Goal: Task Accomplishment & Management: Manage account settings

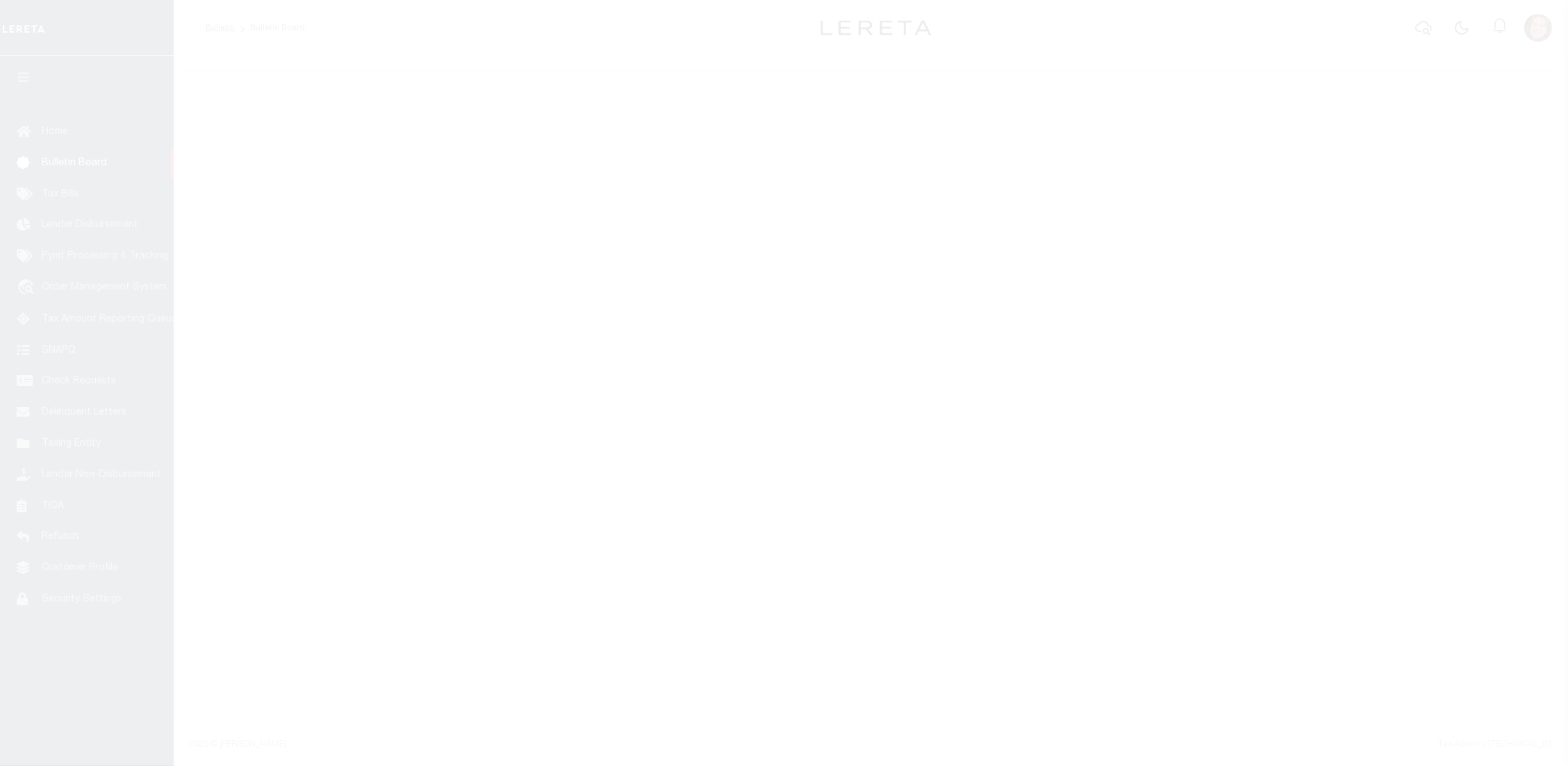
select select "50"
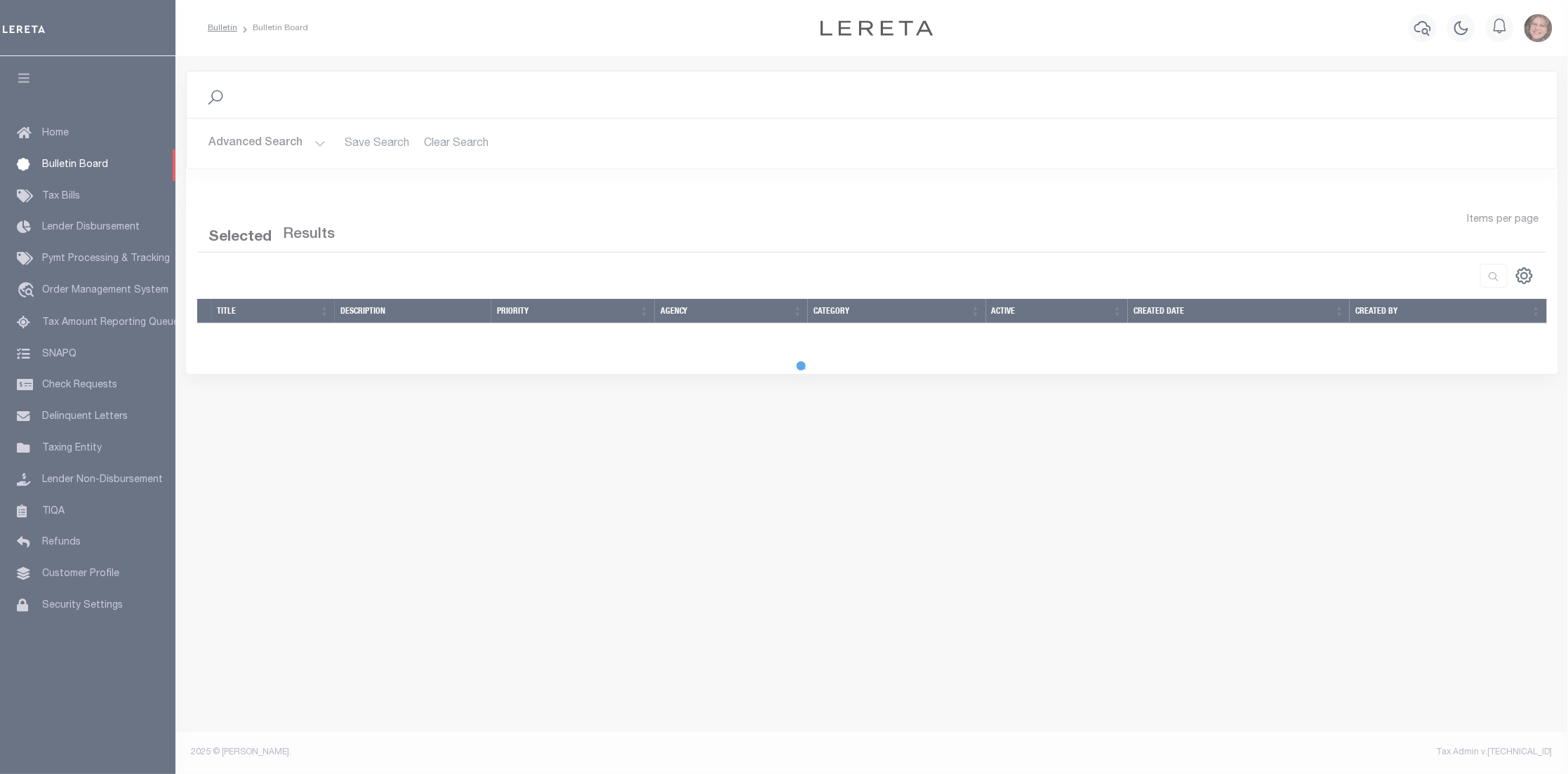
select select "50"
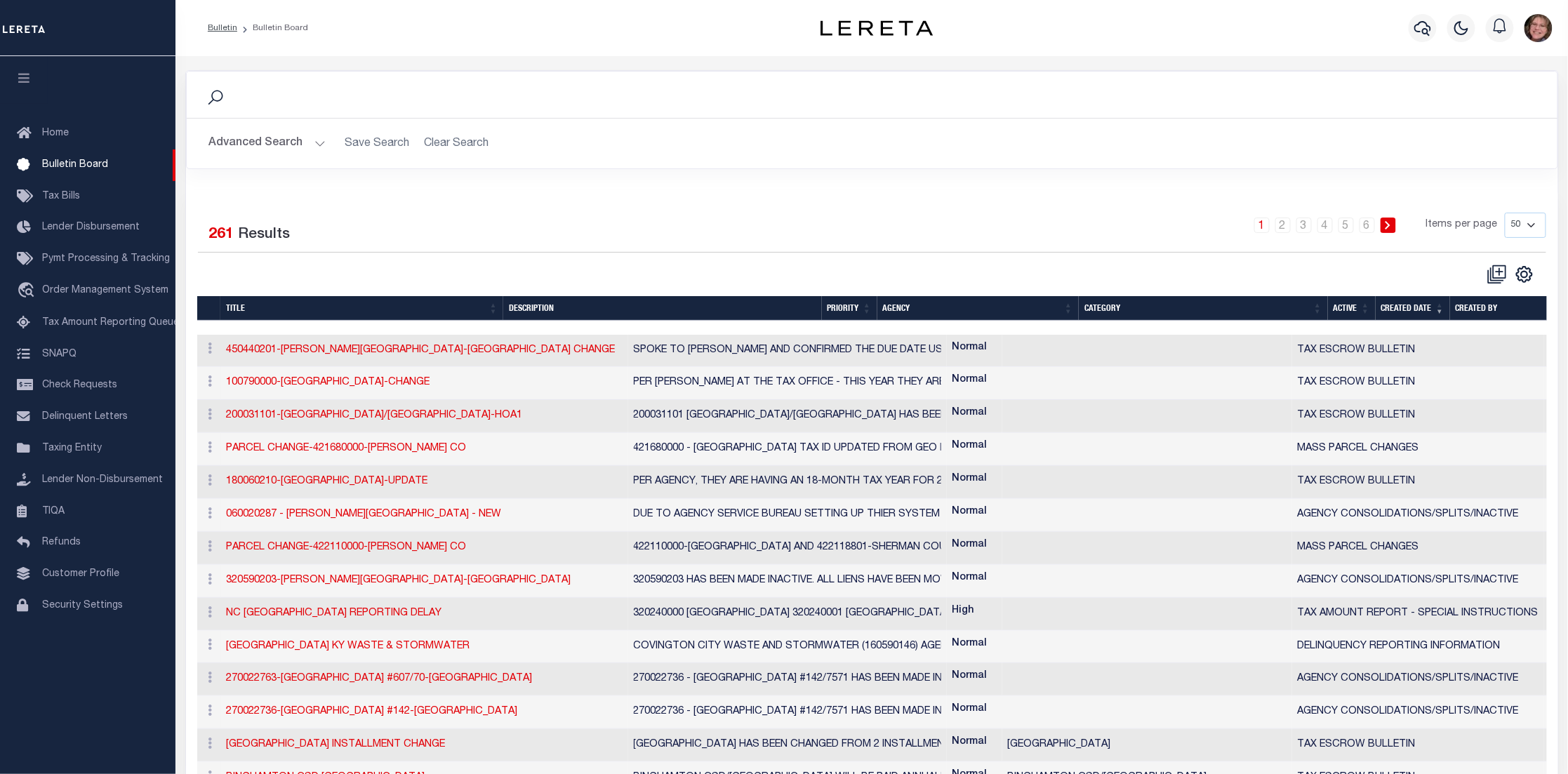
click at [318, 140] on button "Advanced Search" at bounding box center [267, 144] width 117 height 27
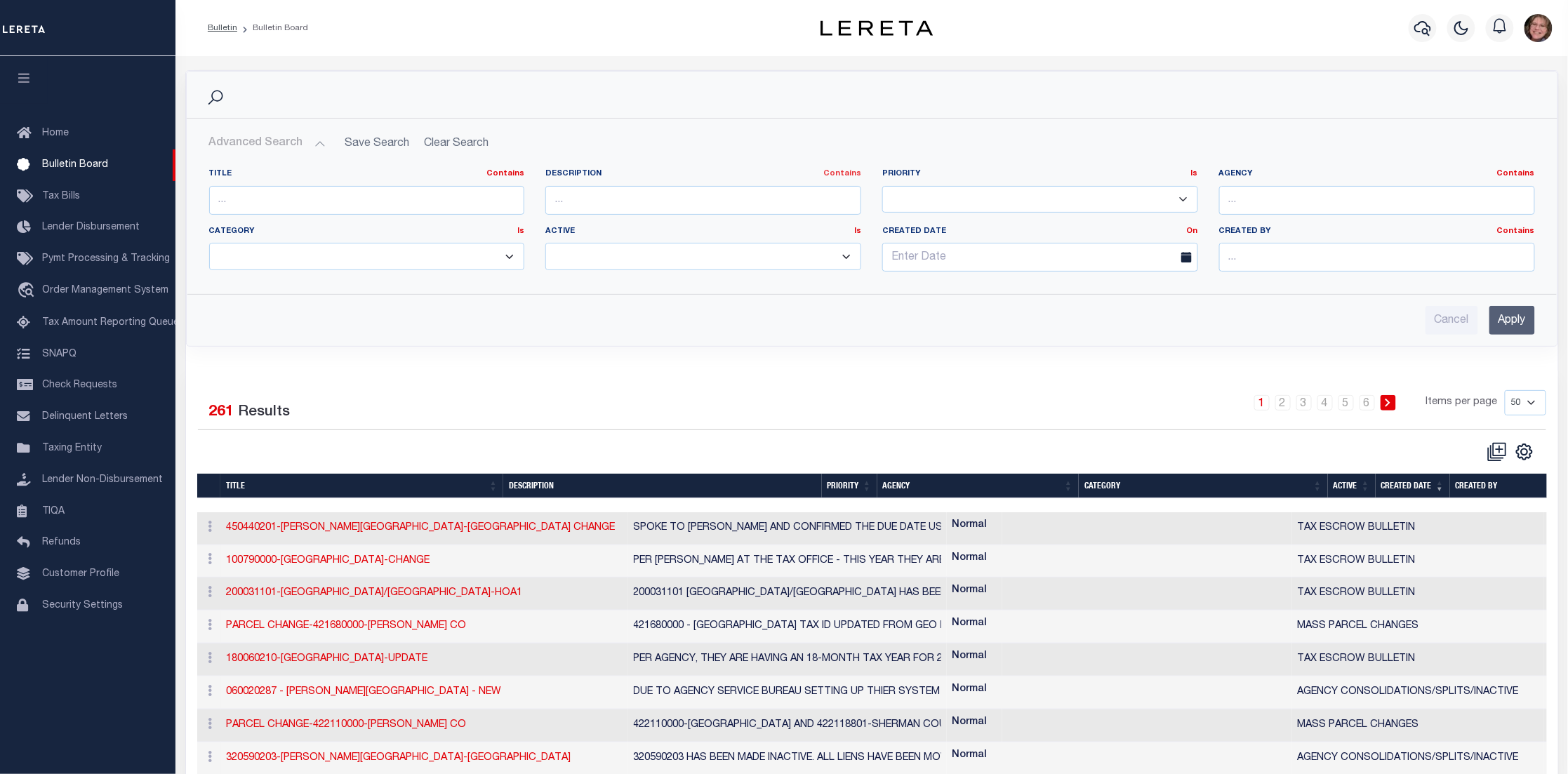
click at [854, 174] on link "Contains" at bounding box center [842, 174] width 38 height 8
drag, startPoint x: 1066, startPoint y: 303, endPoint x: 1100, endPoint y: 296, distance: 34.7
click at [1066, 304] on div "Cancel Apply" at bounding box center [872, 314] width 1349 height 40
click at [1187, 231] on link "On" at bounding box center [1192, 231] width 11 height 8
click at [1152, 307] on link "Between" at bounding box center [1142, 309] width 111 height 21
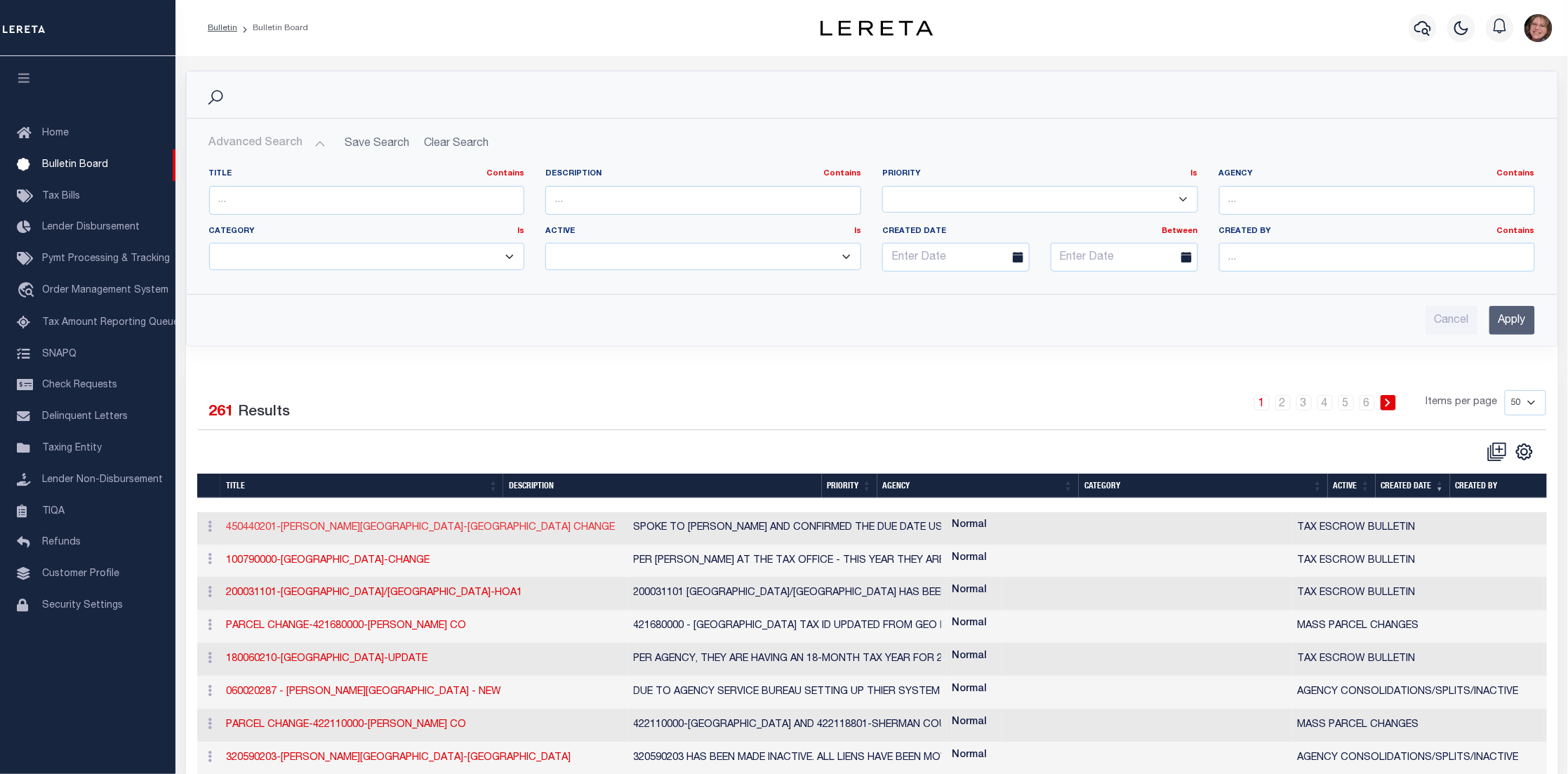
click at [353, 527] on link "450440201-RIDGEWAY TOWN-ELD CHANGE" at bounding box center [421, 527] width 389 height 10
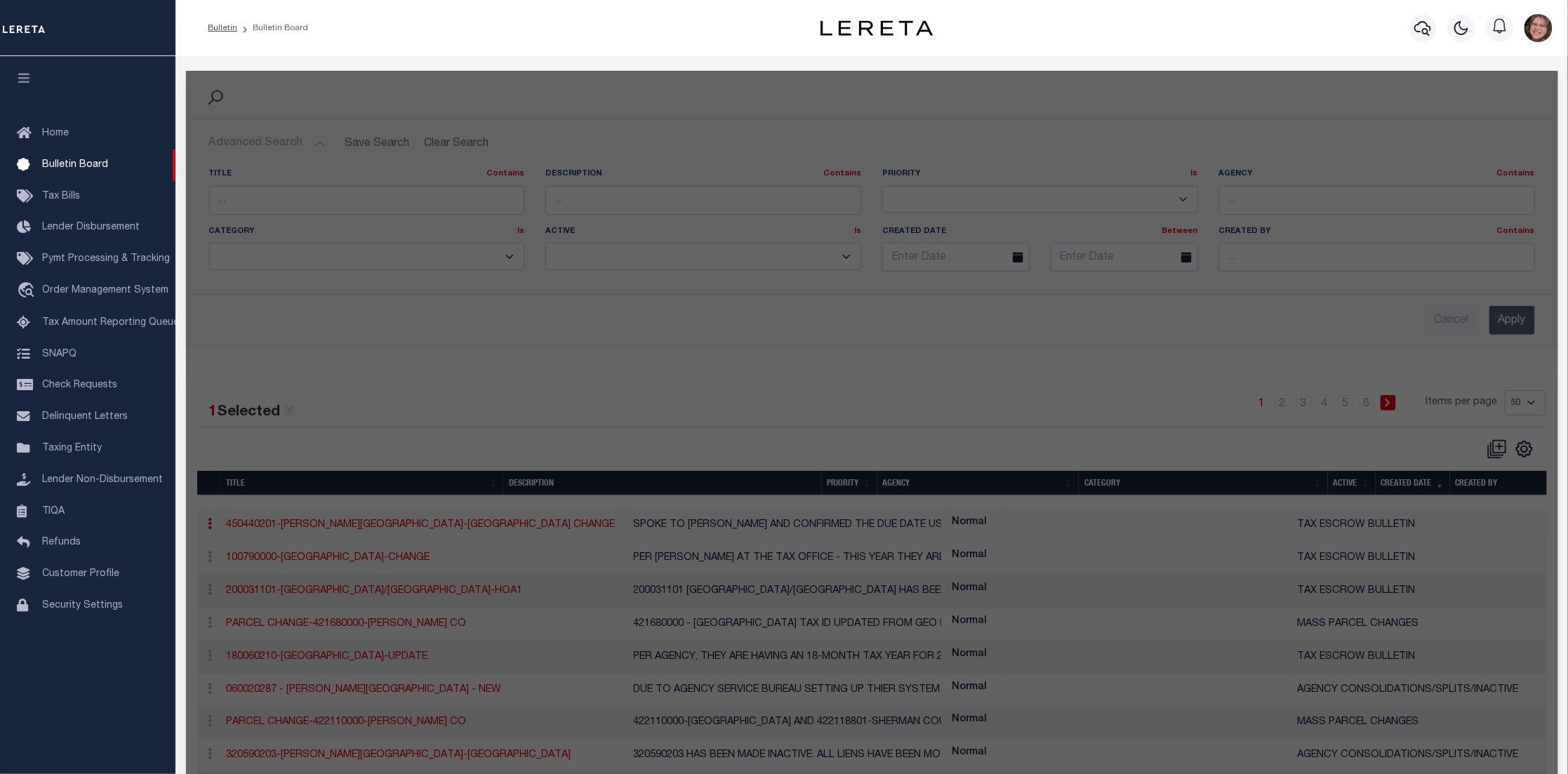
checkbox input "false"
checkbox input "true"
type input "450440201-RIDGEWAY TOWN-ELD CHANGE"
select select "20"
type textarea "SPOKE TO ANNA AND CONFIRMED THE DUE DATE USE TO BE 12/05/25. STARTING THIS YEAR…"
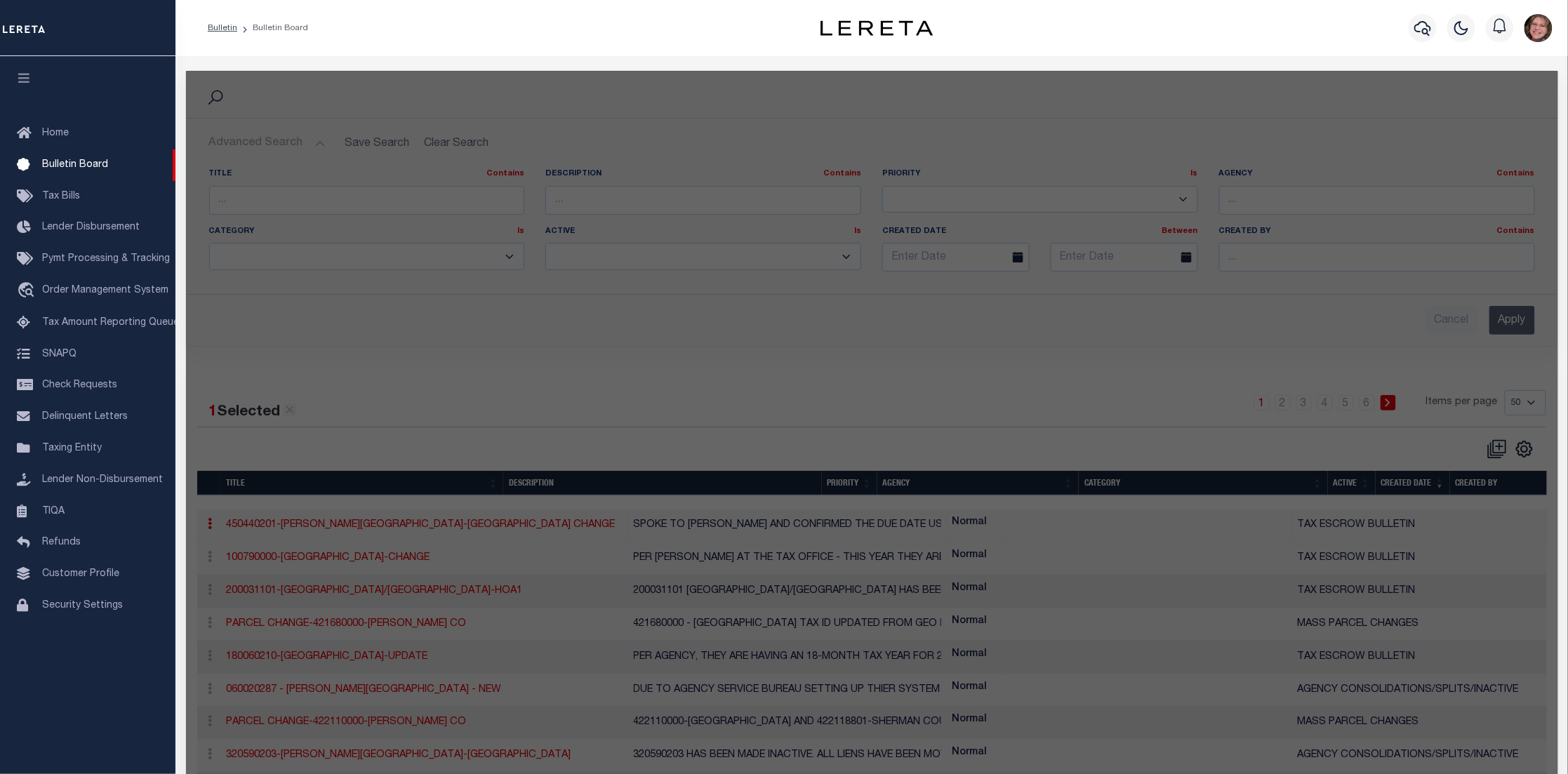
select select "VA"
select select
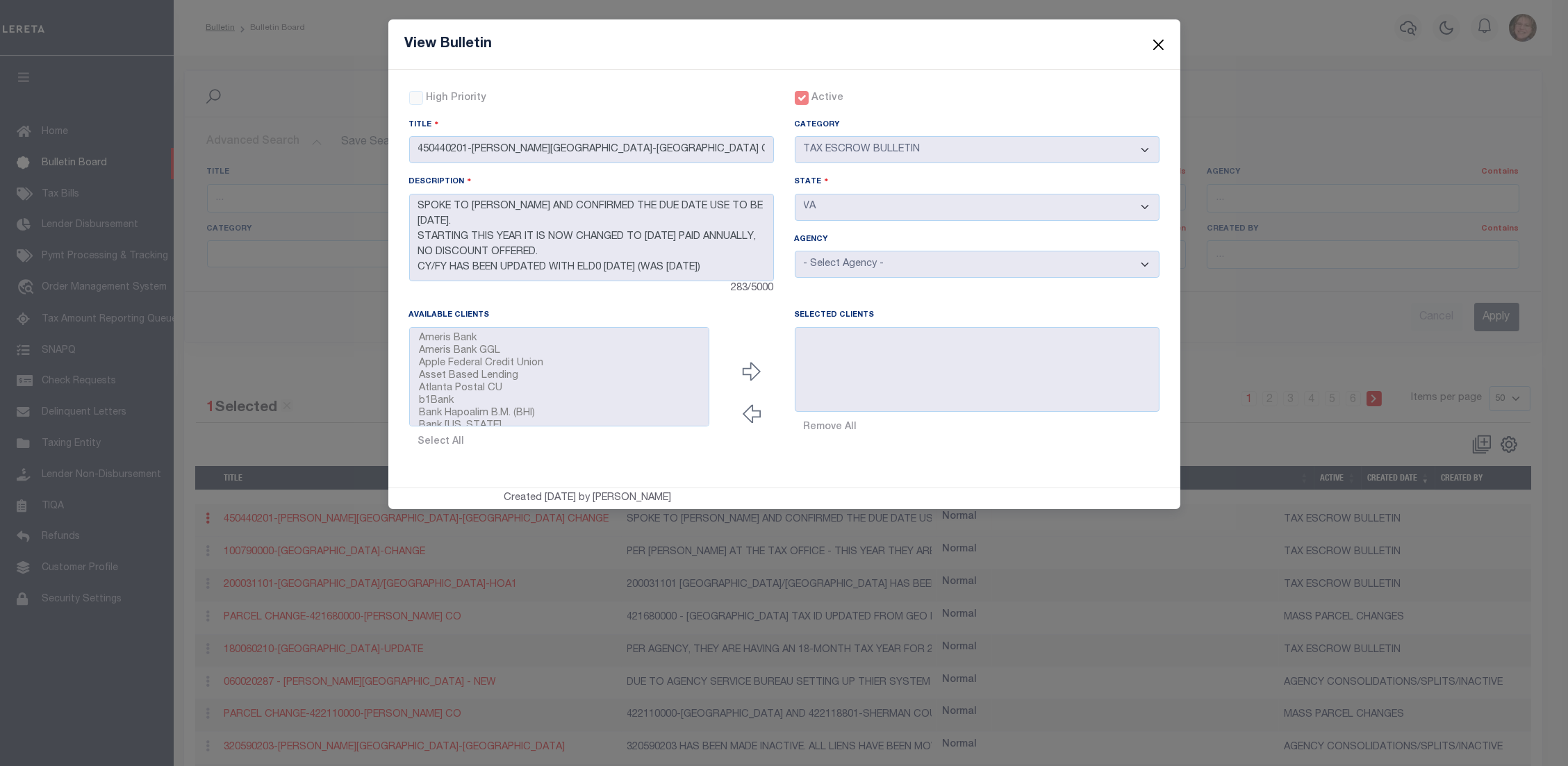
click at [1163, 47] on button "Close" at bounding box center [1158, 44] width 18 height 18
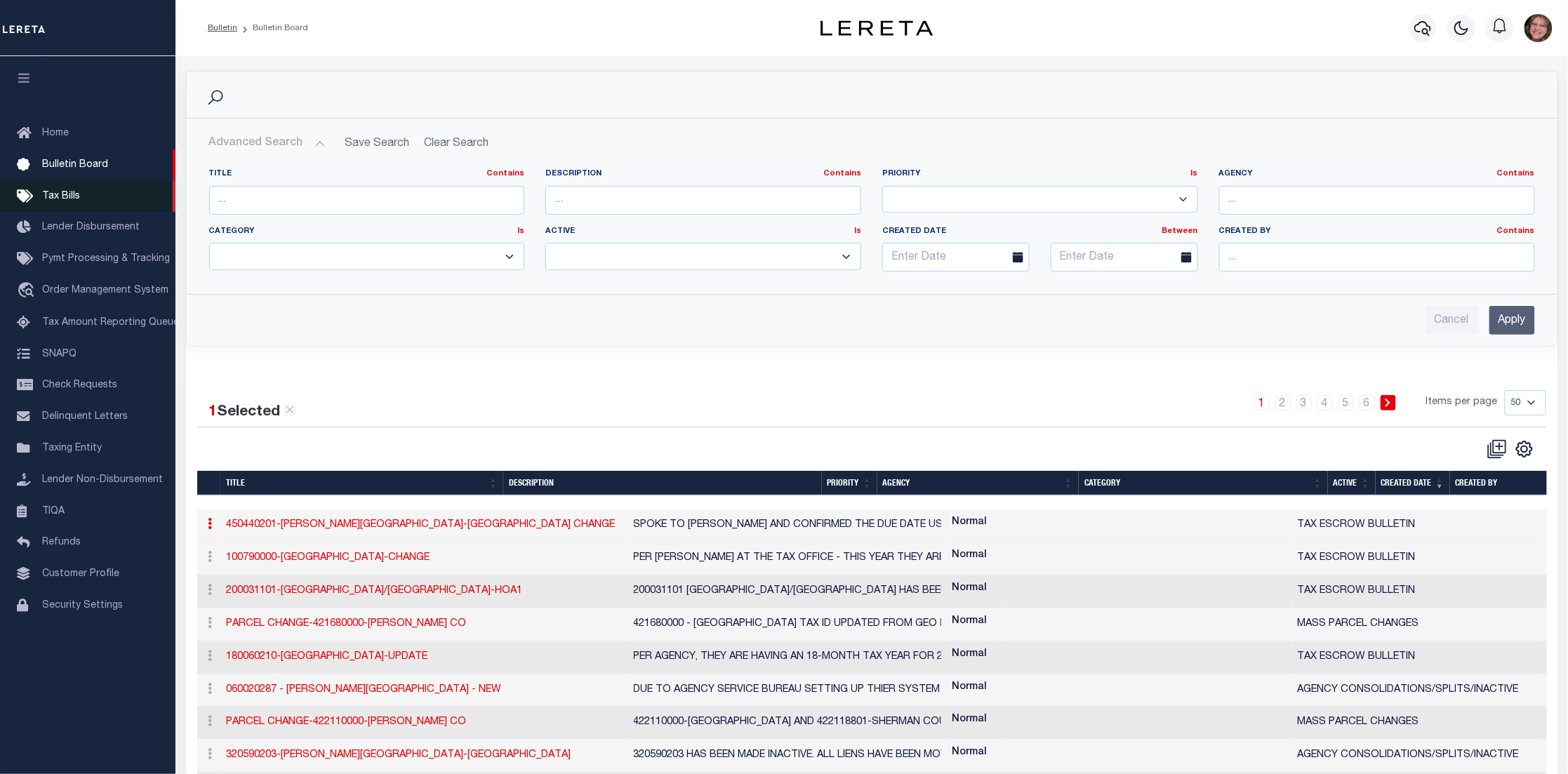
click at [79, 195] on span "Tax Bills" at bounding box center [61, 196] width 38 height 10
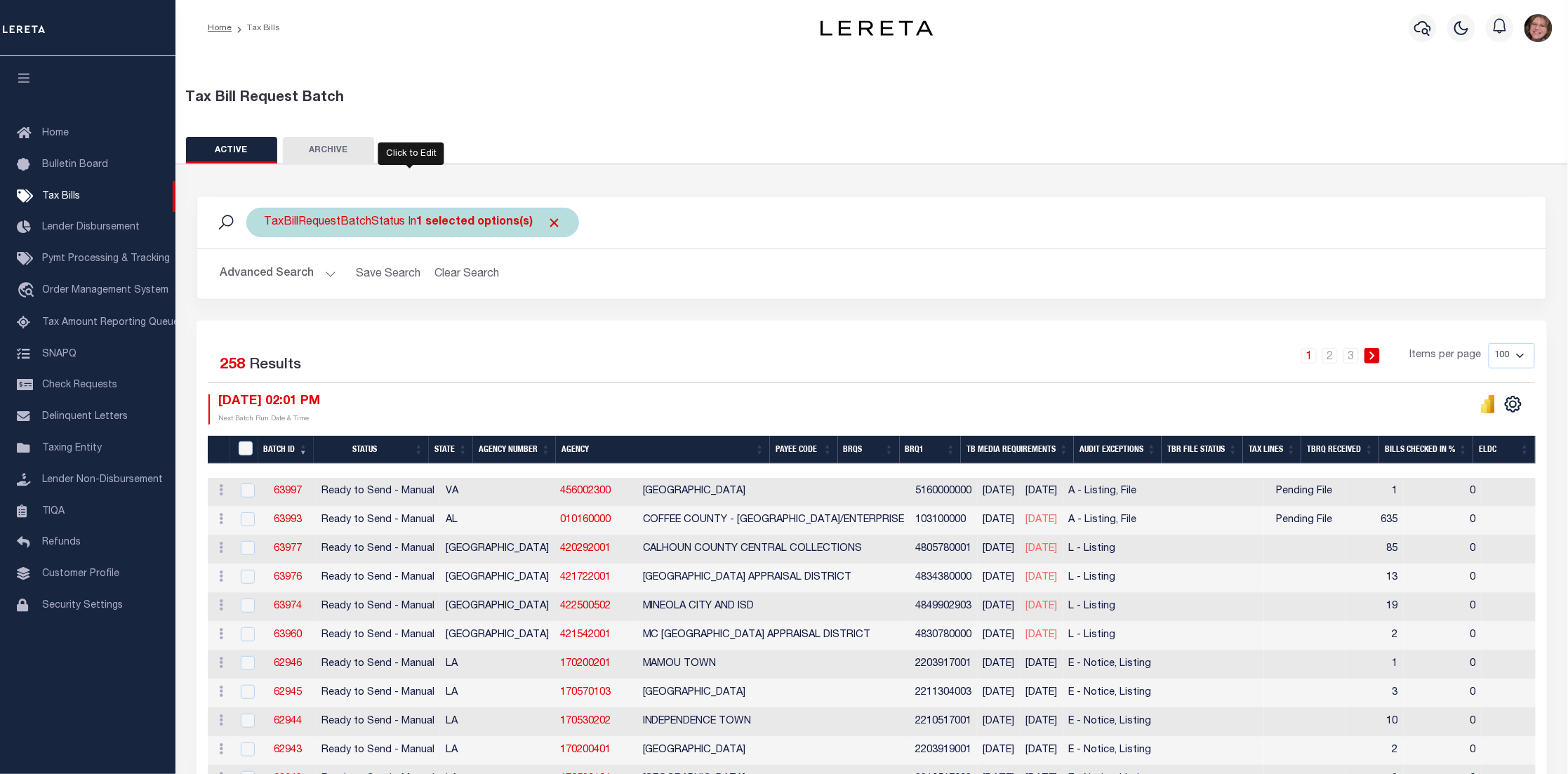
click at [383, 223] on div "TaxBillRequestBatchStatus In 1 selected options(s)" at bounding box center [413, 222] width 333 height 30
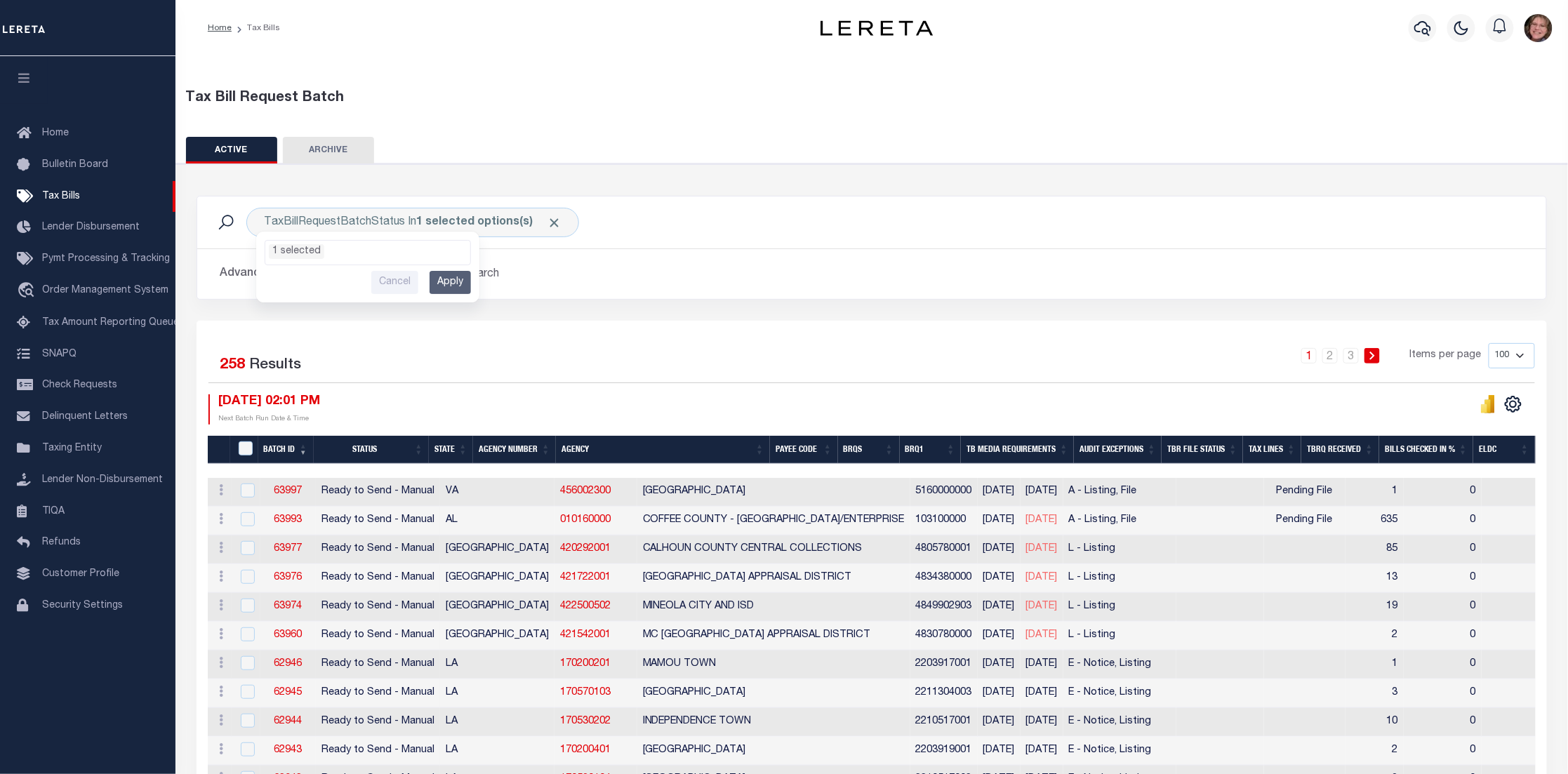
click at [615, 240] on div "TaxBillRequestBatchStatus In 1 selected options(s) Ready to Send - Manual (RTS)…" at bounding box center [871, 222] width 1349 height 52
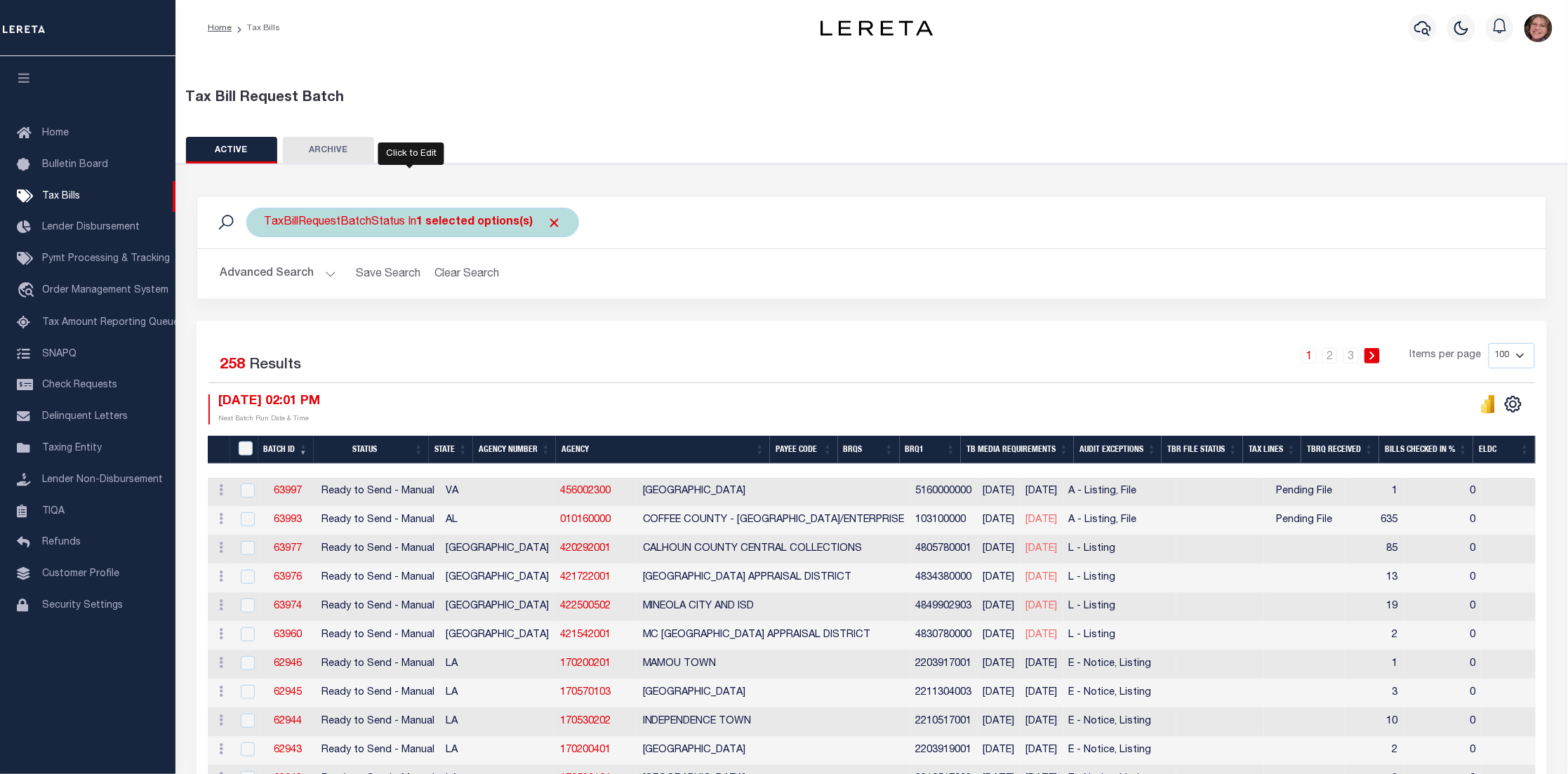
click at [355, 230] on div "TaxBillRequestBatchStatus In 1 selected options(s) Ready to Send - Manual (RTS)…" at bounding box center [413, 222] width 333 height 30
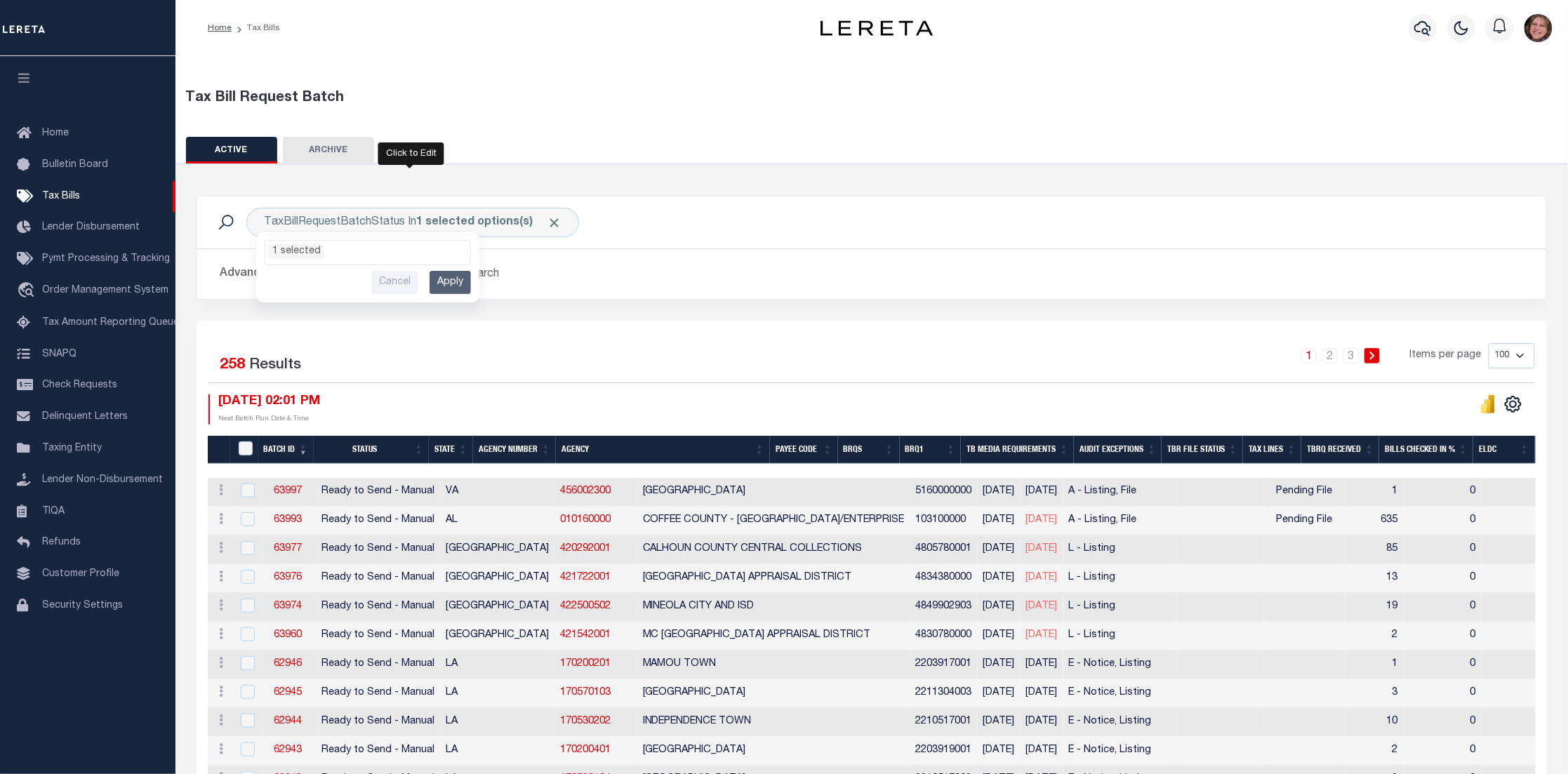
click at [323, 275] on button "Advanced Search" at bounding box center [278, 274] width 117 height 27
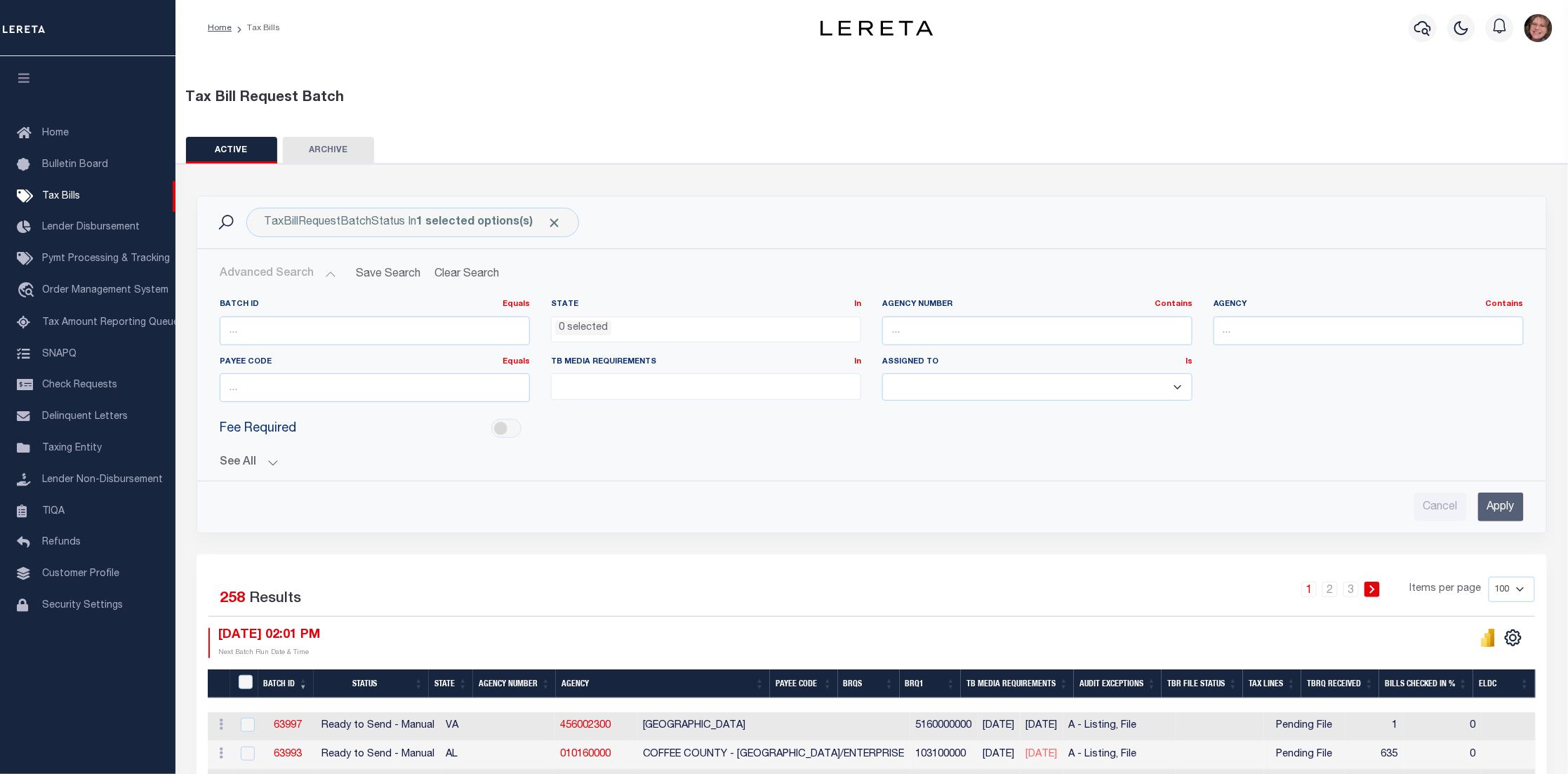
drag, startPoint x: 260, startPoint y: 461, endPoint x: 278, endPoint y: 464, distance: 18.2
click at [264, 463] on button "See All" at bounding box center [871, 463] width 1304 height 14
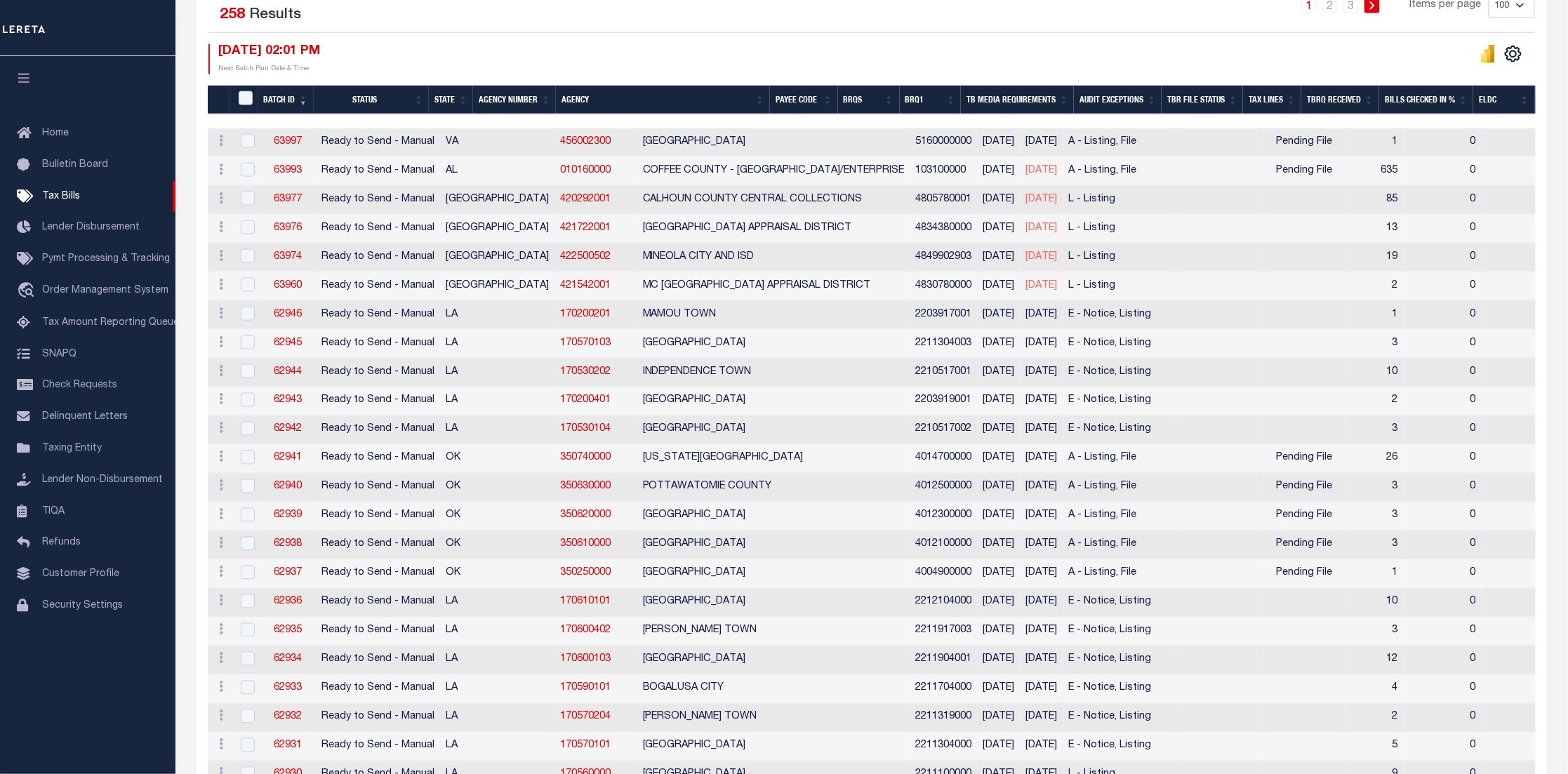
scroll to position [842, 0]
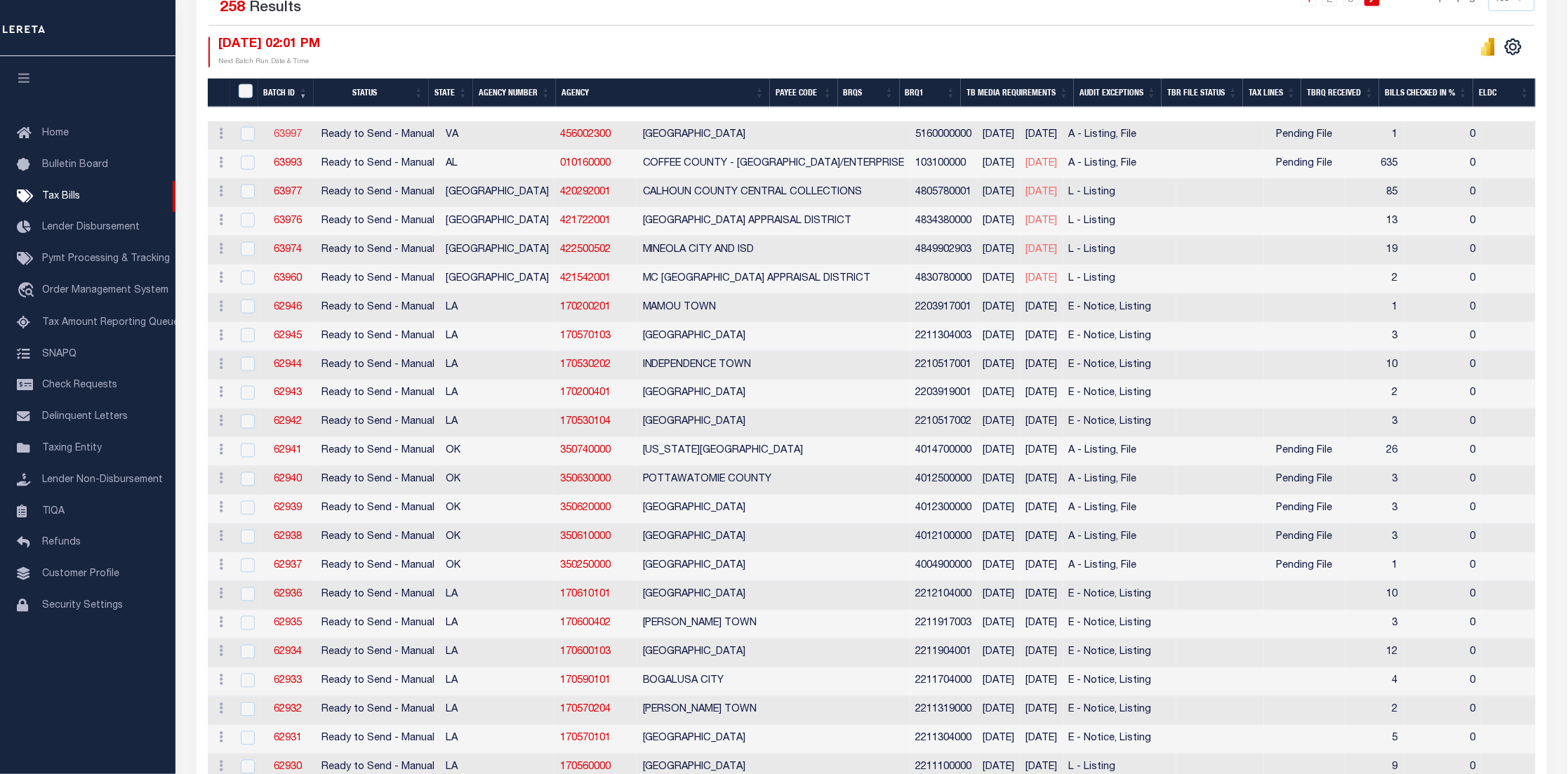
click at [284, 136] on link "63997" at bounding box center [287, 135] width 28 height 10
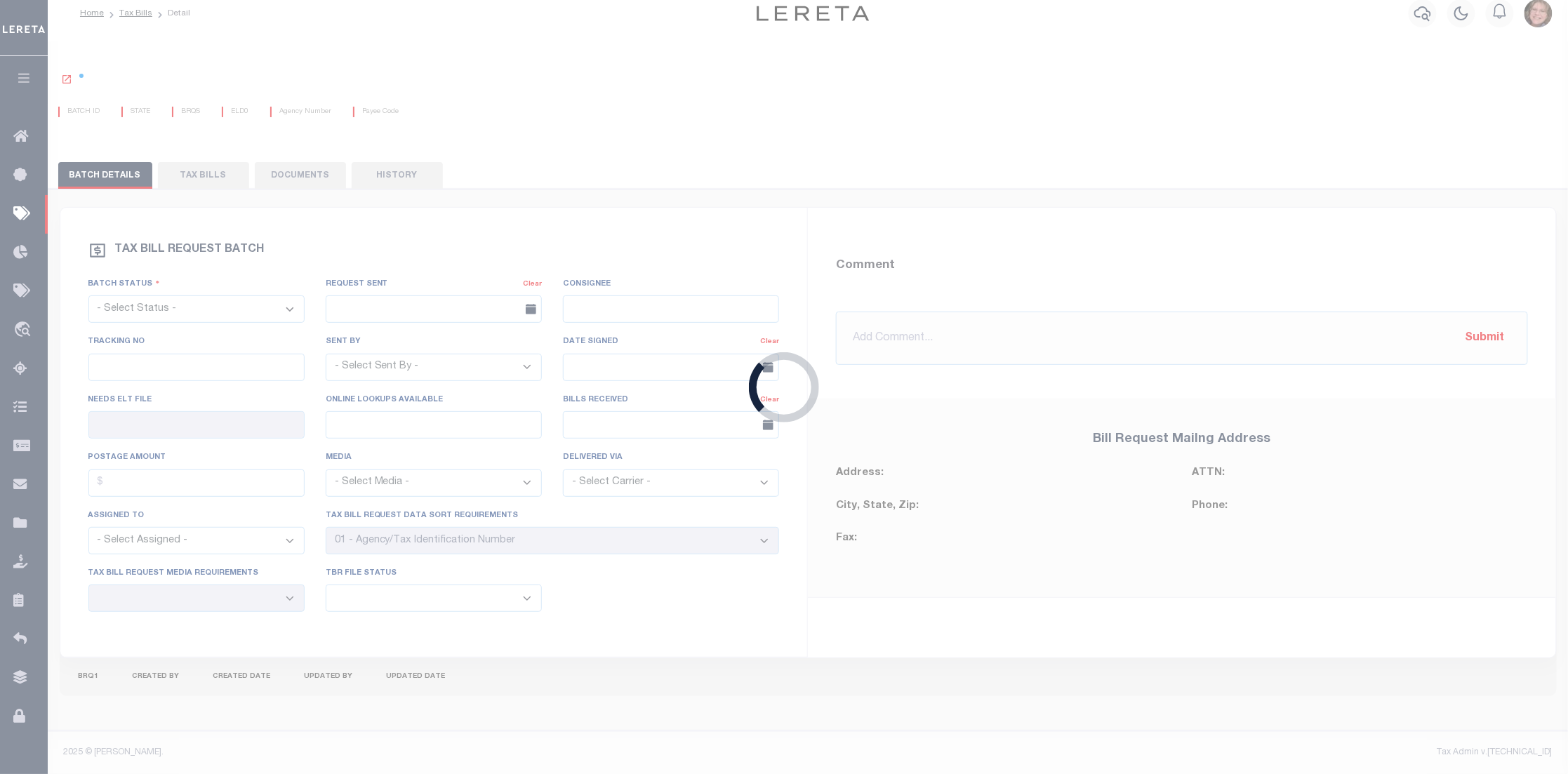
select select "RTS"
type input "No"
type input "Yes"
select select "27"
select select "16"
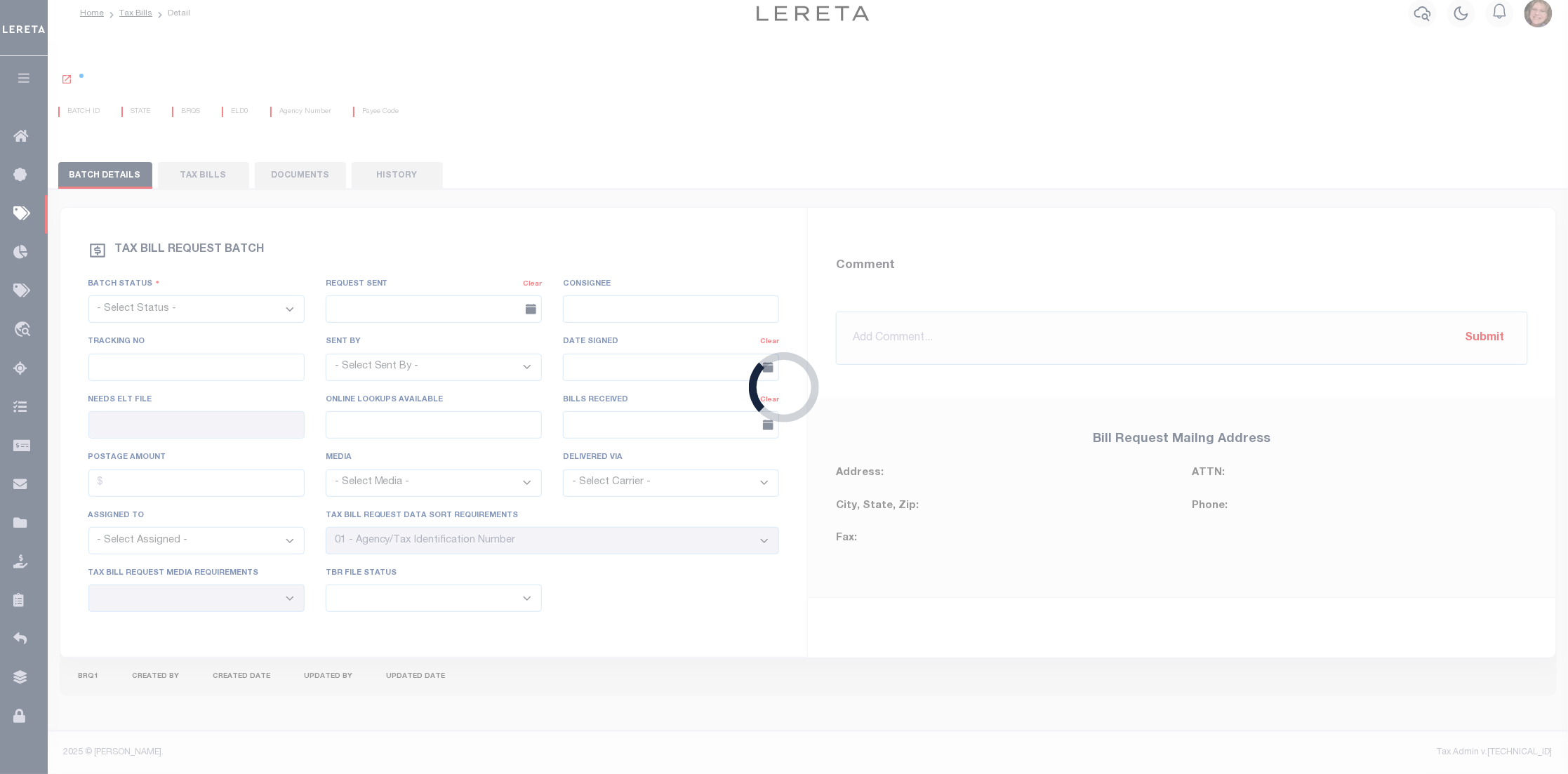
select select "1"
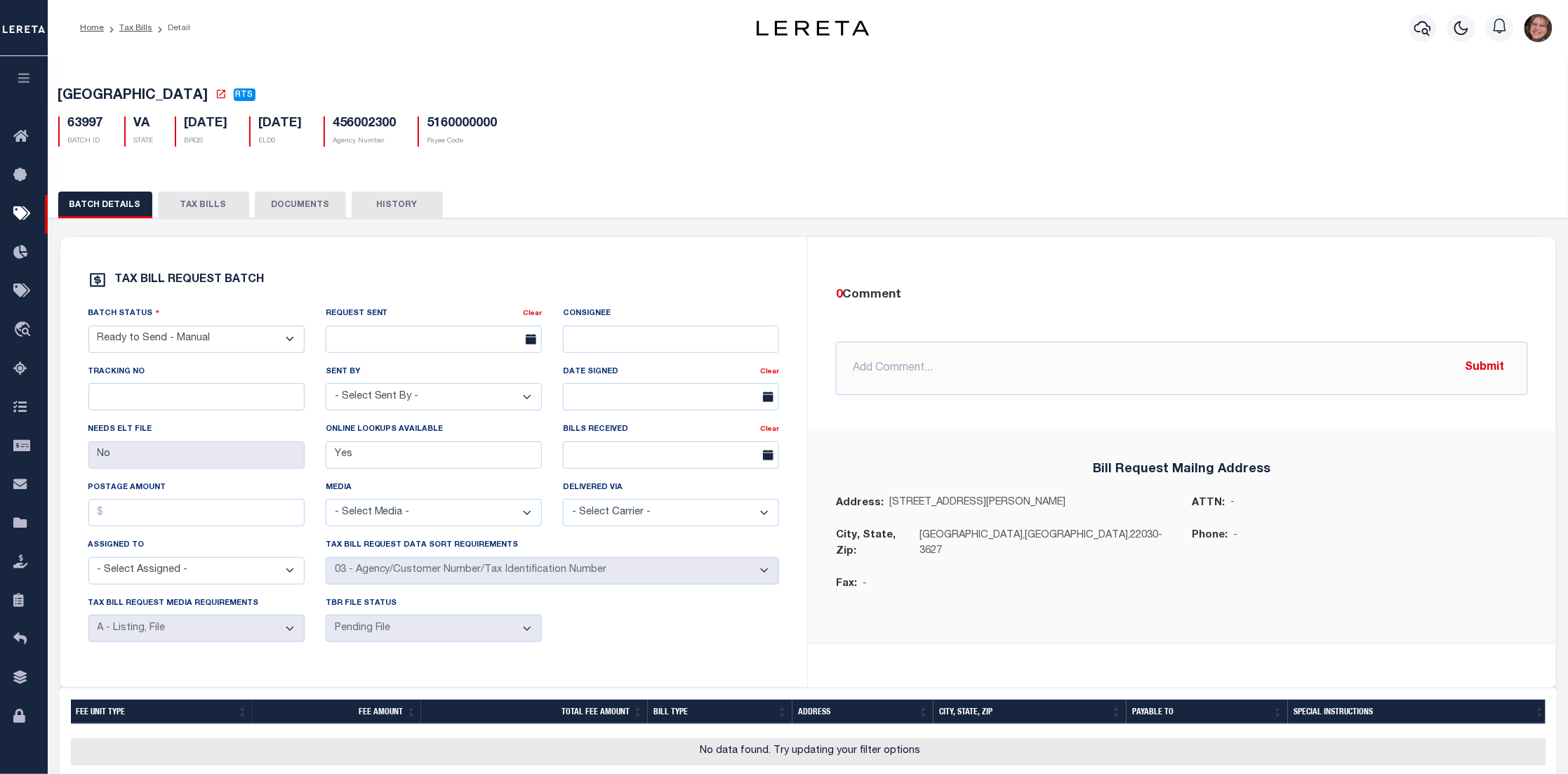
click at [223, 205] on button "TAX BILLS" at bounding box center [203, 204] width 91 height 26
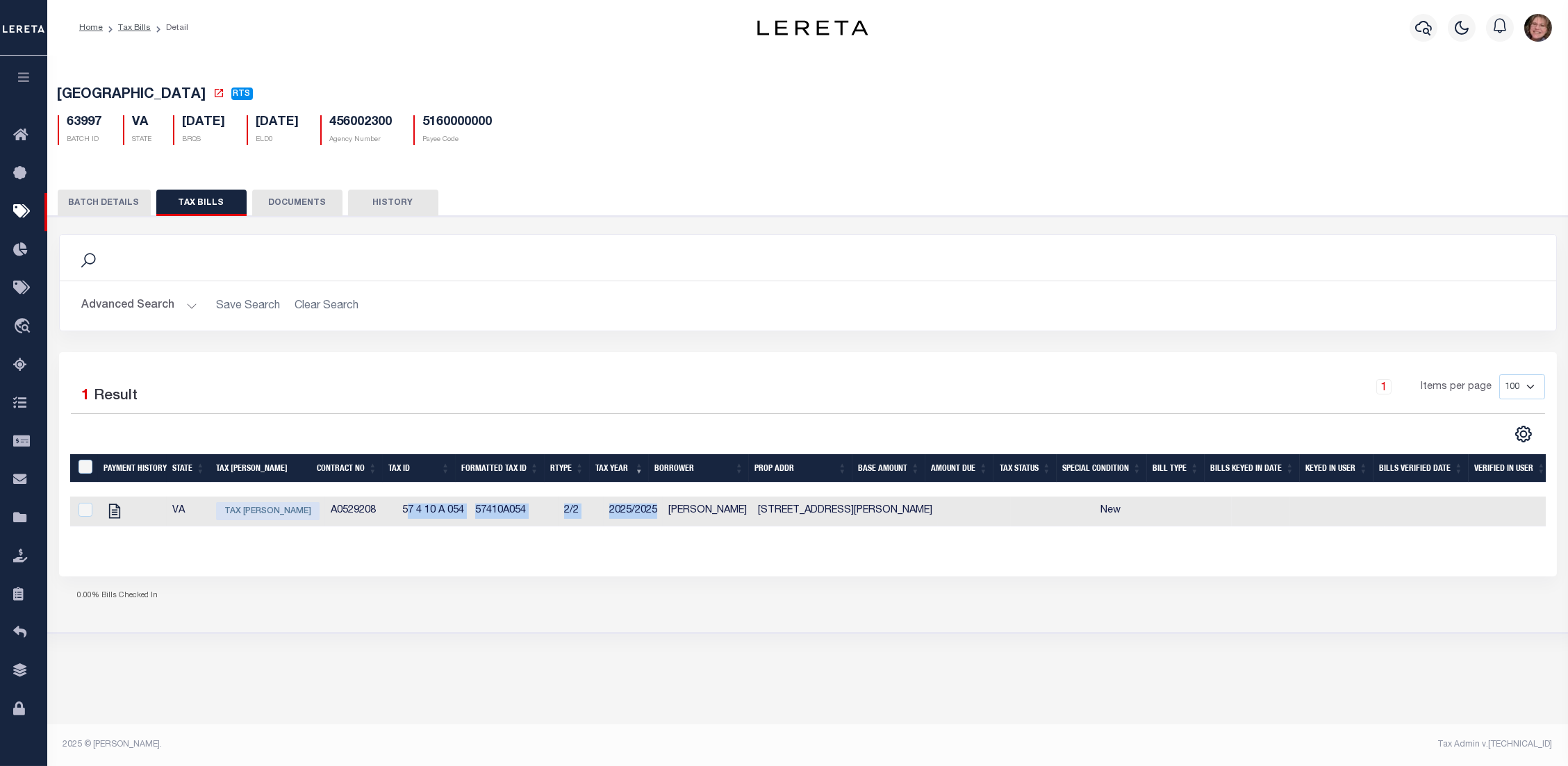
drag, startPoint x: 395, startPoint y: 499, endPoint x: 643, endPoint y: 499, distance: 248.0
click at [643, 499] on tr "VA Tax Bill Amount A0529208 57 4 10 A 054 57410A054 2/2 2025/2025 Peggy Ann Bul…" at bounding box center [1187, 512] width 2235 height 30
click at [309, 209] on button "DOCUMENTS" at bounding box center [297, 202] width 90 height 26
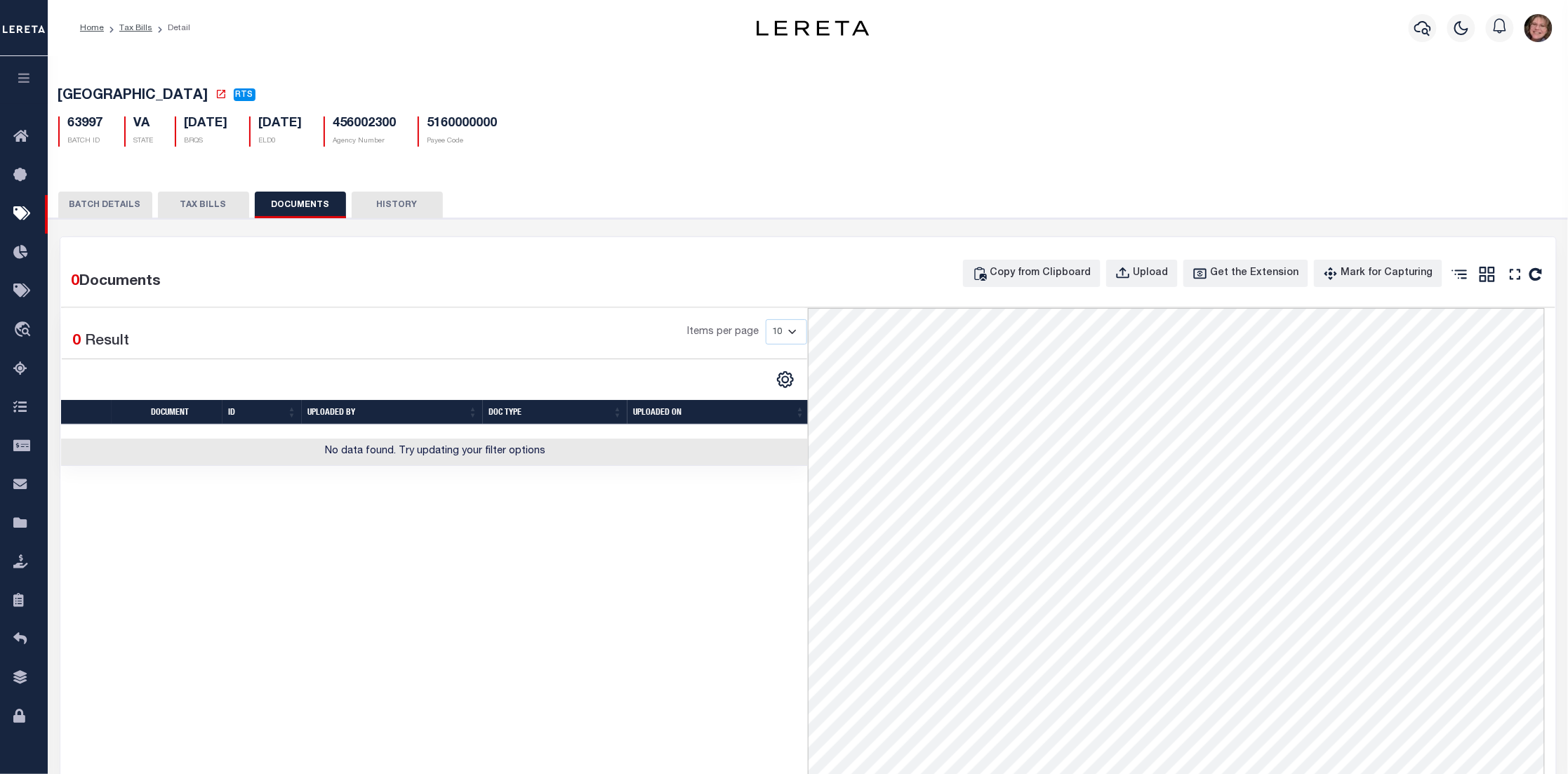
click at [406, 209] on button "HISTORY" at bounding box center [397, 204] width 91 height 26
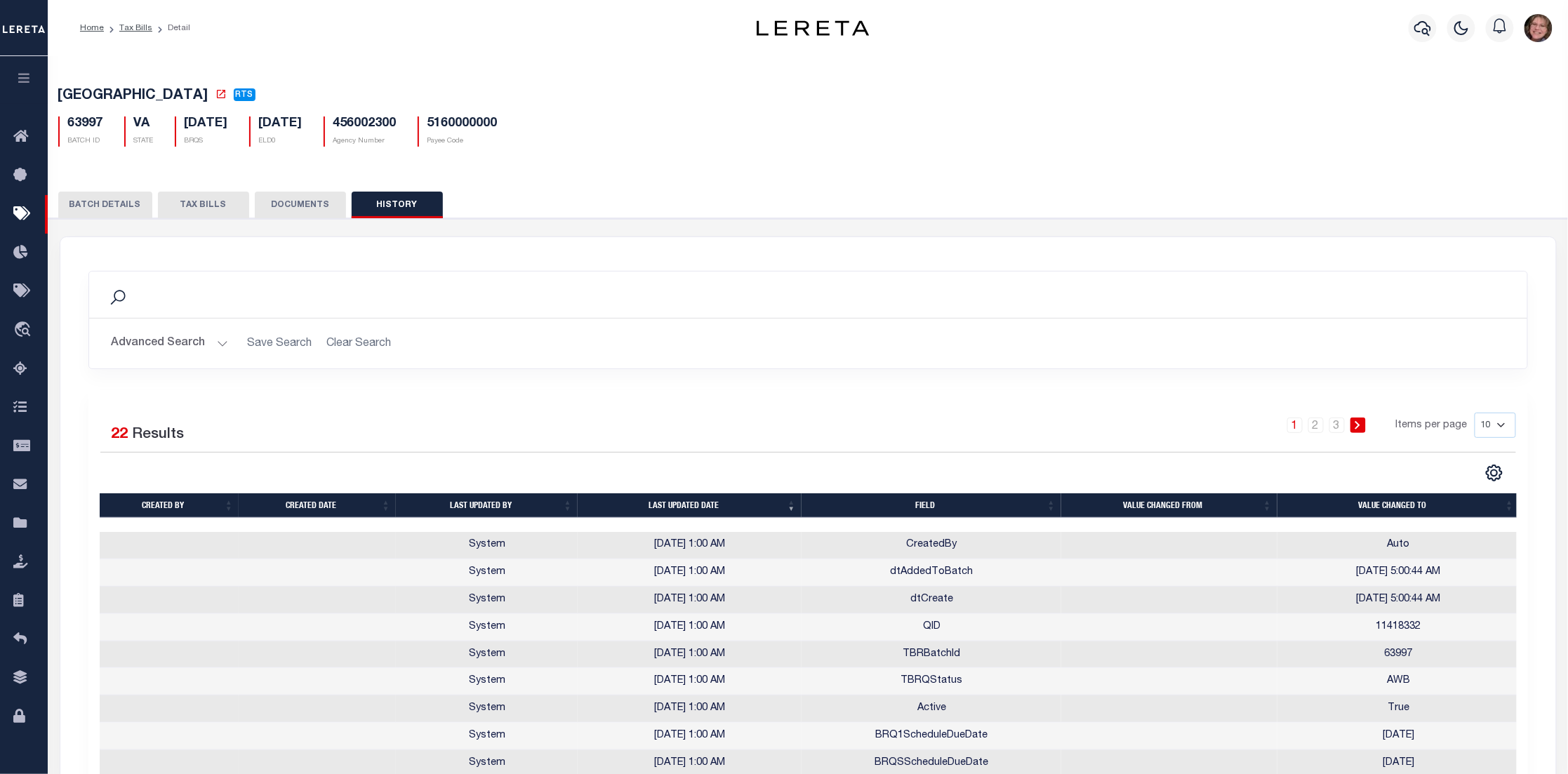
click at [26, 79] on icon "button" at bounding box center [24, 78] width 16 height 13
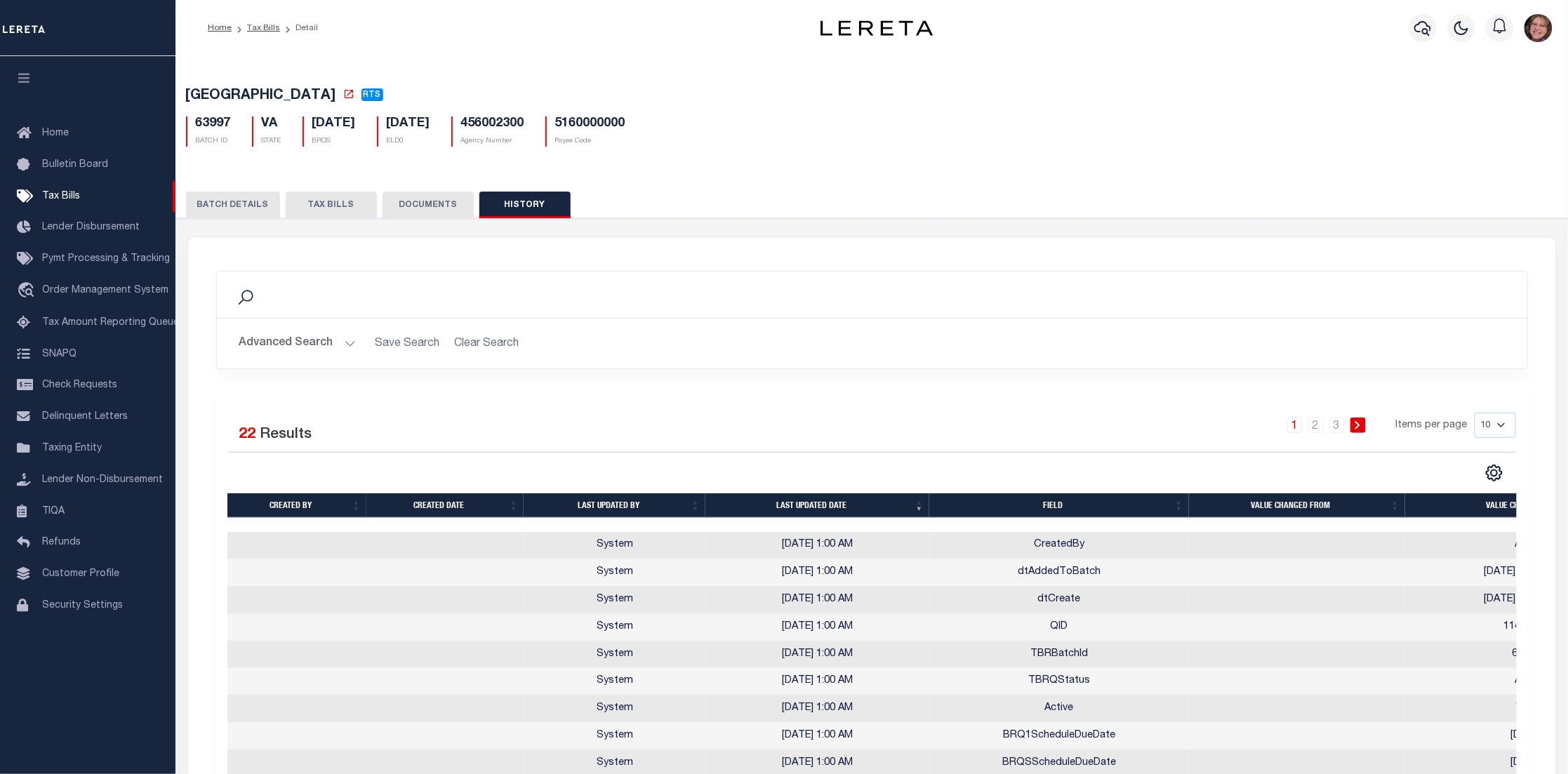
click at [26, 79] on icon "button" at bounding box center [24, 78] width 16 height 13
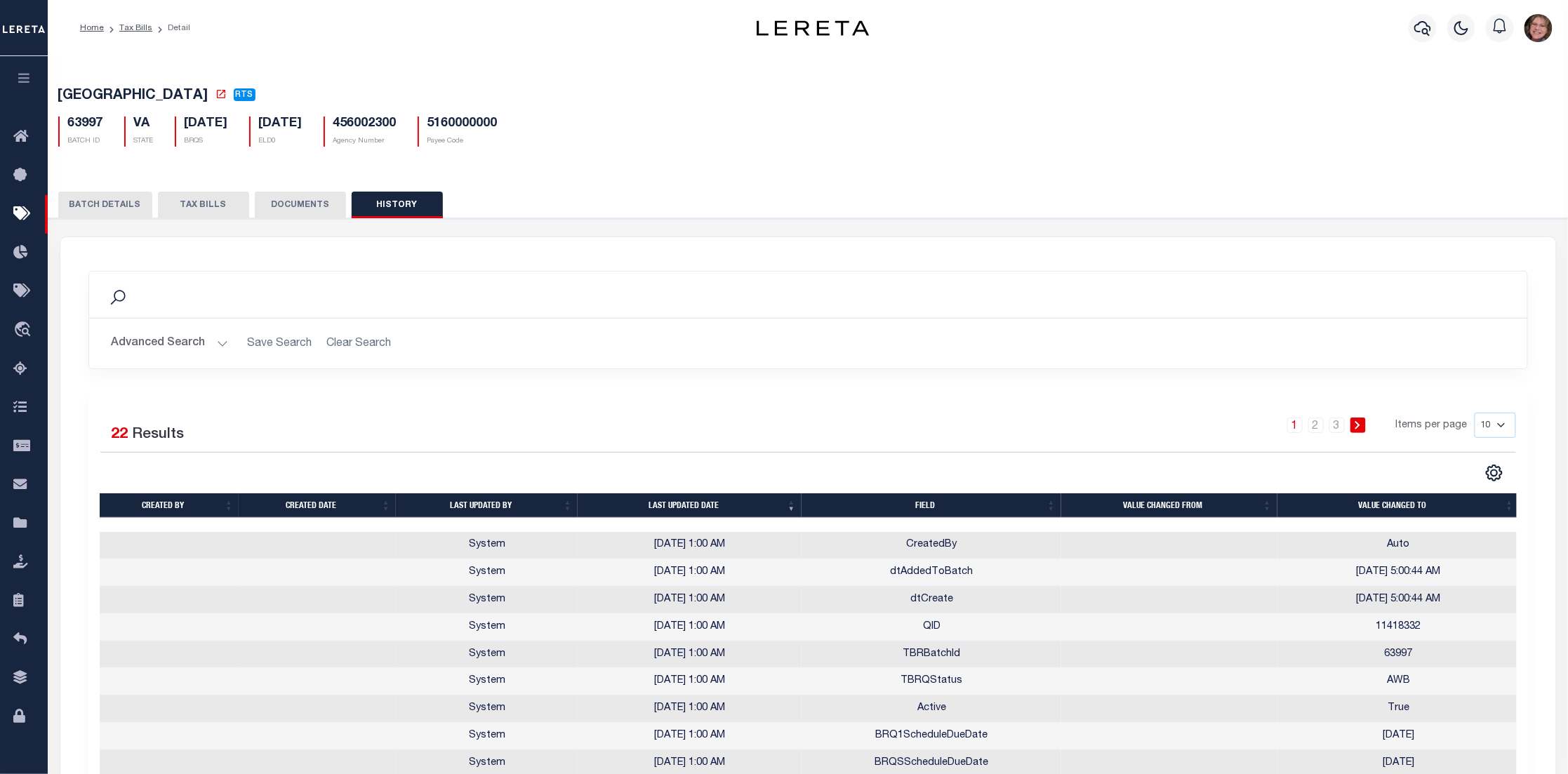
click at [26, 79] on icon "button" at bounding box center [24, 78] width 16 height 13
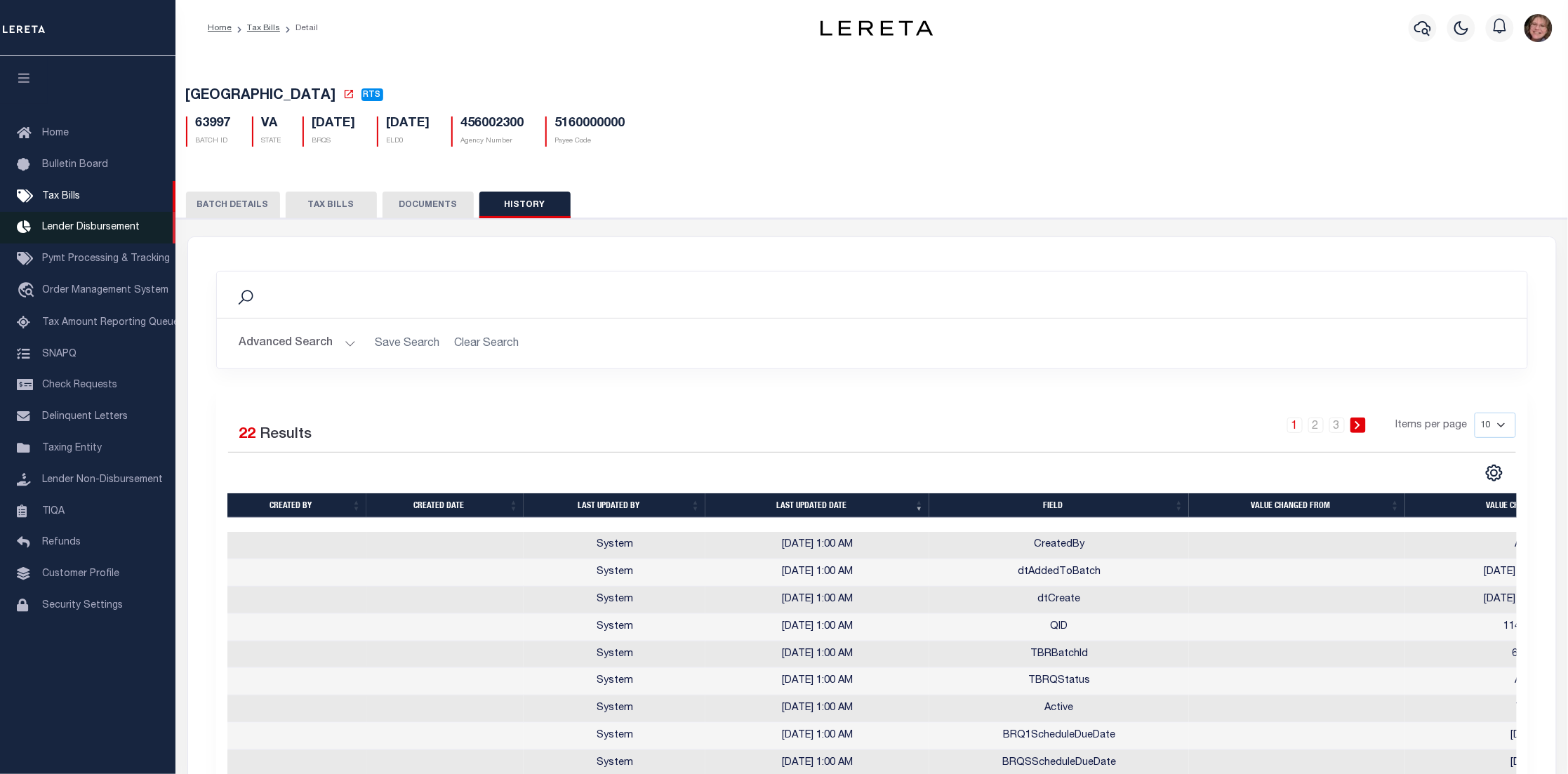
click at [108, 224] on span "Lender Disbursement" at bounding box center [91, 227] width 97 height 10
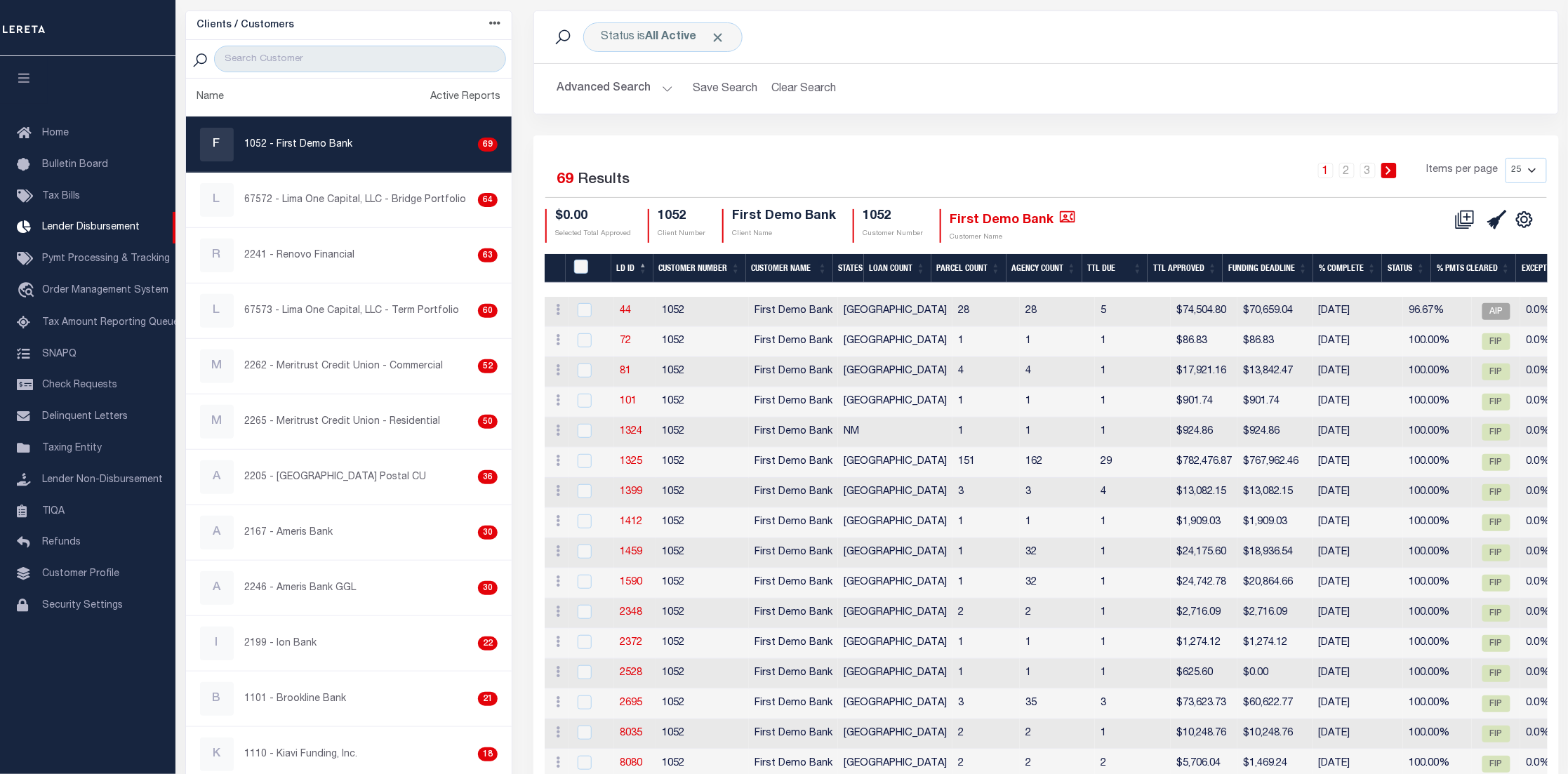
scroll to position [211, 0]
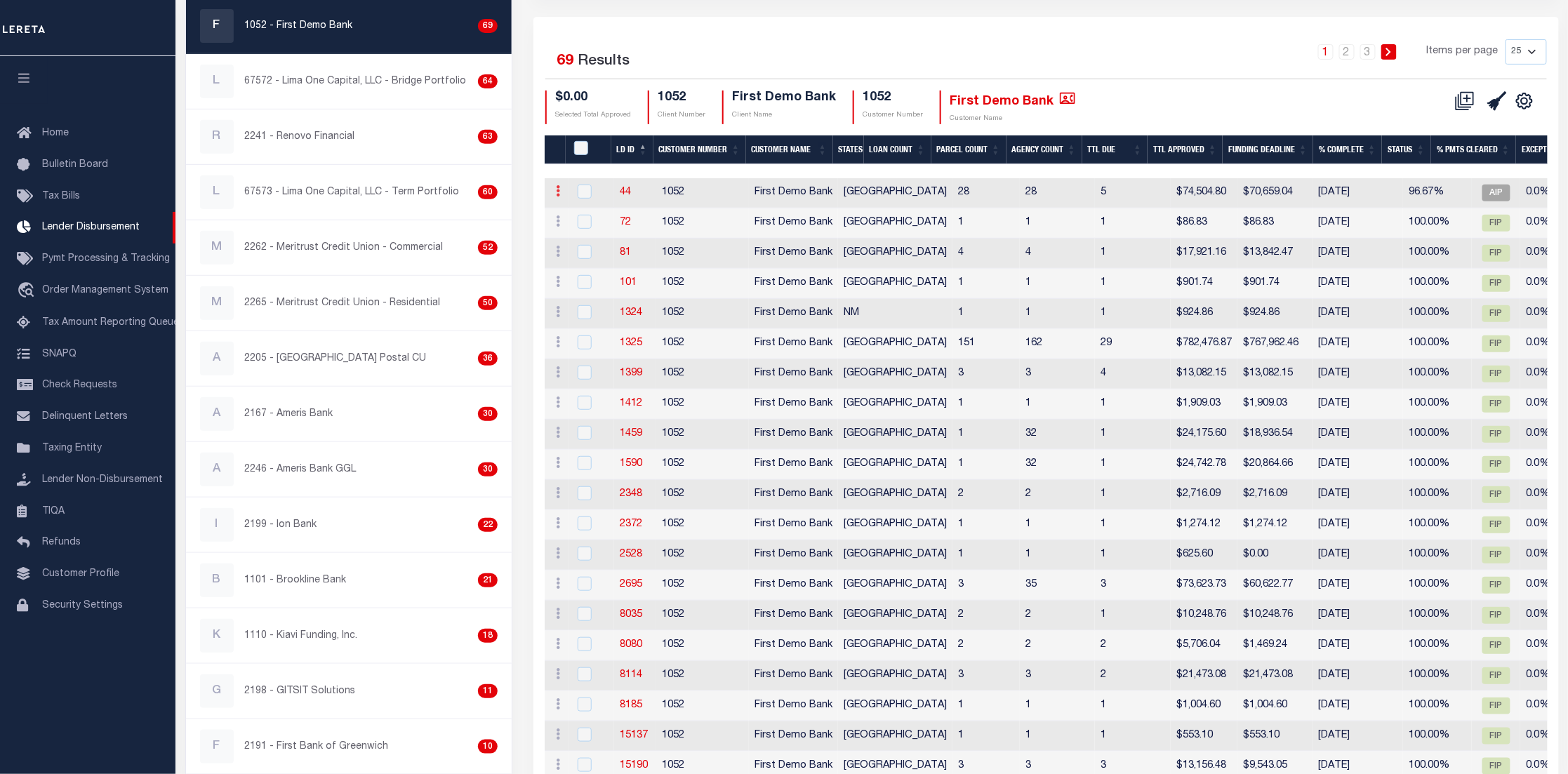
click at [559, 189] on icon at bounding box center [558, 191] width 4 height 11
click at [625, 190] on link "44" at bounding box center [626, 192] width 11 height 10
checkbox input "true"
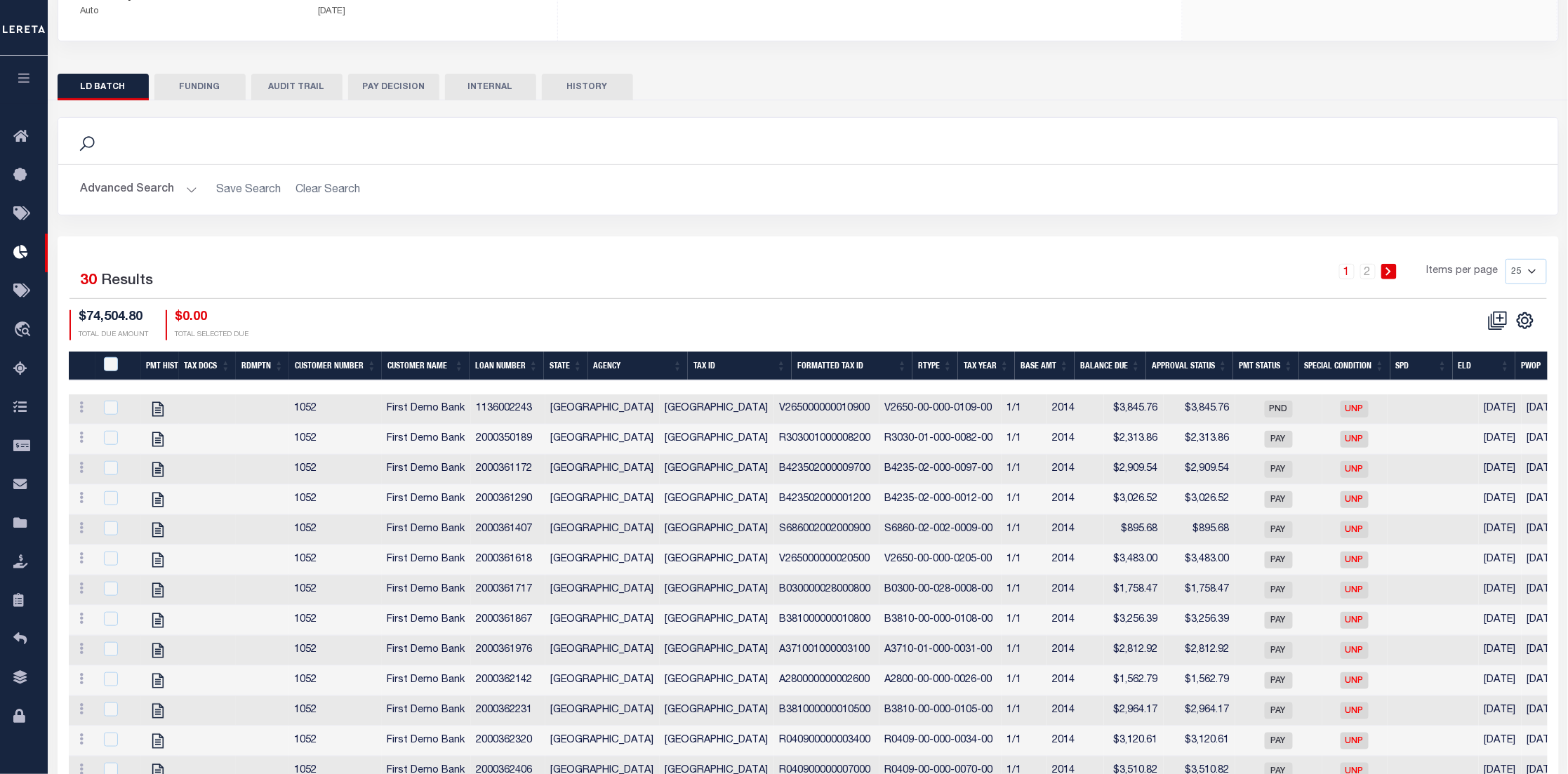
scroll to position [139, 0]
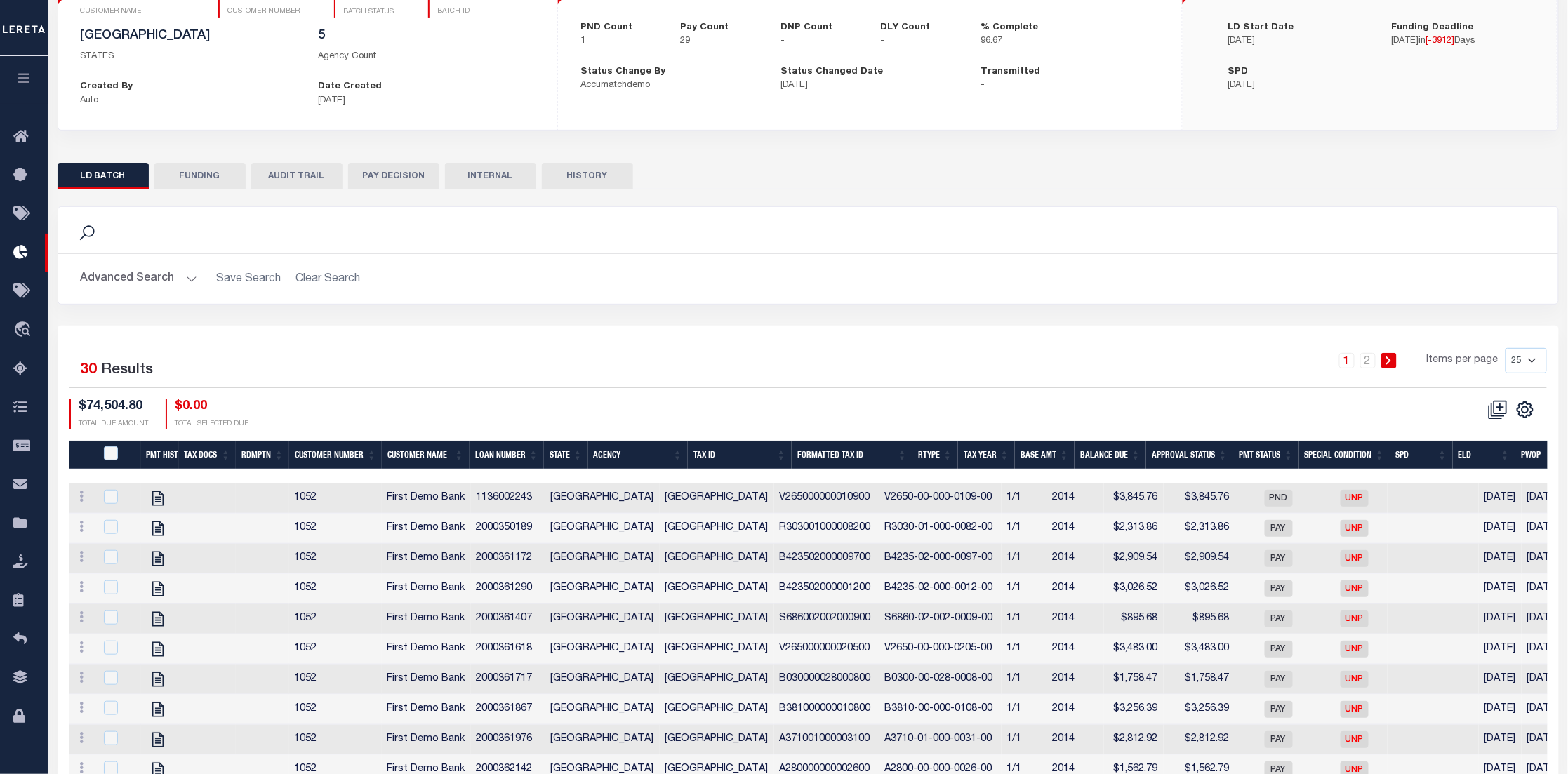
click at [208, 181] on button "FUNDING" at bounding box center [200, 176] width 91 height 26
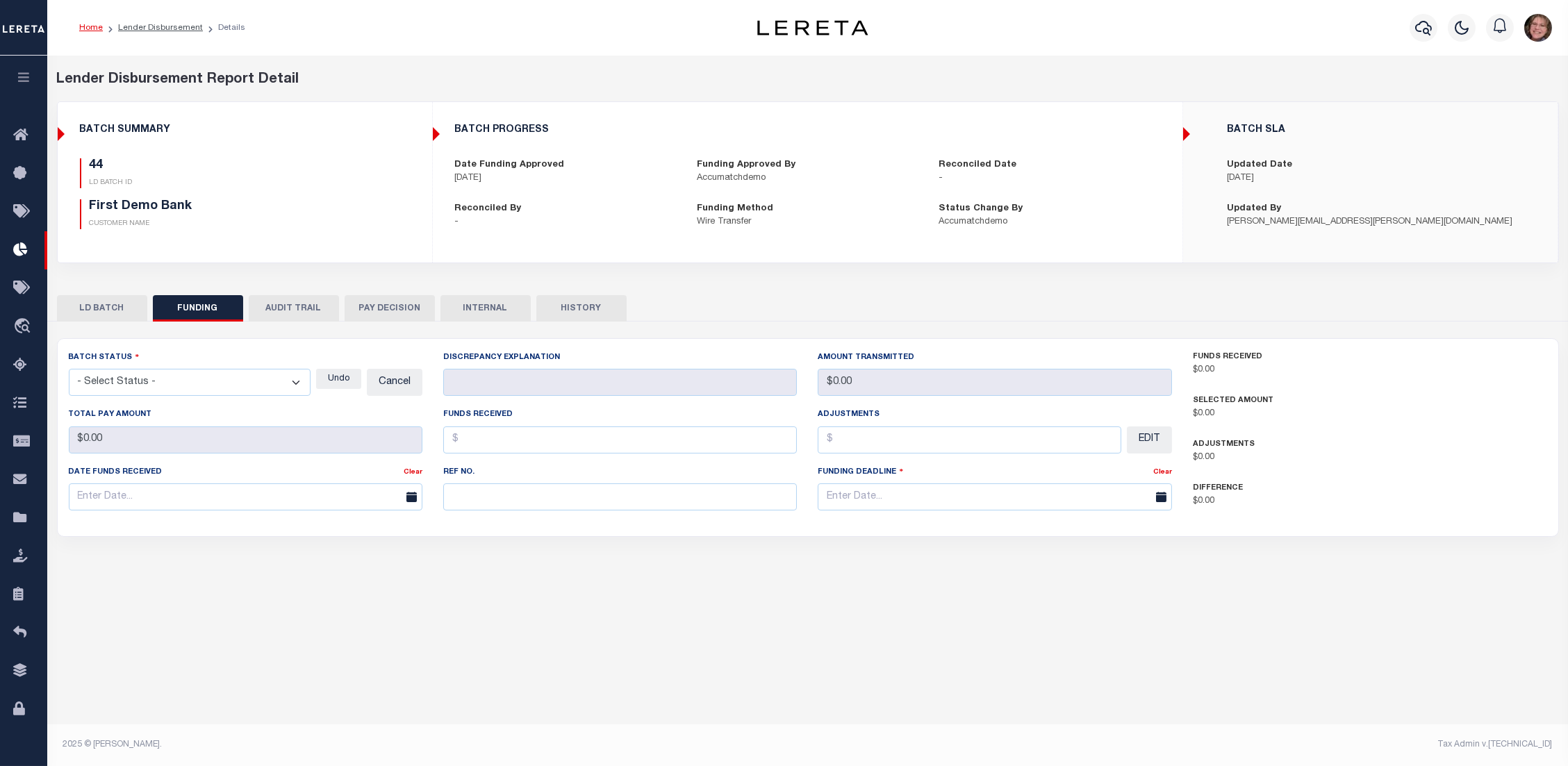
type input "$239,881.3"
type input "$70,659.04"
type input "$0"
type input "[DATE]"
select select "100"
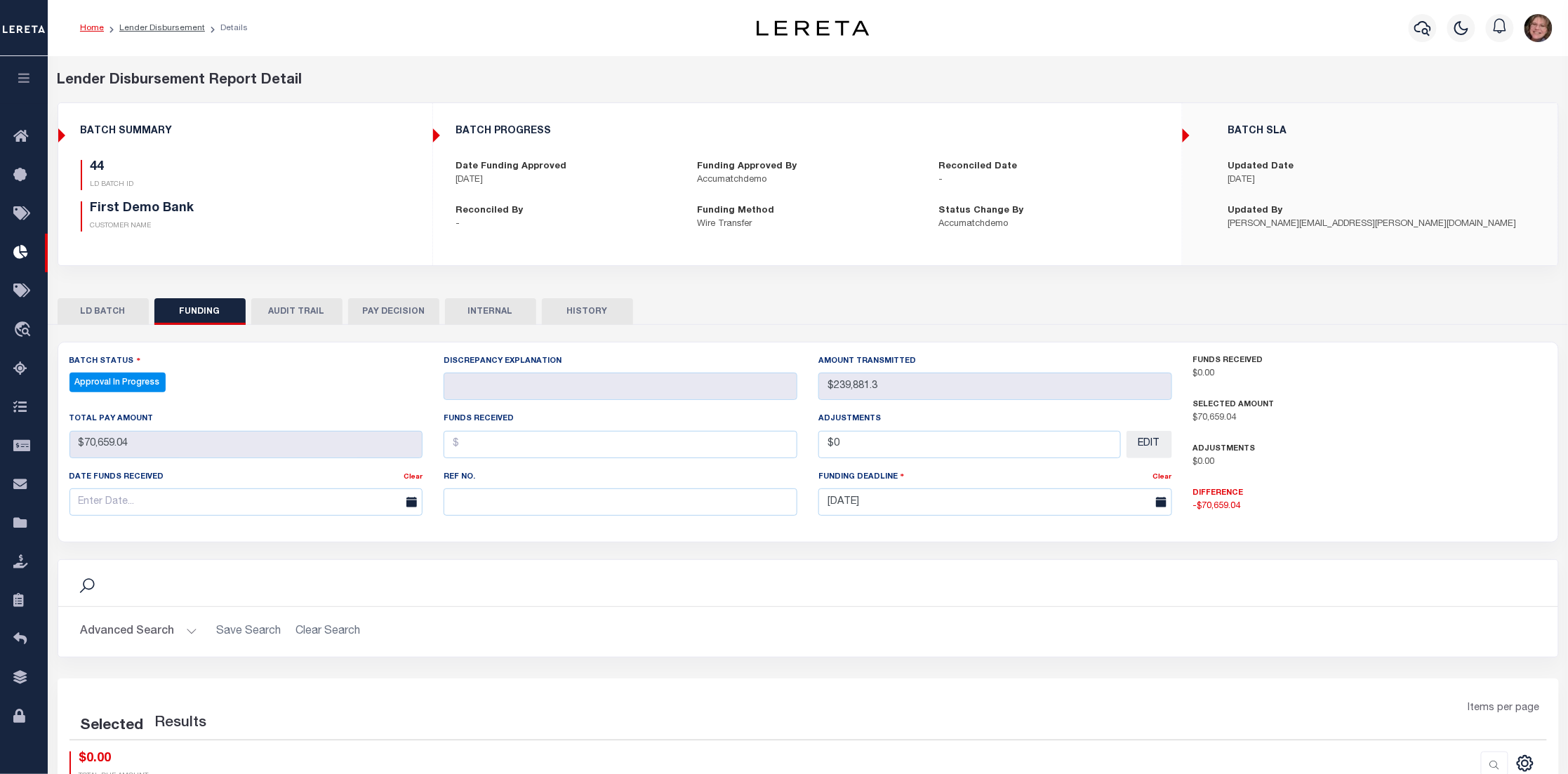
select select "100"
click at [298, 314] on button "AUDIT TRAIL" at bounding box center [297, 311] width 91 height 26
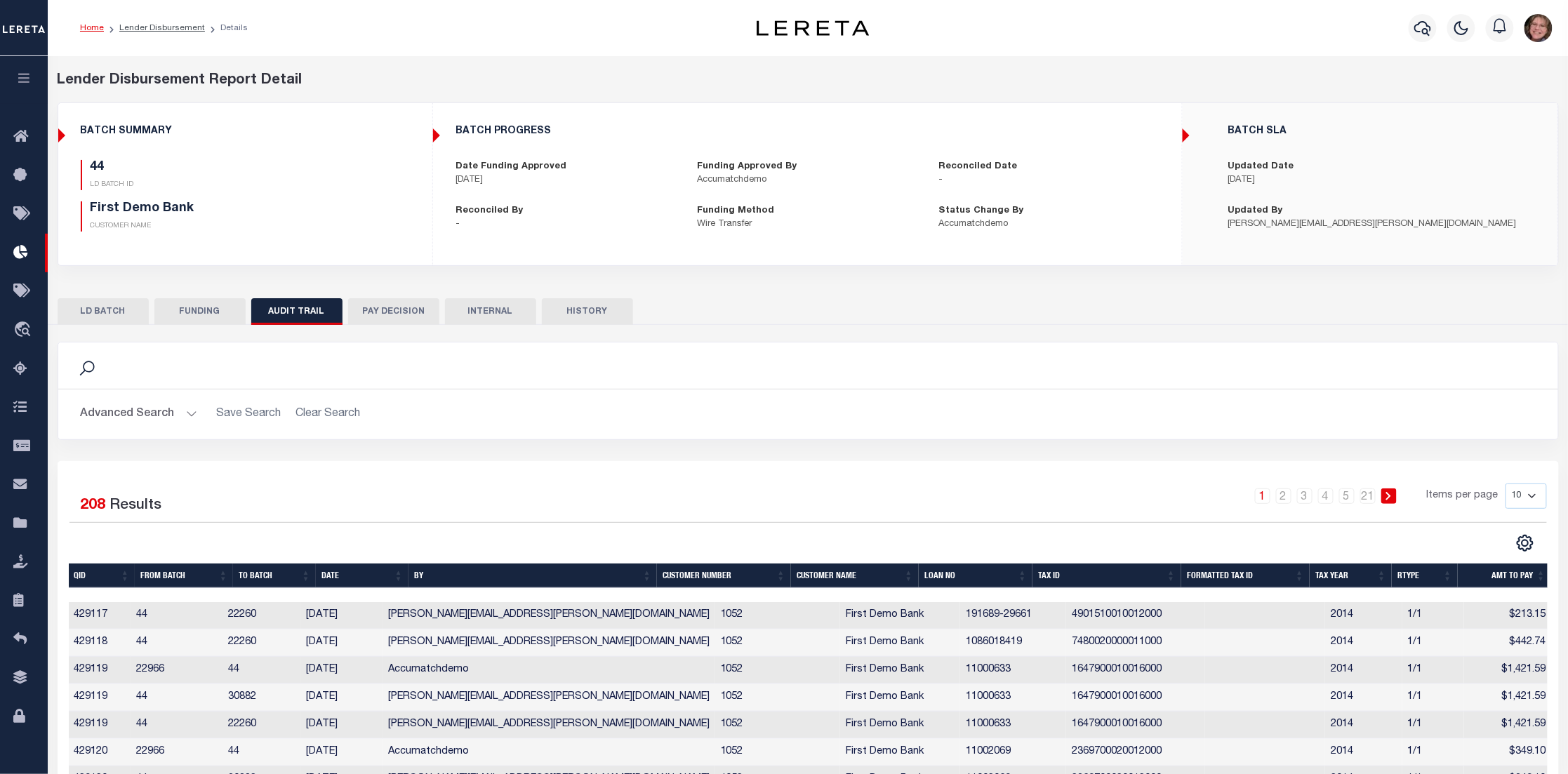
click at [401, 314] on button "PAY DECISION" at bounding box center [393, 311] width 91 height 26
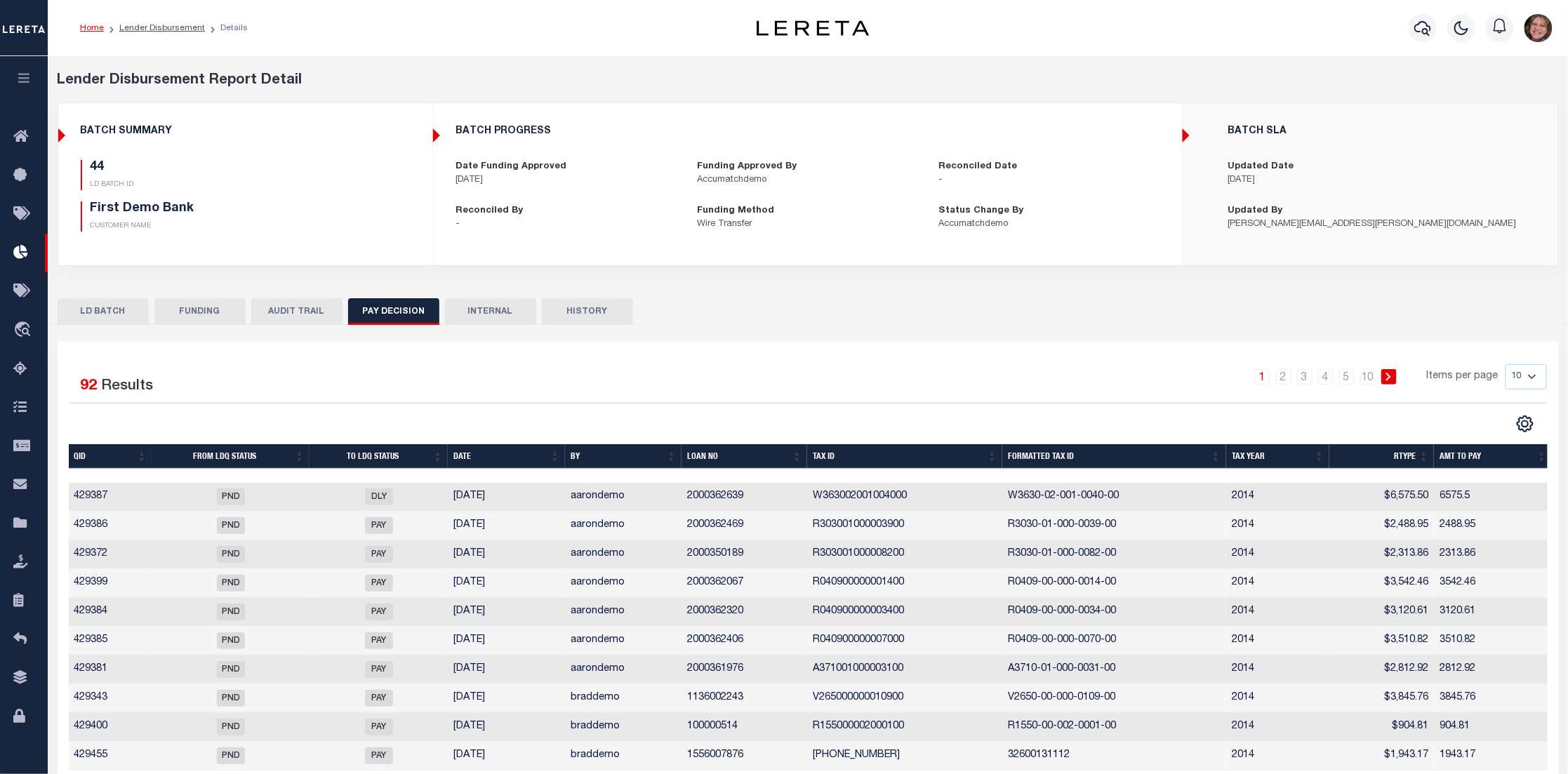
click at [500, 312] on button "INTERNAL" at bounding box center [491, 311] width 91 height 26
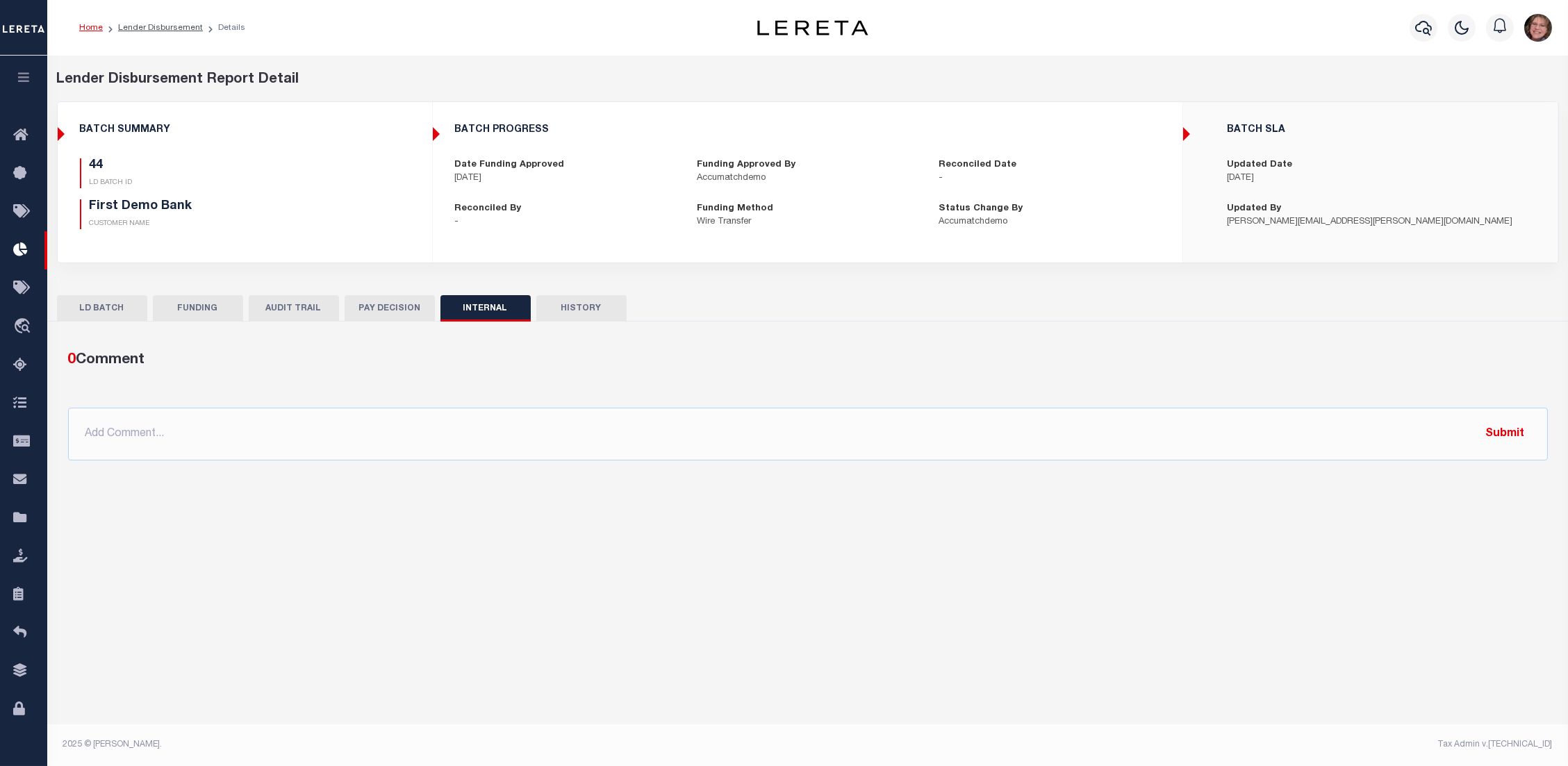
click at [603, 314] on button "HISTORY" at bounding box center [581, 308] width 90 height 26
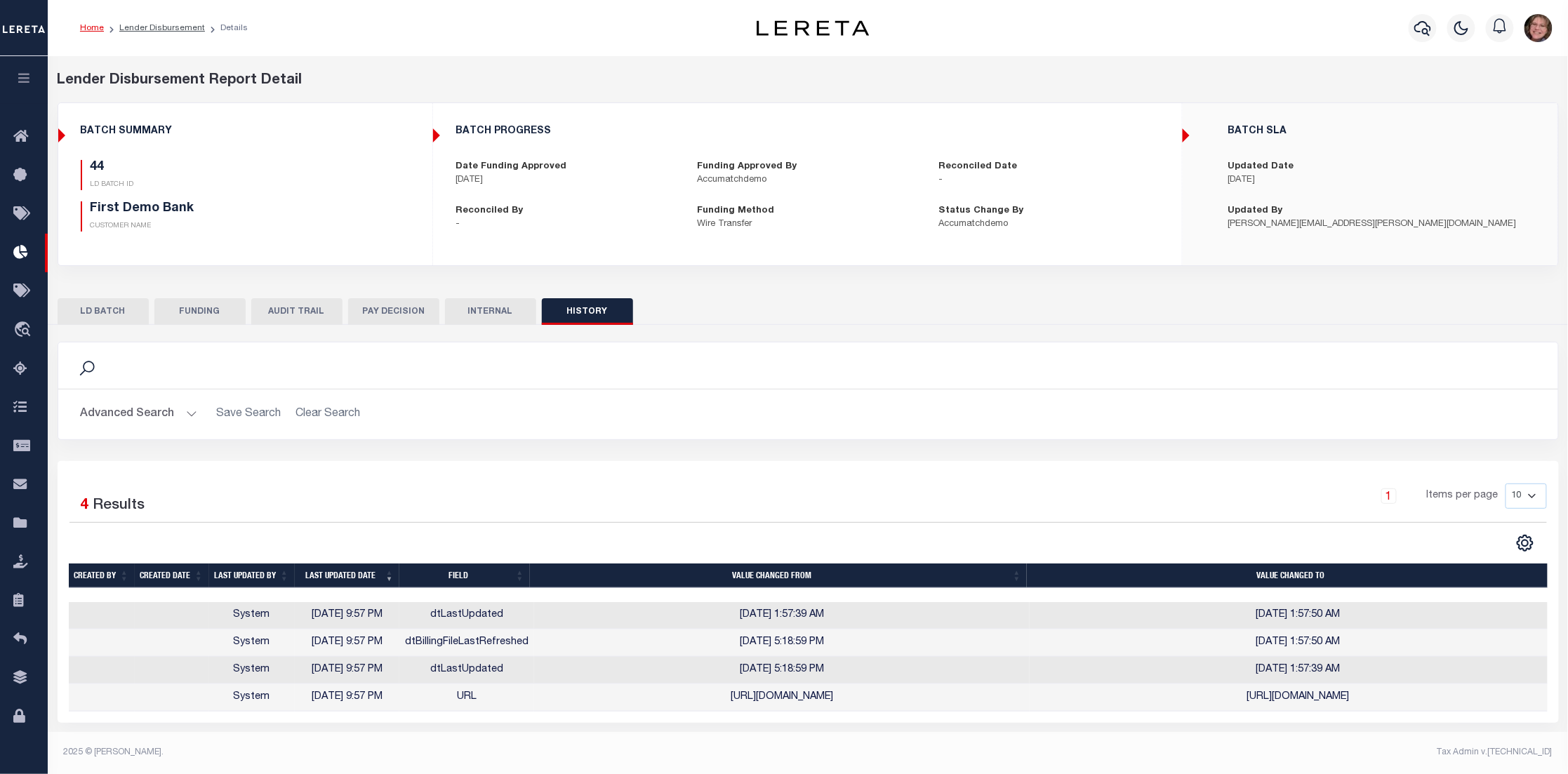
scroll to position [1, 0]
click at [22, 70] on button "button" at bounding box center [24, 80] width 48 height 48
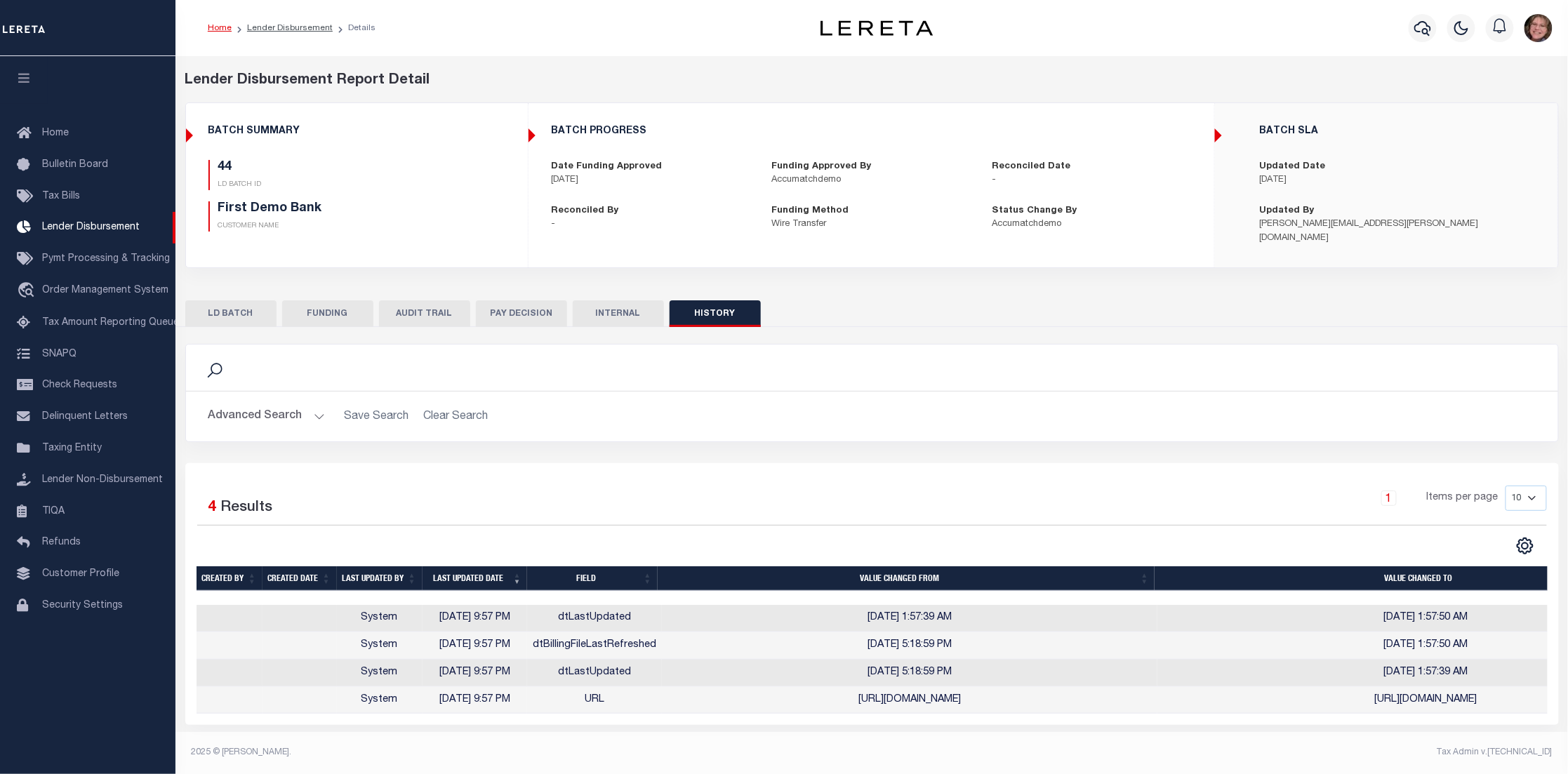
click at [448, 313] on button "AUDIT TRAIL" at bounding box center [425, 313] width 91 height 26
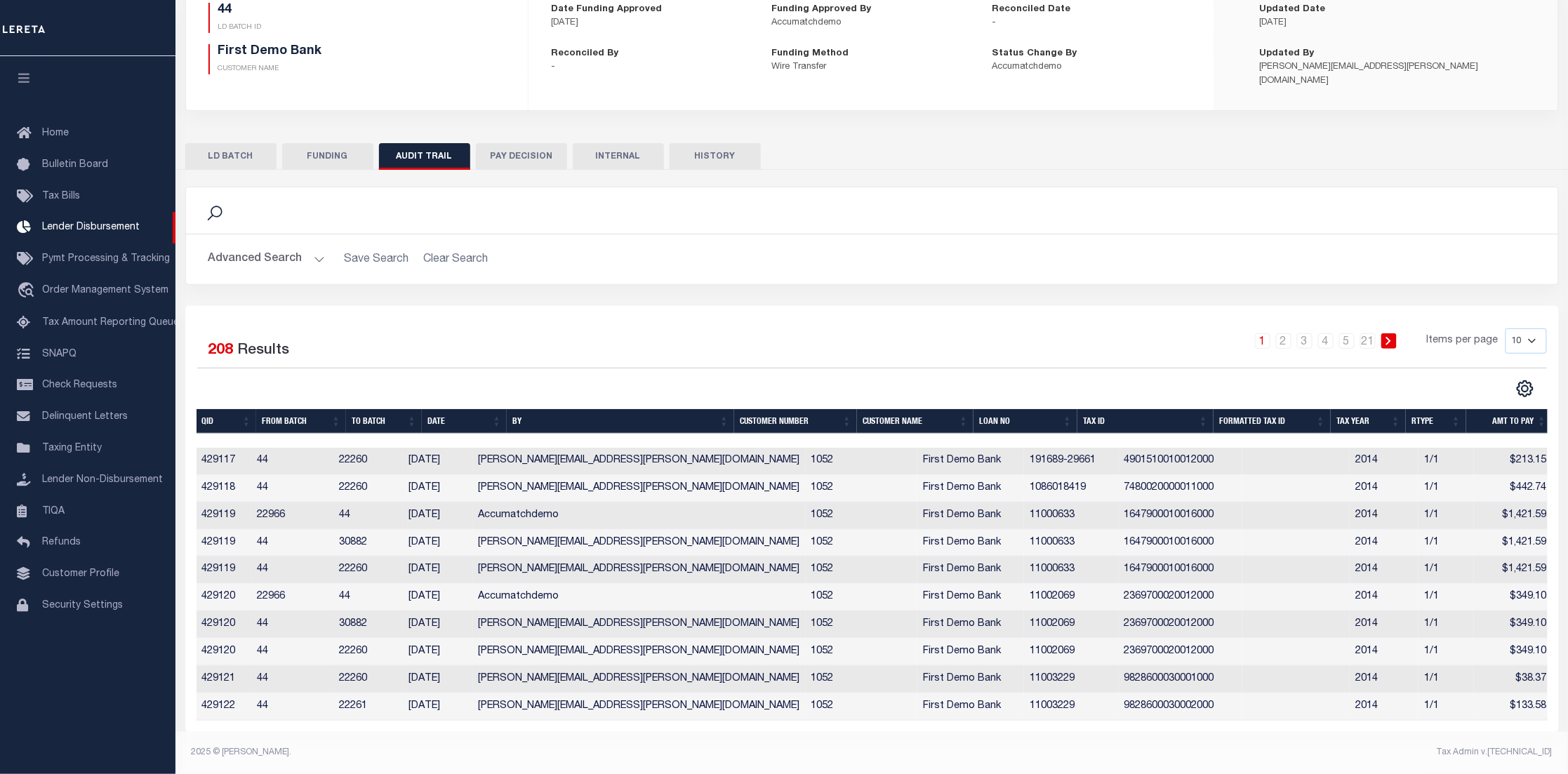
scroll to position [0, 3]
click at [113, 261] on span "Pymt Processing & Tracking" at bounding box center [106, 259] width 128 height 10
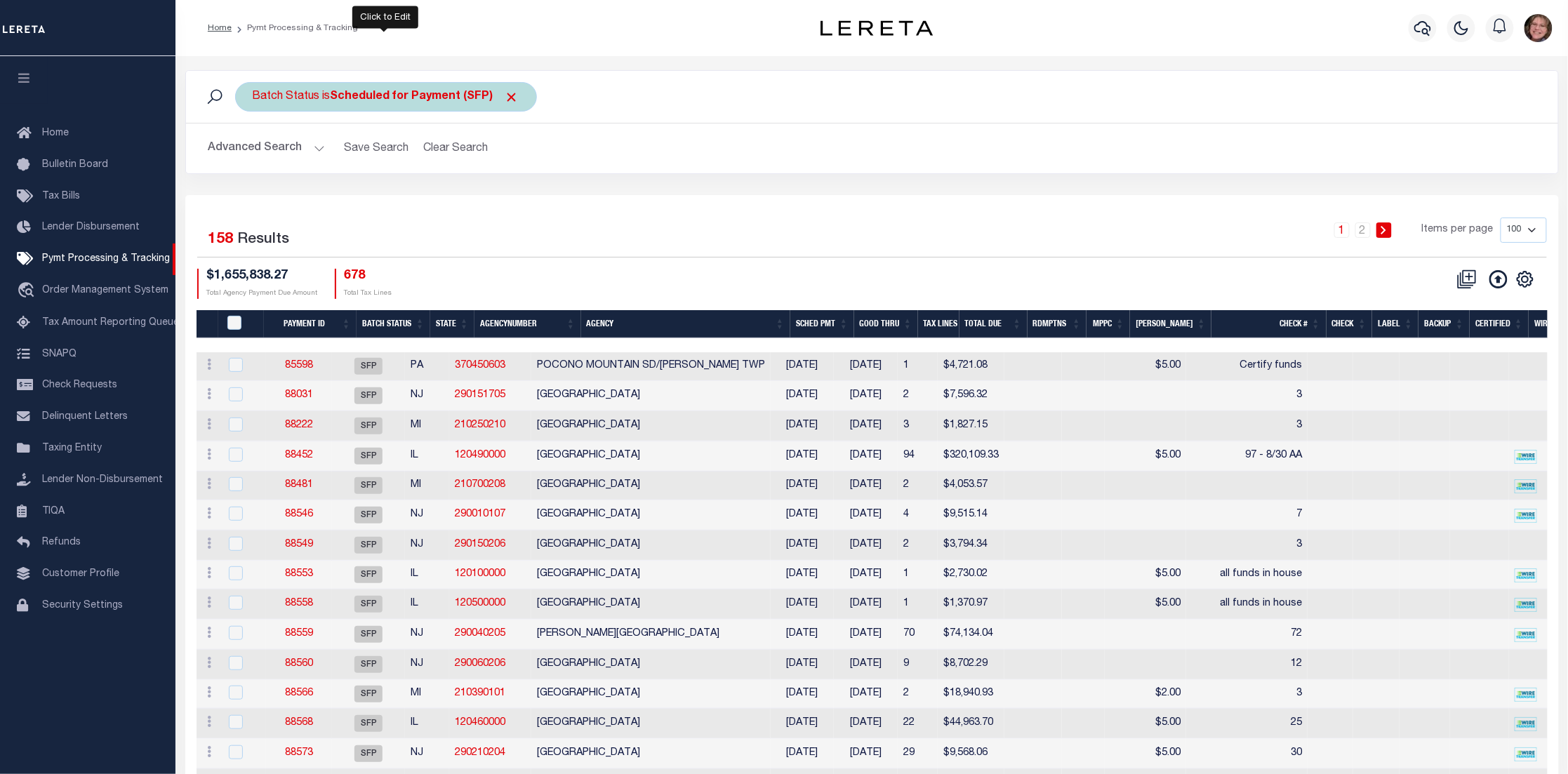
click at [353, 98] on b "Scheduled for Payment (SFP)" at bounding box center [425, 97] width 189 height 11
select select "SFP"
click at [353, 129] on select "Is Contains" at bounding box center [357, 127] width 207 height 26
click at [352, 120] on select "Is Contains" at bounding box center [357, 127] width 207 height 26
click at [365, 166] on select "Awaiting Funds (AWF) Cleared and Complete (CAC) New Check Needed (NCN) Payment …" at bounding box center [357, 165] width 207 height 26
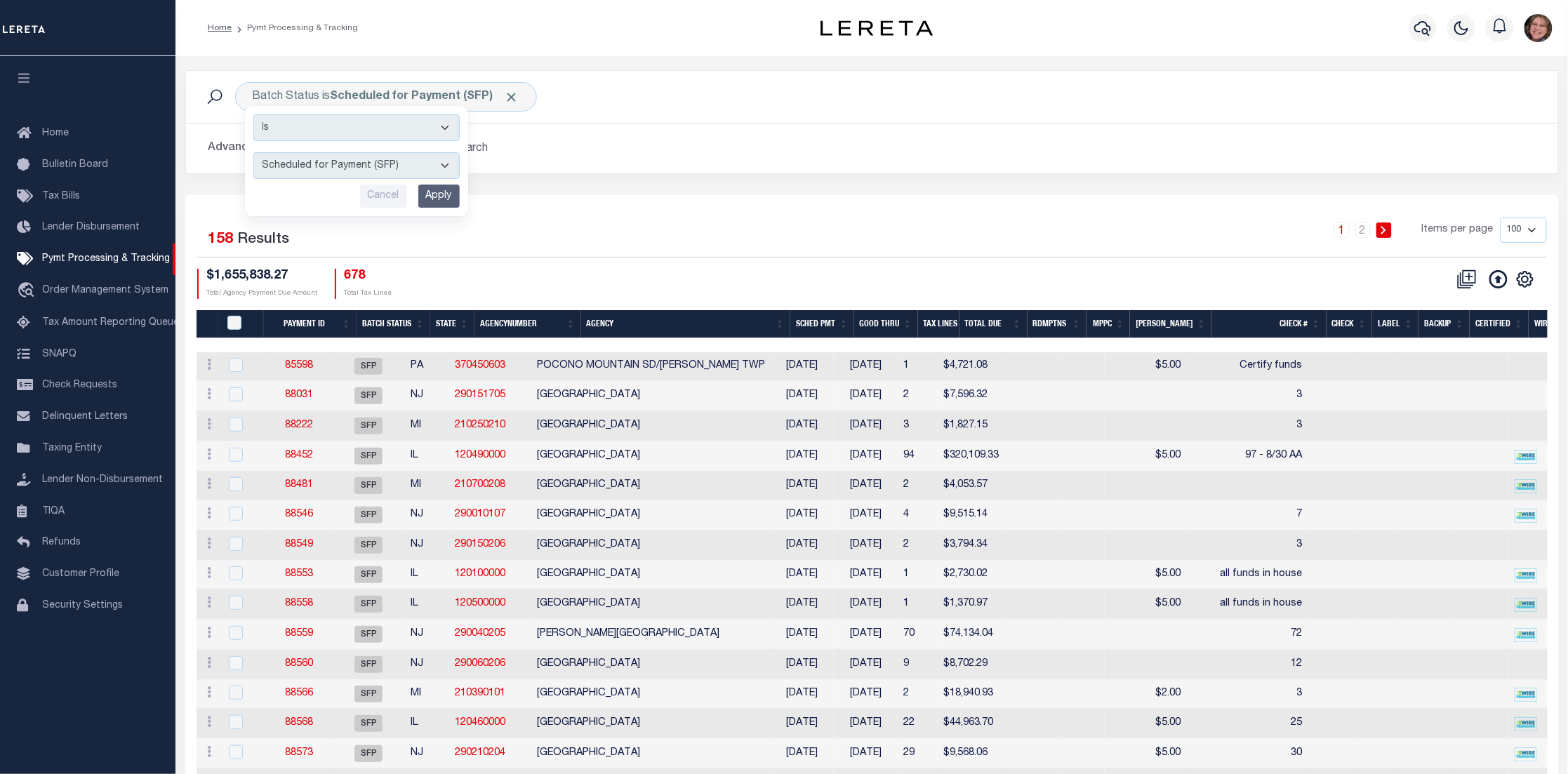
click at [614, 255] on div "1 2 Items per page 100 200 500 1000" at bounding box center [1043, 237] width 1029 height 39
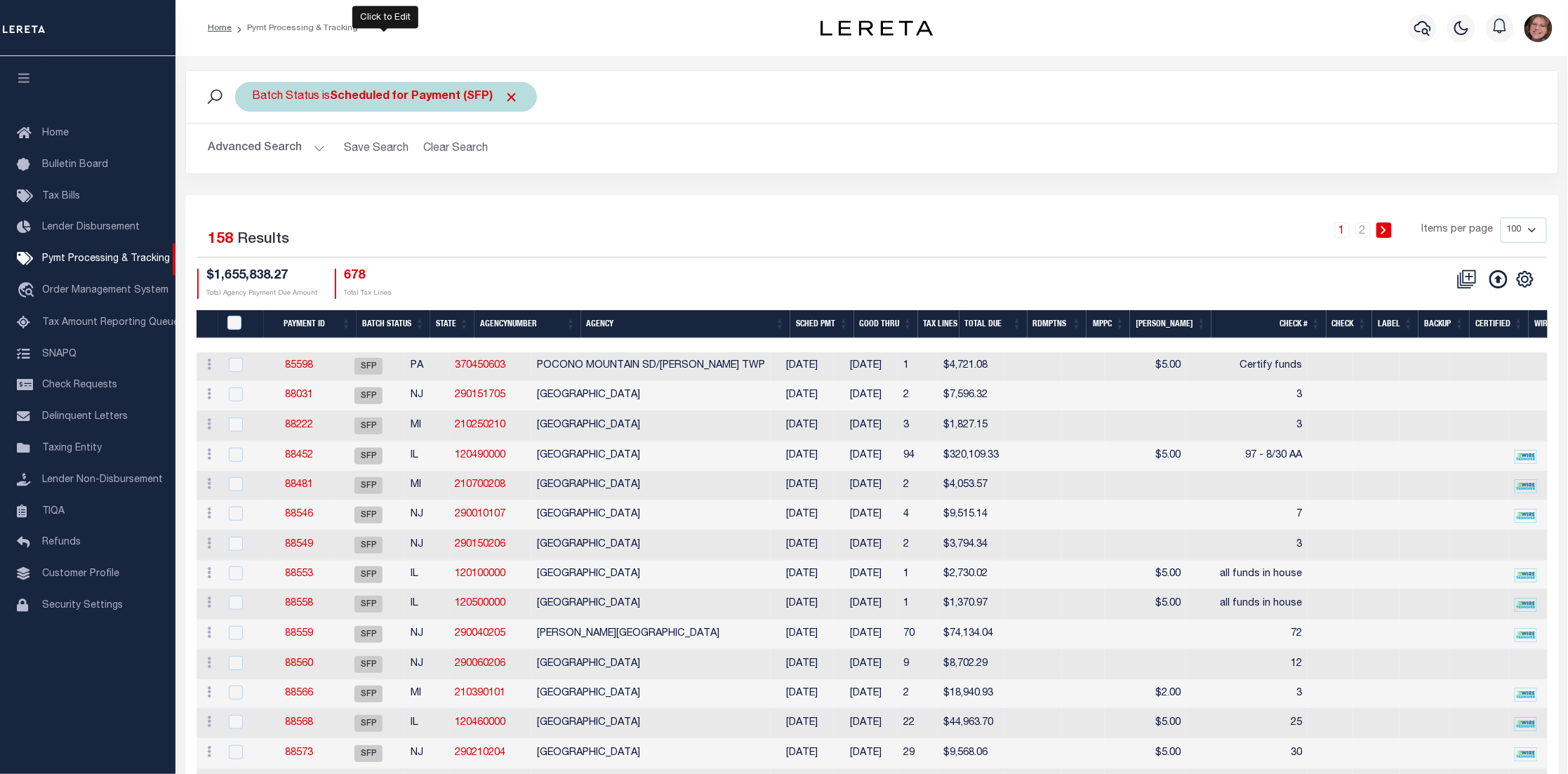
click at [451, 94] on b "Scheduled for Payment (SFP)" at bounding box center [425, 97] width 189 height 11
click at [386, 172] on select "Awaiting Funds (AWF) Cleared and Complete (CAC) New Check Needed (NCN) Payment …" at bounding box center [357, 165] width 207 height 26
select select "CAC"
click at [254, 152] on select "Awaiting Funds (AWF) Cleared and Complete (CAC) New Check Needed (NCN) Payment …" at bounding box center [357, 165] width 207 height 26
click at [434, 200] on input "Apply" at bounding box center [439, 195] width 41 height 23
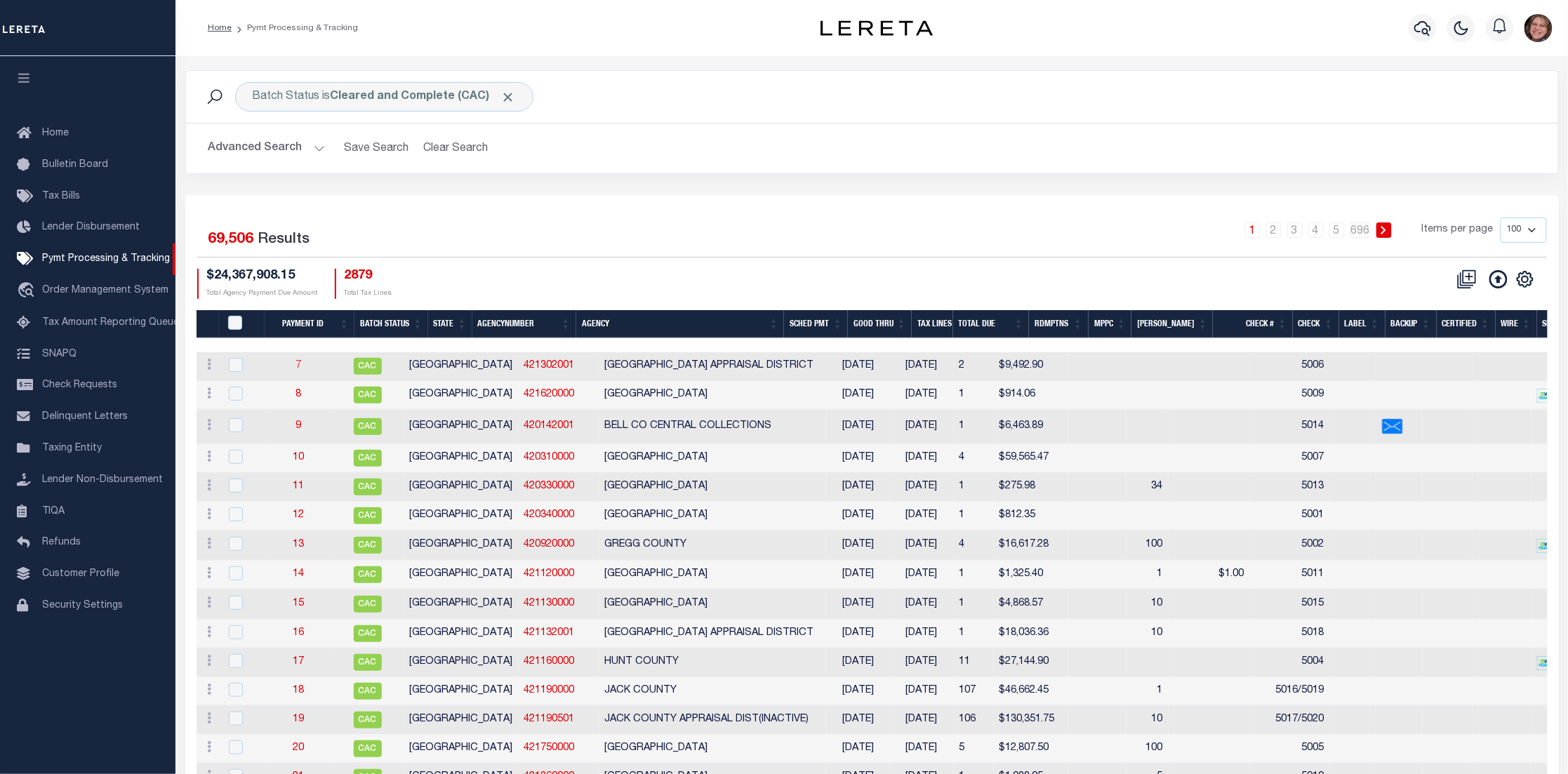
click at [301, 369] on link "7" at bounding box center [298, 365] width 6 height 10
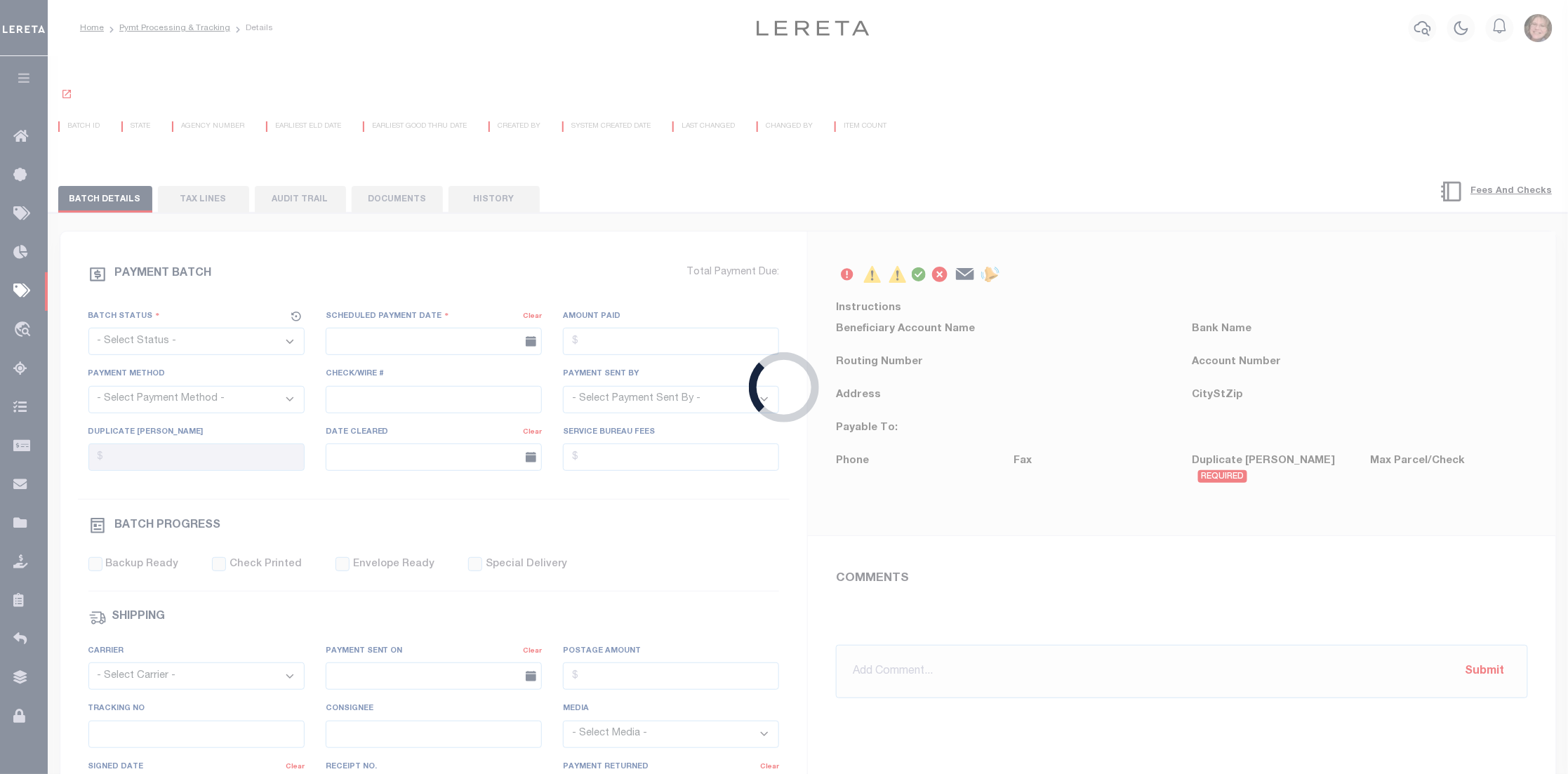
select select "CAC"
type input "10/27/2014"
type input "$9,492.9"
select select "CHK"
type input "5006"
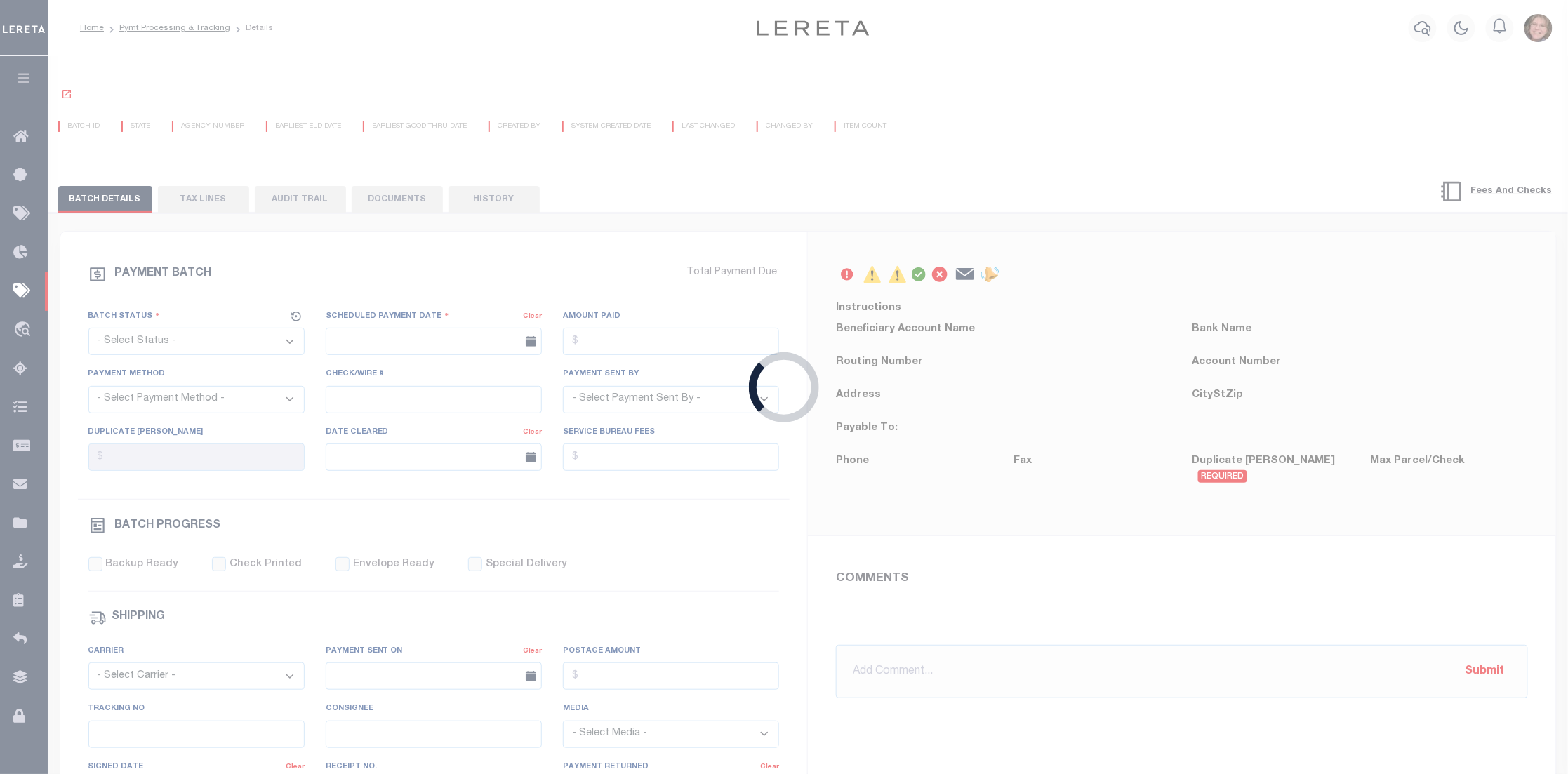
select select
select select "FDX"
type input "10/27/2014"
type input "771639700214"
type input "E.WOOLLS"
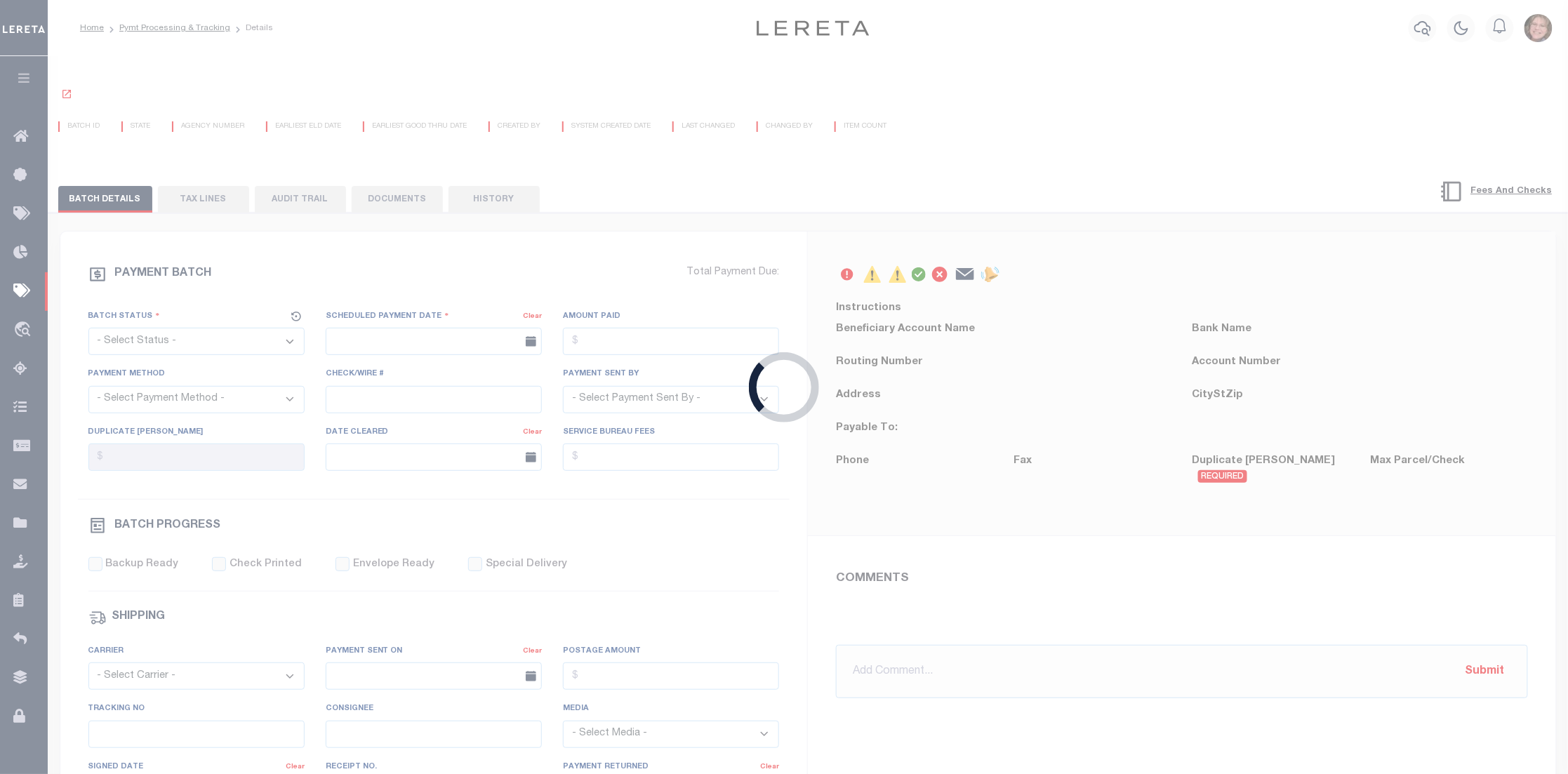
select select "PAP"
type input "10/28/2014"
type input "N"
select select "37"
radio input "true"
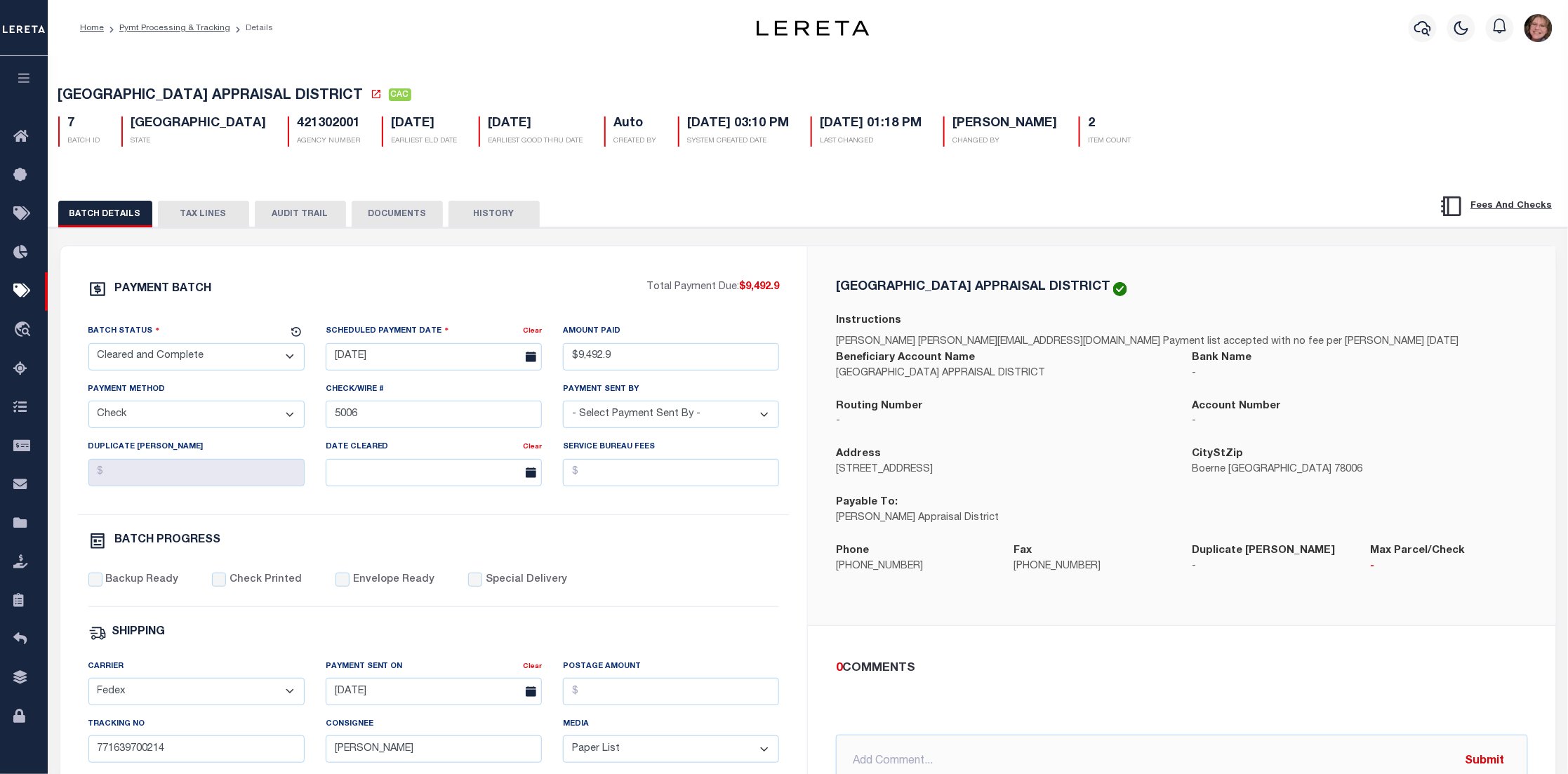
click at [205, 222] on button "TAX LINES" at bounding box center [203, 214] width 91 height 26
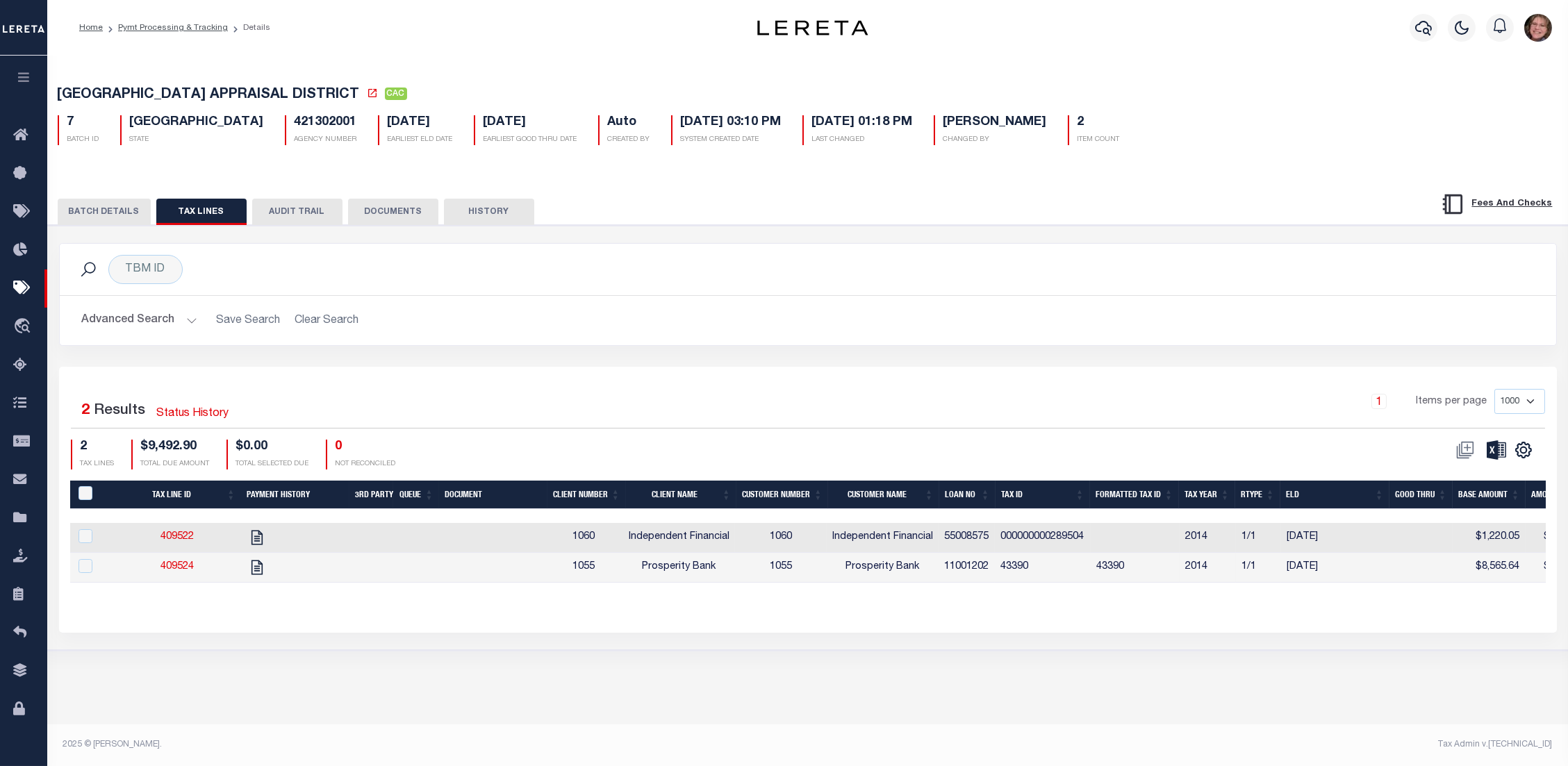
click at [303, 220] on button "AUDIT TRAIL" at bounding box center [297, 212] width 90 height 26
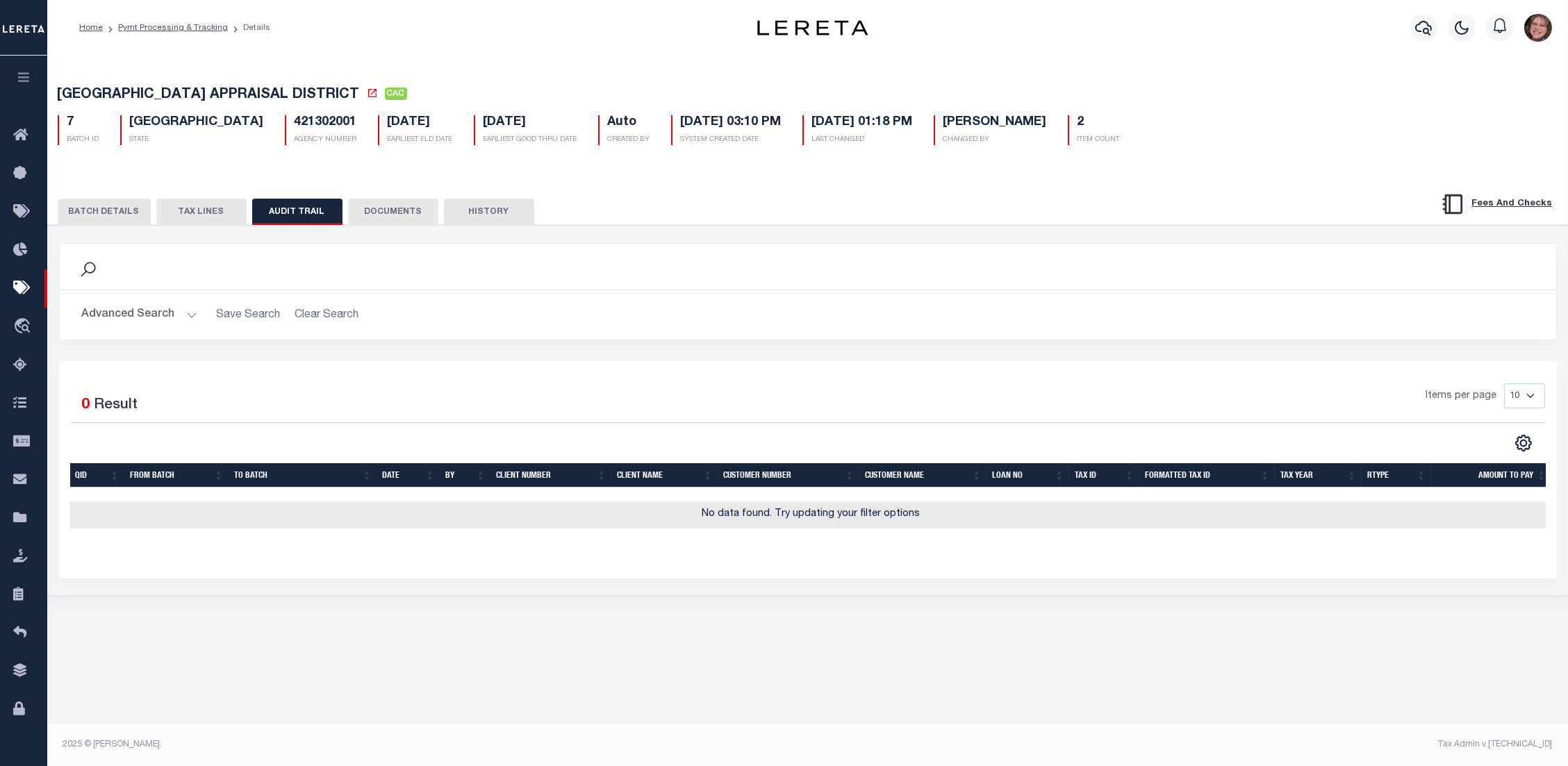
click at [364, 220] on button "DOCUMENTS" at bounding box center [393, 212] width 90 height 26
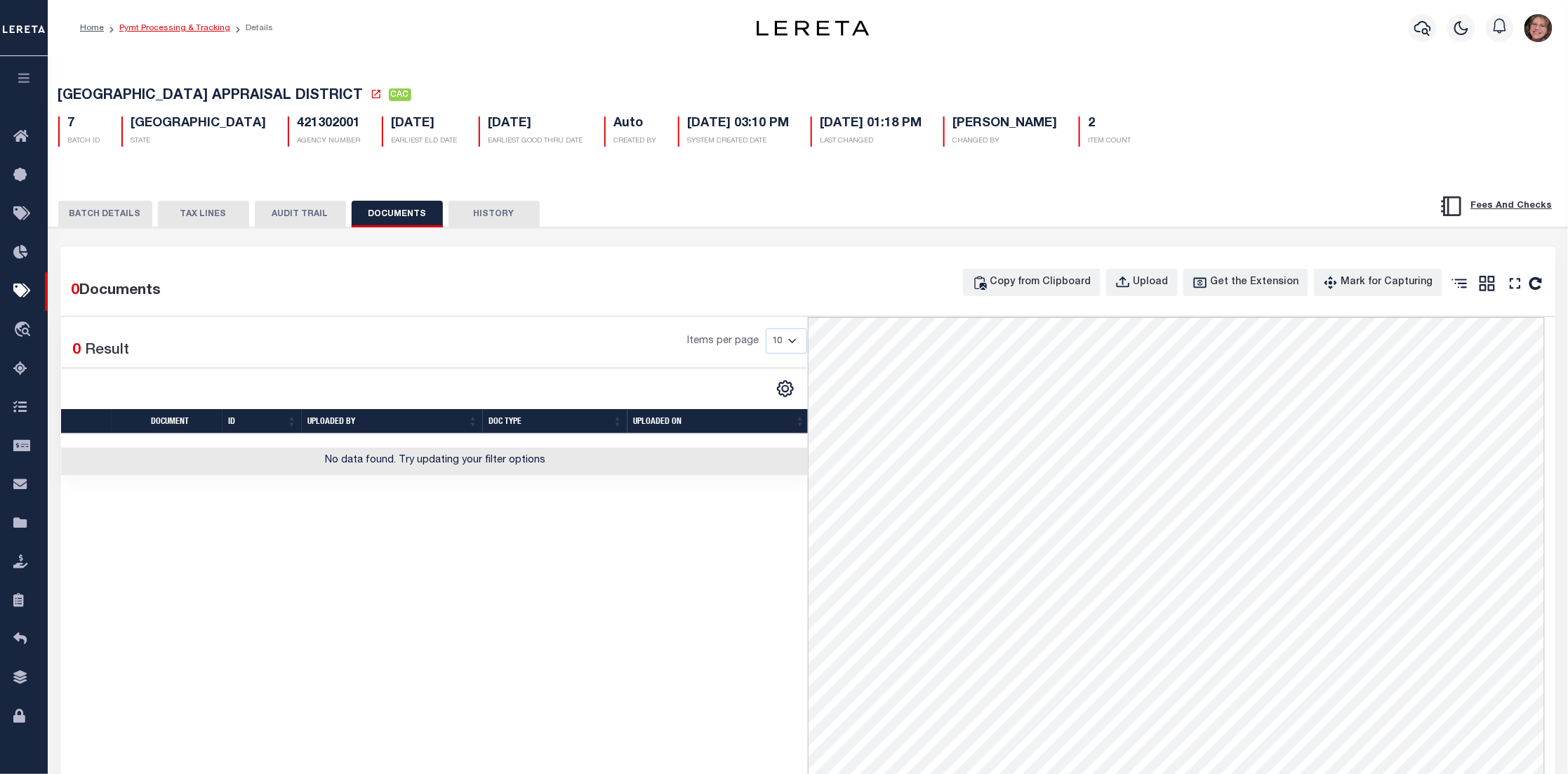
click at [177, 32] on link "Pymt Processing & Tracking" at bounding box center [175, 28] width 111 height 9
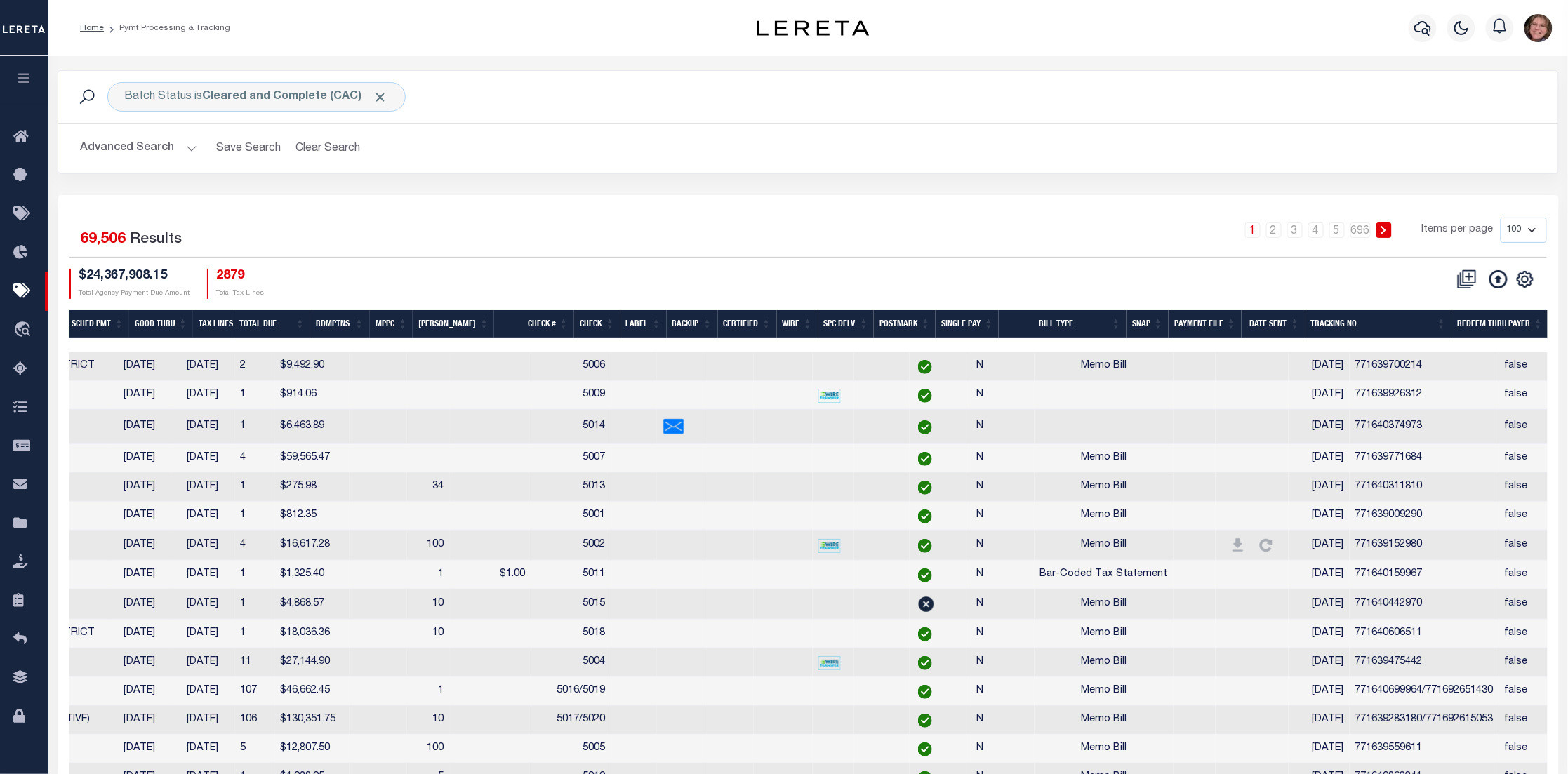
click at [29, 79] on icon "button" at bounding box center [24, 78] width 16 height 13
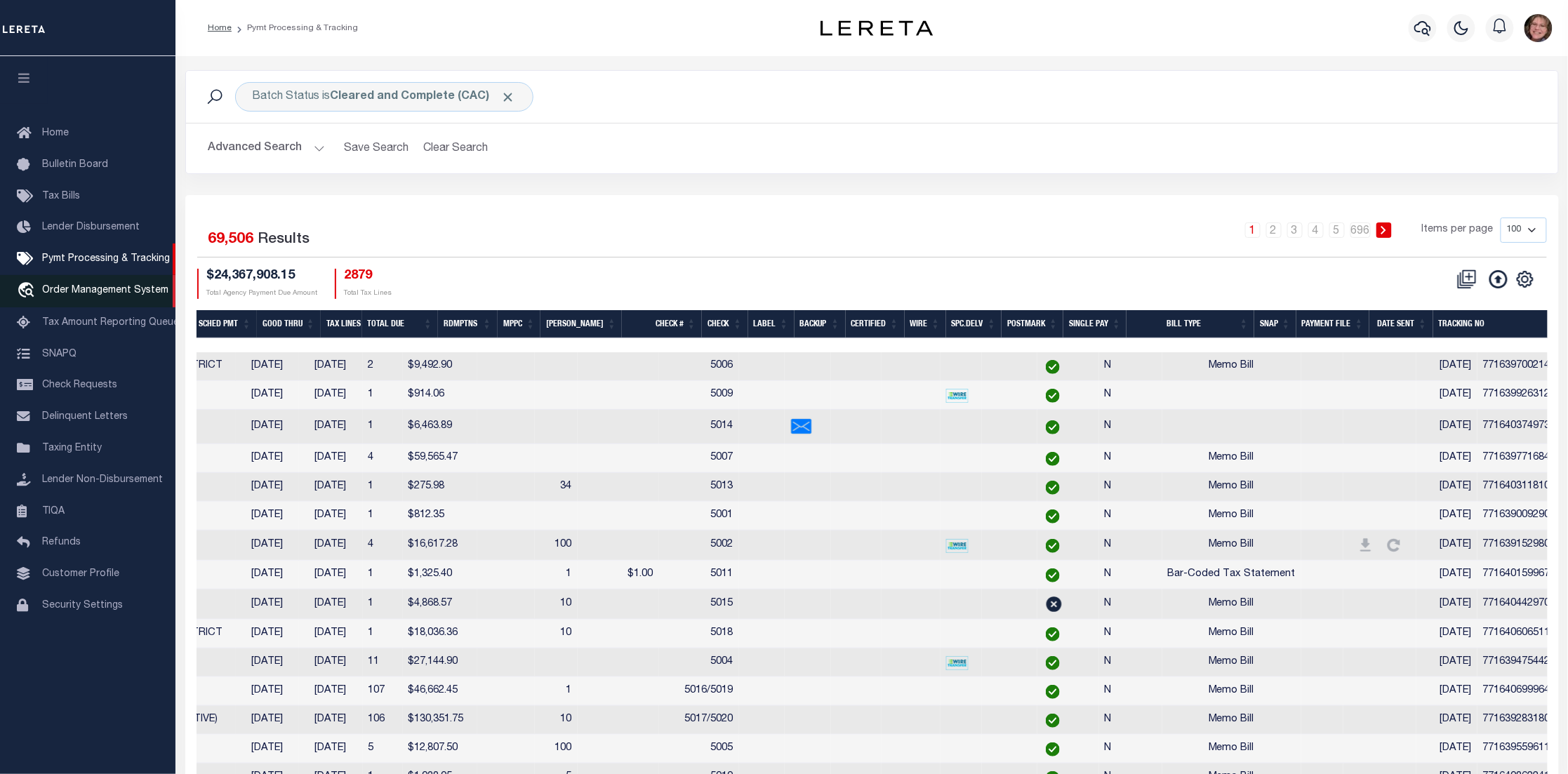
click at [104, 290] on span "Order Management System" at bounding box center [105, 290] width 126 height 10
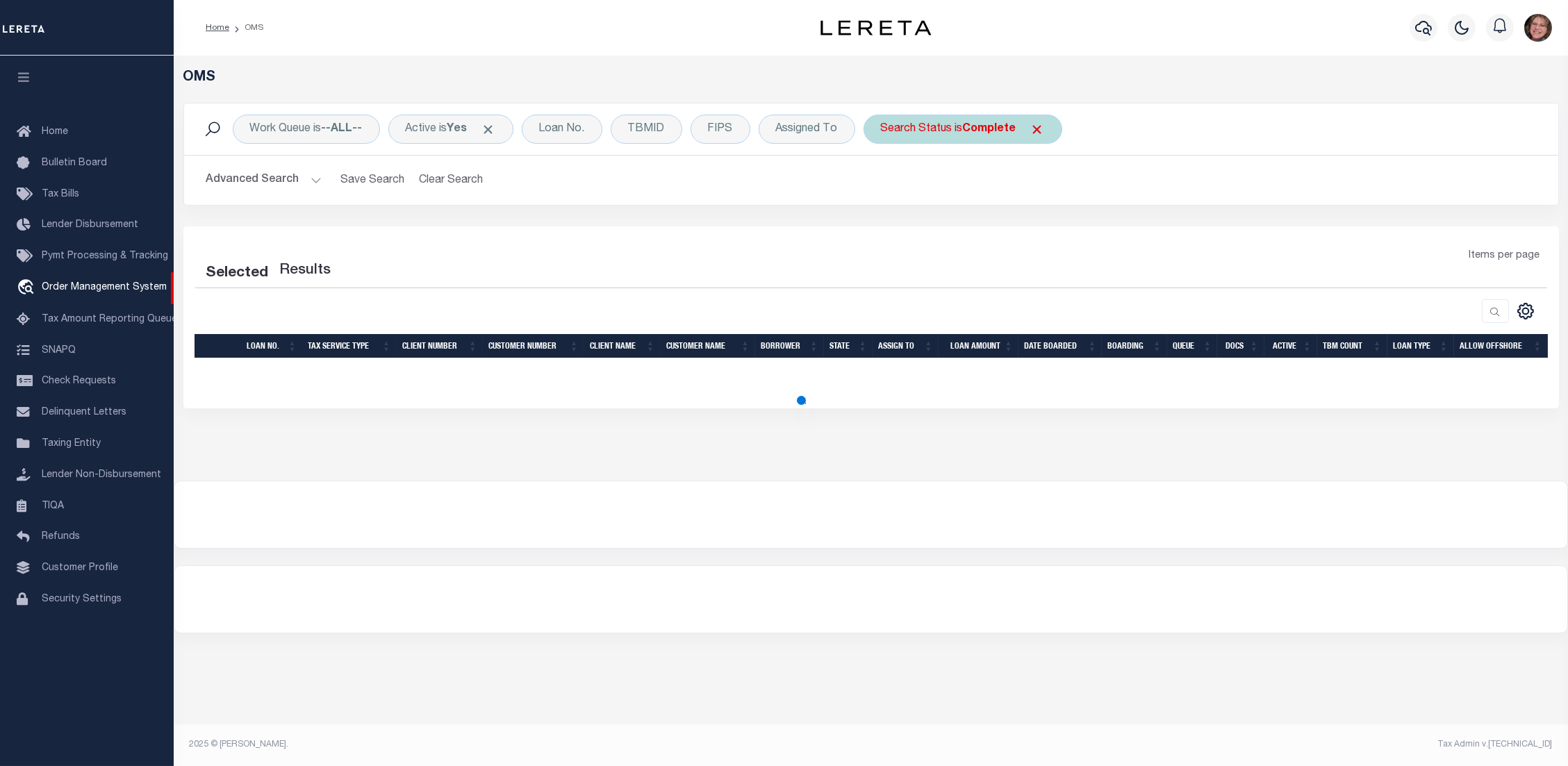
select select "200"
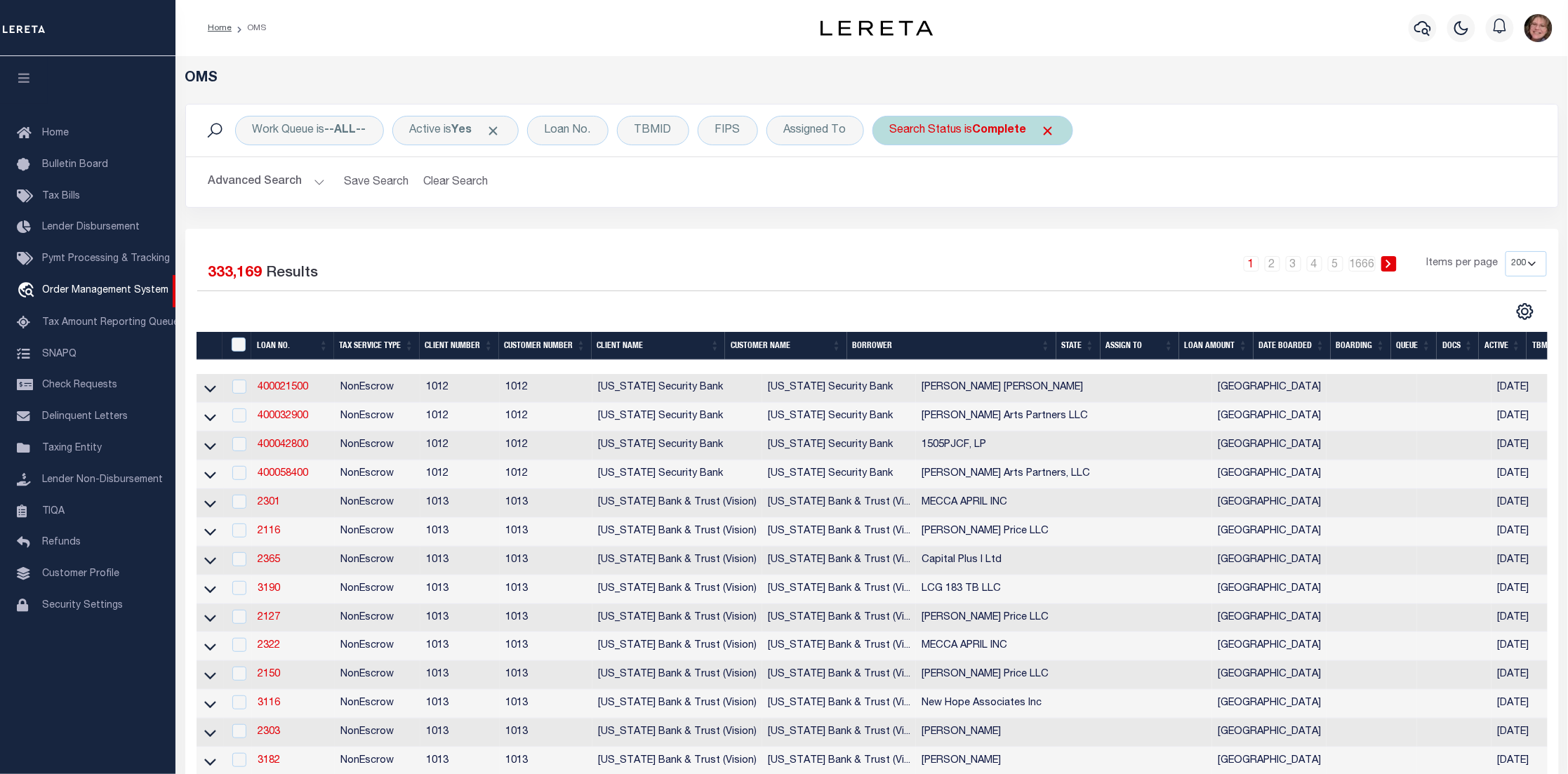
click at [946, 131] on div "Search Status is Complete" at bounding box center [973, 130] width 201 height 30
select select "CP"
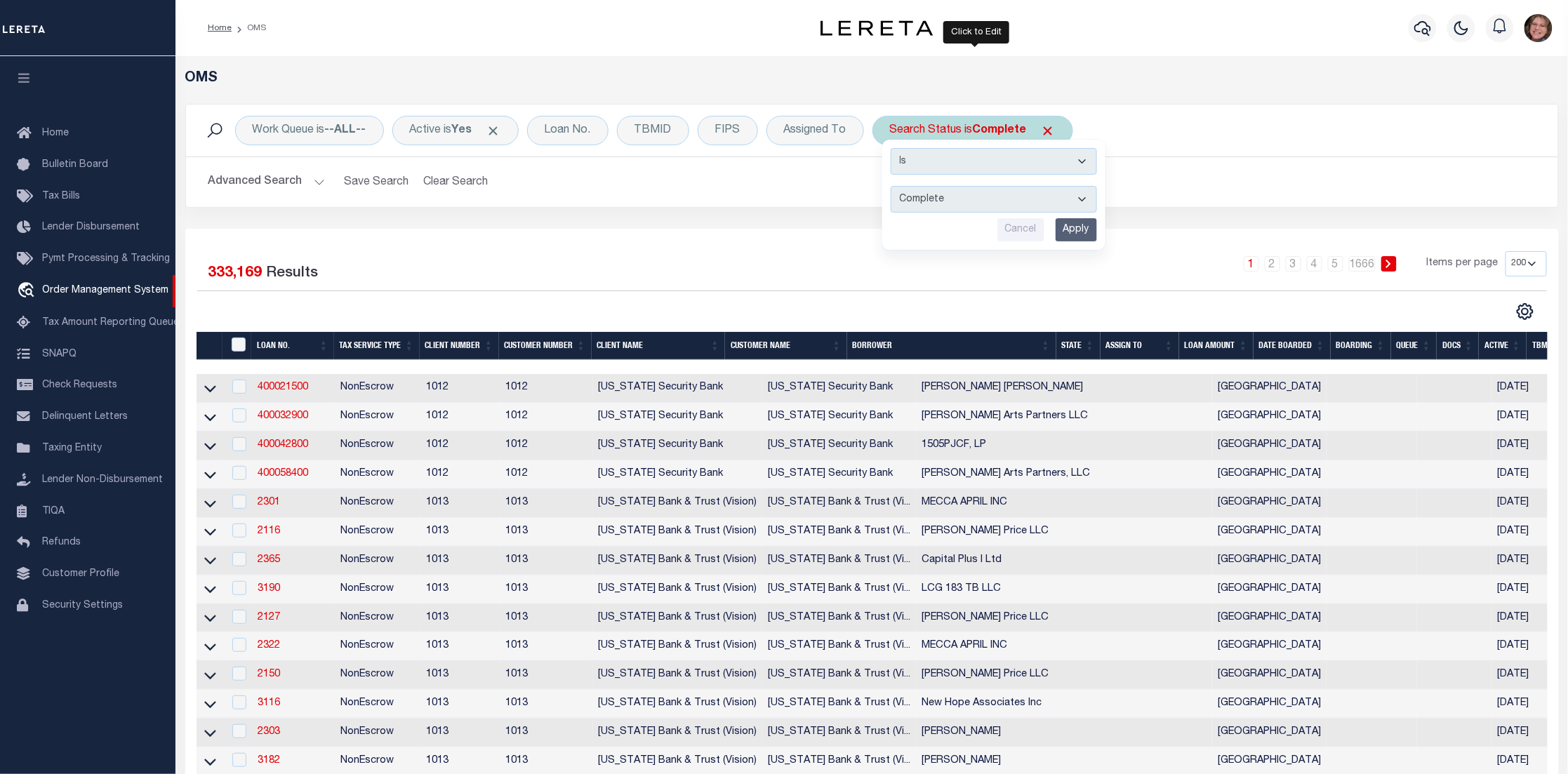
click at [981, 200] on select "Automated Search Bad Parcel Complete Duplicate Parcel High Dollar Reporting In …" at bounding box center [993, 199] width 207 height 26
click at [725, 221] on div "Work Queue is --ALL-- Active is Yes Loan No. TBMID FIPS Assigned To Search Stat…" at bounding box center [872, 166] width 1395 height 125
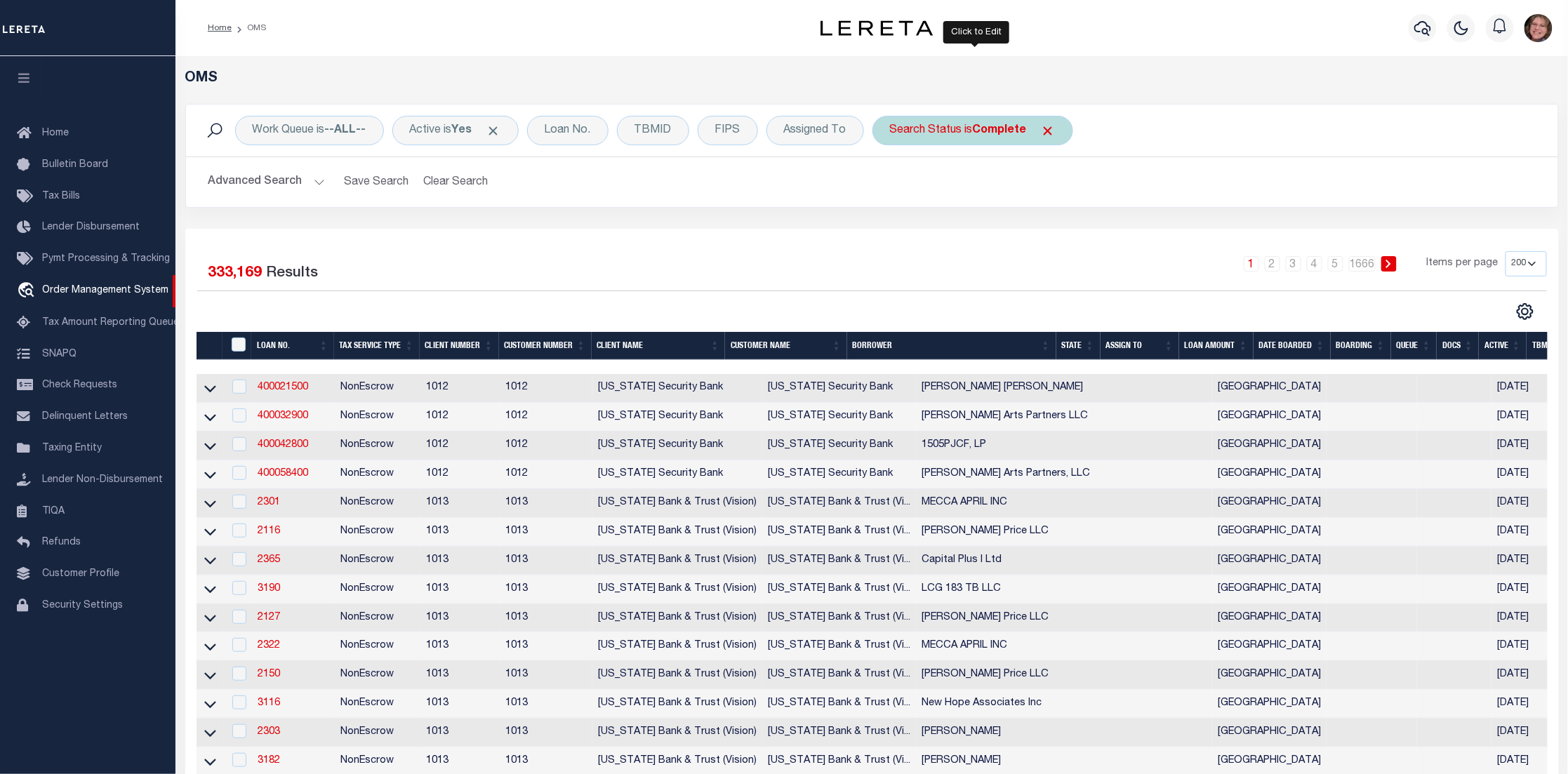
click at [1023, 127] on b "Complete" at bounding box center [1000, 131] width 54 height 11
select select "CP"
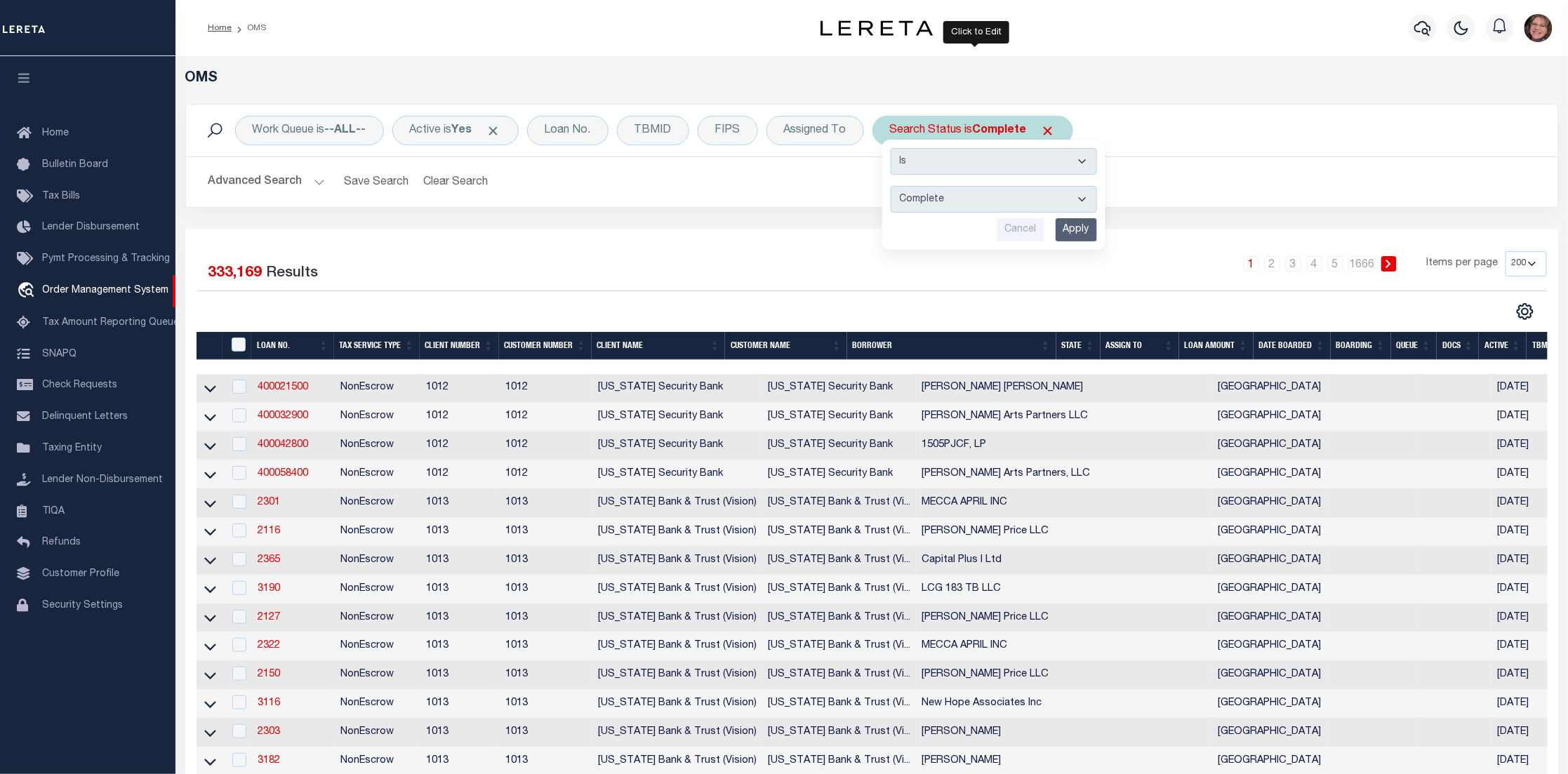
click at [976, 182] on div "Is Contains Automated Search Bad Parcel Complete Duplicate Parcel High Dollar R…" at bounding box center [994, 195] width 223 height 110
drag, startPoint x: 976, startPoint y: 199, endPoint x: 979, endPoint y: 214, distance: 15.3
click at [979, 207] on select "Automated Search Bad Parcel Complete Duplicate Parcel High Dollar Reporting In …" at bounding box center [993, 199] width 207 height 26
click at [743, 219] on div "Work Queue is --ALL-- Active is Yes Loan No. TBMID FIPS Assigned To Search Stat…" at bounding box center [872, 166] width 1395 height 125
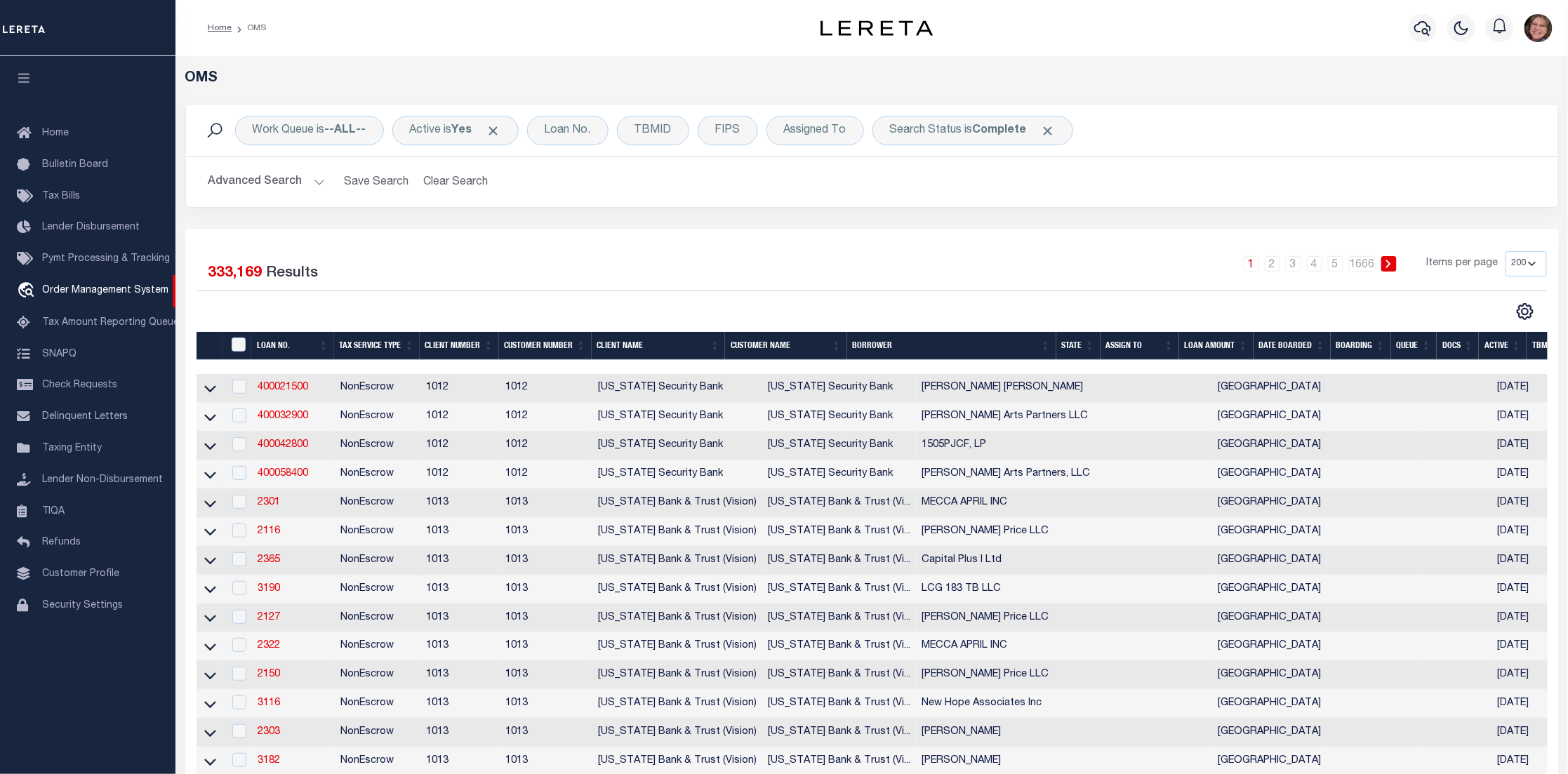
click at [308, 172] on button "Advanced Search" at bounding box center [267, 182] width 117 height 27
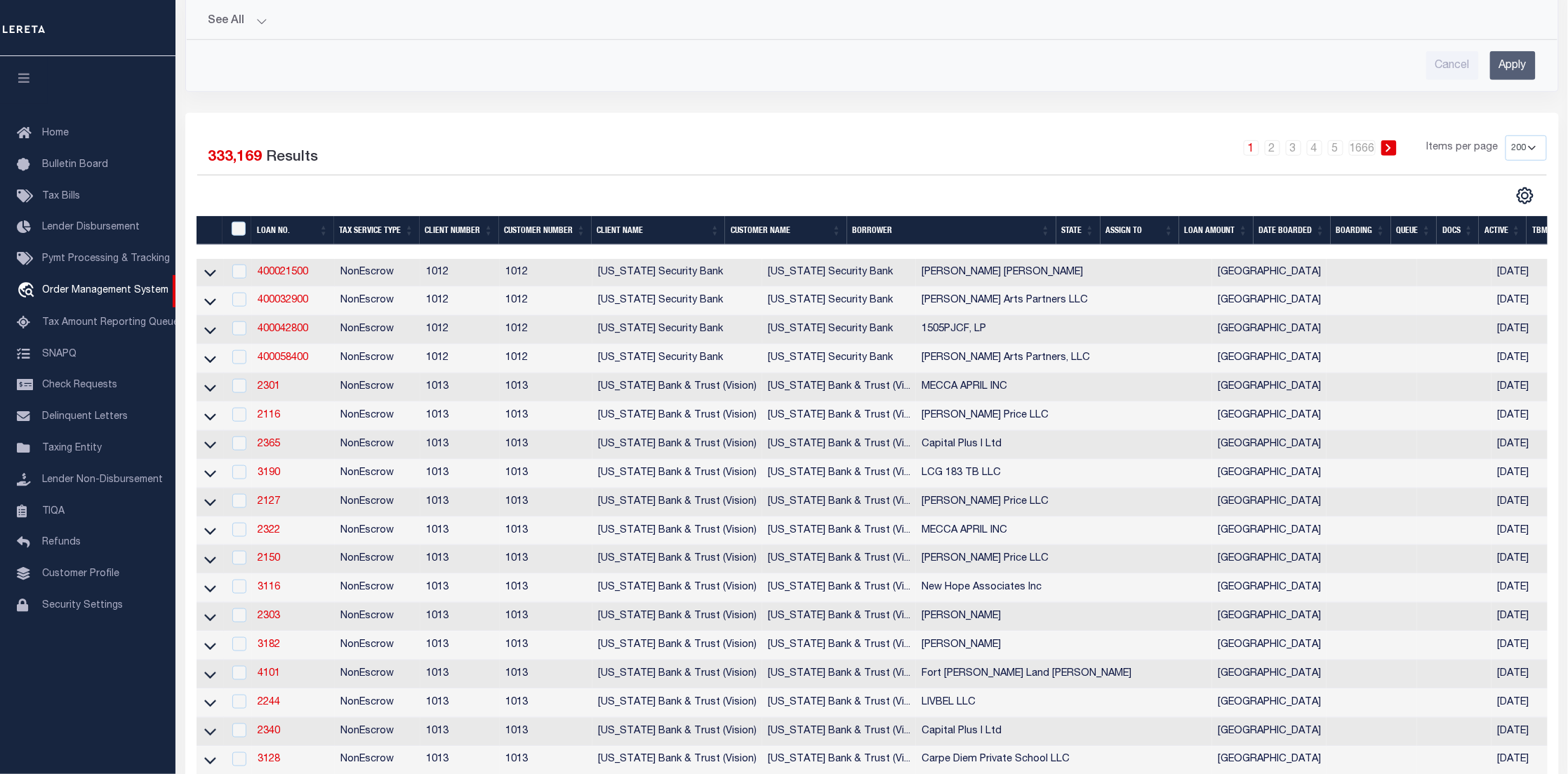
scroll to position [527, 0]
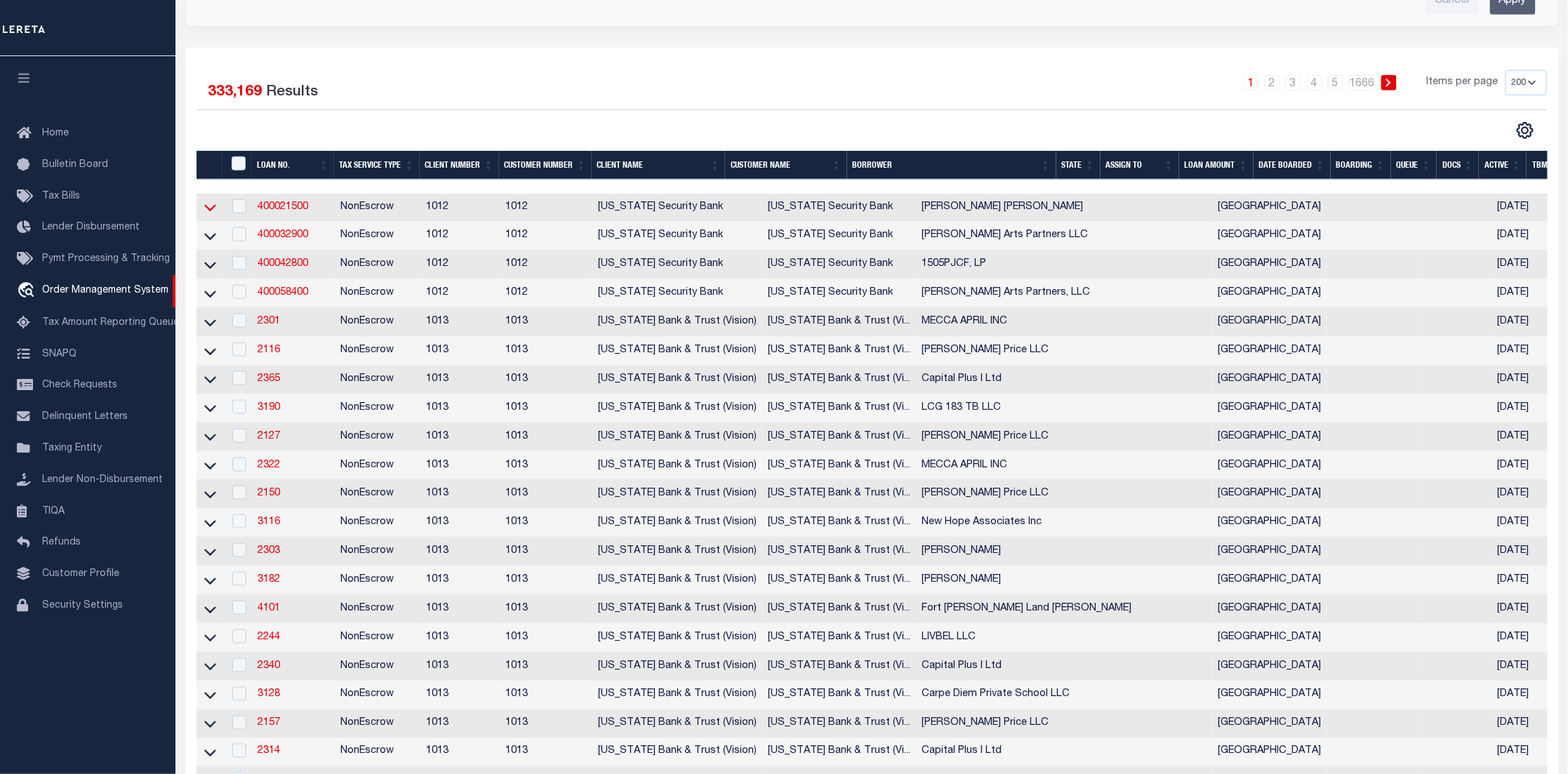
click at [213, 207] on icon at bounding box center [210, 207] width 12 height 14
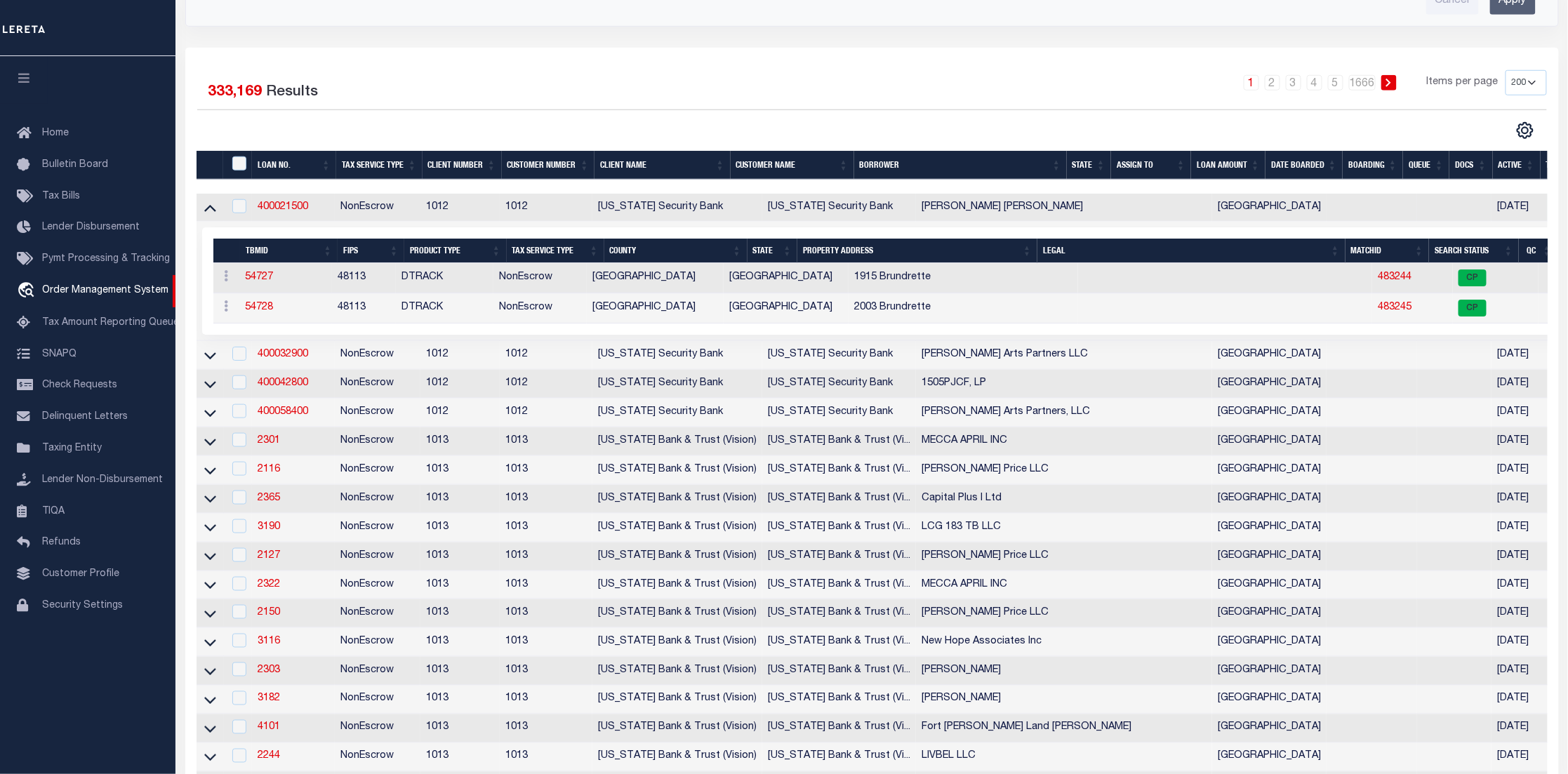
drag, startPoint x: 1346, startPoint y: 185, endPoint x: 1366, endPoint y: 189, distance: 20.4
click at [1431, 188] on div at bounding box center [872, 187] width 1352 height 14
click at [294, 211] on link "400021500" at bounding box center [282, 207] width 50 height 10
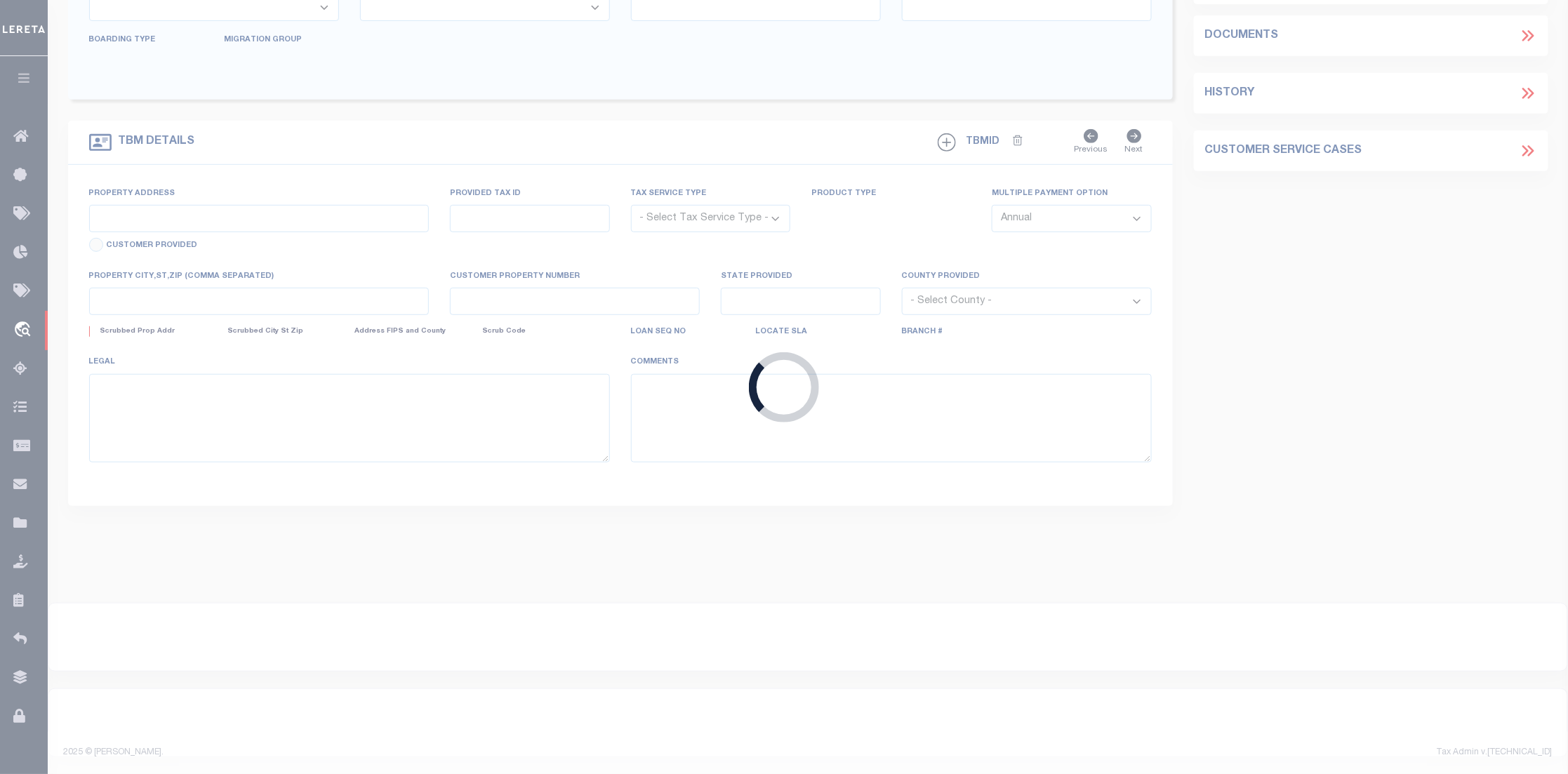
type input "400021500"
type input "Lillian Smith Kirkley"
select select
select select "10"
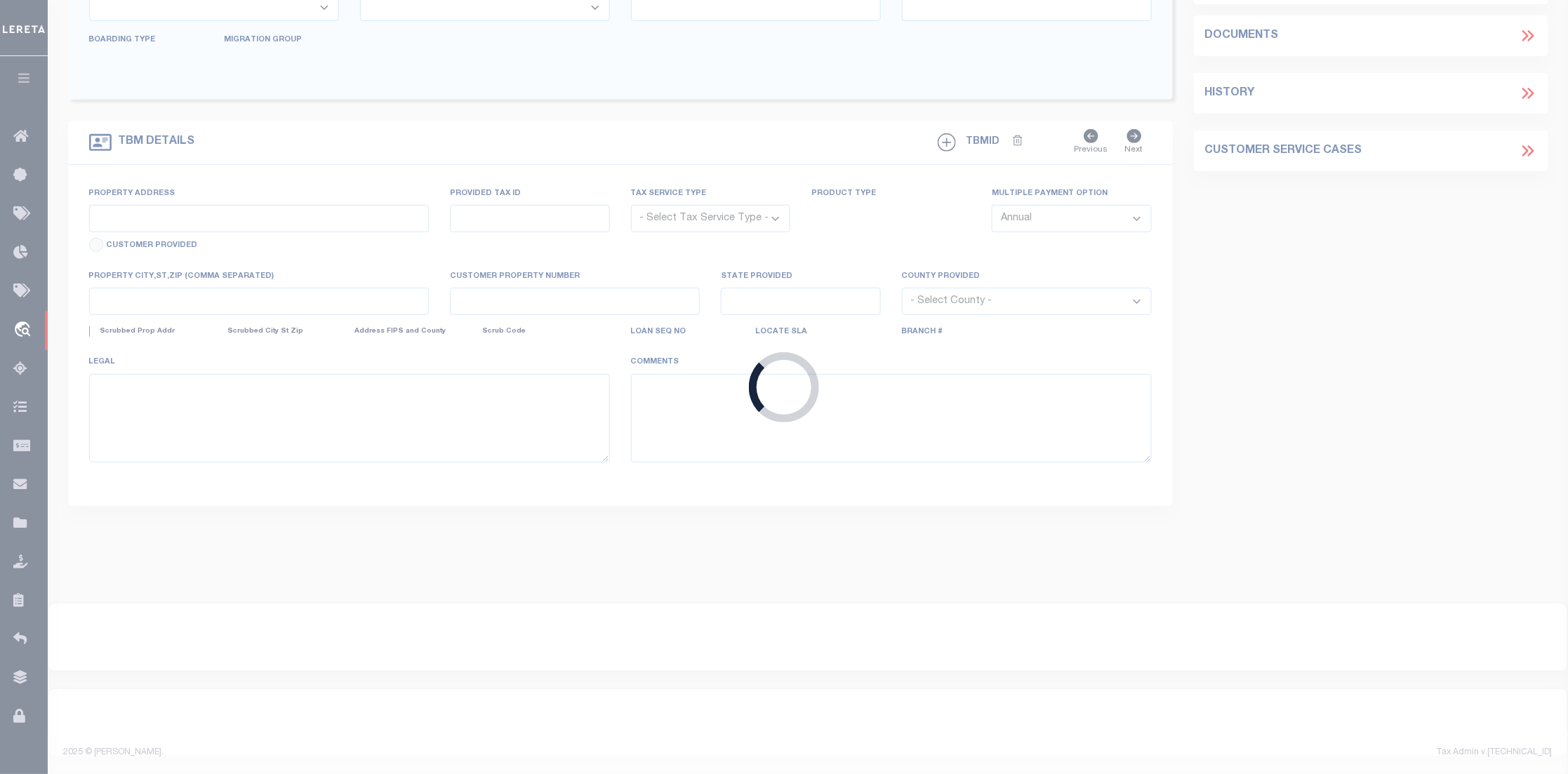
select select "NonEscrow"
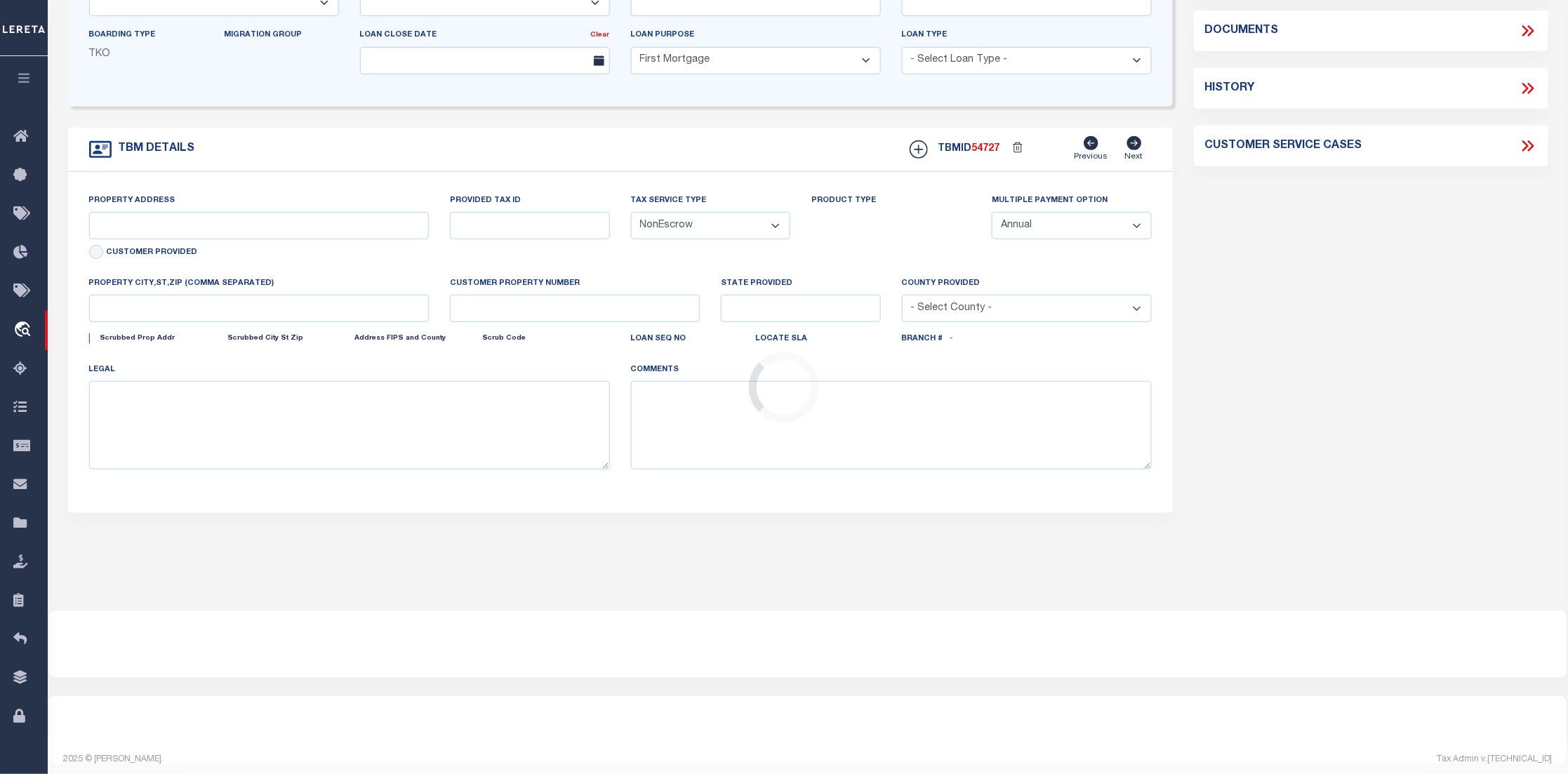
scroll to position [72, 0]
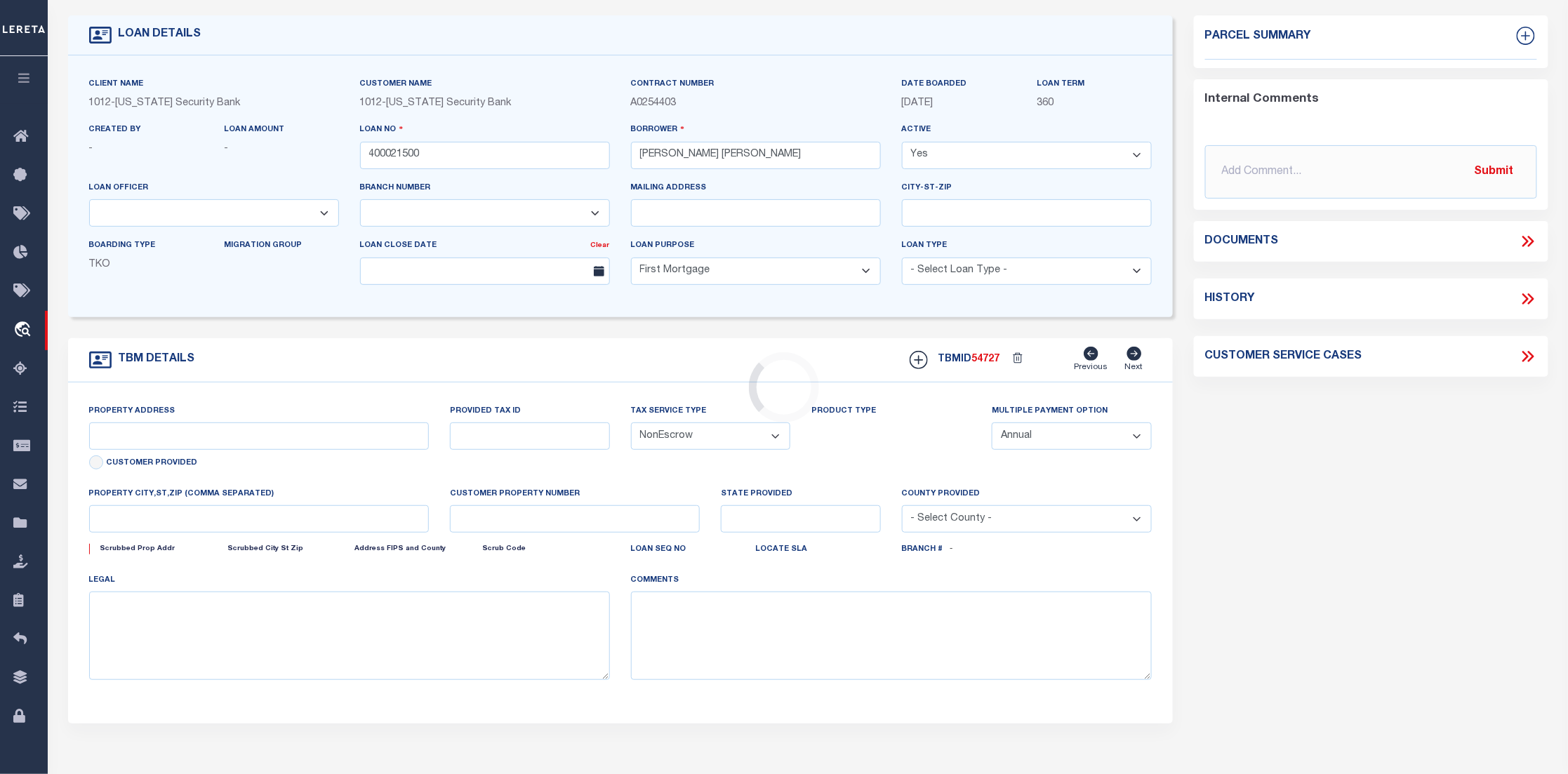
select select "4117"
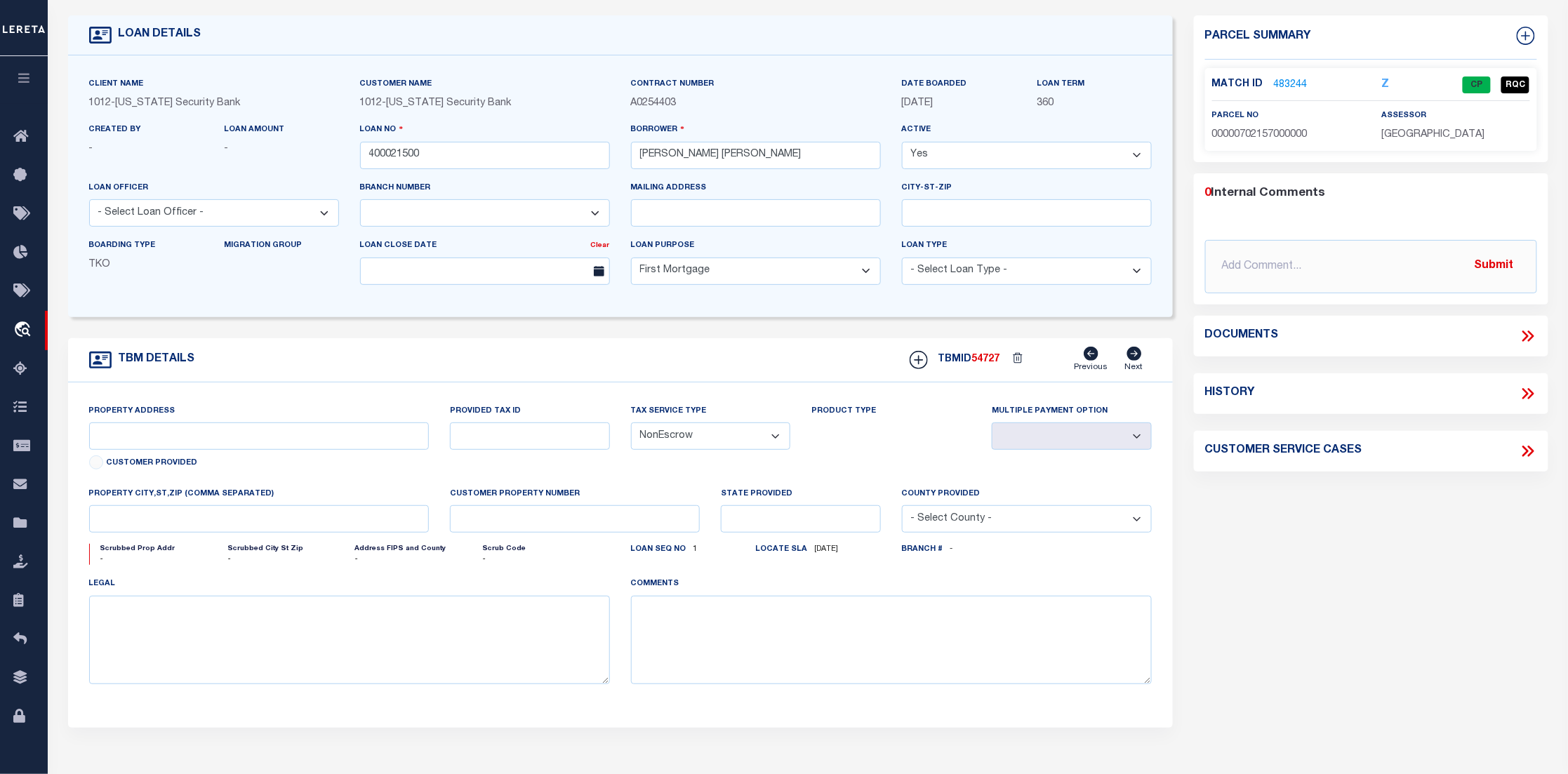
type input "1915 Brundrette"
select select
type input "Dallas TX 75208"
type input "[GEOGRAPHIC_DATA]"
select select "Dallas"
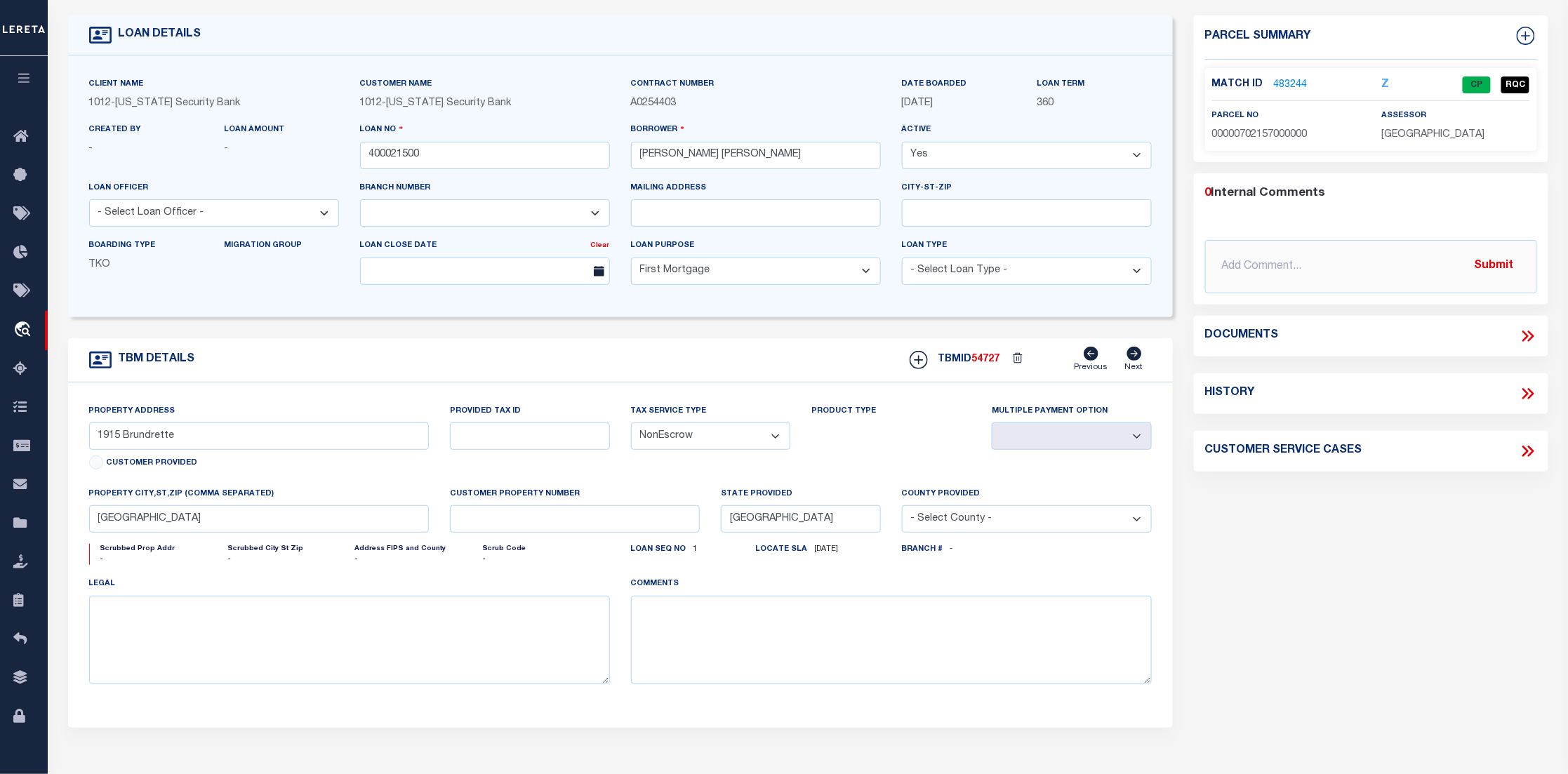
scroll to position [0, 0]
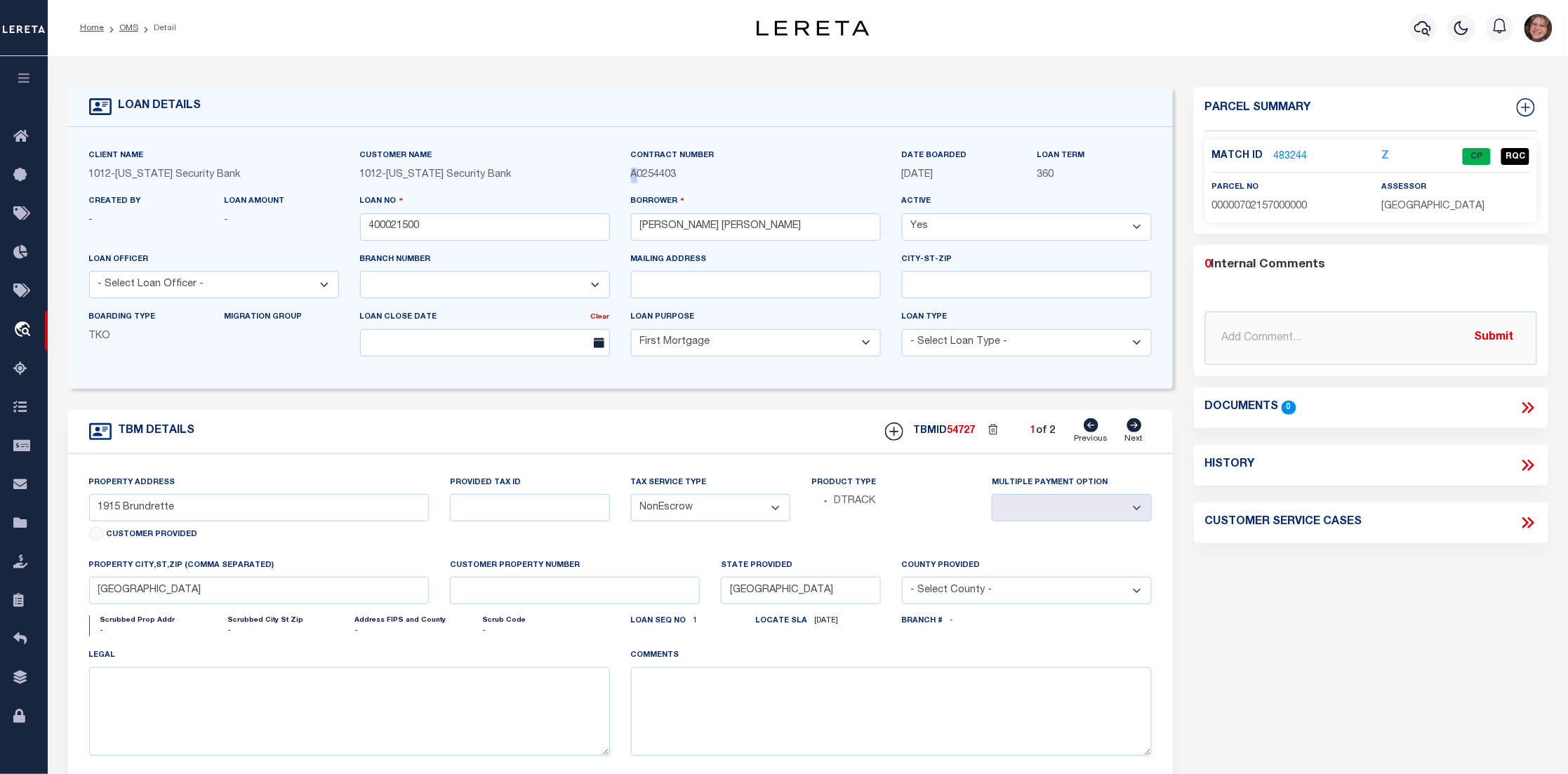
drag, startPoint x: 636, startPoint y: 176, endPoint x: 626, endPoint y: 172, distance: 10.8
click at [626, 172] on div "Contract Number A0254403" at bounding box center [756, 171] width 271 height 45
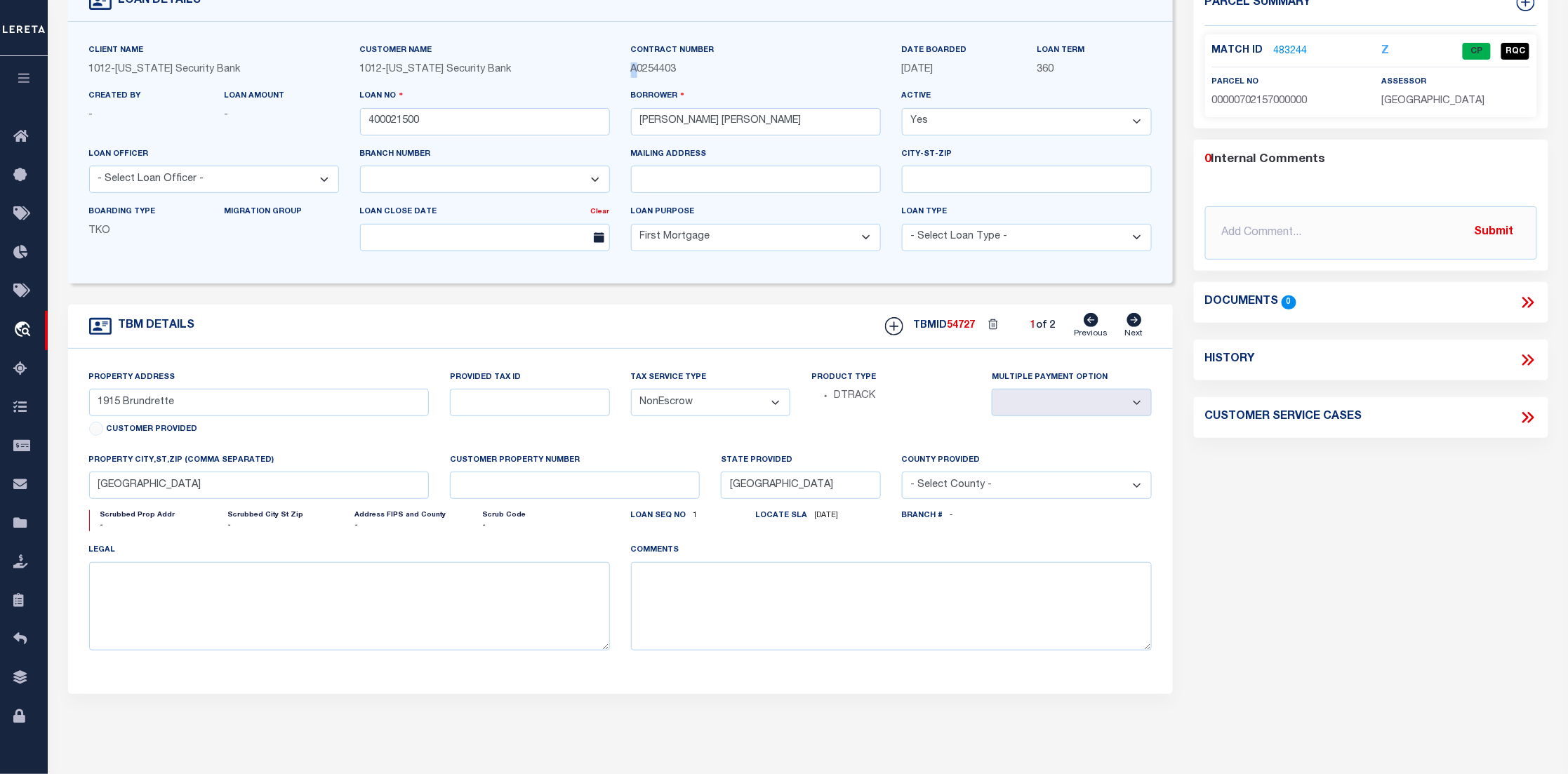
scroll to position [211, 0]
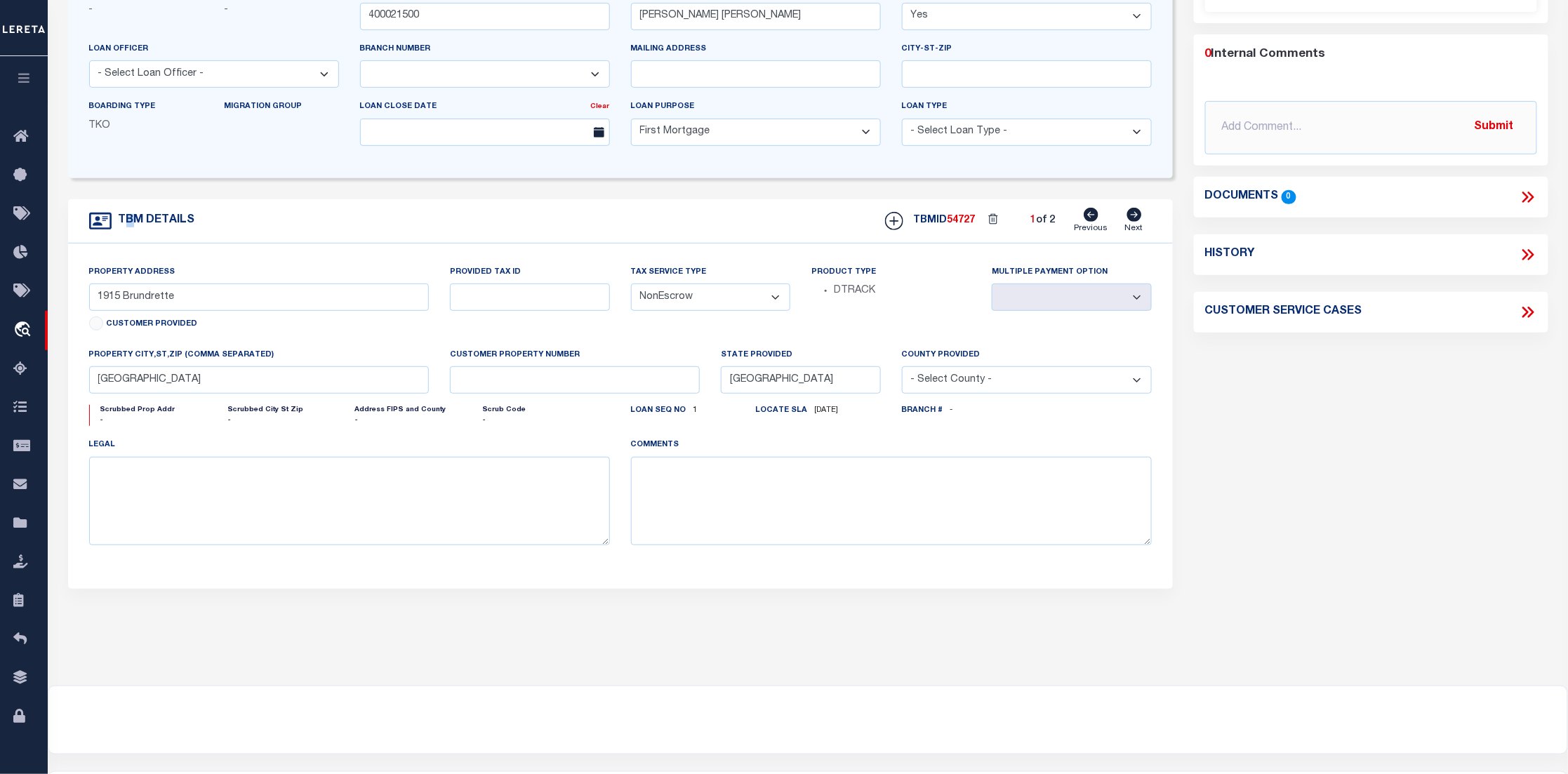
drag, startPoint x: 122, startPoint y: 223, endPoint x: 134, endPoint y: 223, distance: 12.0
click at [134, 223] on h4 "TBM DETAILS" at bounding box center [153, 220] width 84 height 14
click at [221, 226] on div "TBM DETAILS TBMID 54727 1 of 2 Previous" at bounding box center [620, 221] width 1104 height 44
click at [1132, 218] on icon at bounding box center [1135, 215] width 14 height 14
type input "2003 Brundrette"
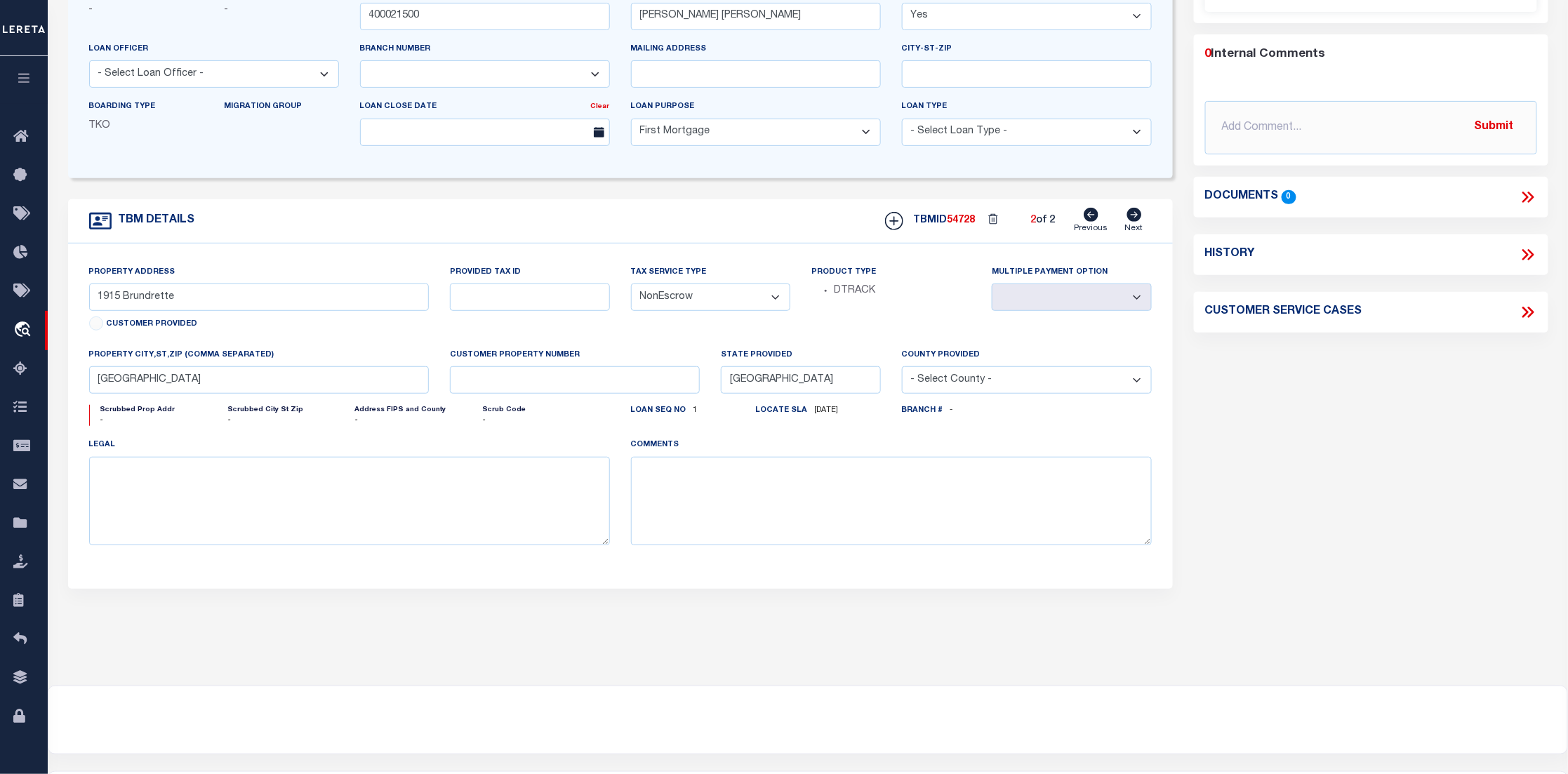
select select
type input "Dallas TX"
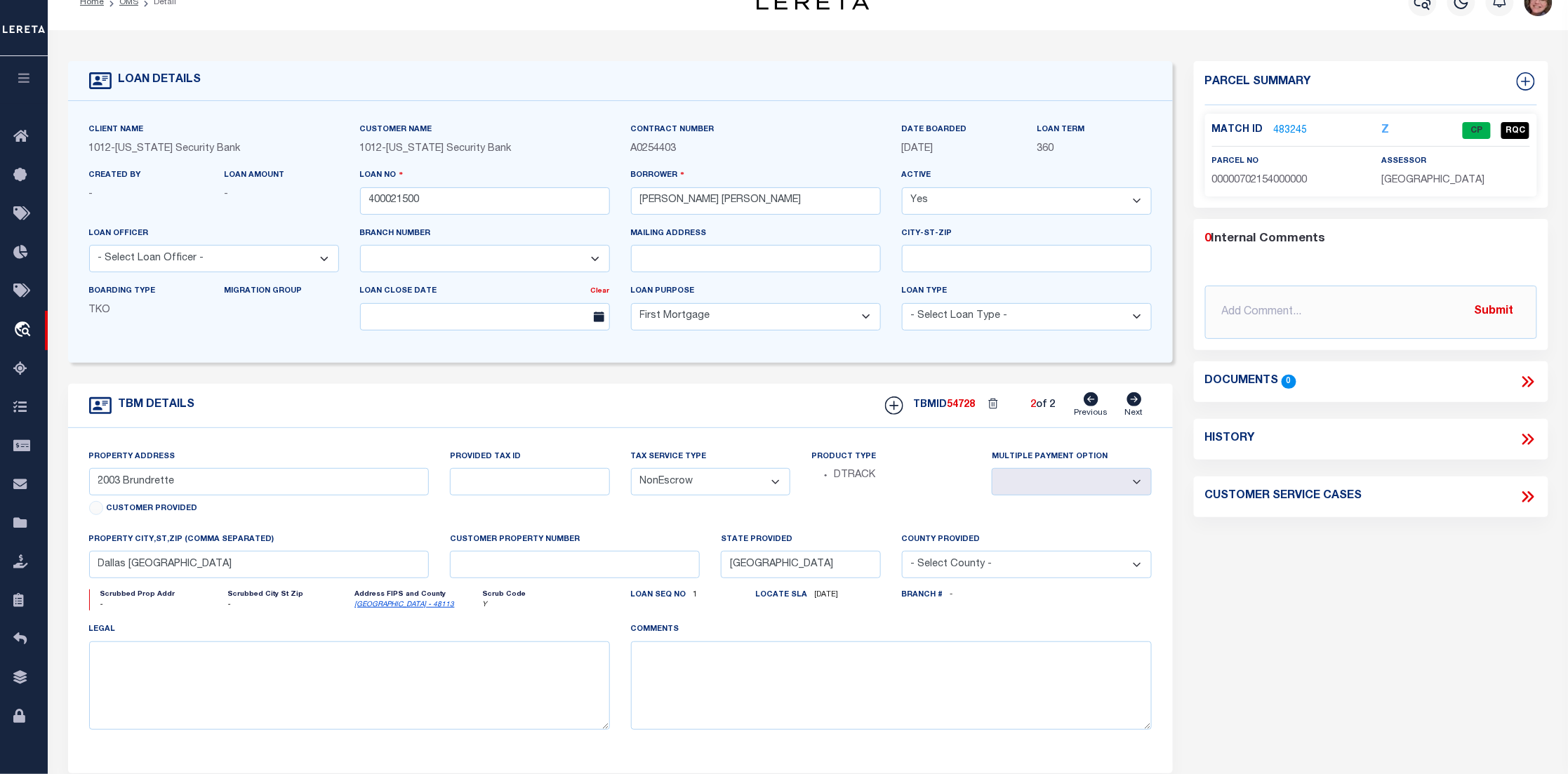
scroll to position [0, 0]
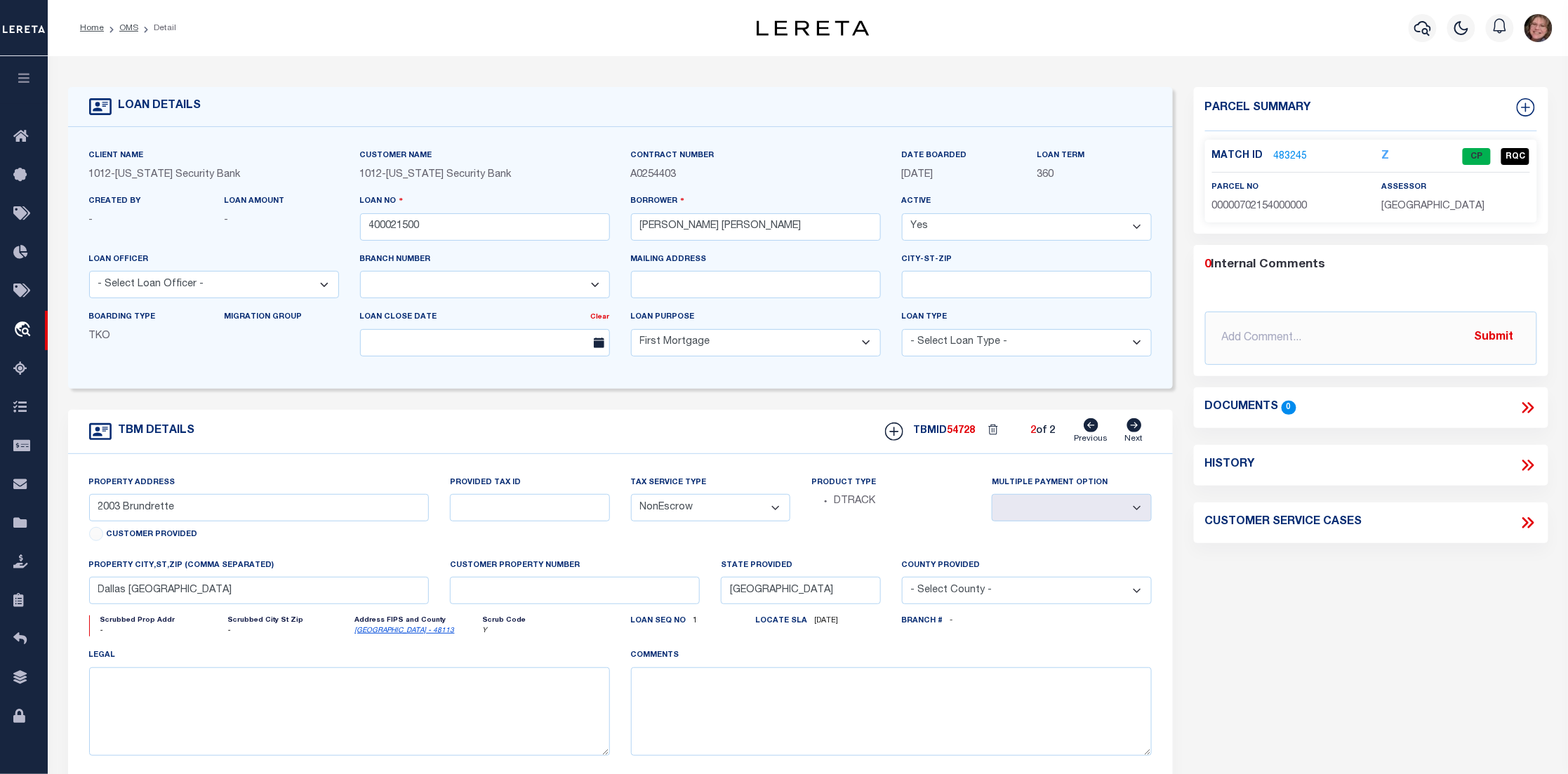
click at [1527, 523] on icon at bounding box center [1527, 523] width 18 height 18
select select "50"
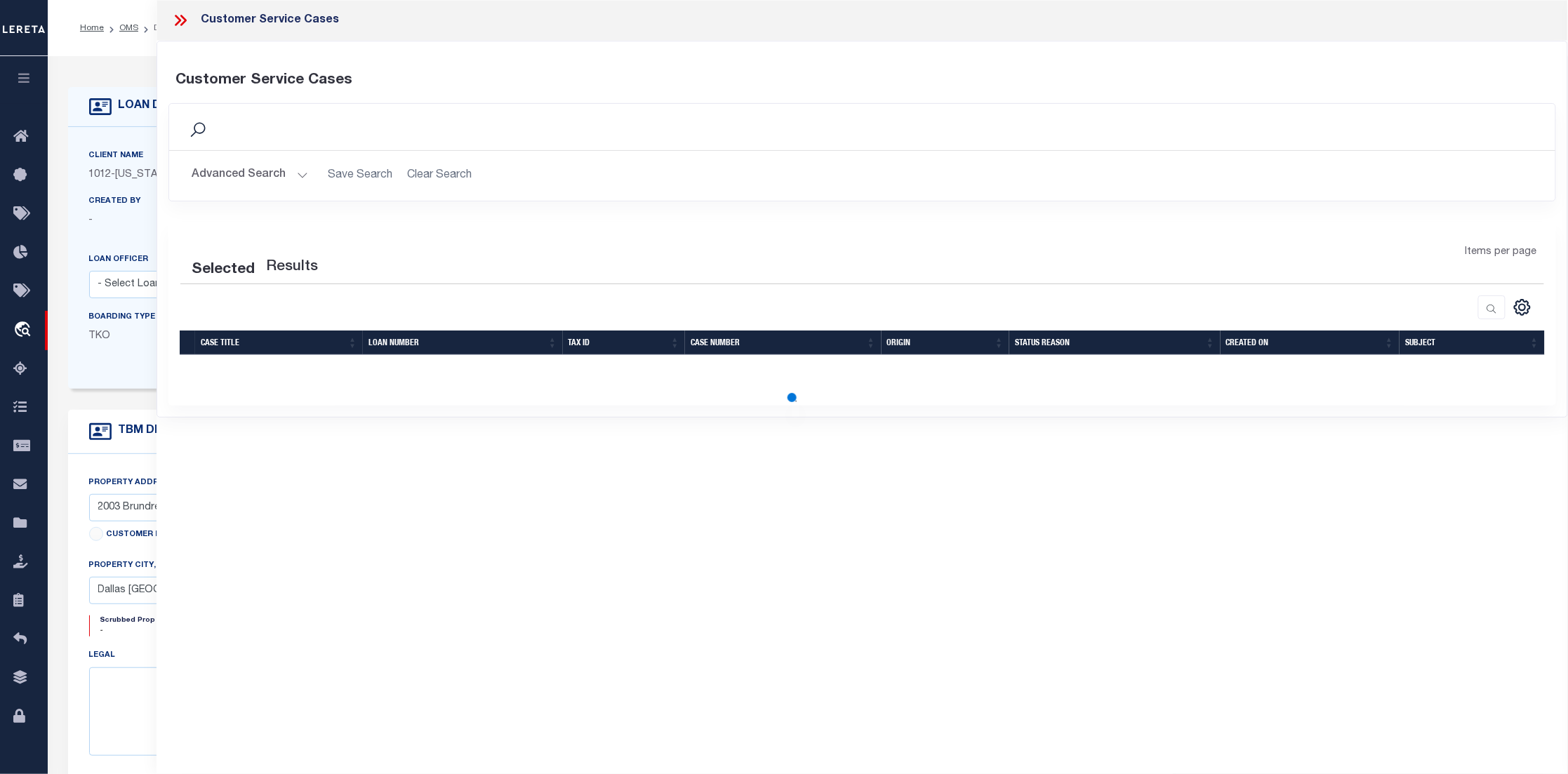
select select "50"
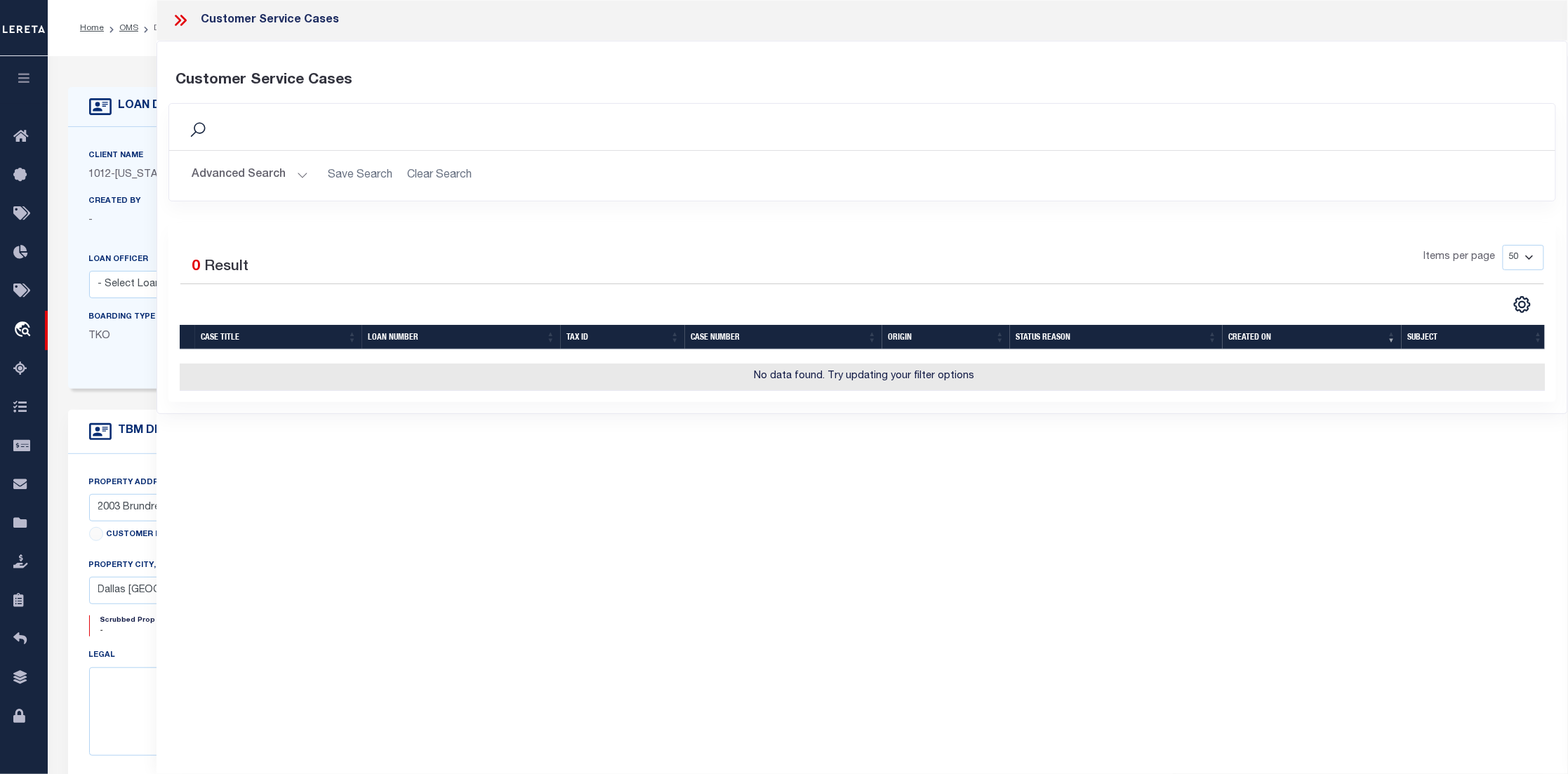
click at [184, 19] on icon at bounding box center [184, 20] width 6 height 11
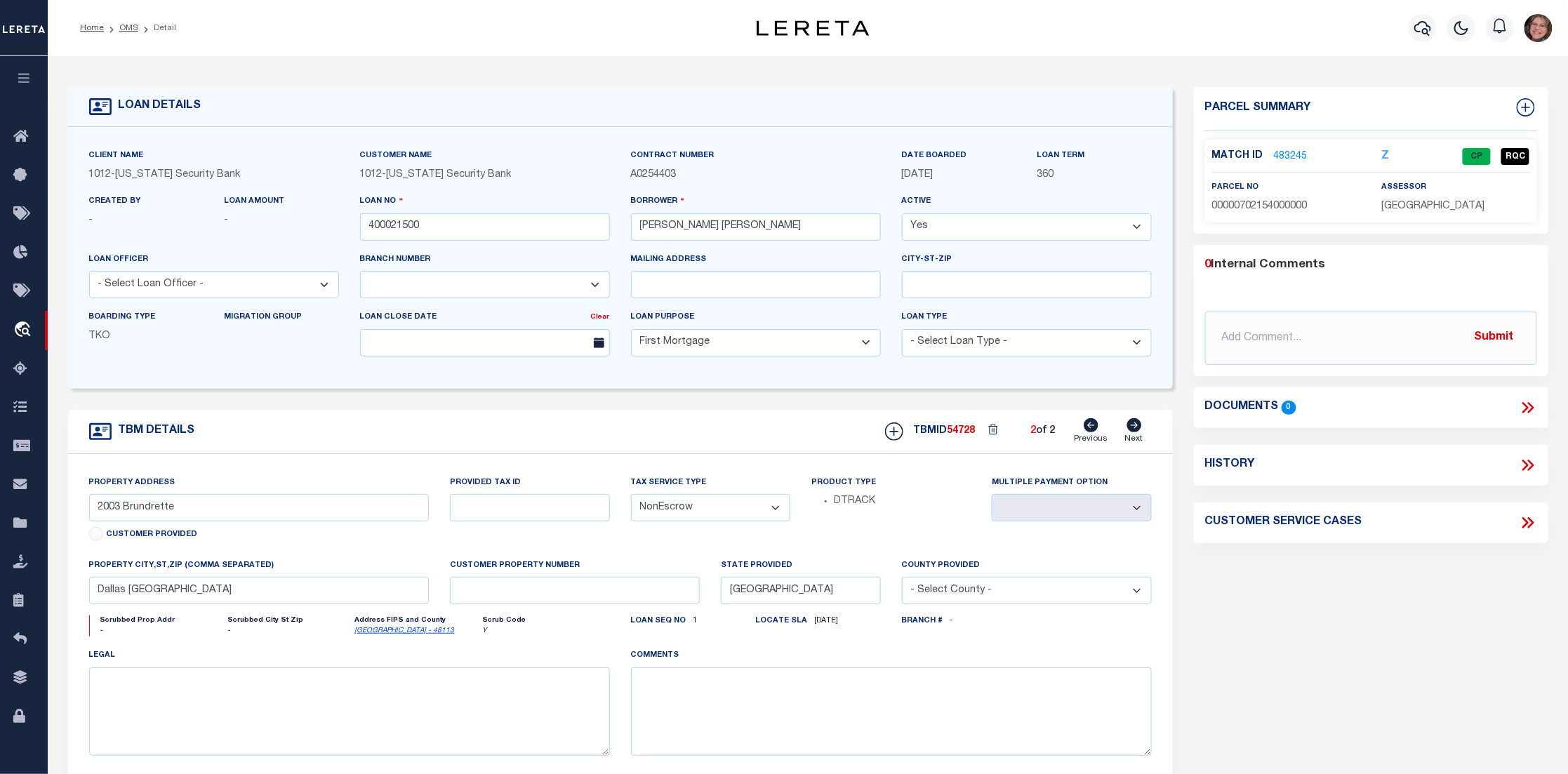
click at [1523, 464] on icon at bounding box center [1527, 465] width 18 height 18
select select "100"
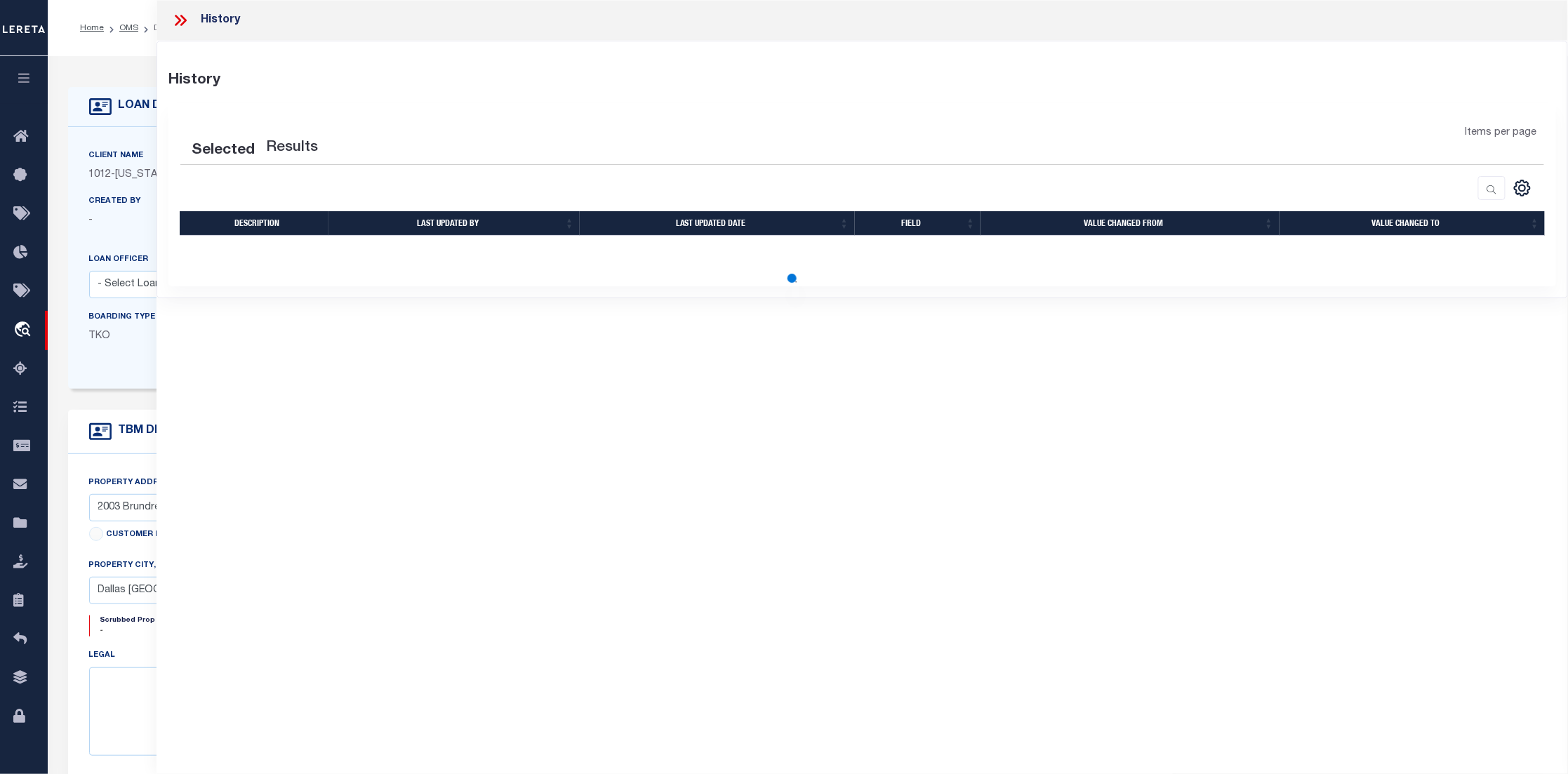
select select "100"
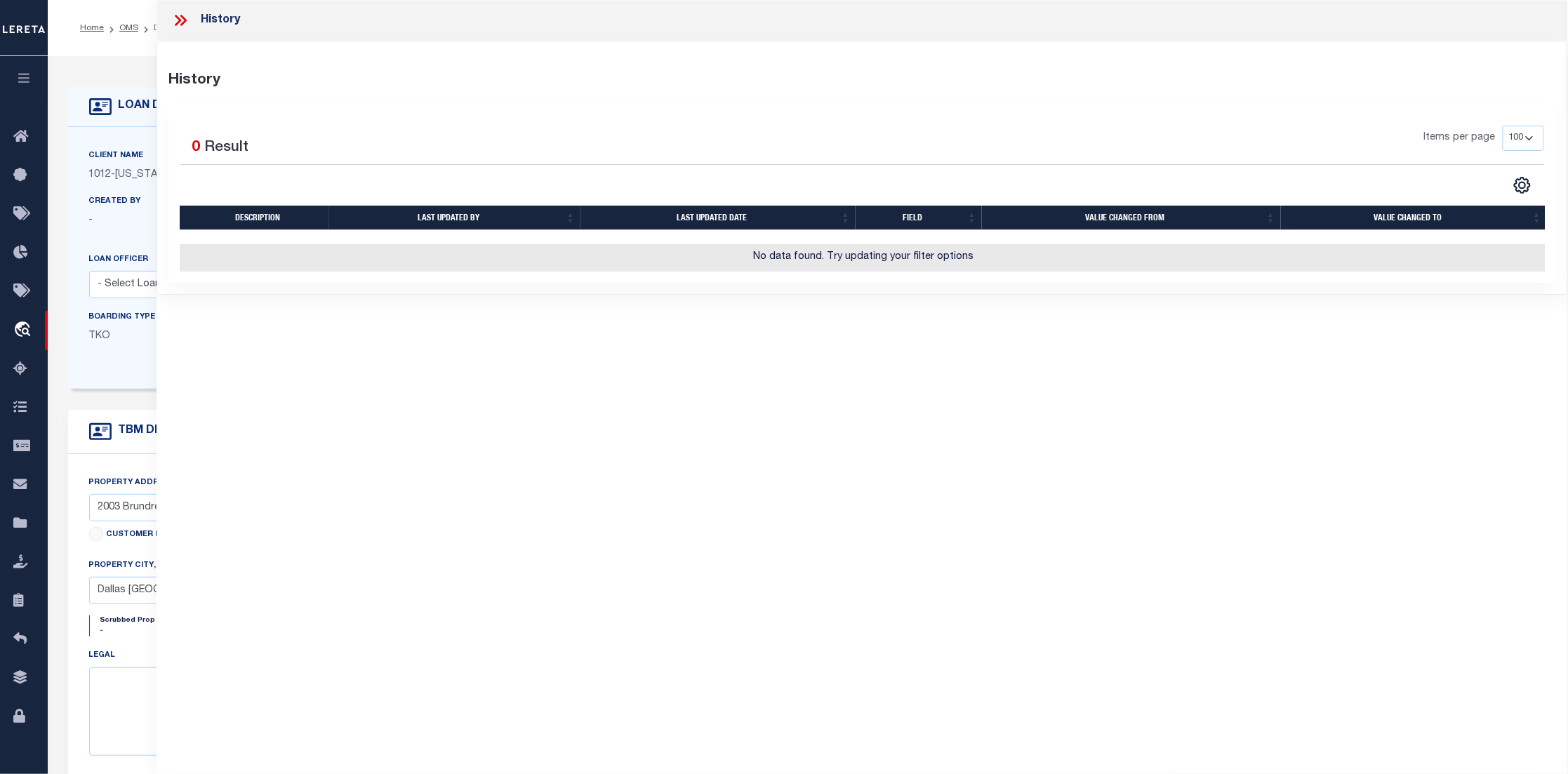
click at [176, 24] on icon at bounding box center [179, 20] width 6 height 11
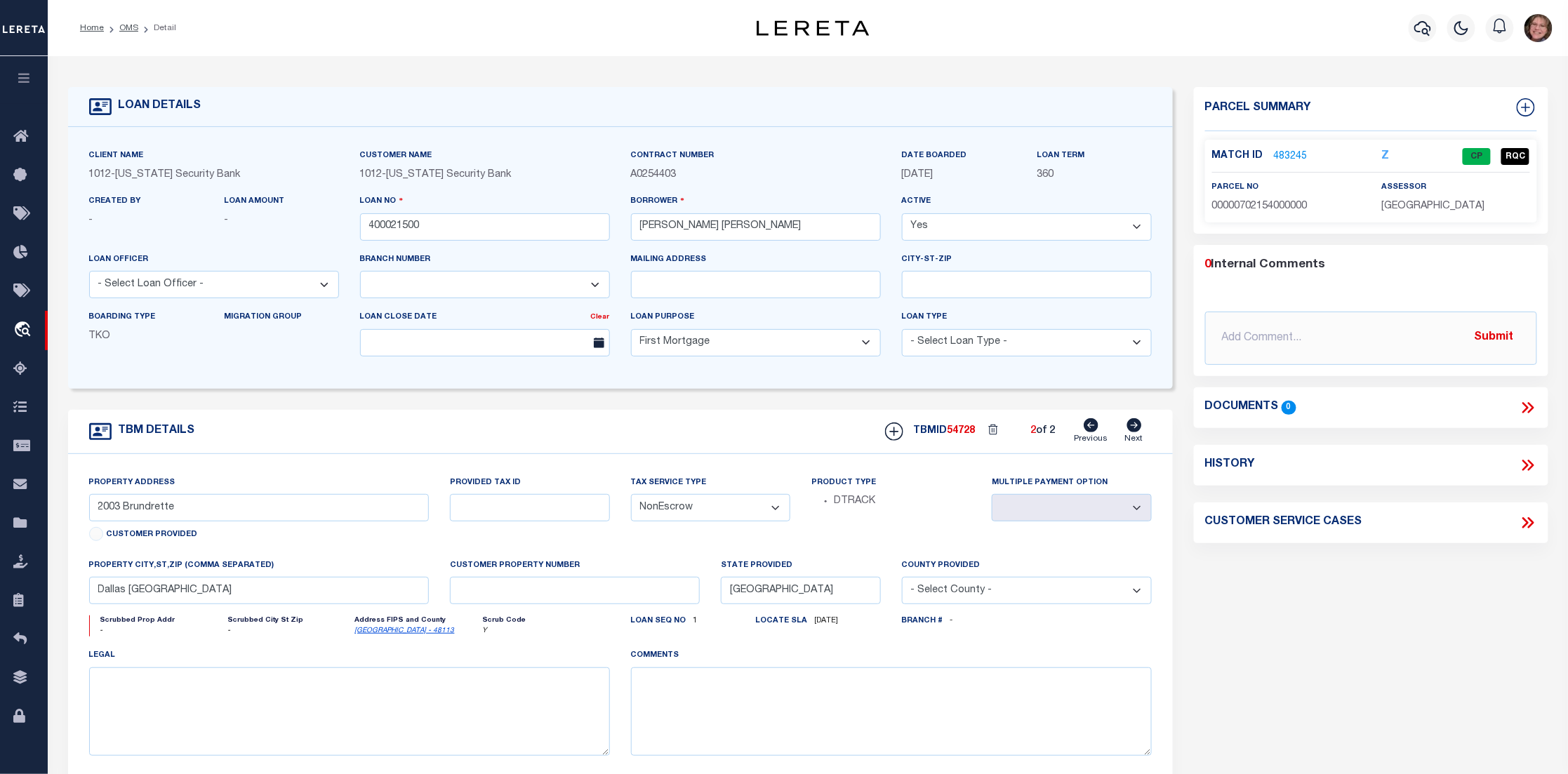
click at [1527, 410] on icon at bounding box center [1527, 408] width 18 height 18
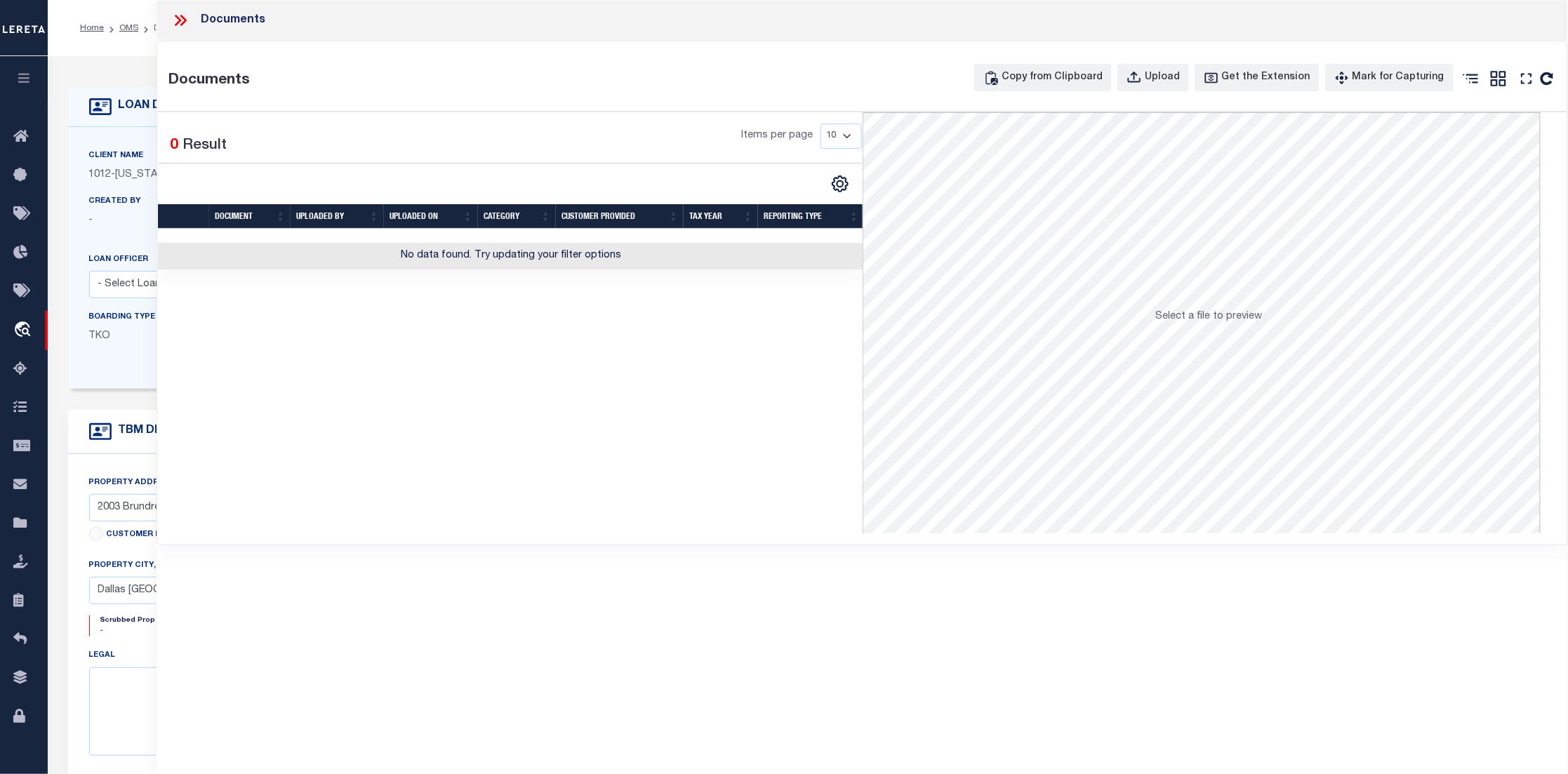
click at [180, 26] on icon at bounding box center [180, 20] width 18 height 18
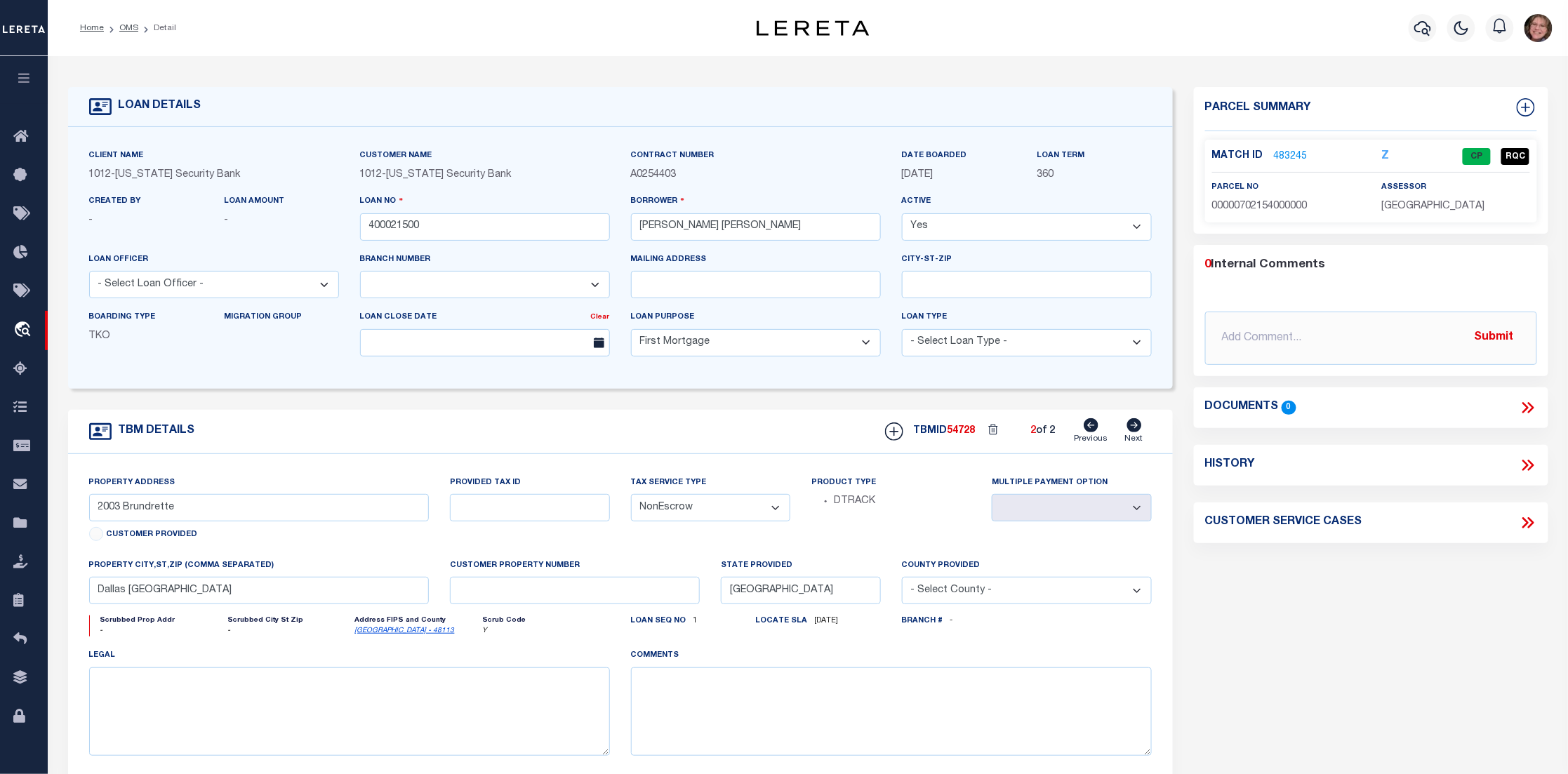
click at [1088, 427] on icon at bounding box center [1092, 425] width 14 height 14
type input "1915 Brundrette"
select select
type input "Dallas TX 75208"
click at [1139, 431] on icon at bounding box center [1135, 425] width 14 height 14
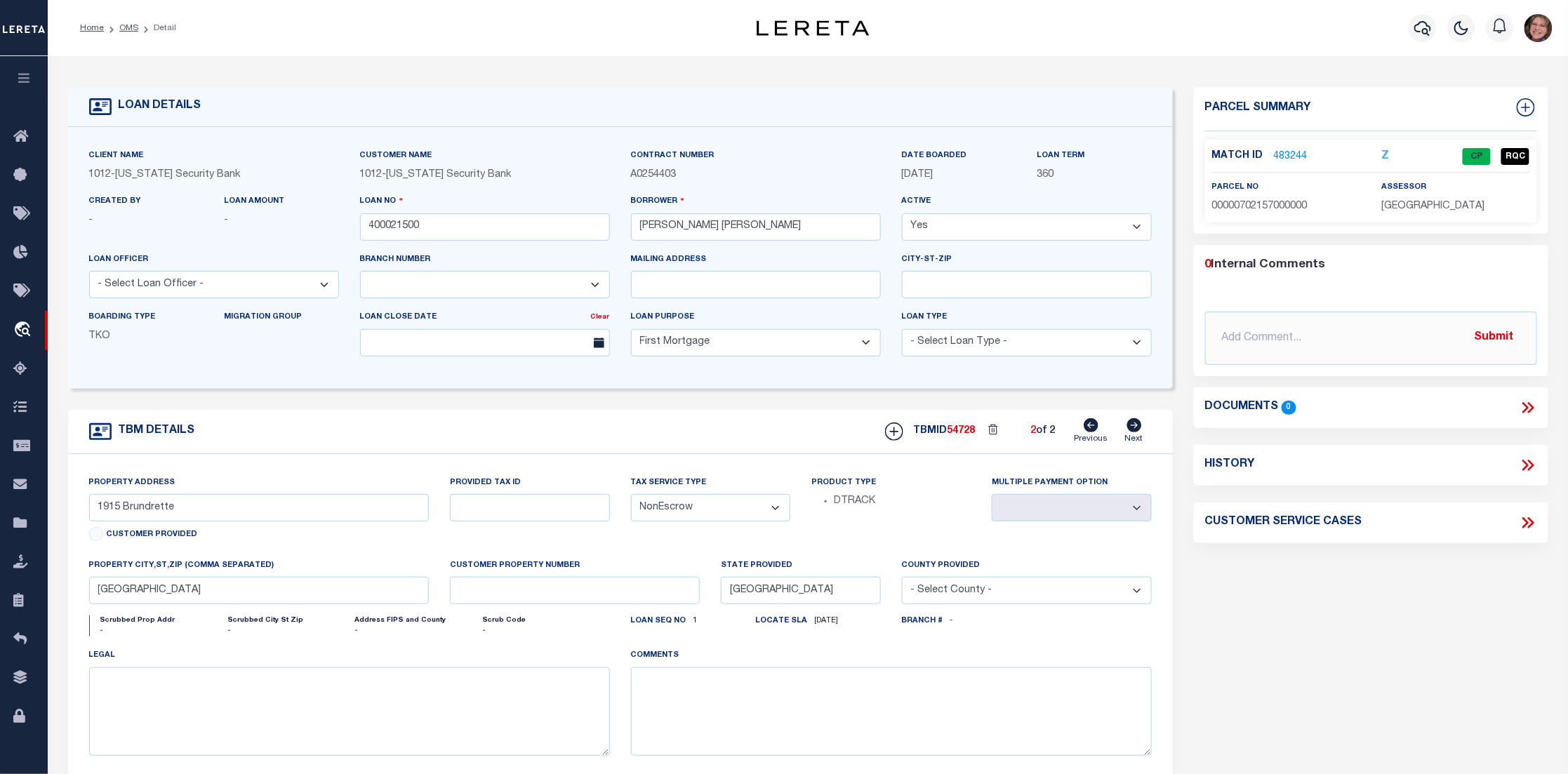
type input "2003 Brundrette"
select select
type input "Dallas TX"
click at [1285, 149] on link "483245" at bounding box center [1290, 156] width 34 height 14
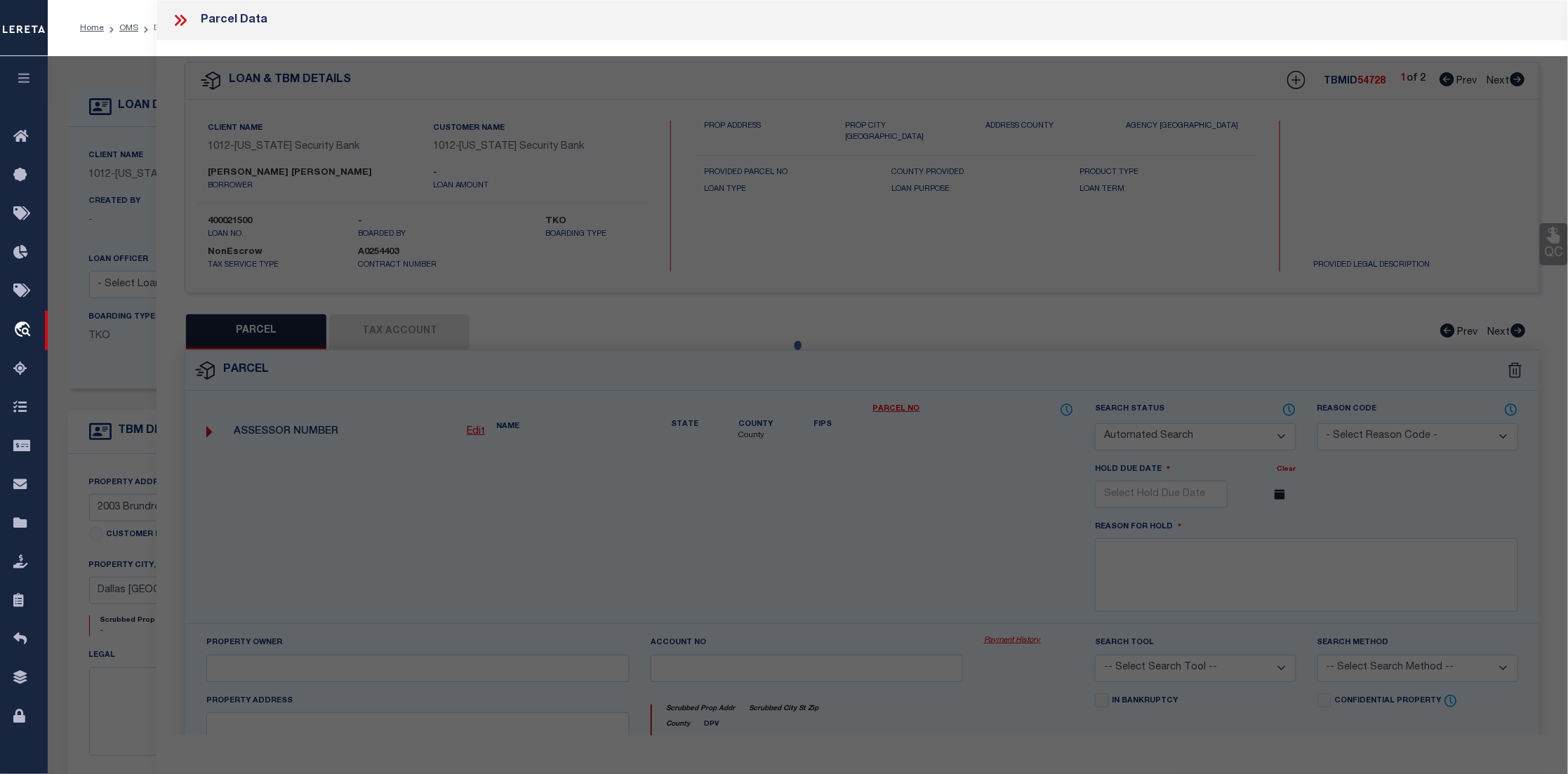
checkbox input "false"
select select "CP"
type input "SMITHKIRKLEY LILLIAN"
type input "00000702154000000"
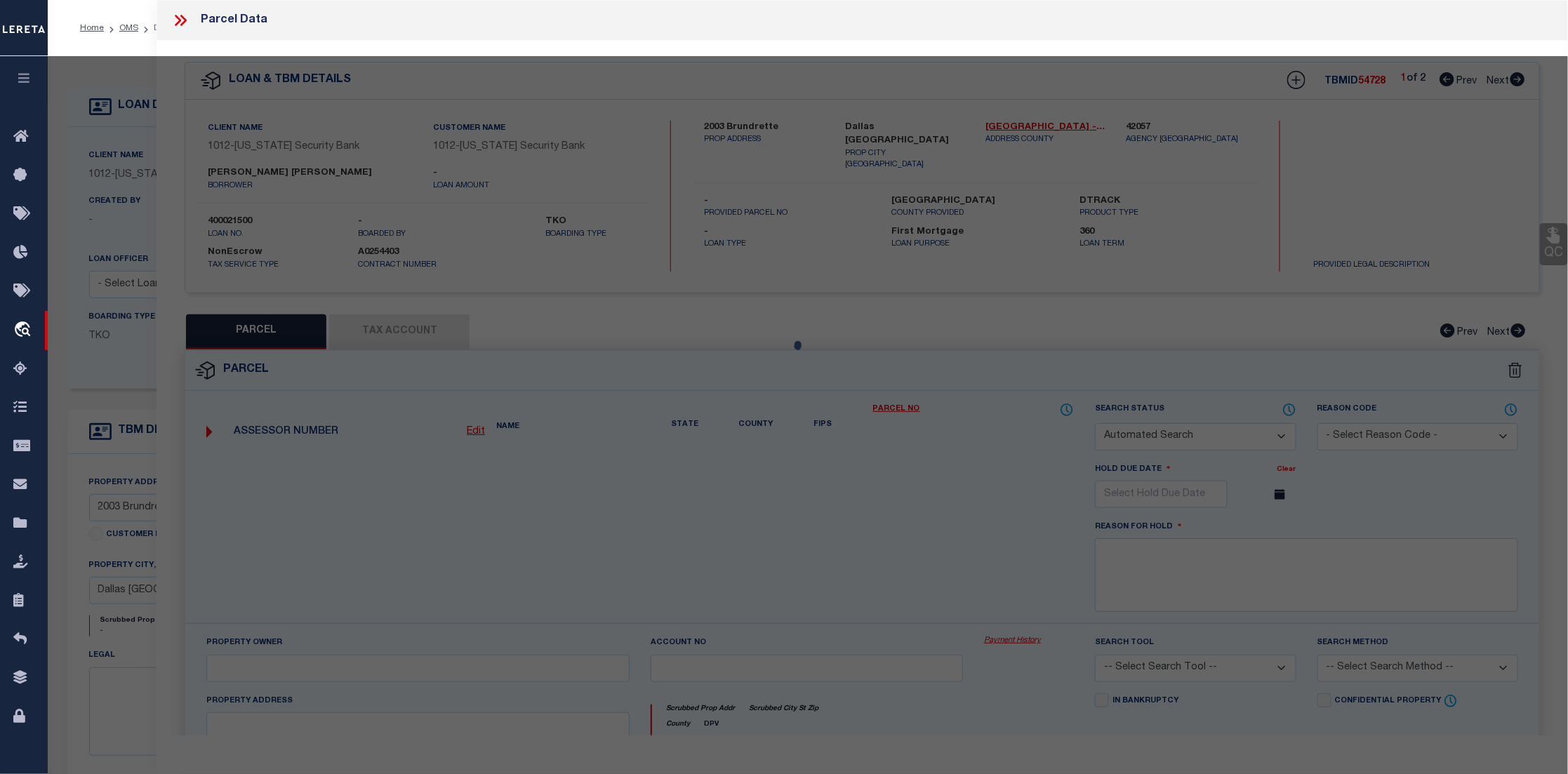
type input "2003 BRUNDRETTE"
type input "DALLAS TX"
type textarea "HILLSIDE ADDITION TO CEMENT CITY BLK C/7240 LT 4 INT200900181458 DD06192009 CO-…"
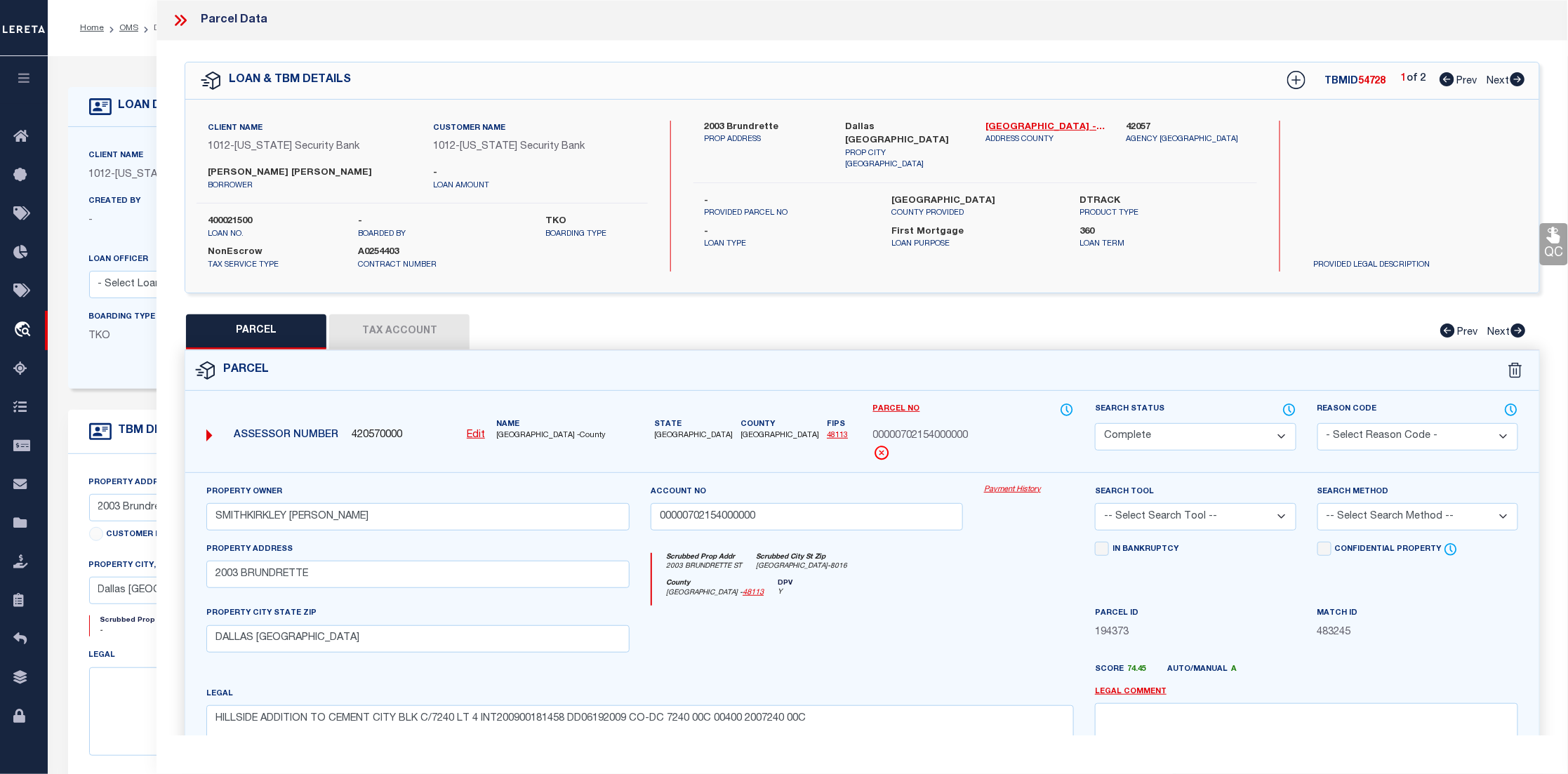
click at [1444, 84] on icon at bounding box center [1447, 80] width 14 height 14
click at [1518, 79] on icon at bounding box center [1518, 80] width 14 height 14
select select "AS"
checkbox input "false"
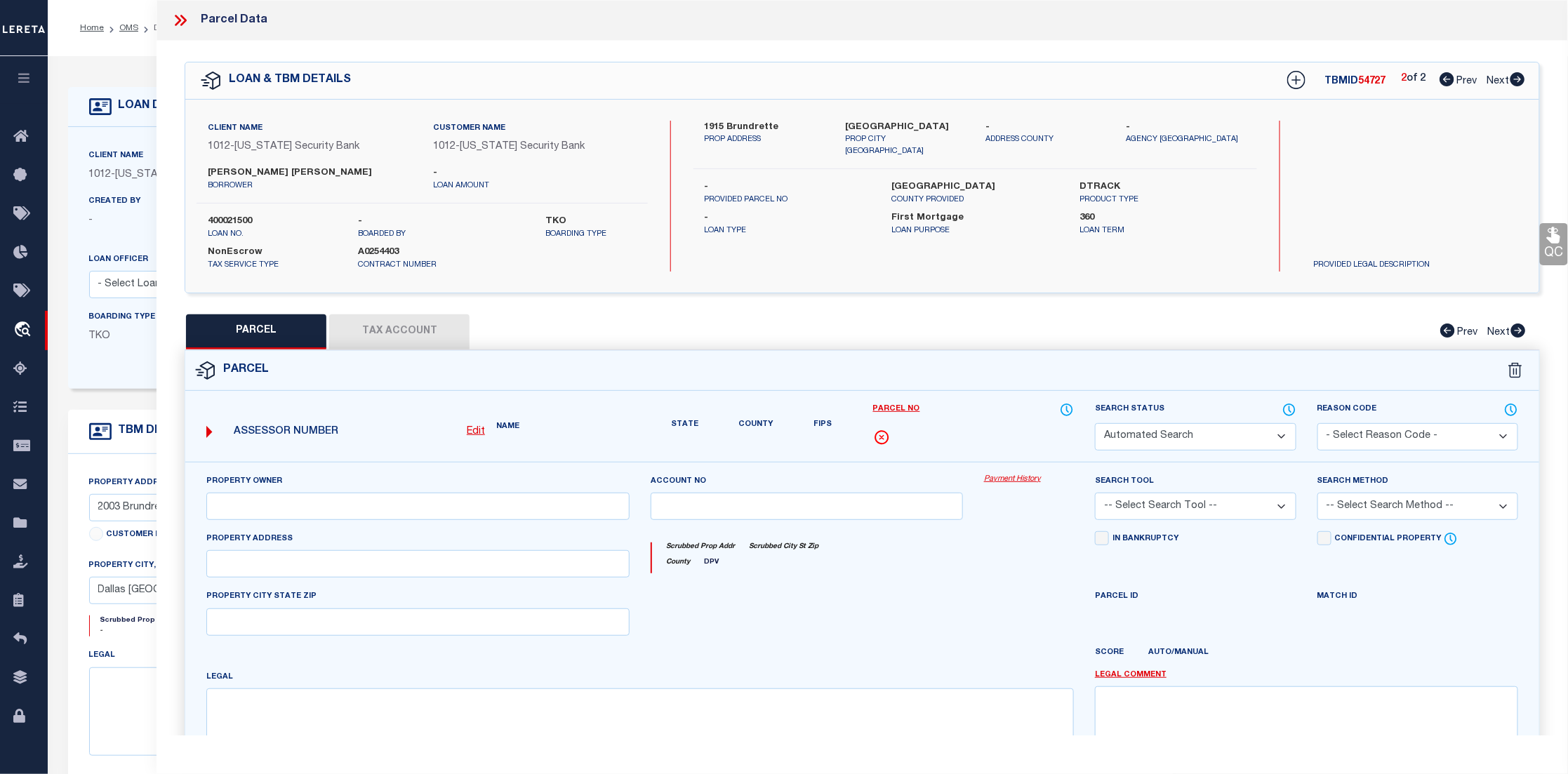
select select "CP"
type input "SMITHKIRKLEY LILLIAN"
type input "00000702157000000"
type input "1915 BRUNDRETTE"
type input "DALLAS TX"
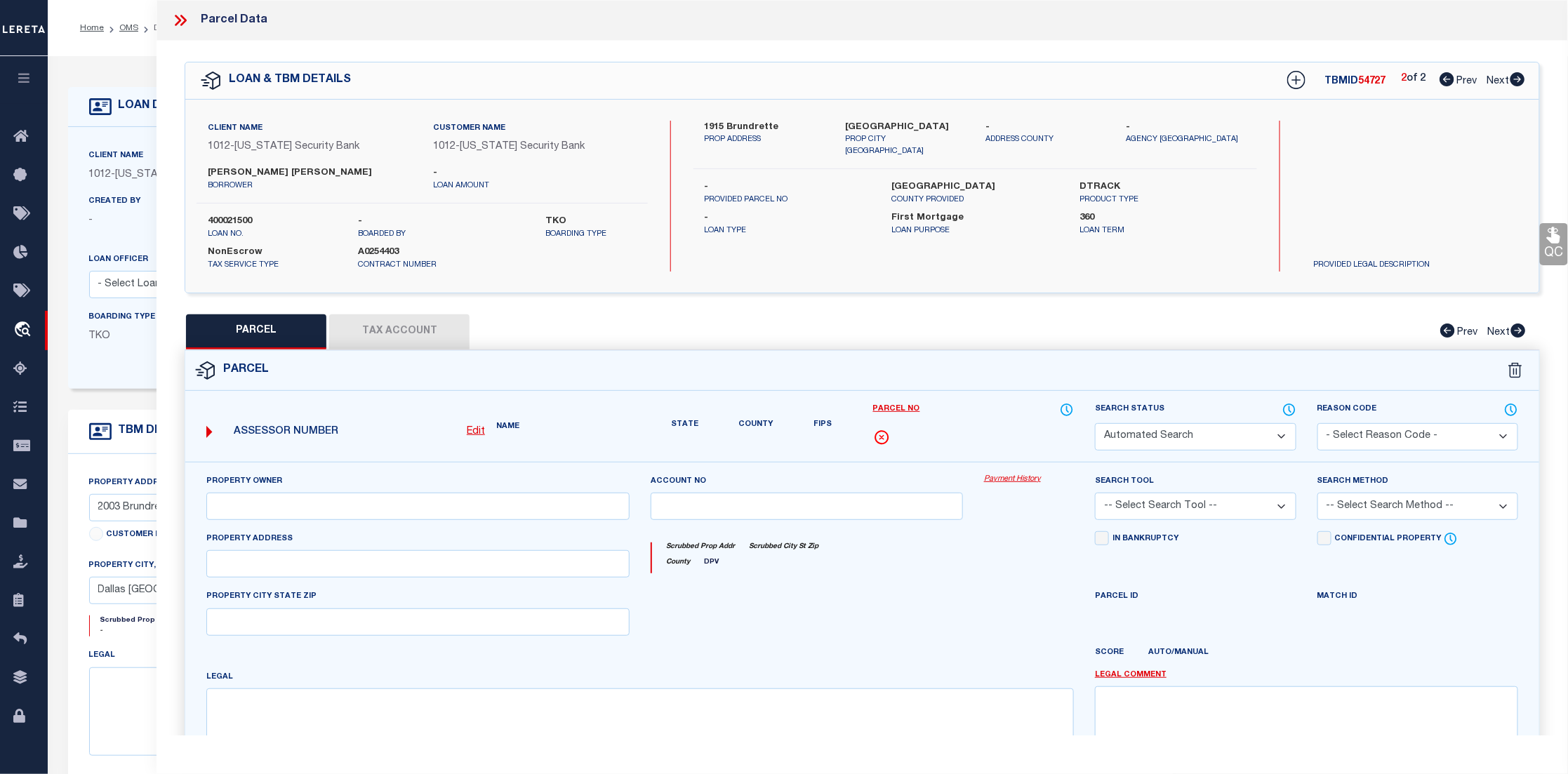
type textarea "HILLSIDE ADDITION TO CEMENT CITY BLK C/7240 LT 5 VOL82179/0127 INT200900181458 …"
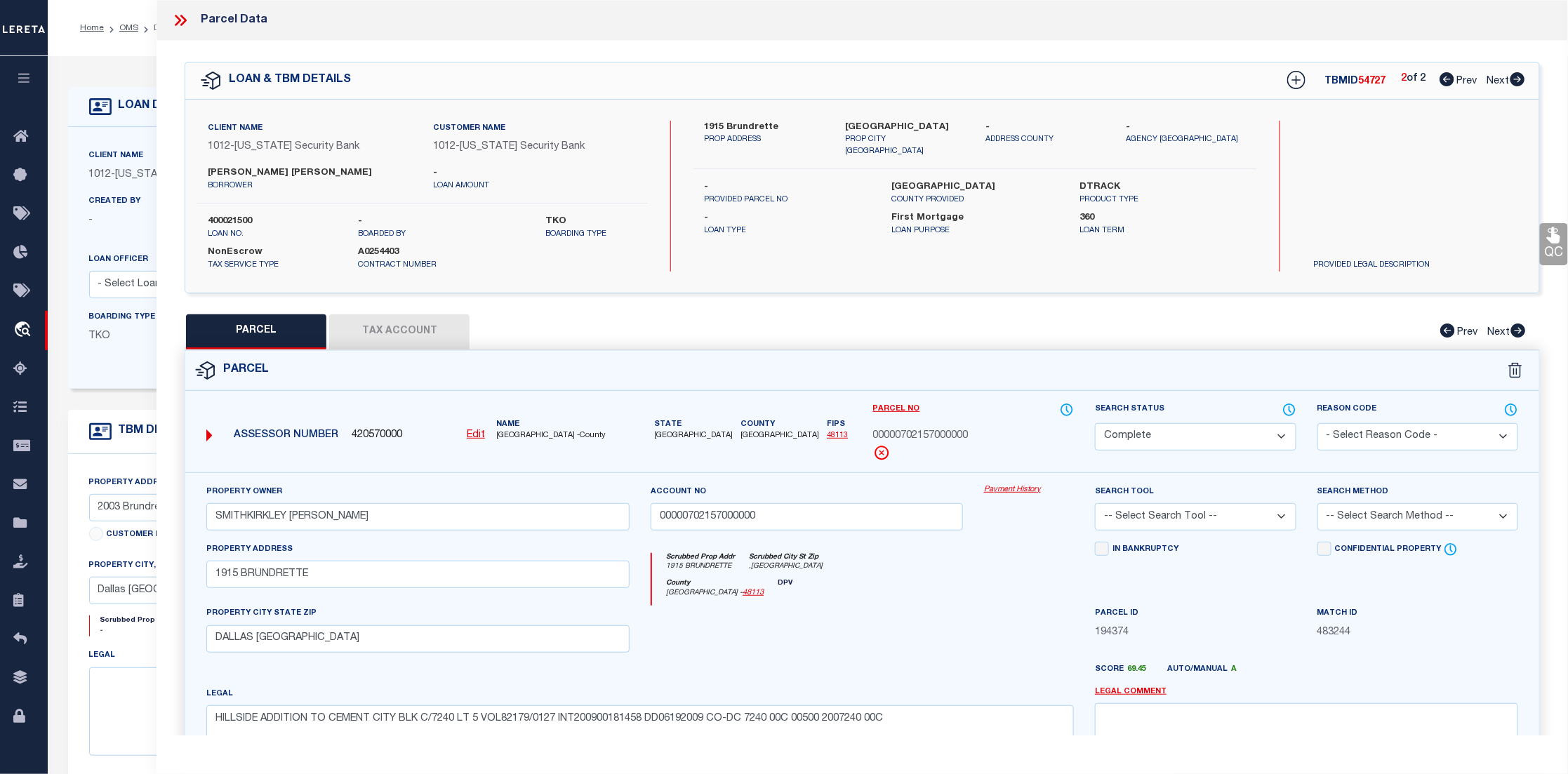
click at [1448, 78] on icon at bounding box center [1447, 80] width 14 height 14
select select "AS"
checkbox input "false"
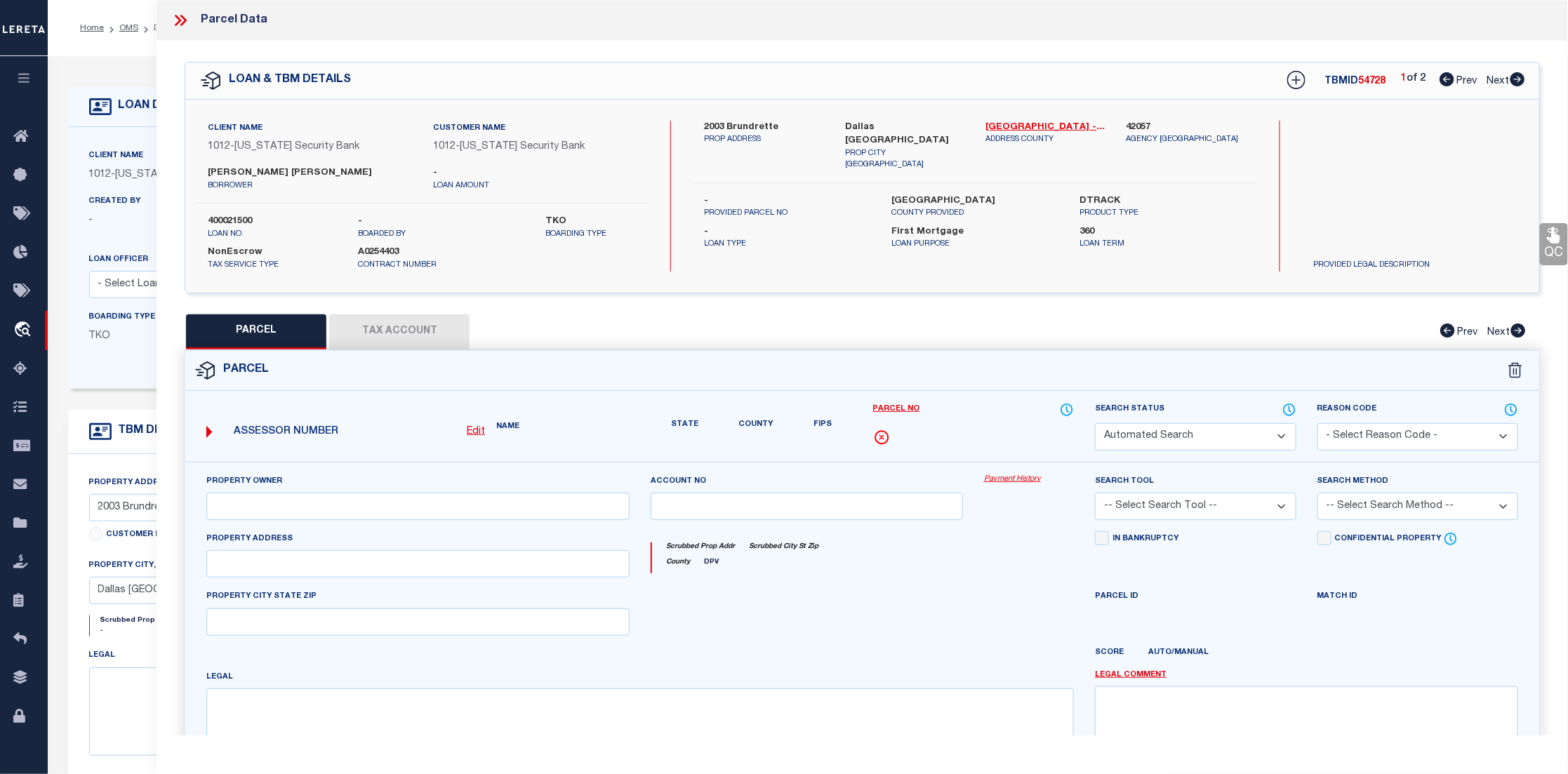
select select "CP"
type input "SMITHKIRKLEY LILLIAN"
type input "00000702154000000"
type input "2003 BRUNDRETTE"
type input "DALLAS TX"
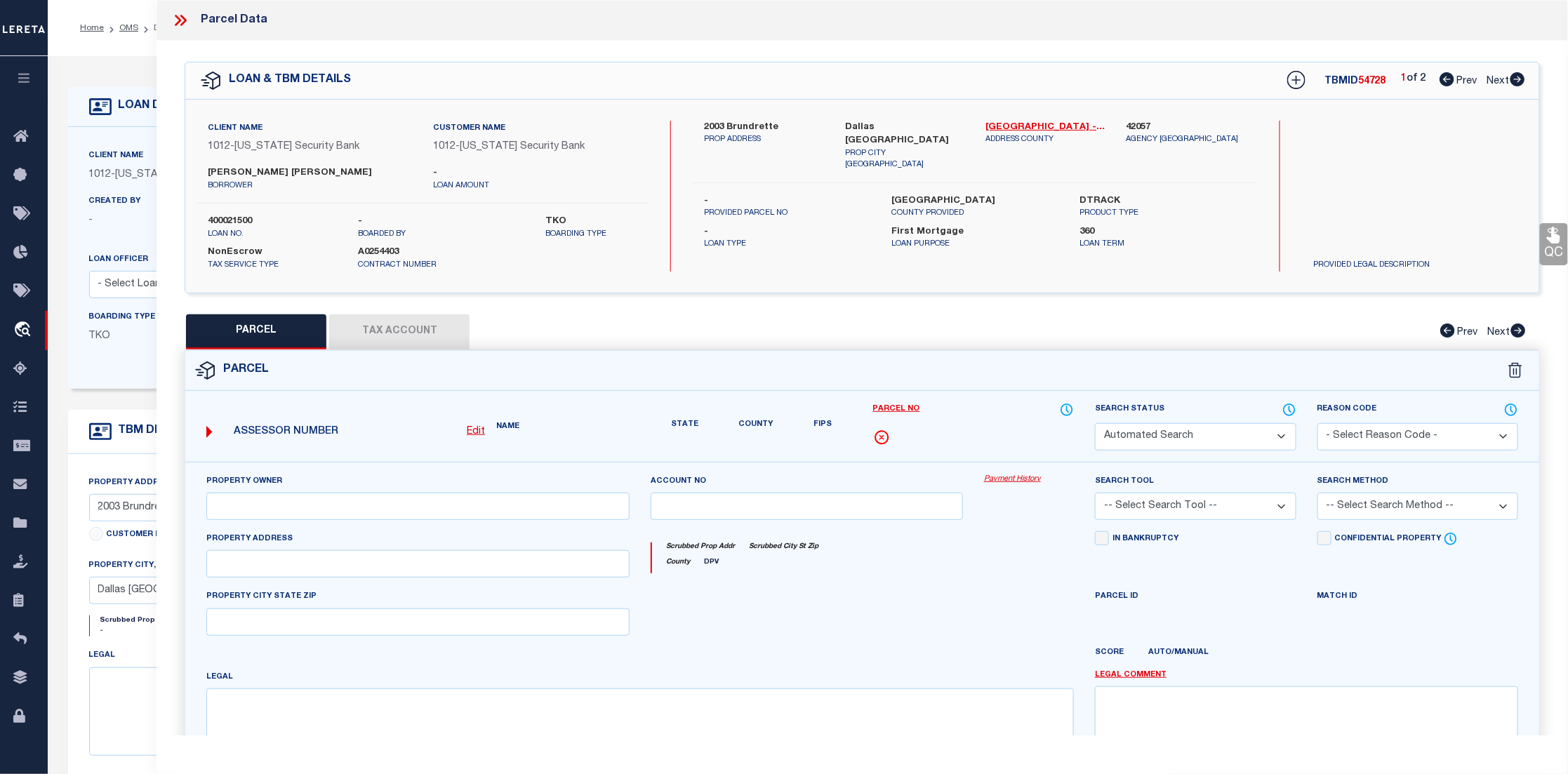
type textarea "HILLSIDE ADDITION TO CEMENT CITY BLK C/7240 LT 4 INT200900181458 DD06192009 CO-…"
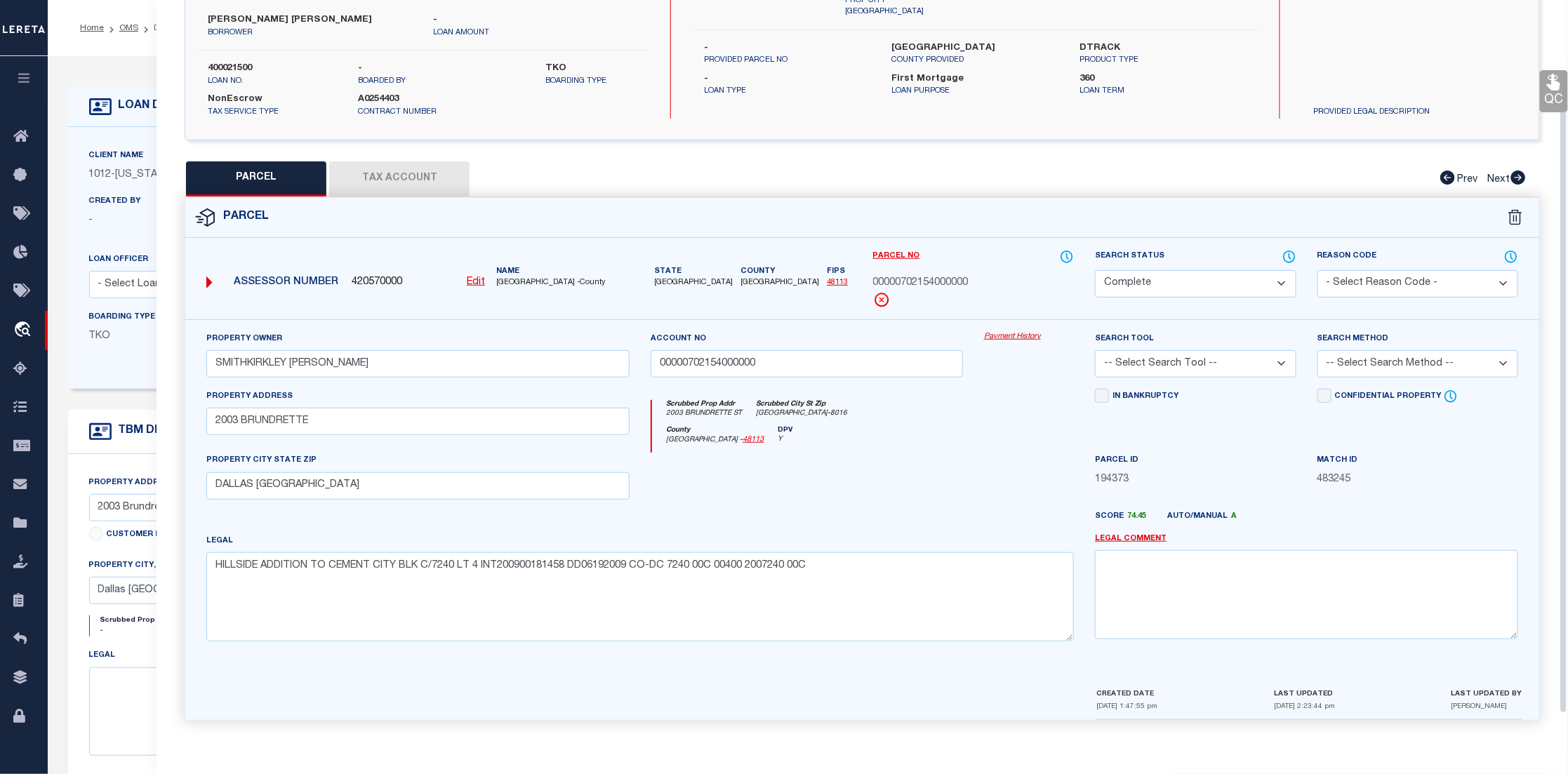
scroll to position [157, 0]
drag, startPoint x: 510, startPoint y: 273, endPoint x: 598, endPoint y: 268, distance: 88.1
click at [598, 268] on div "Name DALLAS COUNTY -County" at bounding box center [563, 275] width 133 height 23
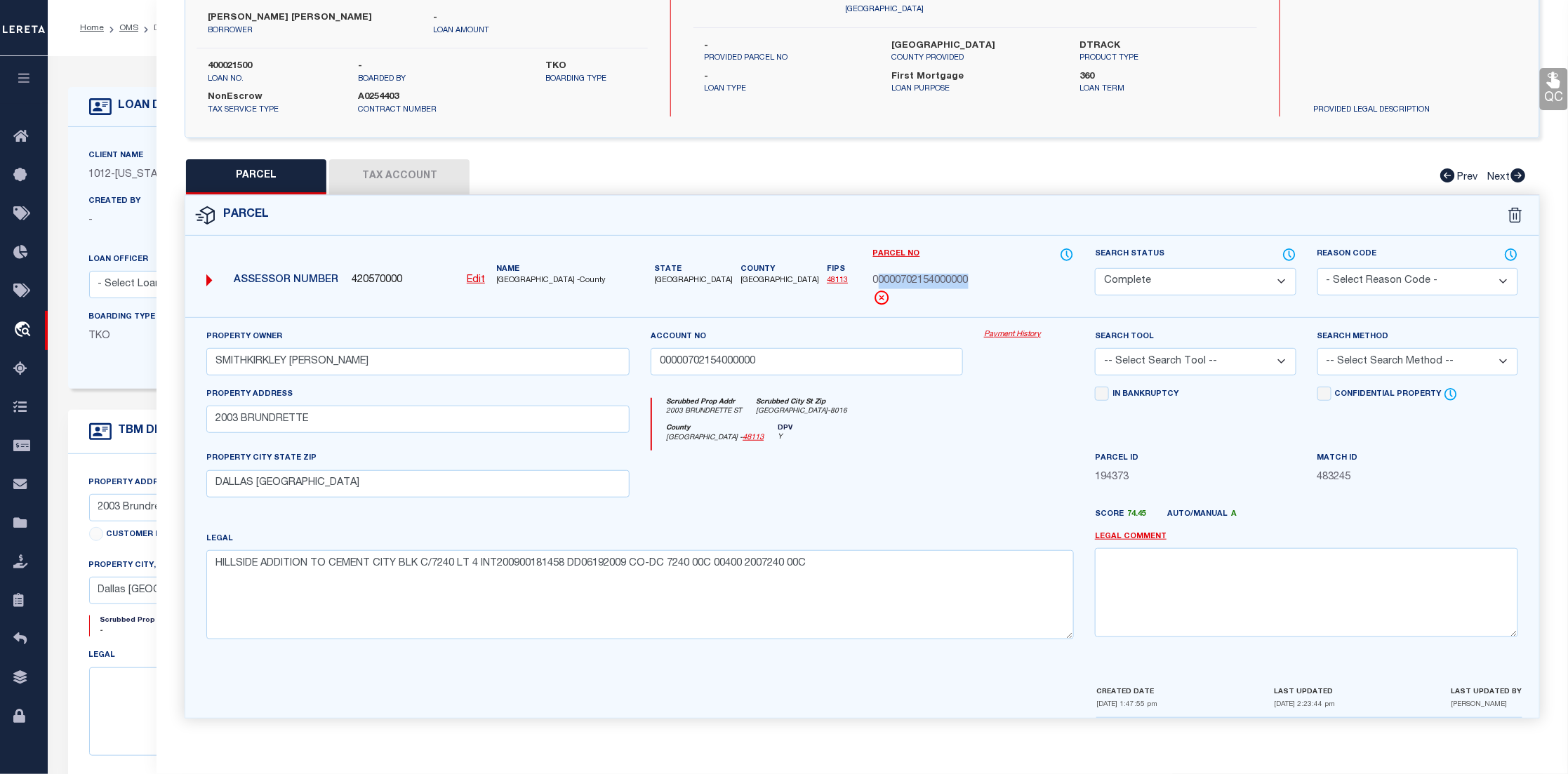
drag, startPoint x: 877, startPoint y: 275, endPoint x: 989, endPoint y: 276, distance: 112.0
click at [989, 276] on div "00000702154000000" at bounding box center [974, 281] width 201 height 15
click at [1025, 334] on link "Payment History" at bounding box center [1029, 335] width 90 height 12
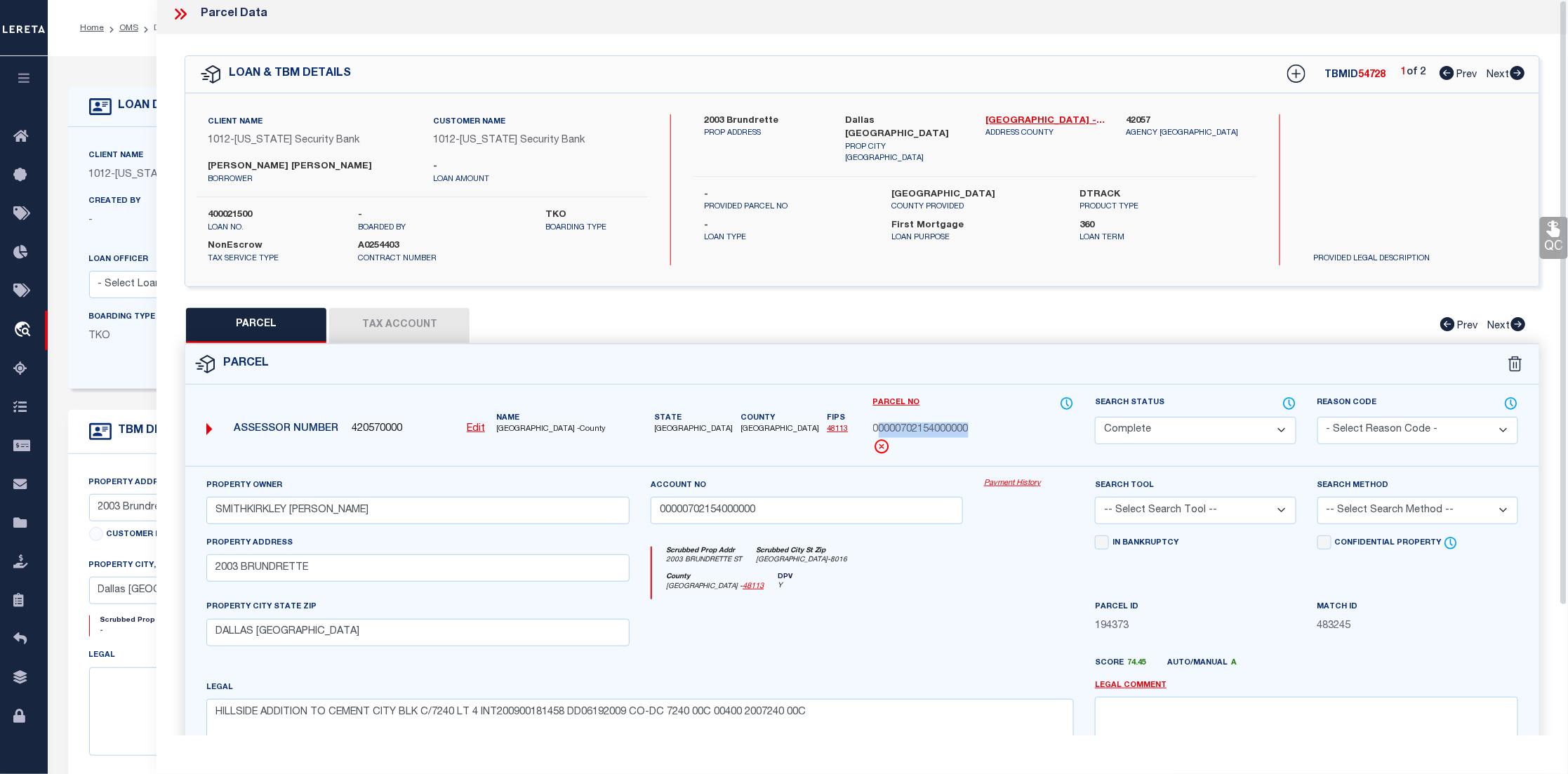
scroll to position [0, 0]
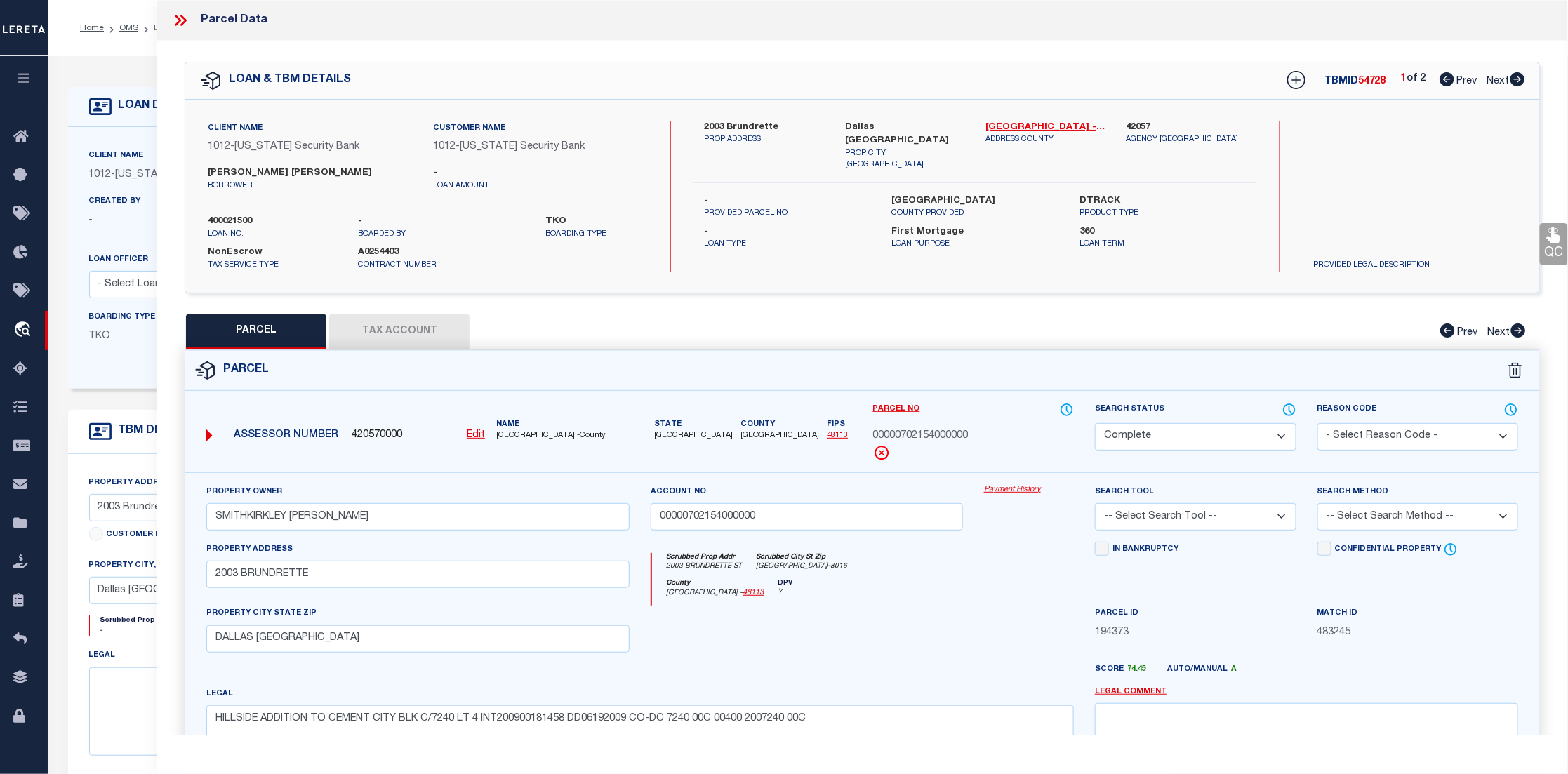
click at [861, 591] on div "County Dallas - 48113 DPV Y" at bounding box center [863, 593] width 422 height 27
click at [399, 330] on button "Tax Account" at bounding box center [400, 332] width 140 height 35
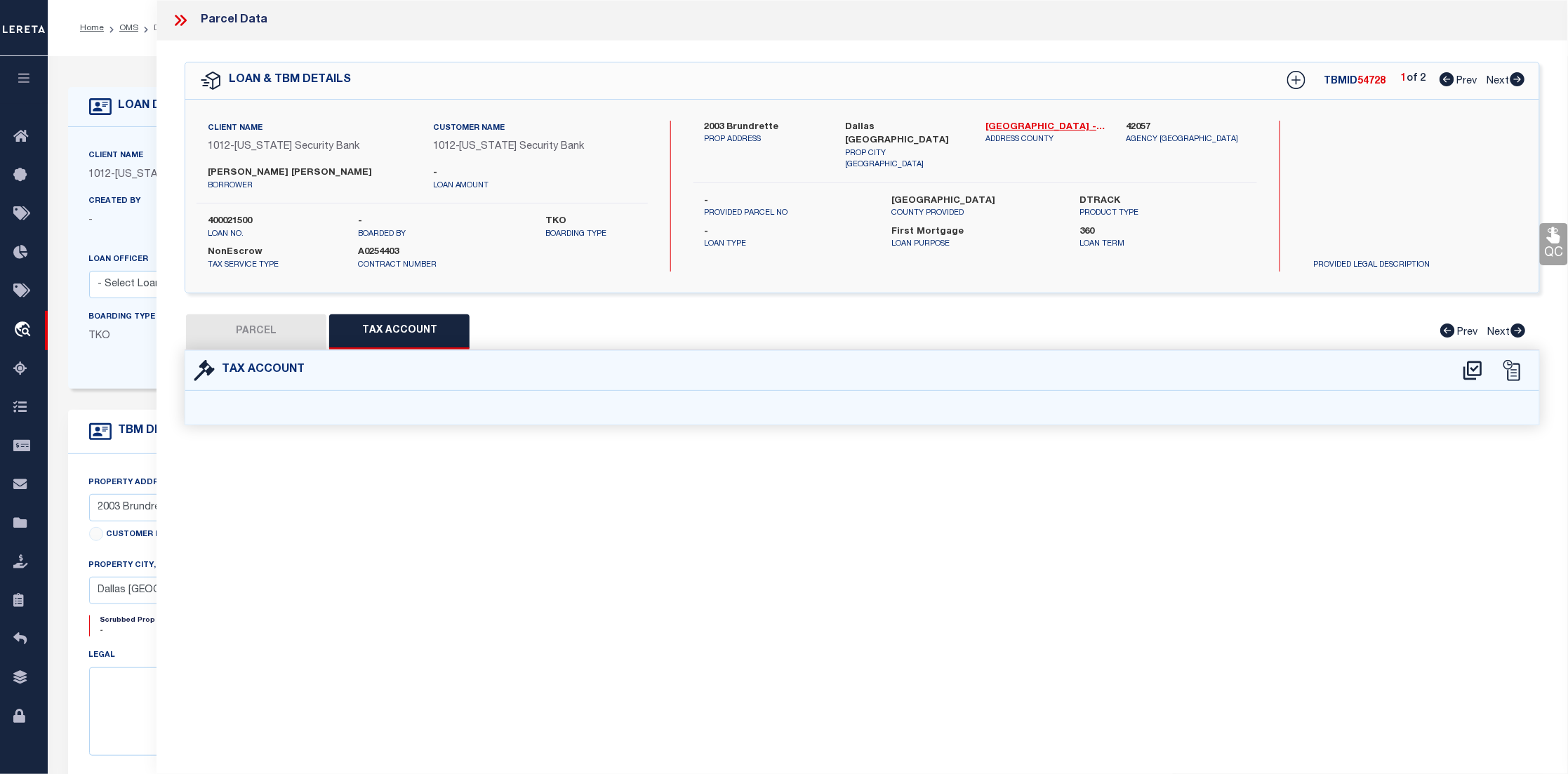
select select "100"
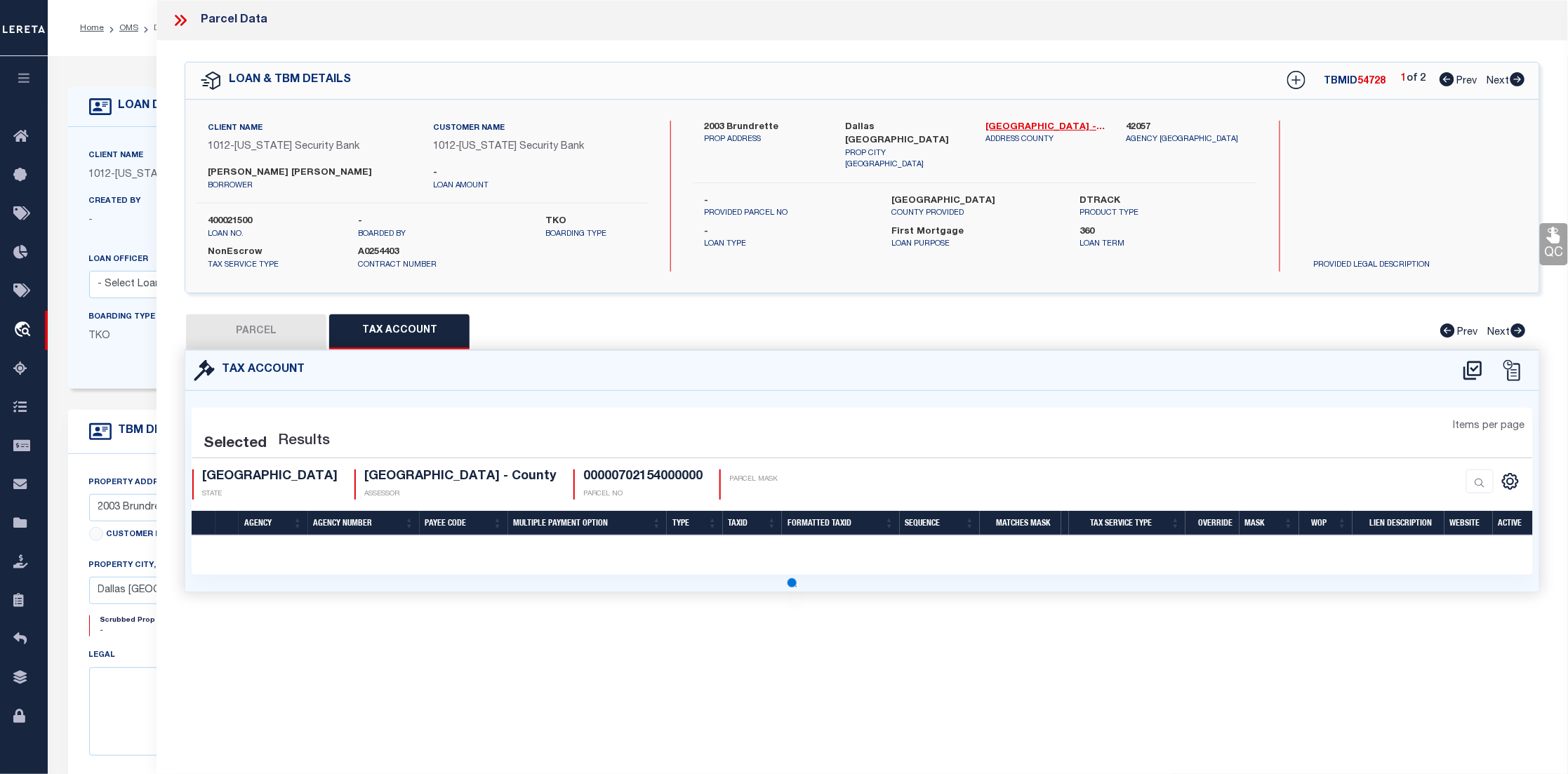
select select "100"
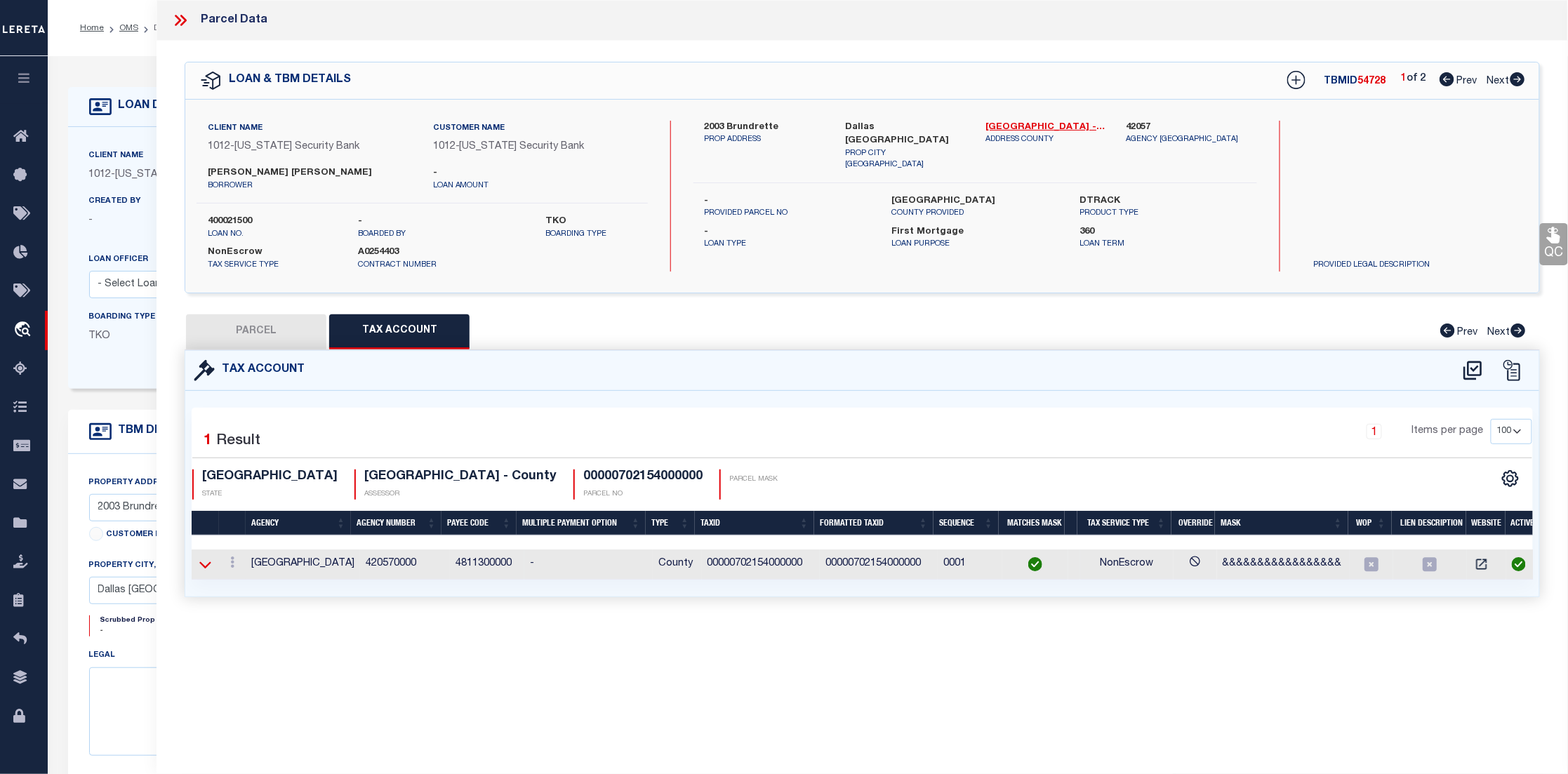
click at [207, 564] on icon at bounding box center [205, 564] width 12 height 14
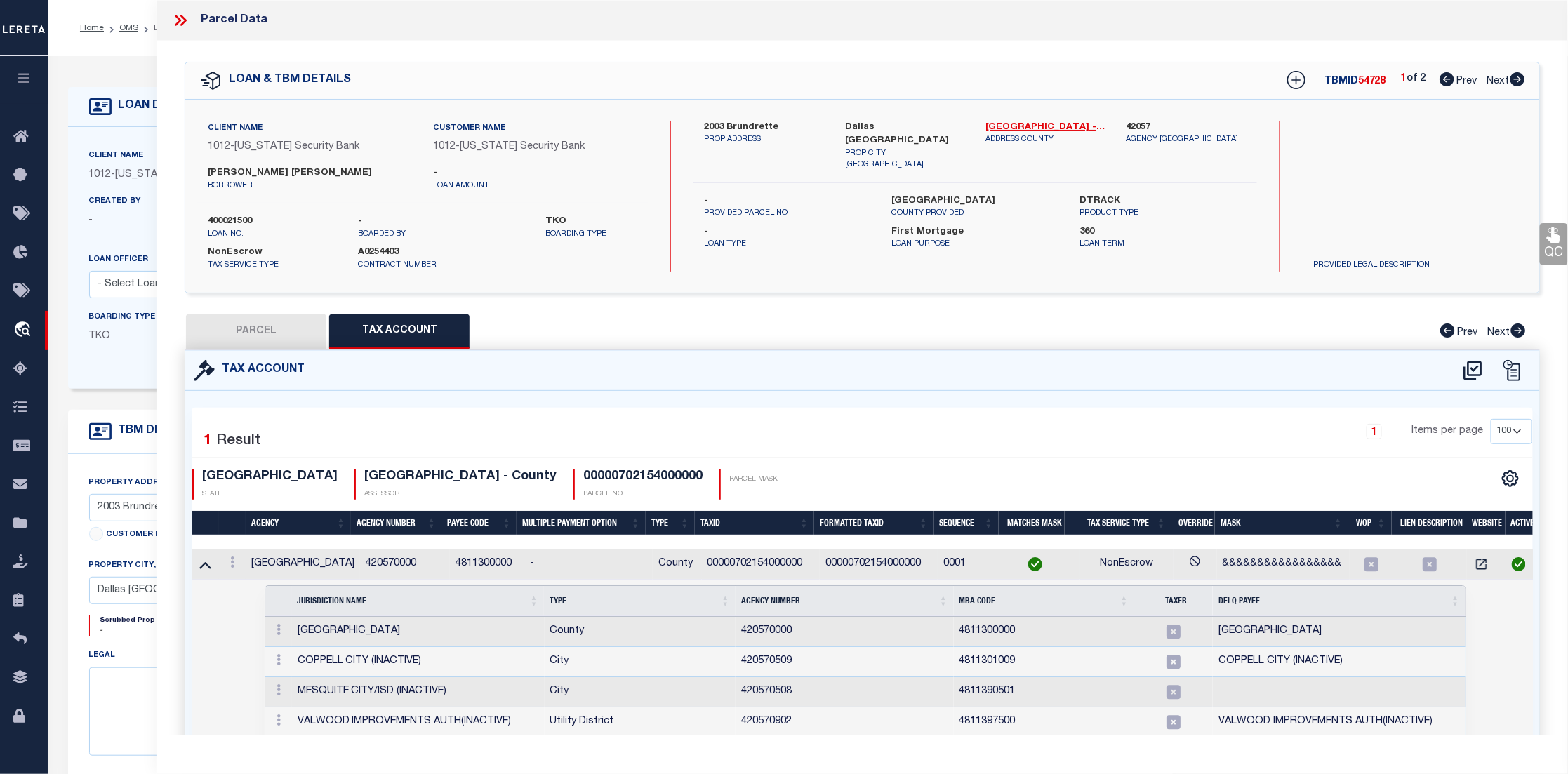
click at [264, 330] on button "PARCEL" at bounding box center [256, 332] width 140 height 35
select select "AS"
checkbox input "false"
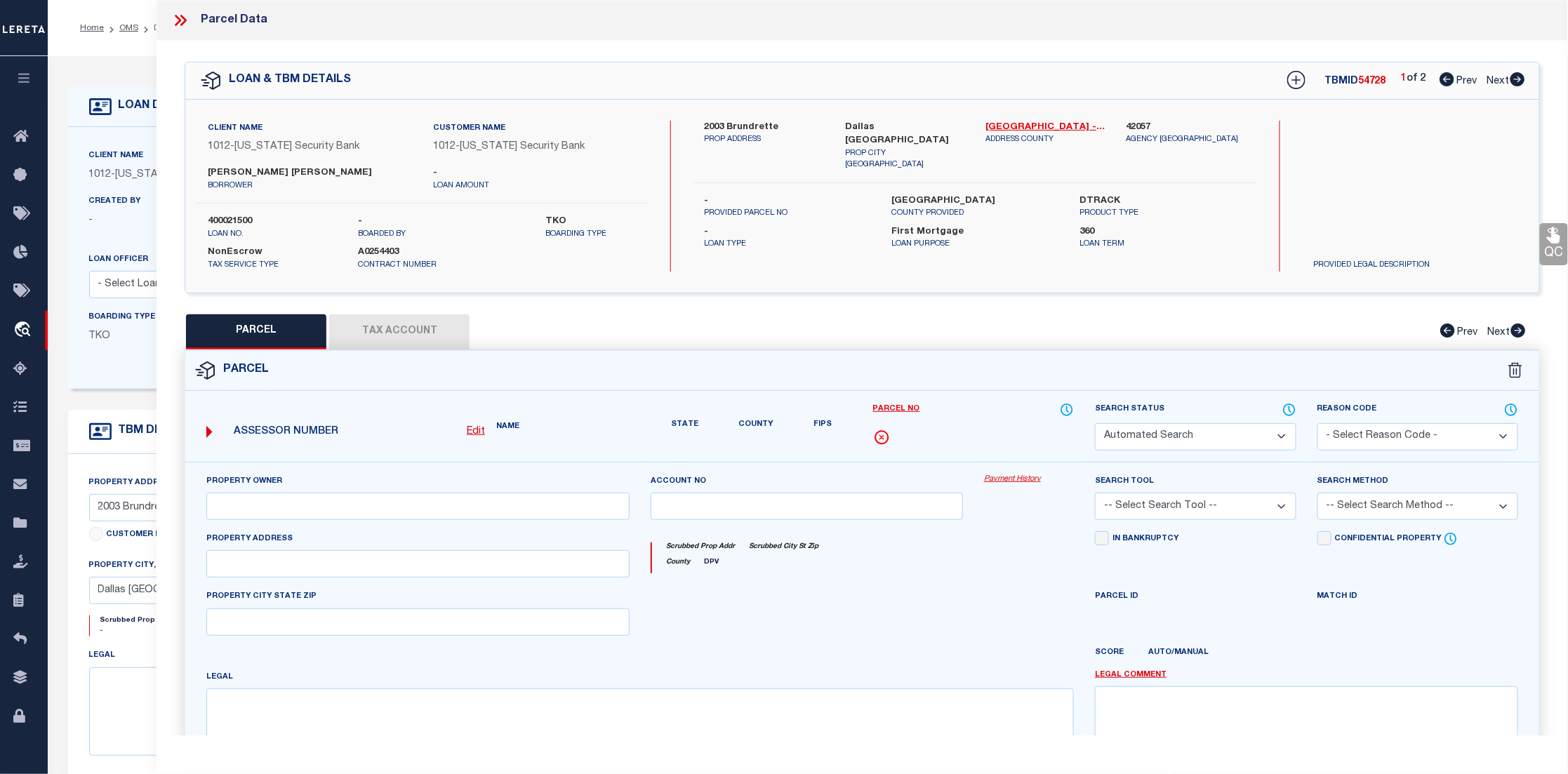
select select "CP"
type input "SMITHKIRKLEY LILLIAN"
type input "00000702154000000"
type input "2003 BRUNDRETTE"
type input "DALLAS TX"
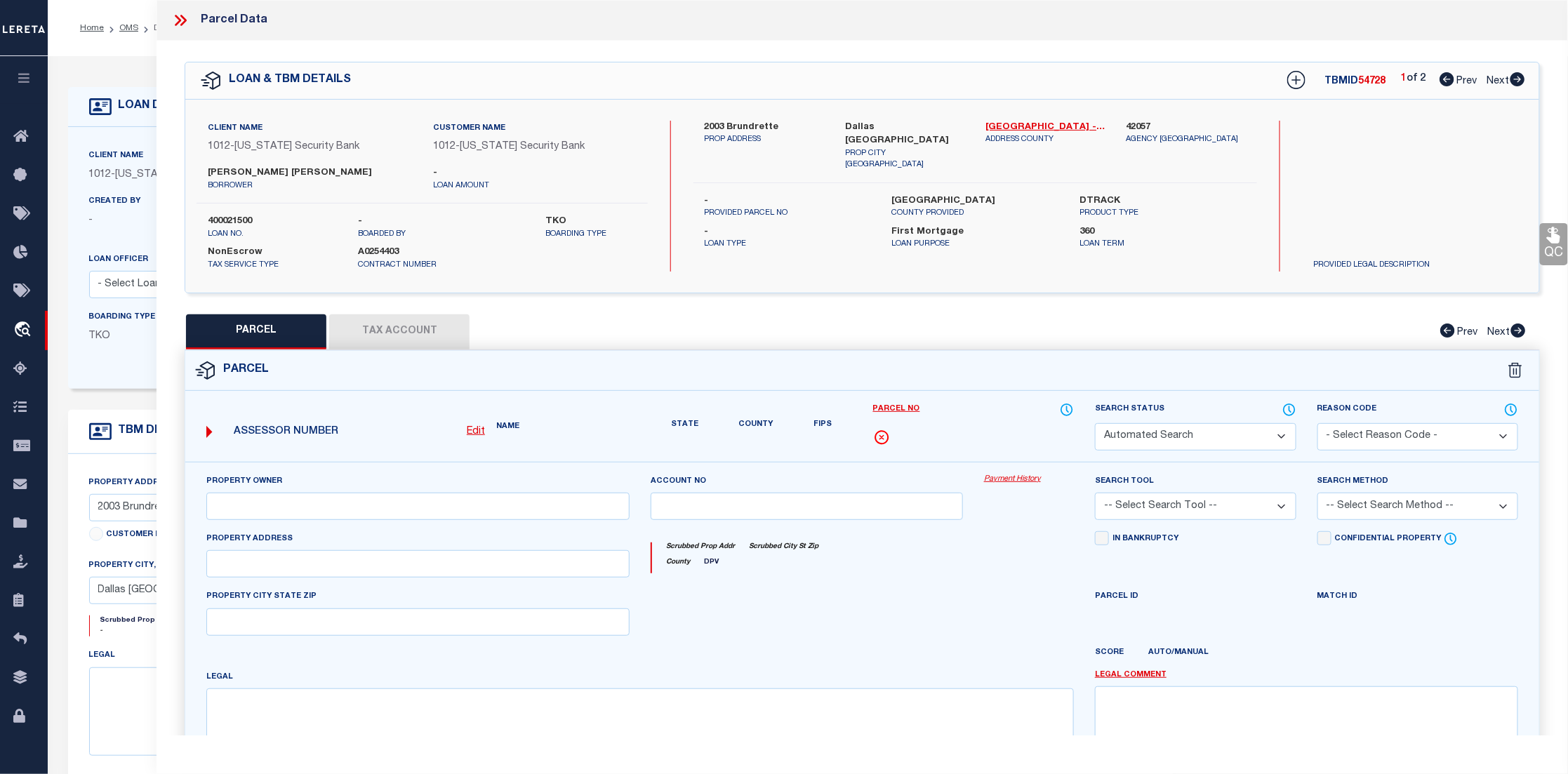
type textarea "HILLSIDE ADDITION TO CEMENT CITY BLK C/7240 LT 4 INT200900181458 DD06192009 CO-…"
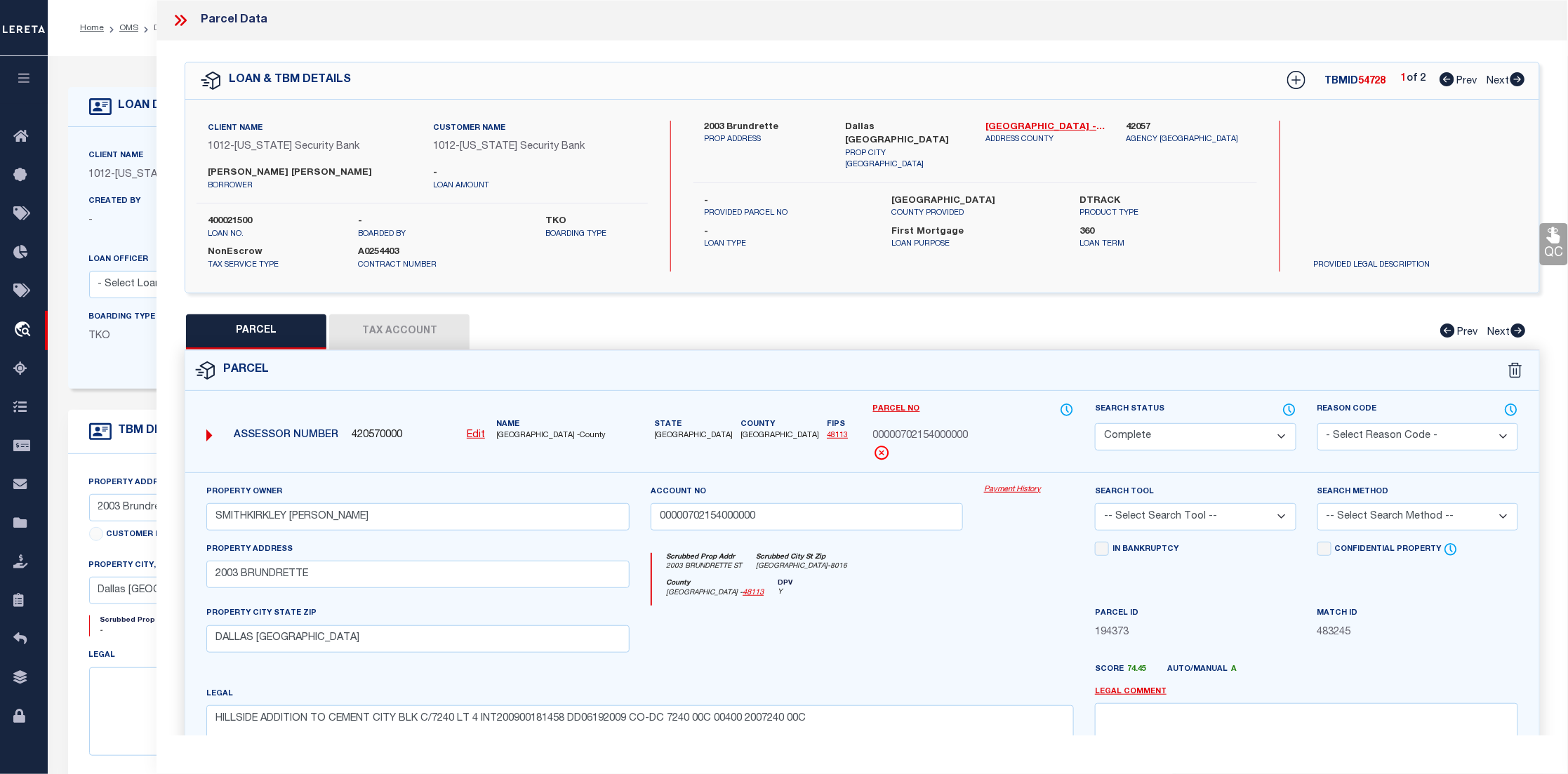
click at [423, 323] on button "Tax Account" at bounding box center [400, 332] width 140 height 35
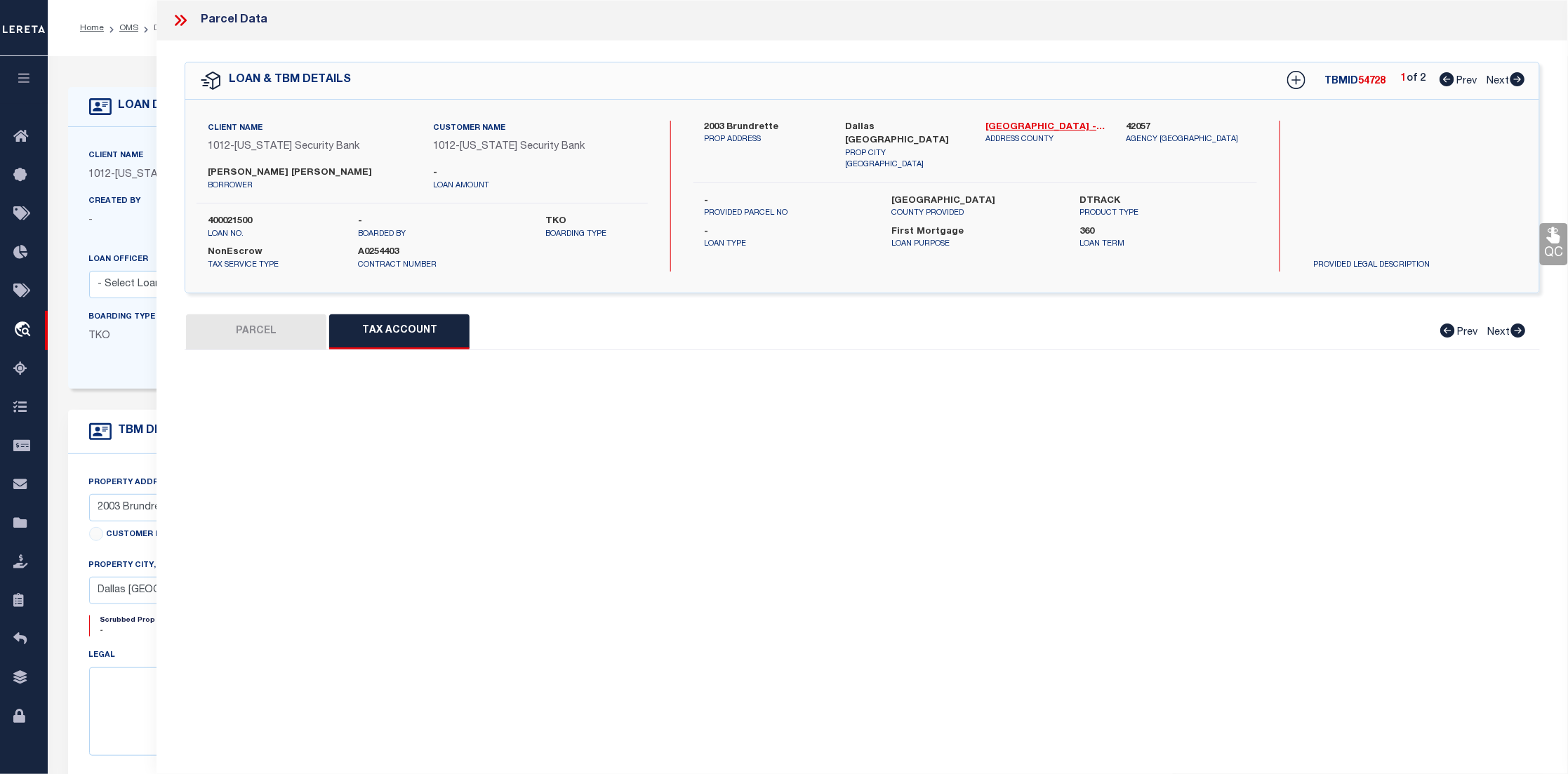
select select "100"
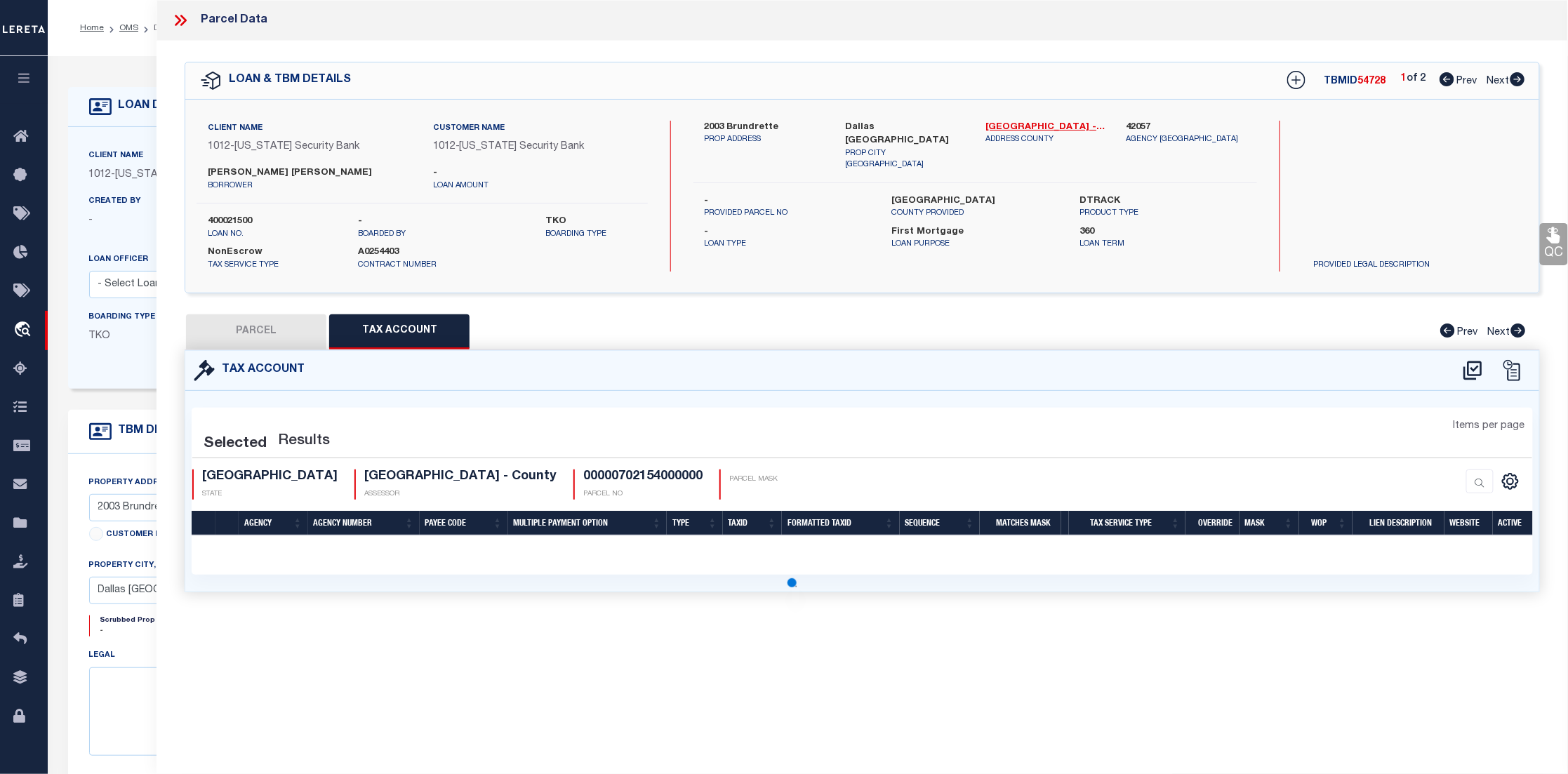
select select "100"
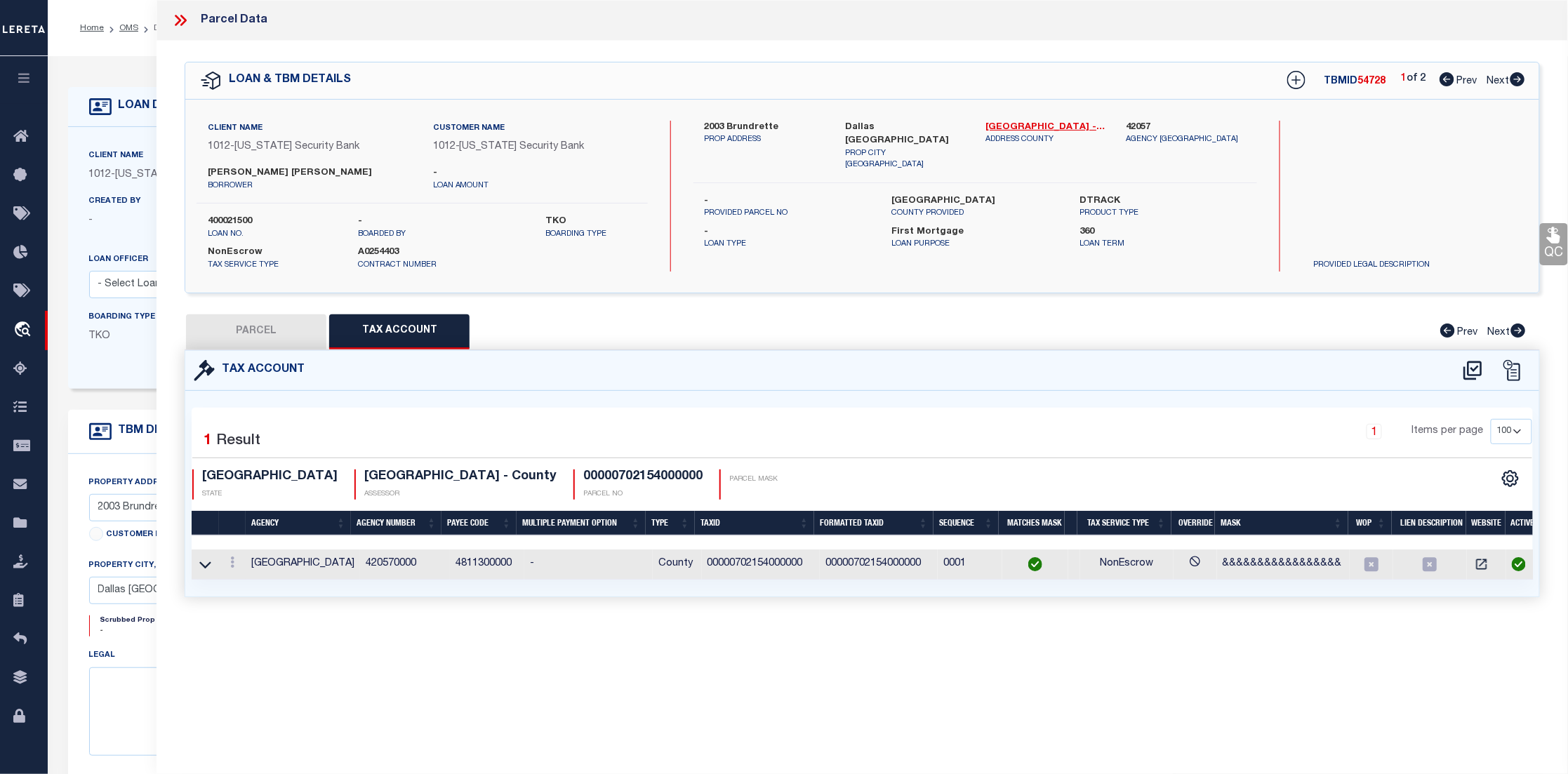
click at [179, 20] on icon at bounding box center [179, 20] width 6 height 11
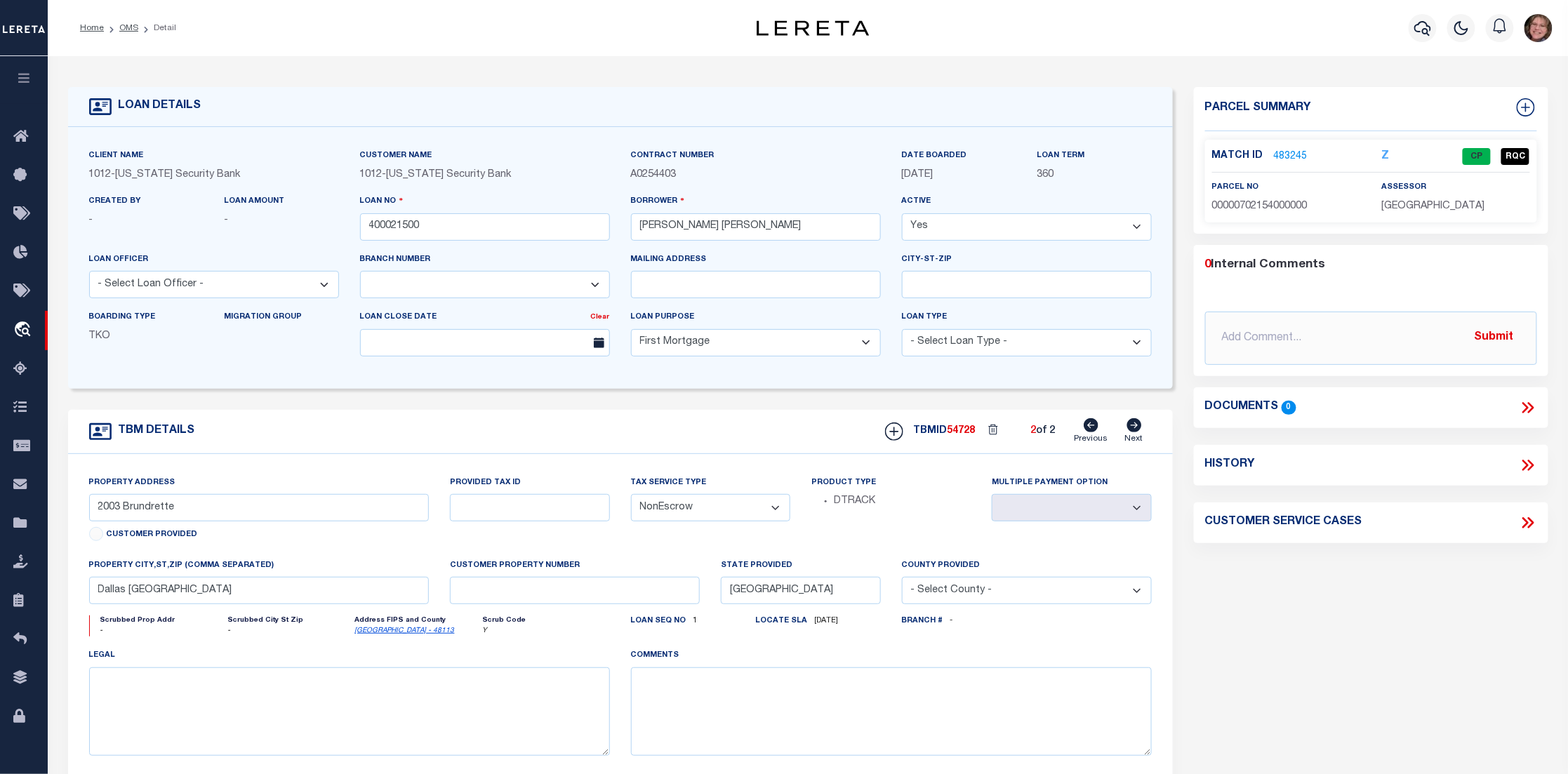
click at [38, 74] on button "button" at bounding box center [24, 80] width 48 height 48
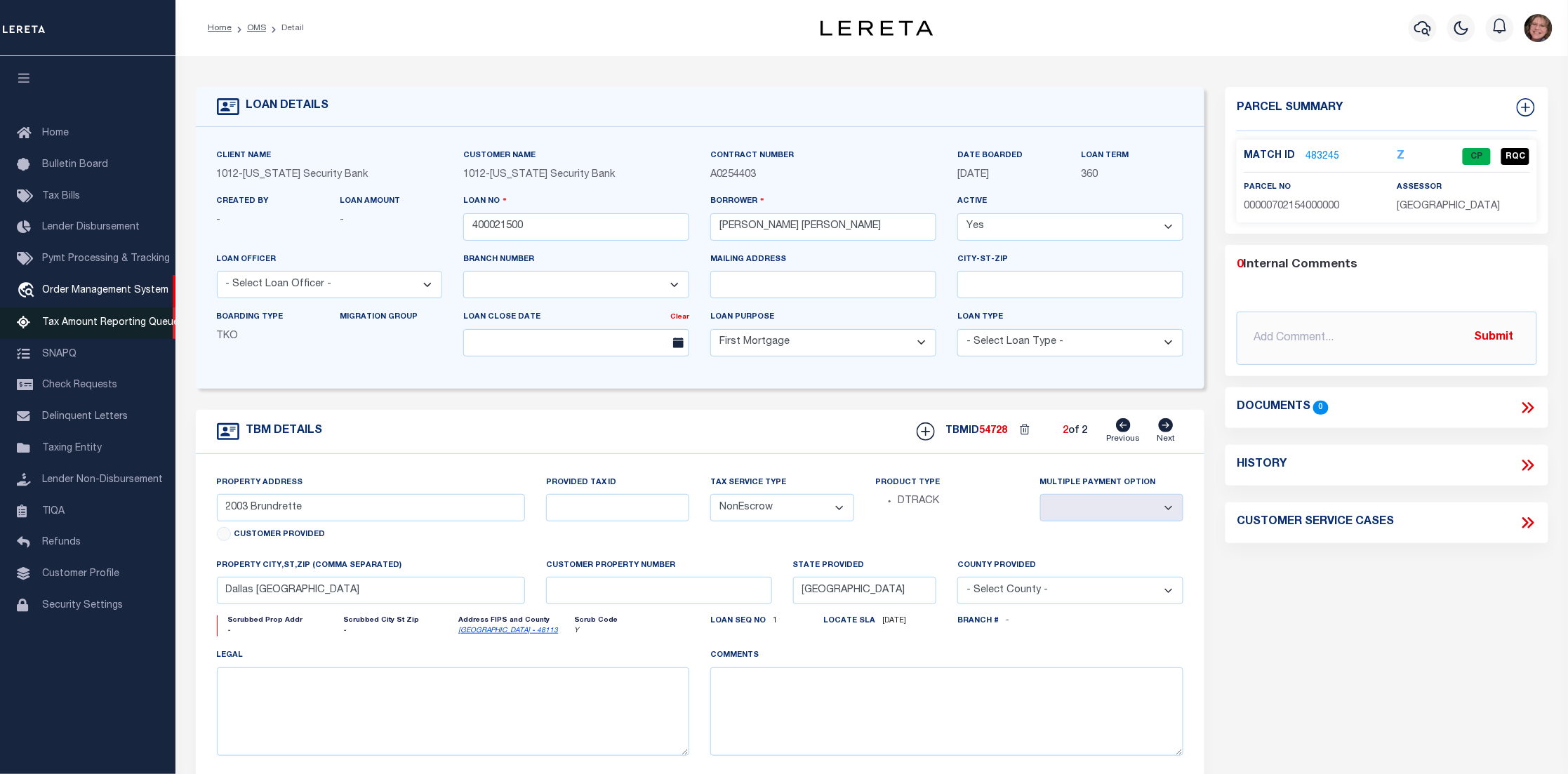
click at [131, 318] on span "Tax Amount Reporting Queue" at bounding box center [111, 322] width 137 height 10
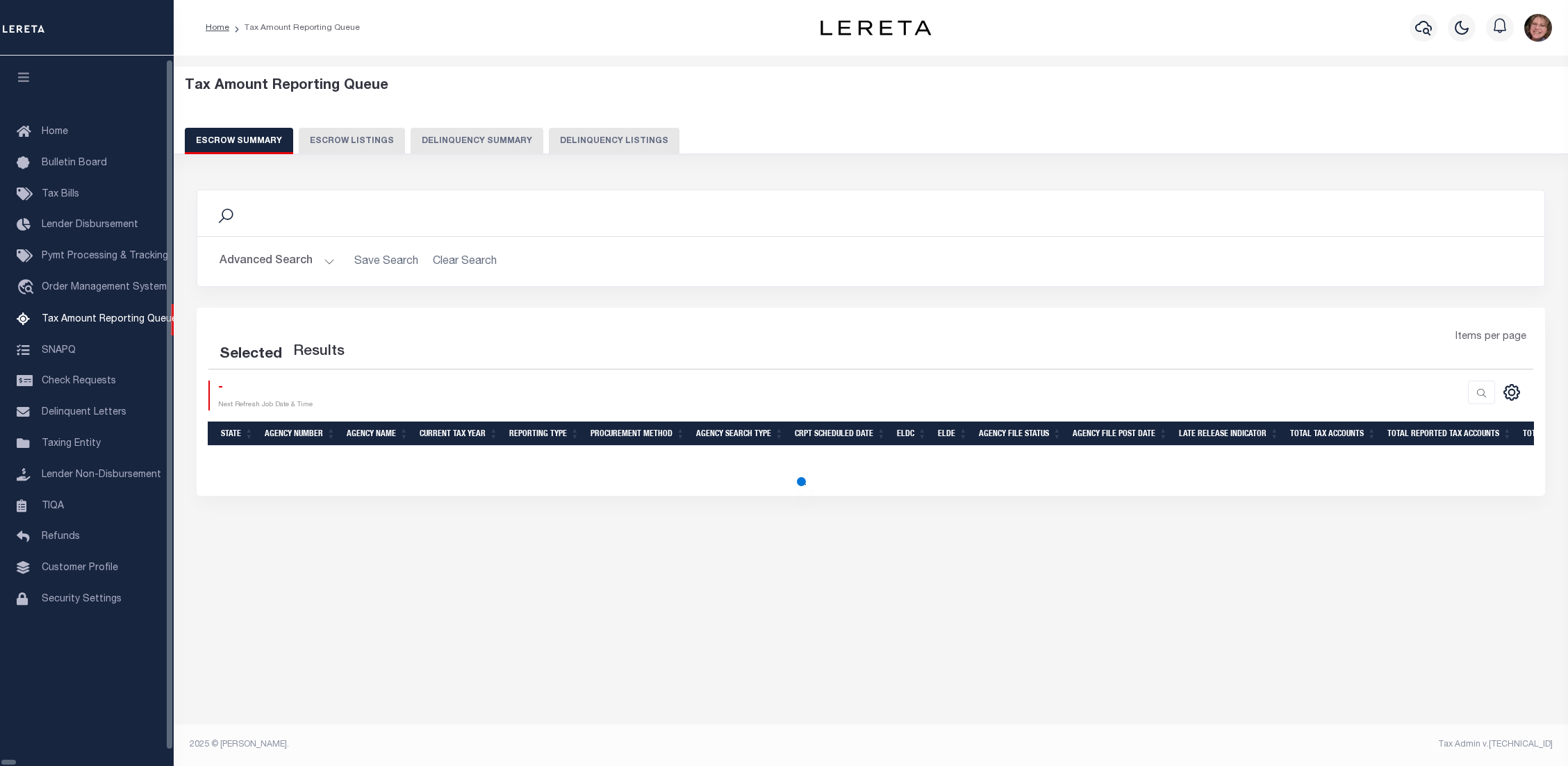
select select "100"
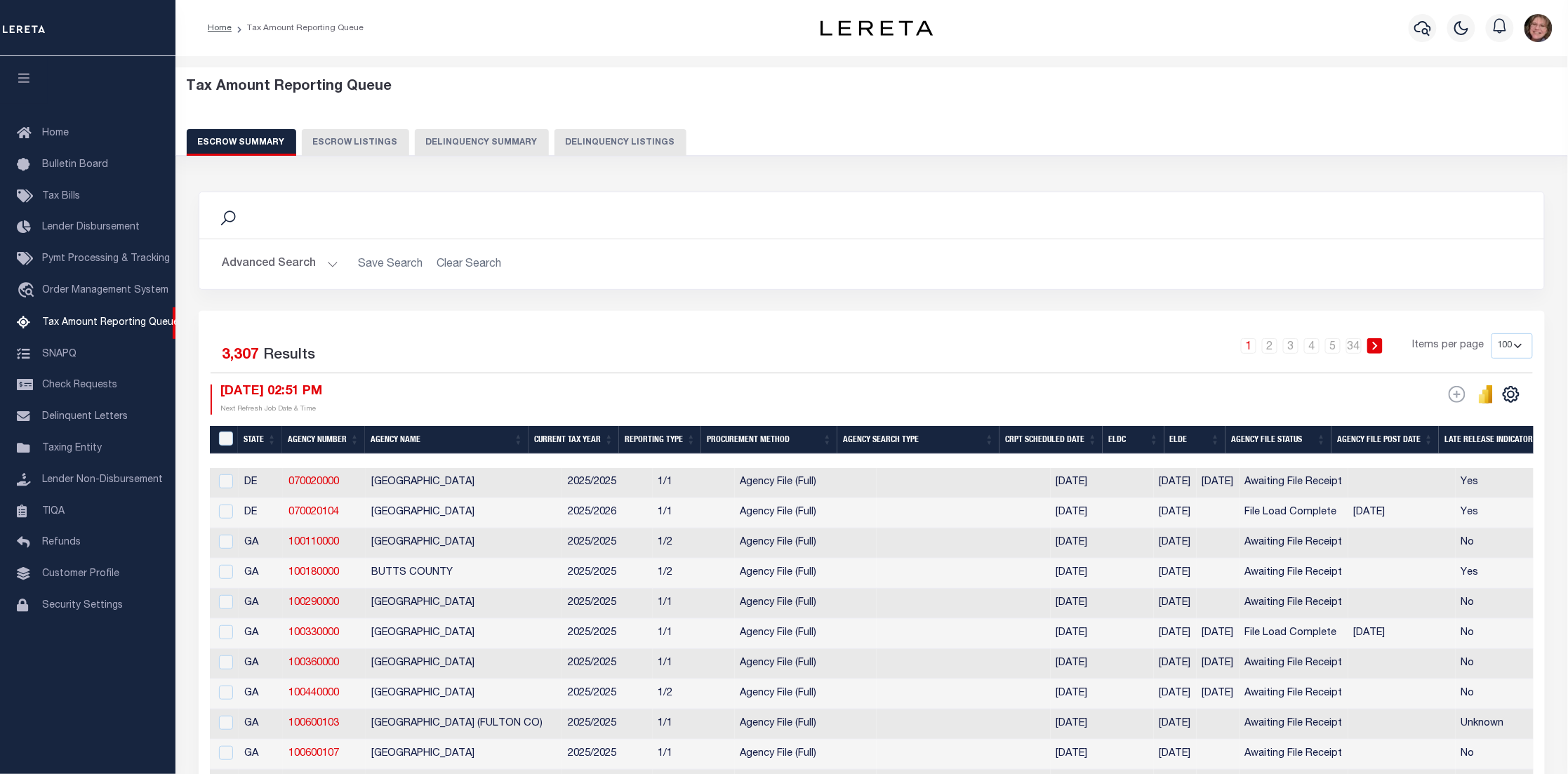
click at [318, 144] on button "Escrow Listings" at bounding box center [355, 142] width 108 height 26
select select "100"
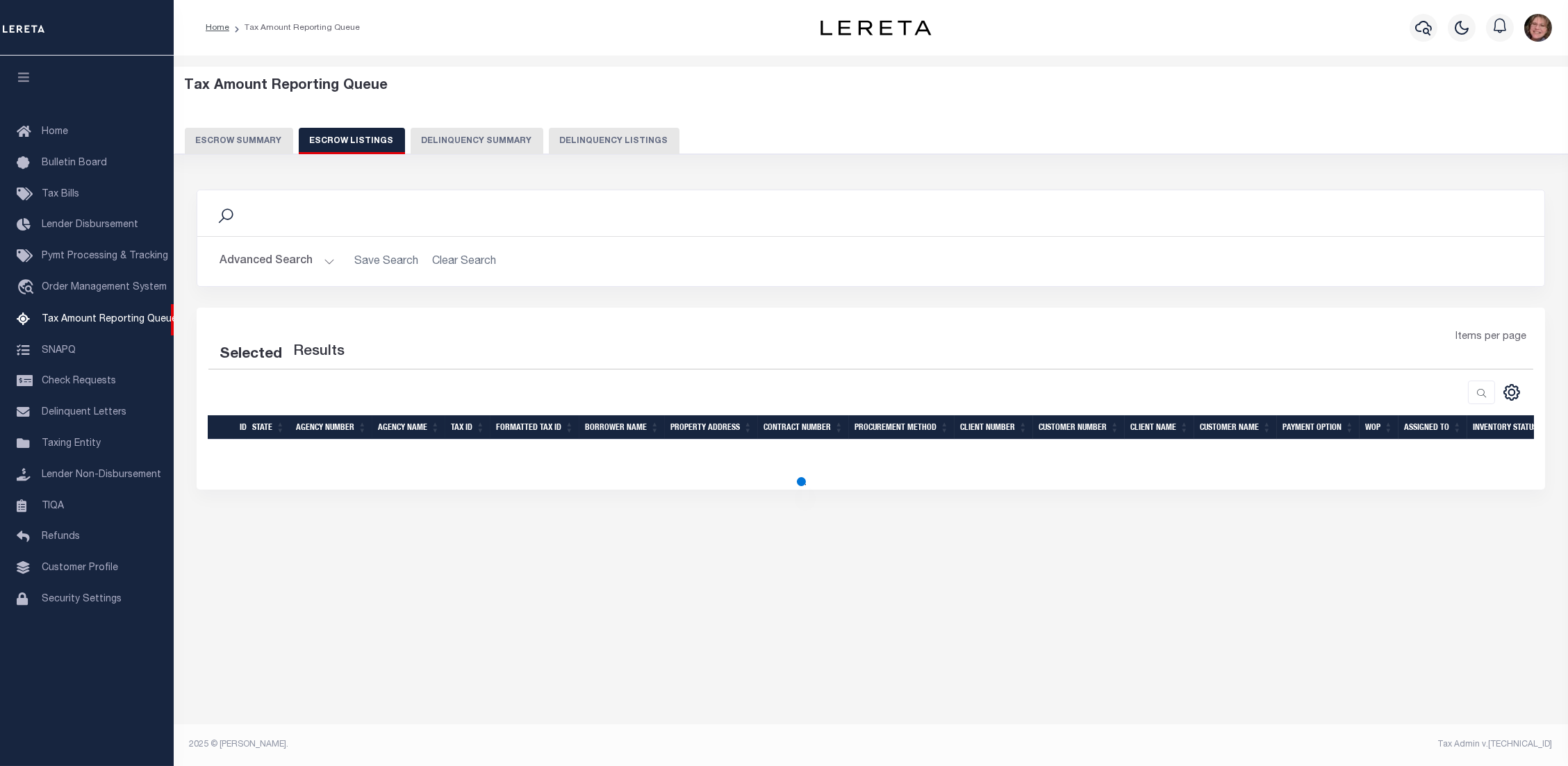
select select "100"
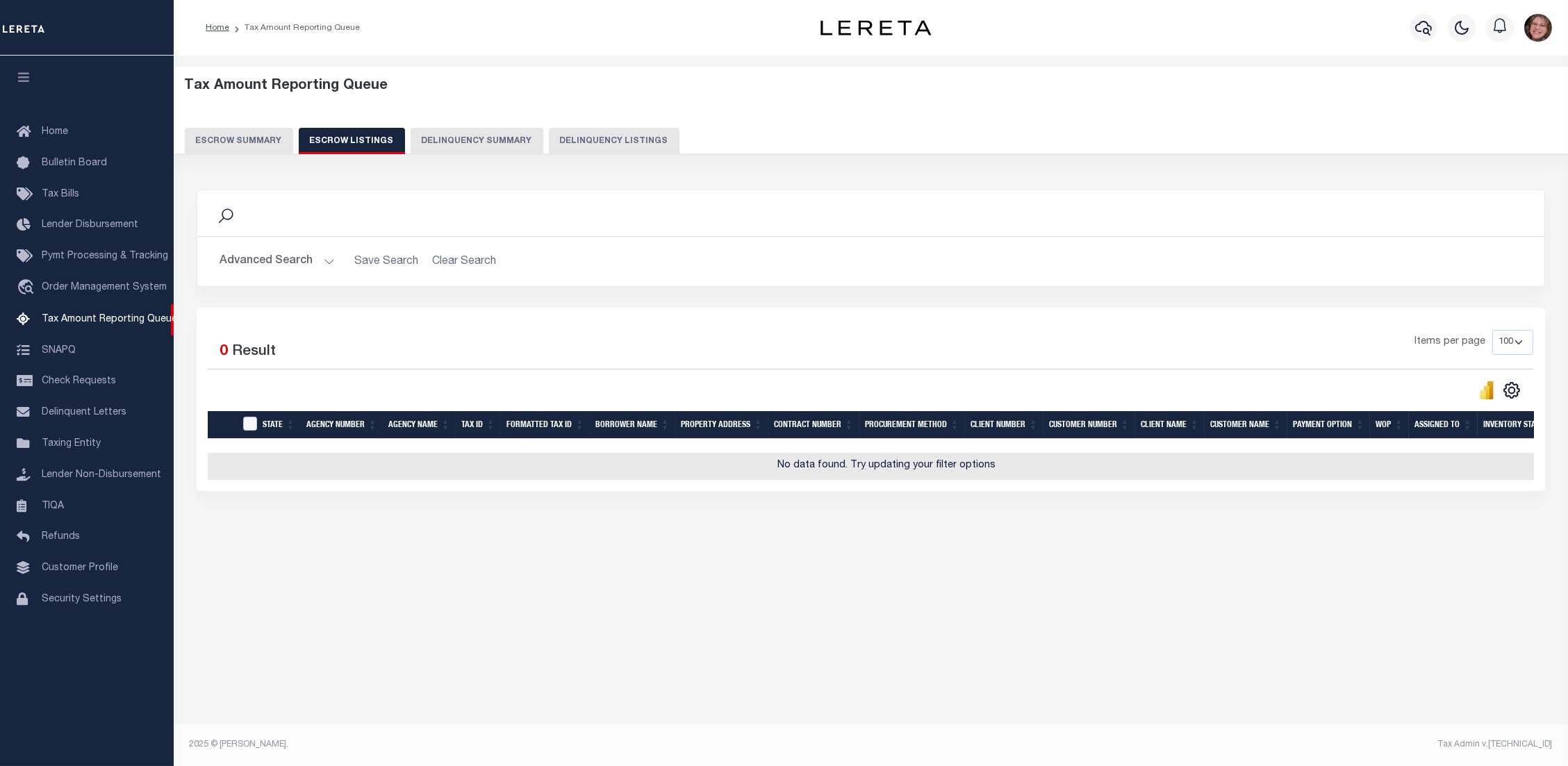
click at [239, 140] on button "Escrow Summary" at bounding box center [239, 141] width 108 height 26
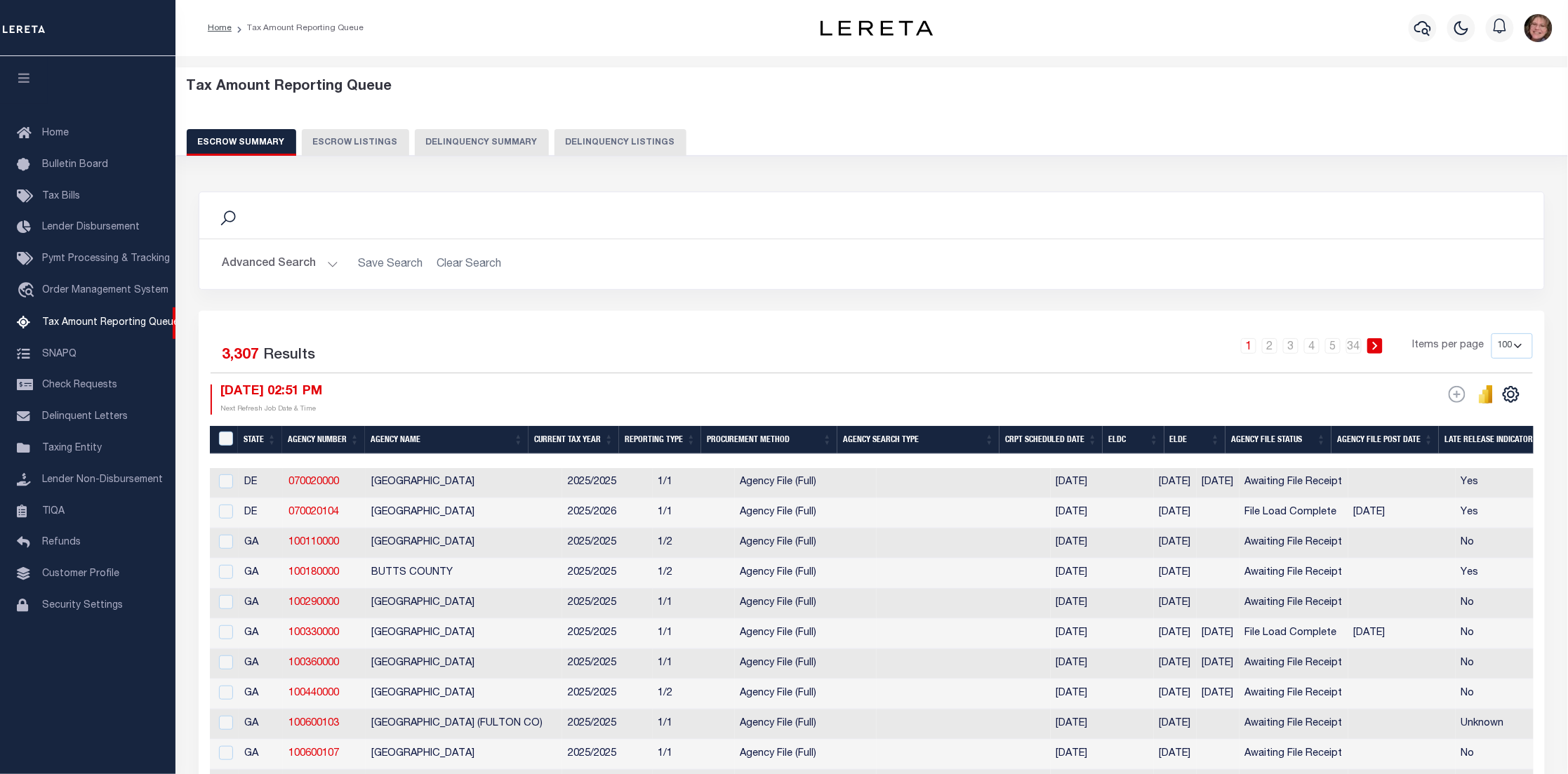
click at [456, 147] on button "Delinquency Summary" at bounding box center [482, 142] width 134 height 26
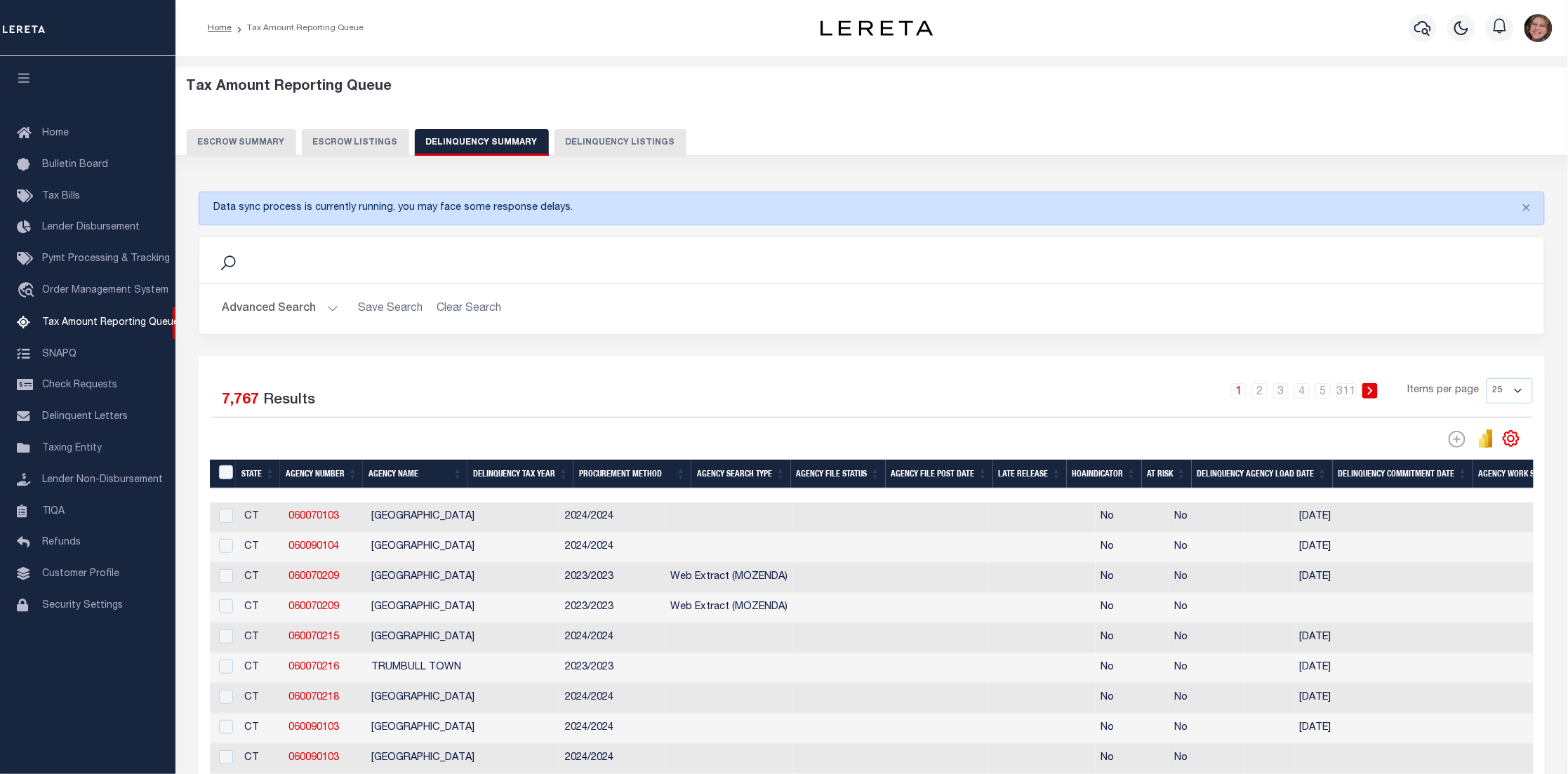
drag, startPoint x: 227, startPoint y: 214, endPoint x: 393, endPoint y: 224, distance: 166.3
click at [393, 224] on div "Data sync process is currently running, you may face some response delays." at bounding box center [871, 208] width 1346 height 34
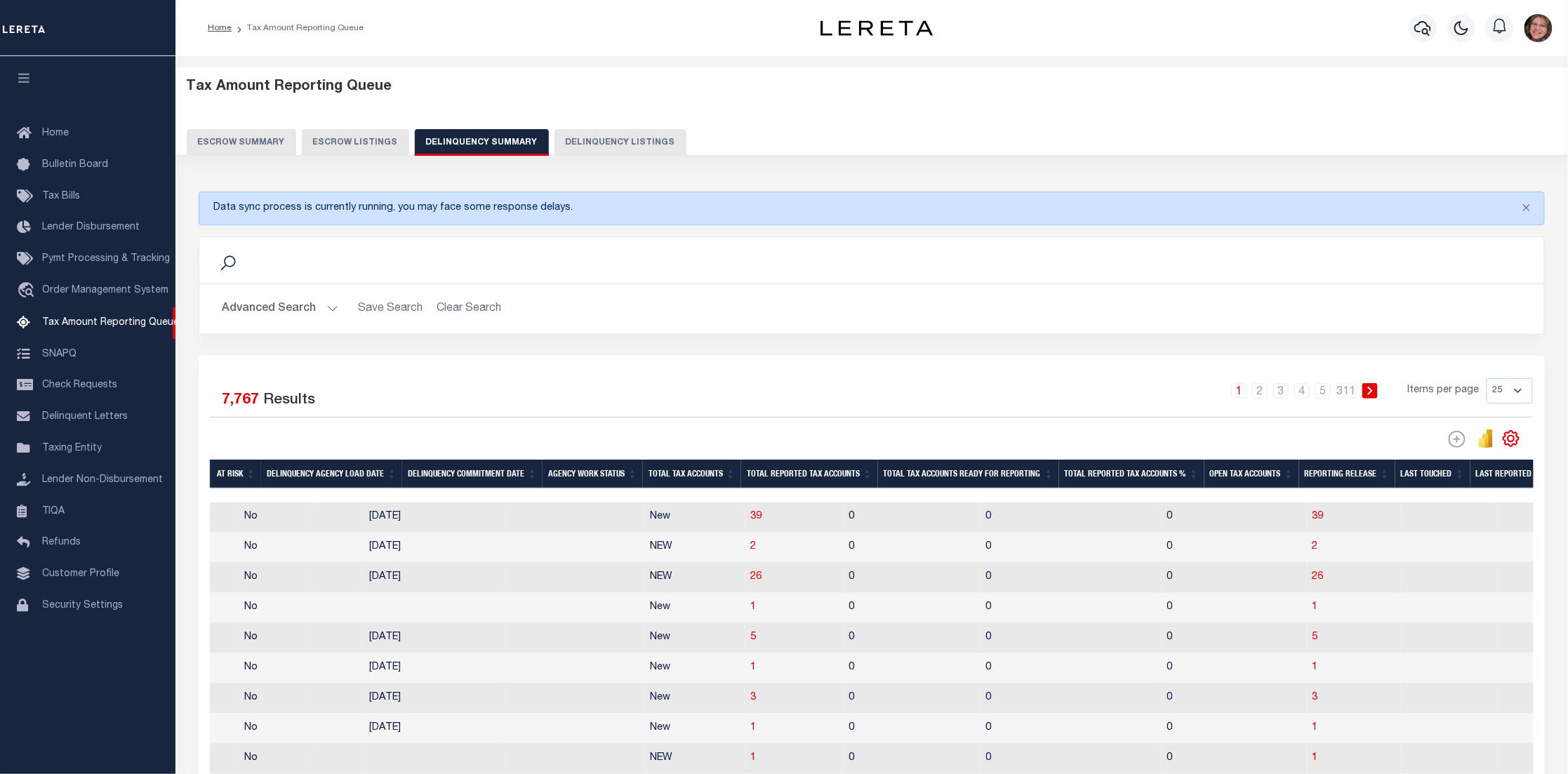
scroll to position [0, 2]
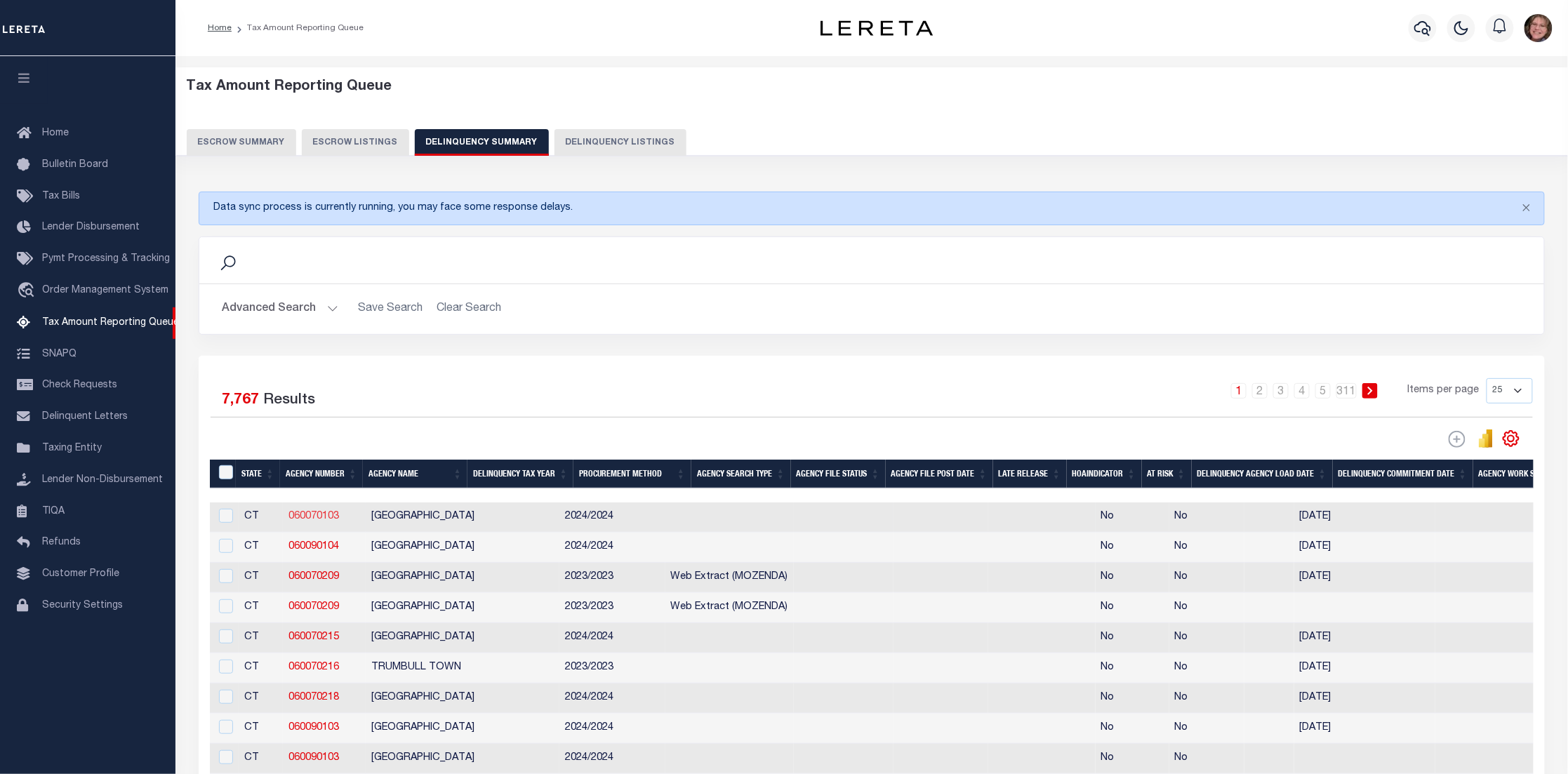
click at [311, 522] on link "060070103" at bounding box center [314, 516] width 50 height 10
checkbox input "true"
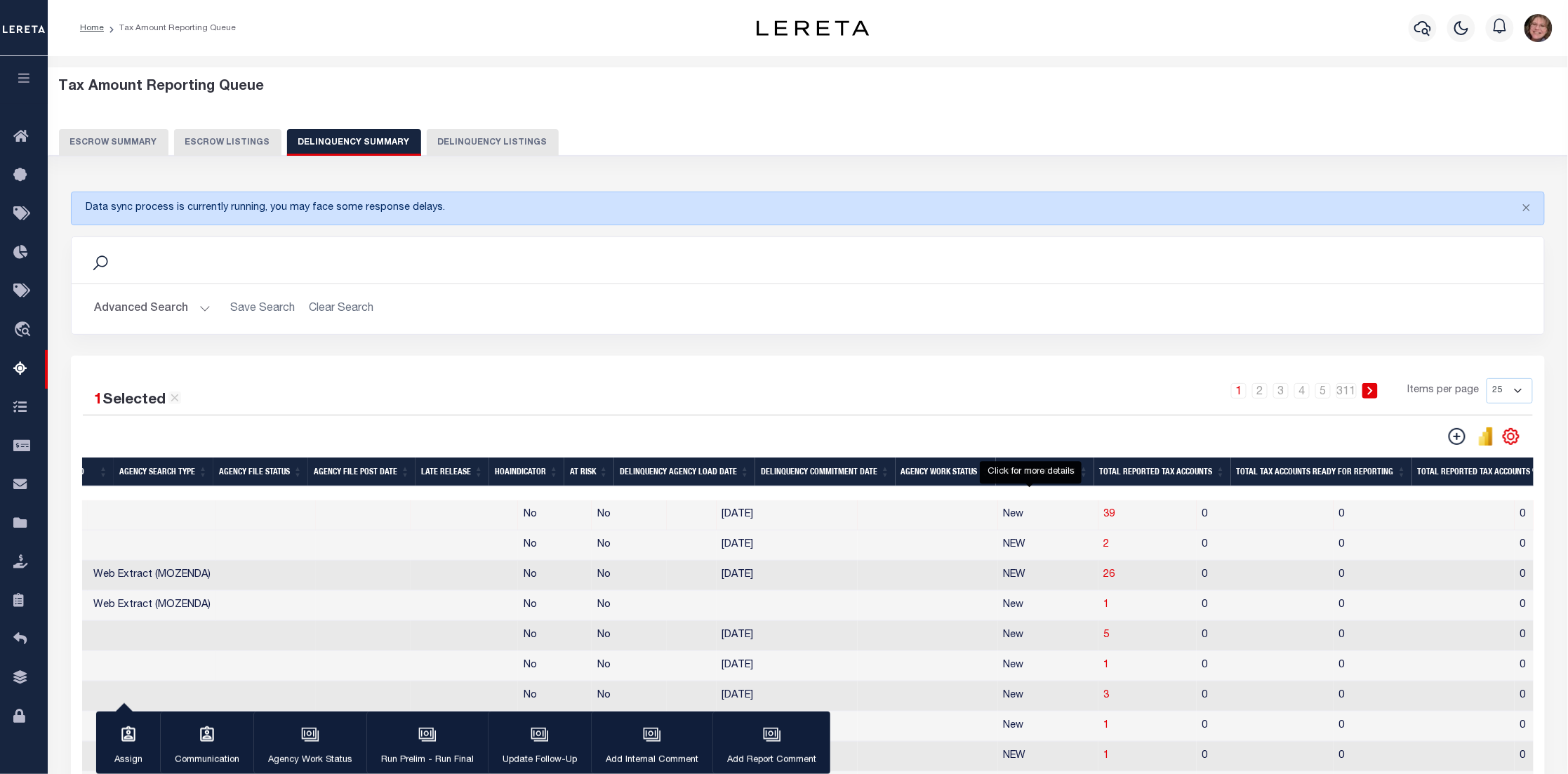
click at [1104, 517] on span "39" at bounding box center [1110, 515] width 11 height 10
select select "100"
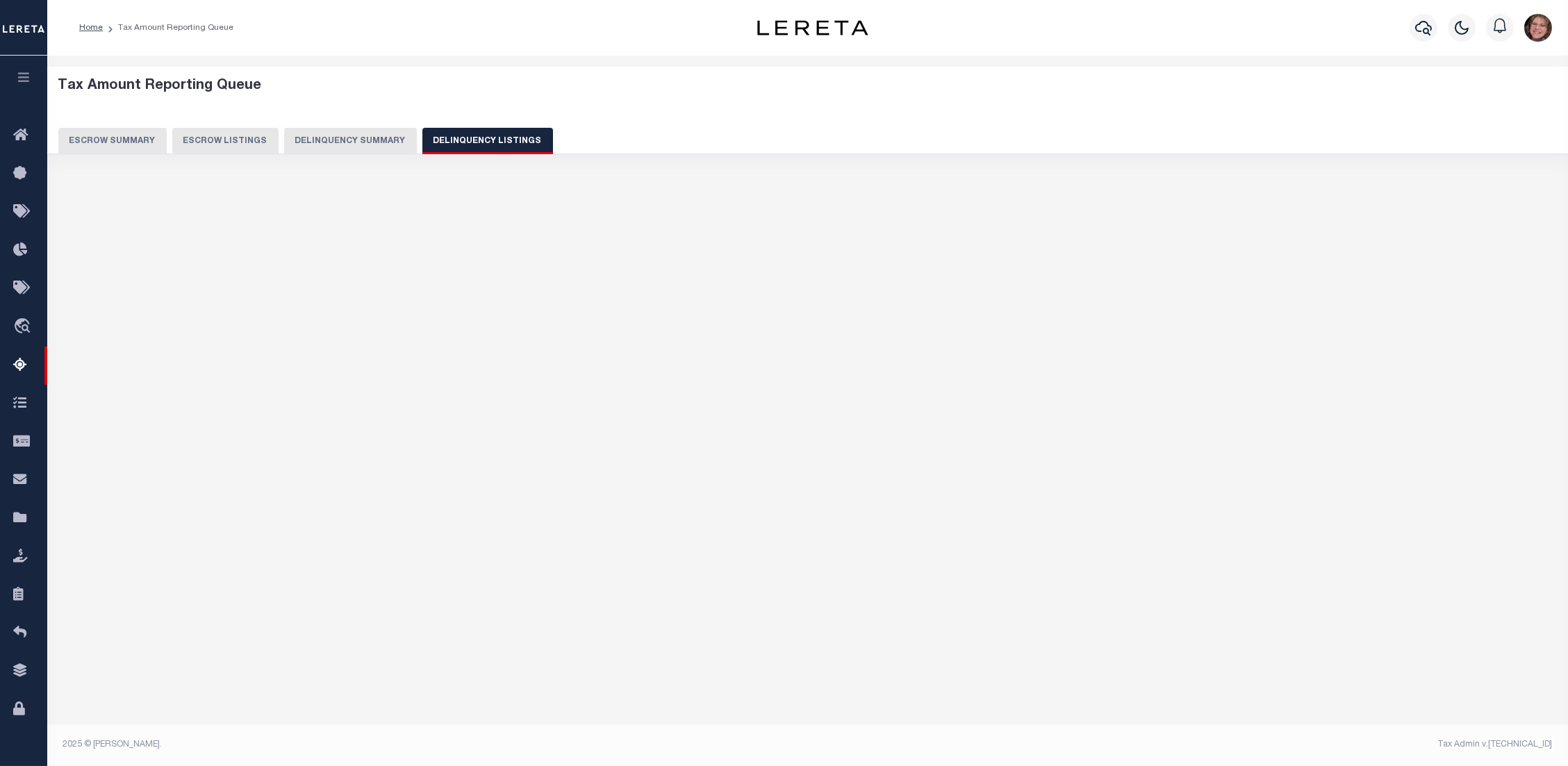
select select "100"
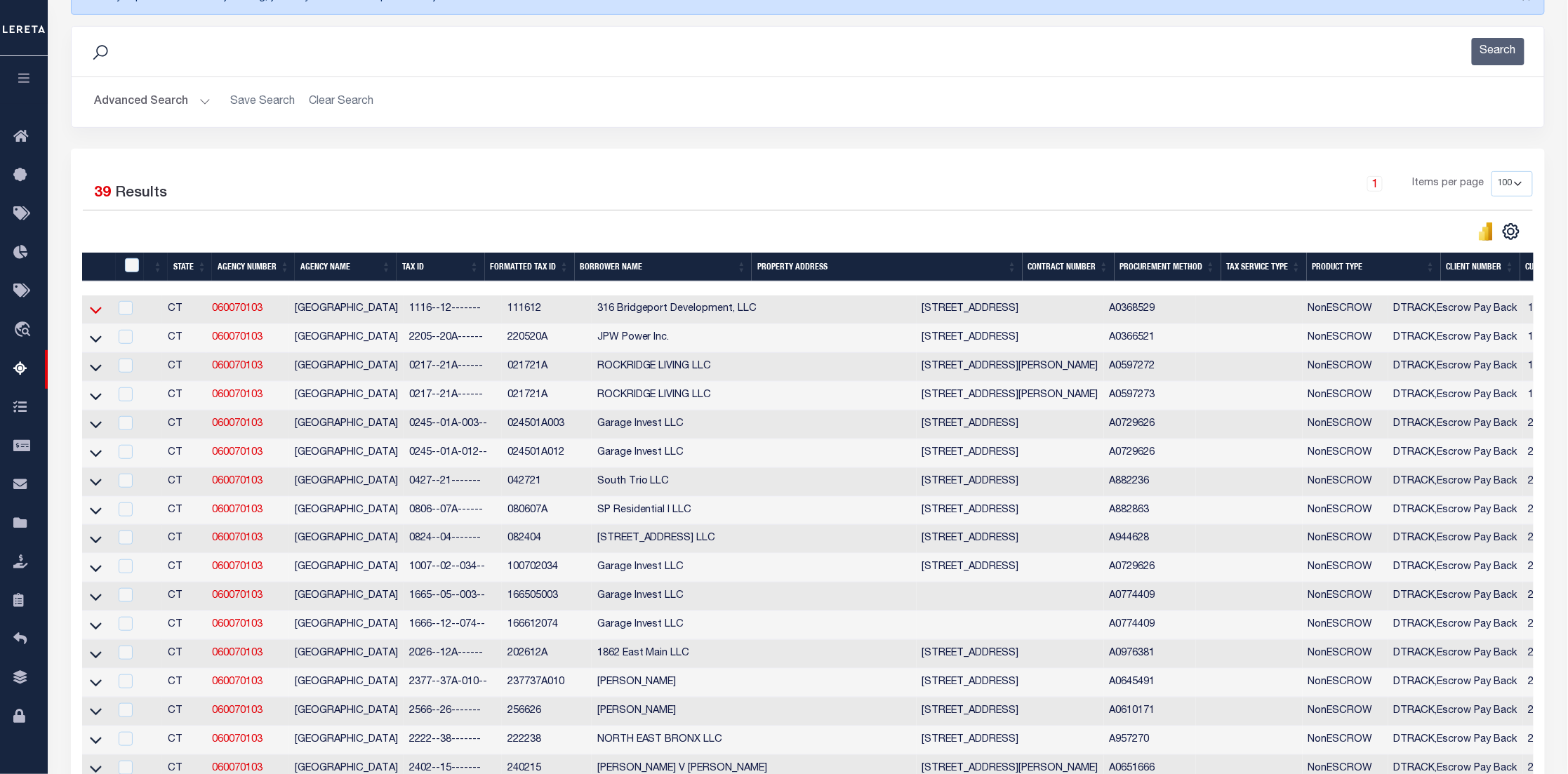
click at [93, 310] on icon at bounding box center [96, 310] width 12 height 14
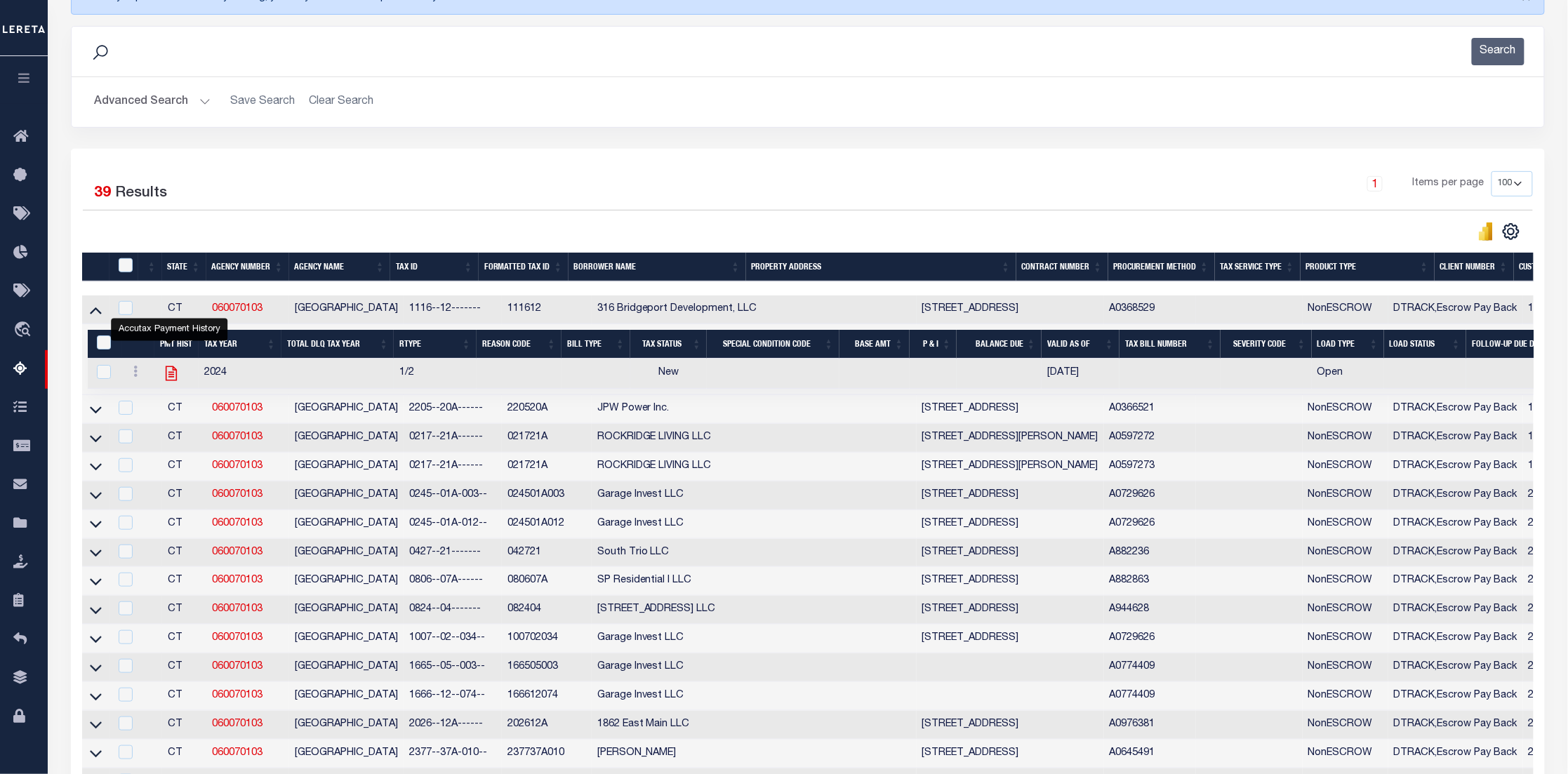
click at [170, 376] on icon "" at bounding box center [172, 373] width 11 height 14
checkbox input "true"
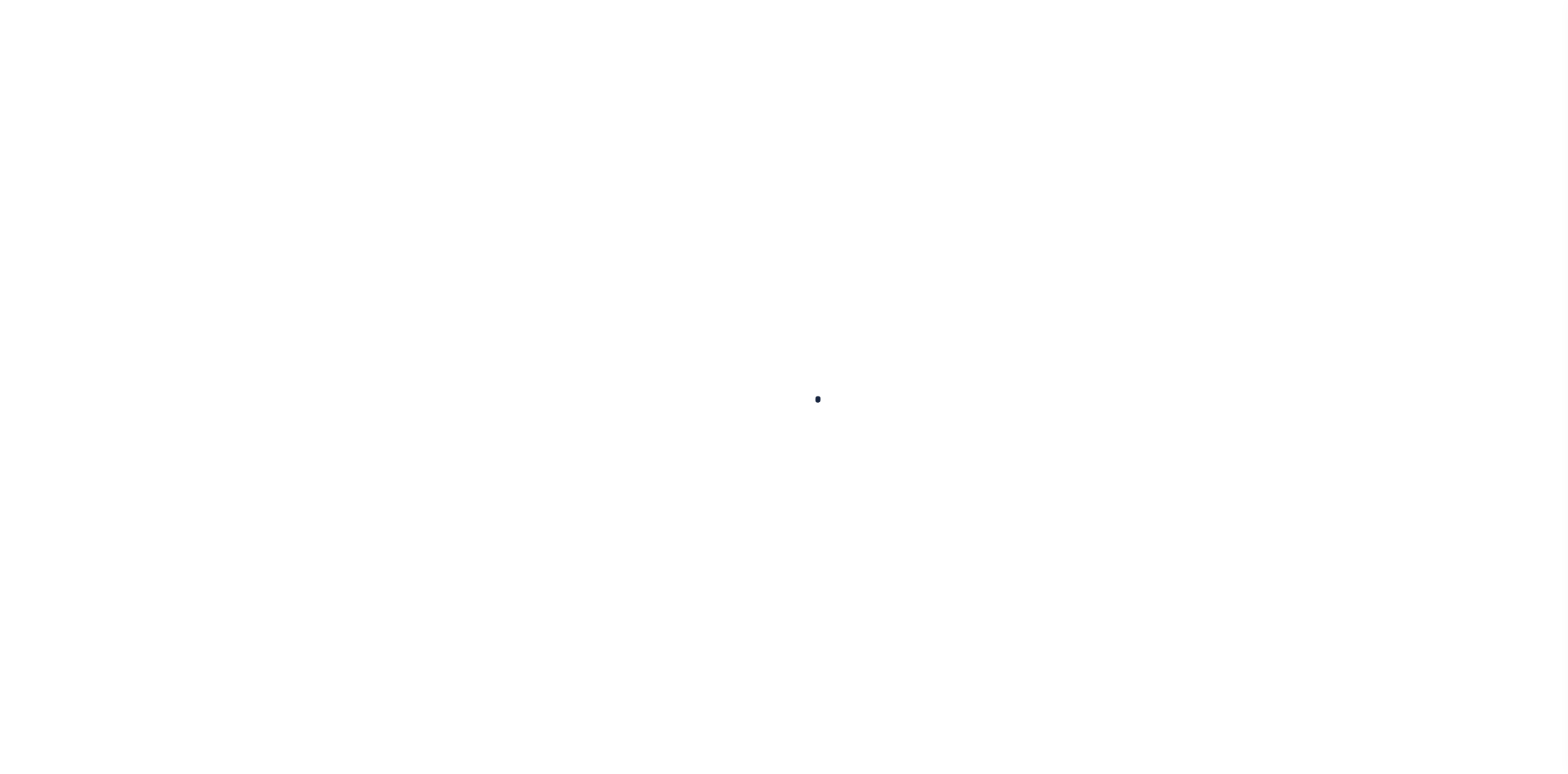
select select
checkbox input "false"
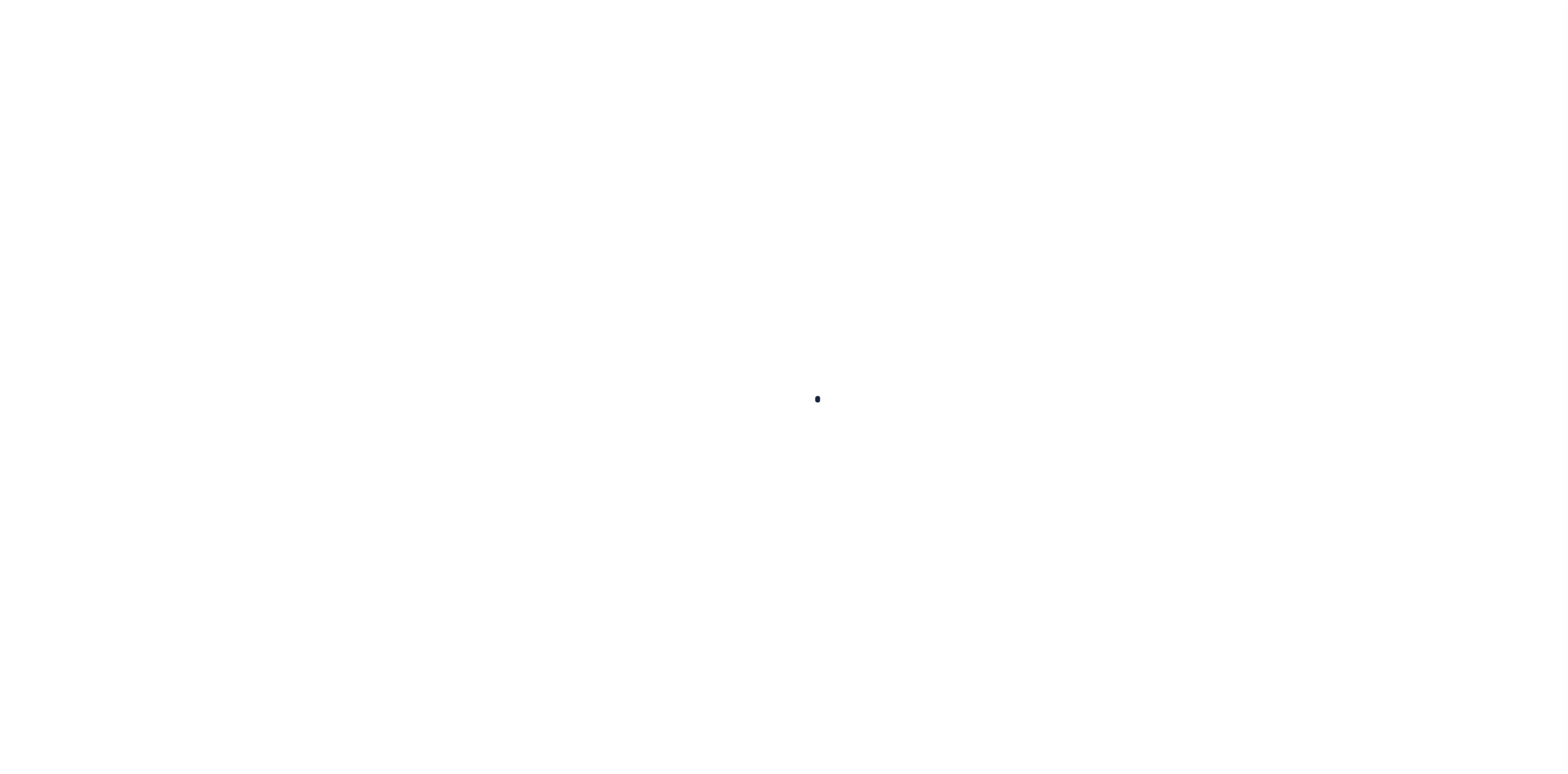
checkbox input "false"
type input "900104002"
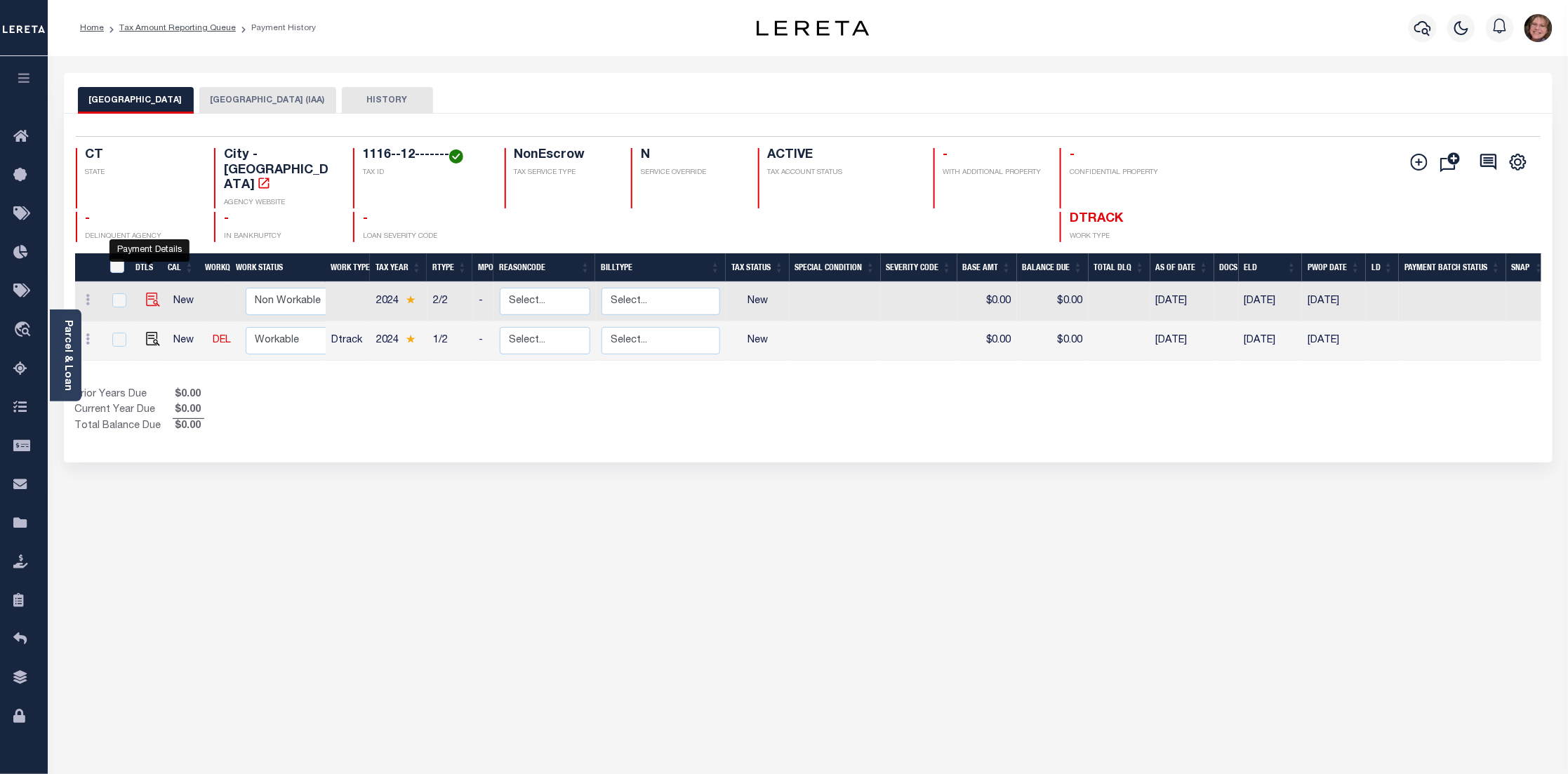
click at [146, 293] on img "" at bounding box center [153, 300] width 14 height 14
checkbox input "true"
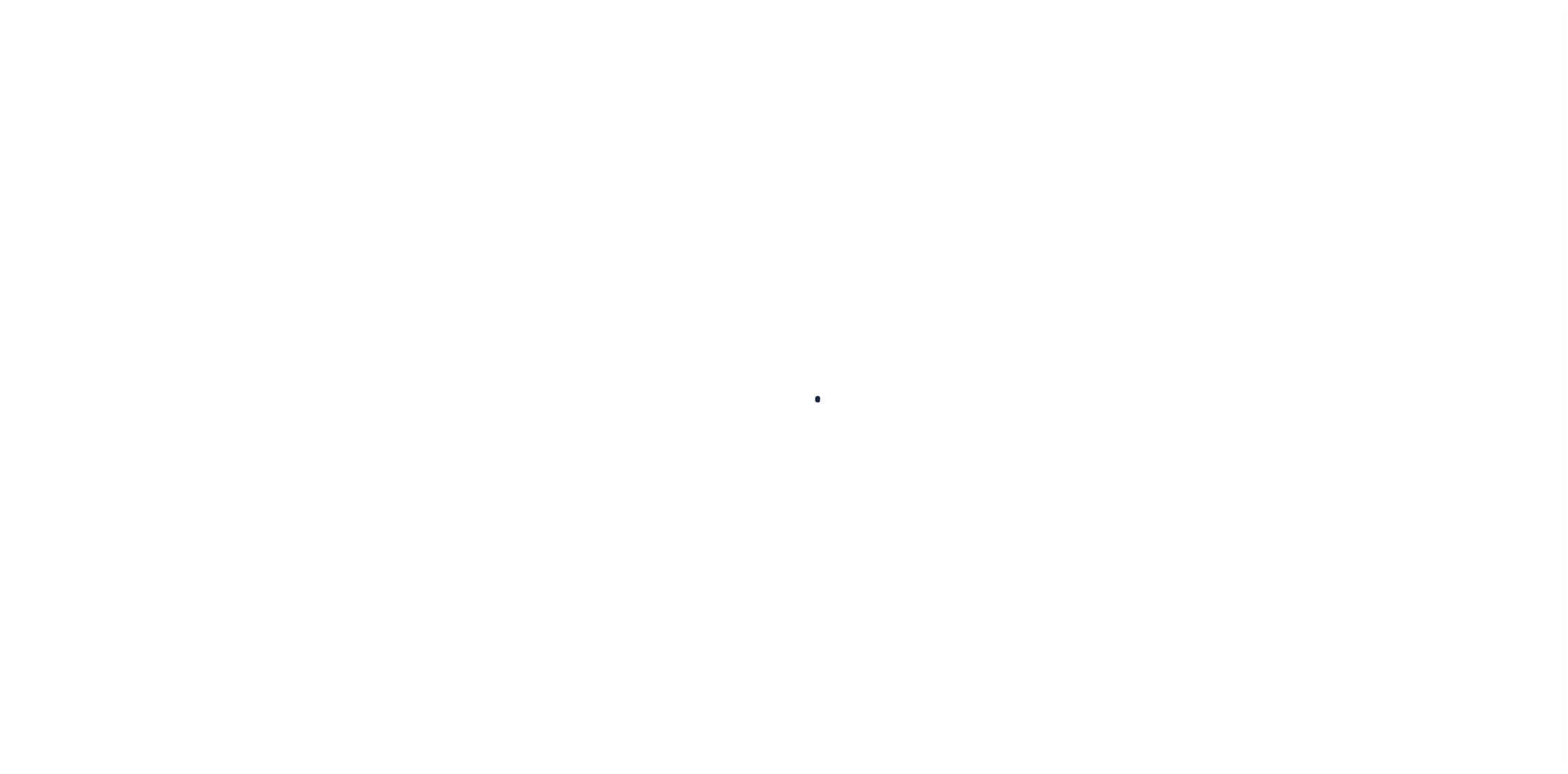
checkbox input "false"
type input "[DATE]"
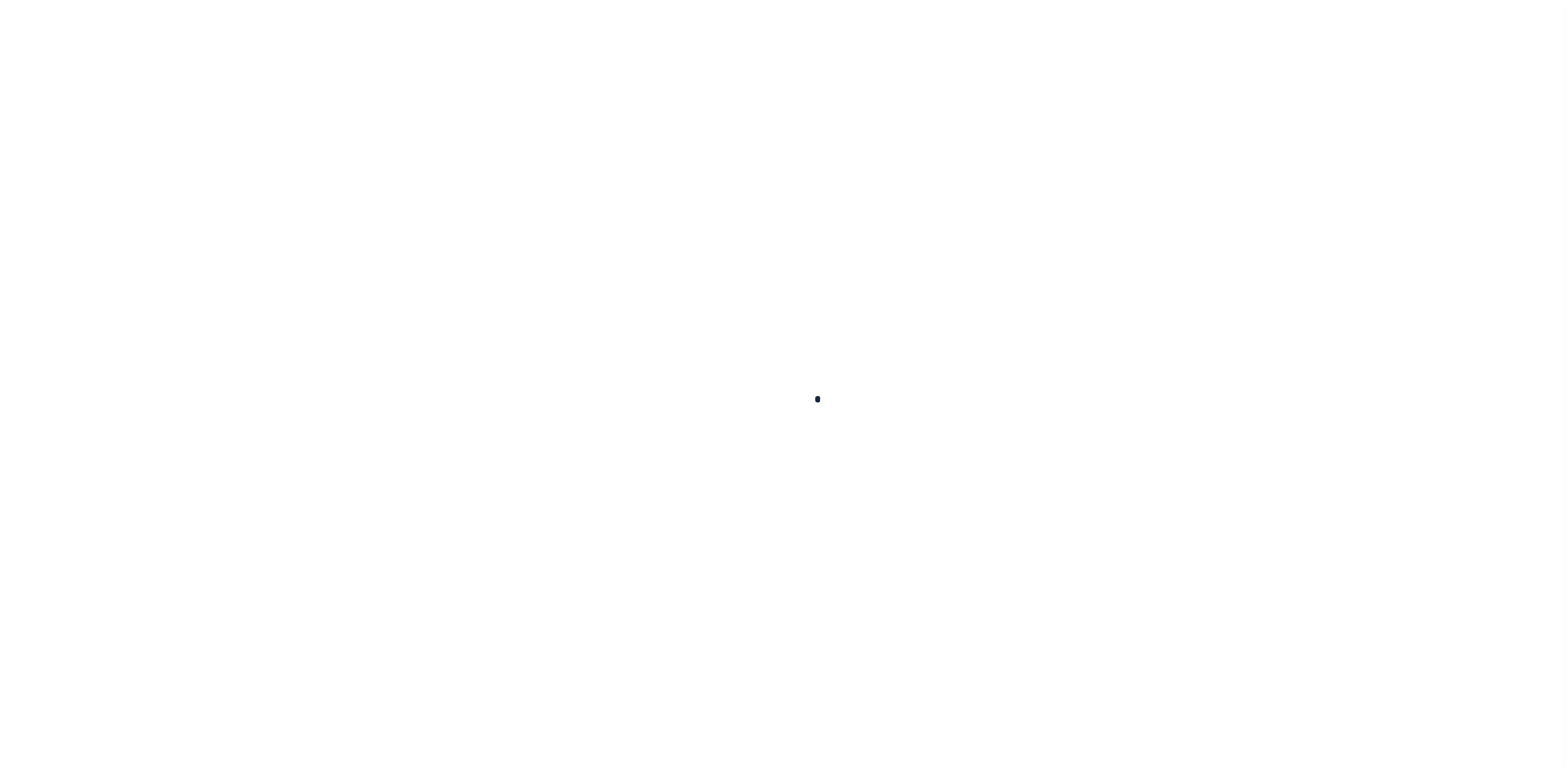
select select "NW2"
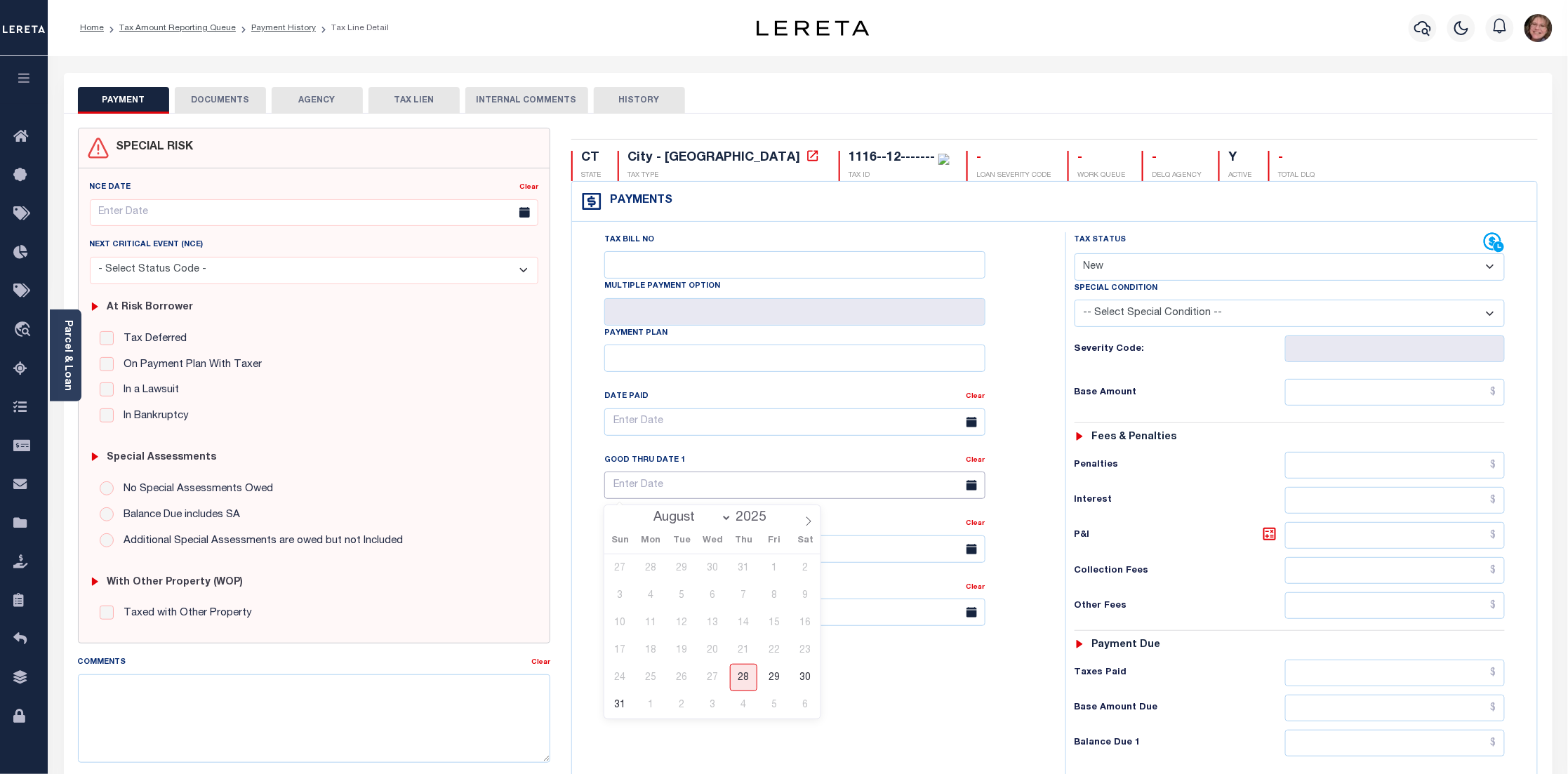
click at [619, 483] on input "text" at bounding box center [795, 485] width 381 height 27
click at [874, 626] on input "text" at bounding box center [795, 612] width 381 height 27
click at [704, 673] on div "Tax Bill No Multiple Payment Option Payment Plan Clear" at bounding box center [815, 542] width 480 height 620
click at [1241, 277] on select "- Select Status Code - Open Due/Unpaid Paid Incomplete No Tax Due Internal Refu…" at bounding box center [1290, 267] width 431 height 27
click at [1267, 207] on div "Payments Warning! Search Status is not "Completed", amounts can not be keyed." at bounding box center [1054, 202] width 965 height 40
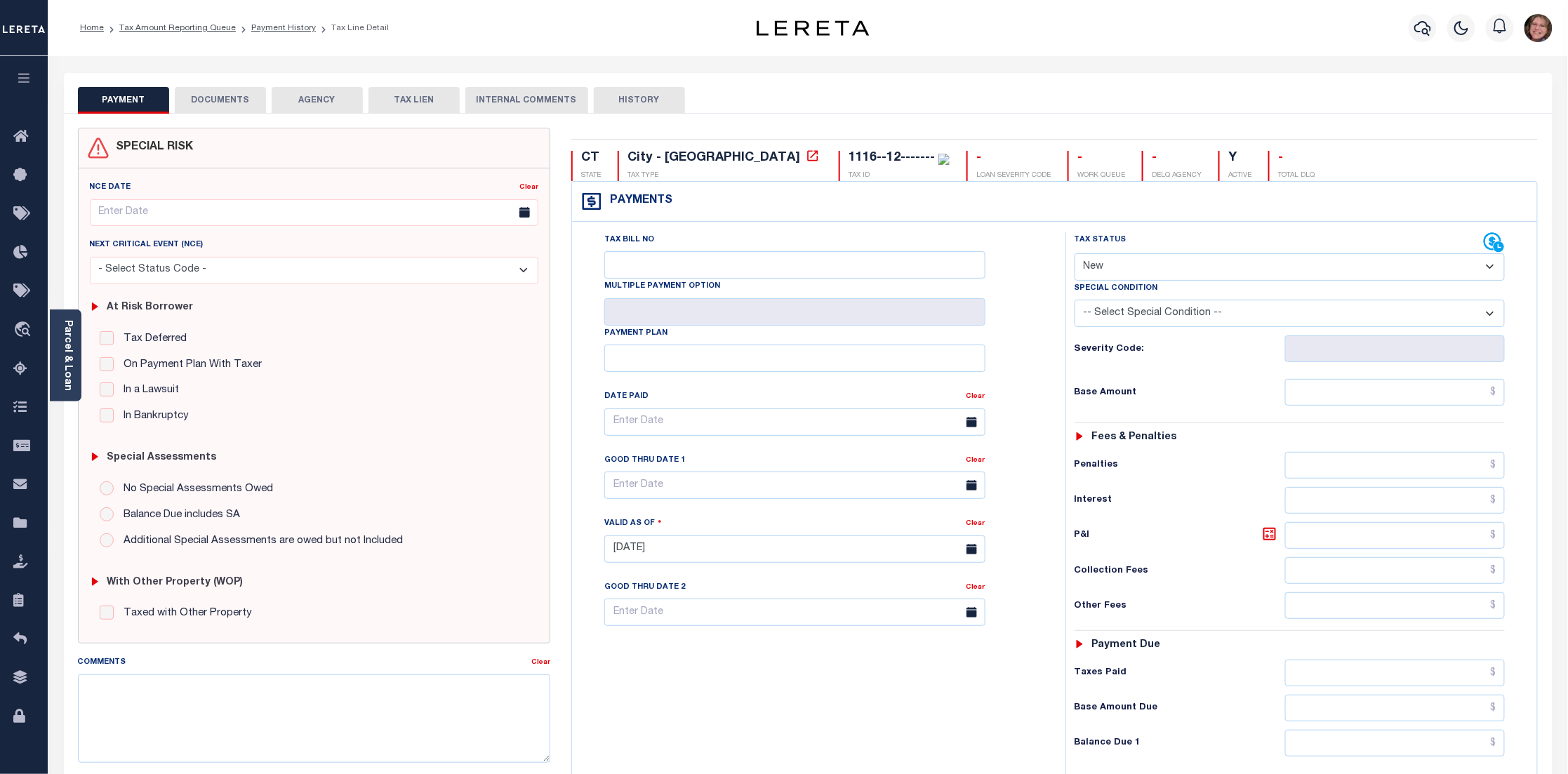
click at [1226, 323] on select "-- Select Special Condition -- 3RD PARTY TAX LIEN AGENCY TAX LIEN (A.K.A Inside…" at bounding box center [1290, 314] width 431 height 27
click at [1396, 212] on div "Payments Warning! Search Status is not "Completed", amounts can not be keyed." at bounding box center [1054, 202] width 965 height 40
click at [286, 30] on link "Payment History" at bounding box center [283, 28] width 65 height 9
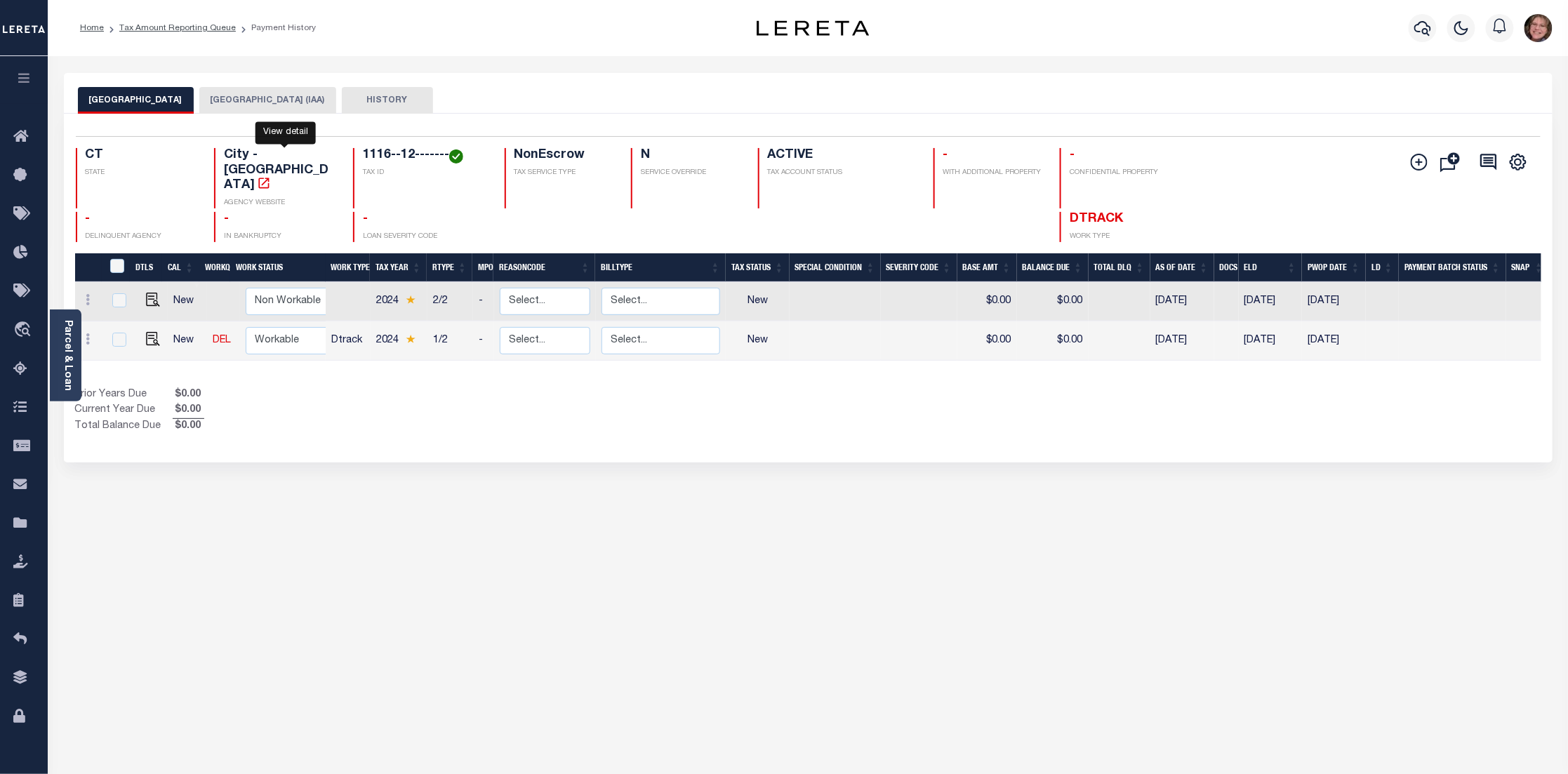
click at [271, 176] on icon "" at bounding box center [264, 184] width 14 height 14
click at [17, 79] on icon "button" at bounding box center [24, 78] width 16 height 13
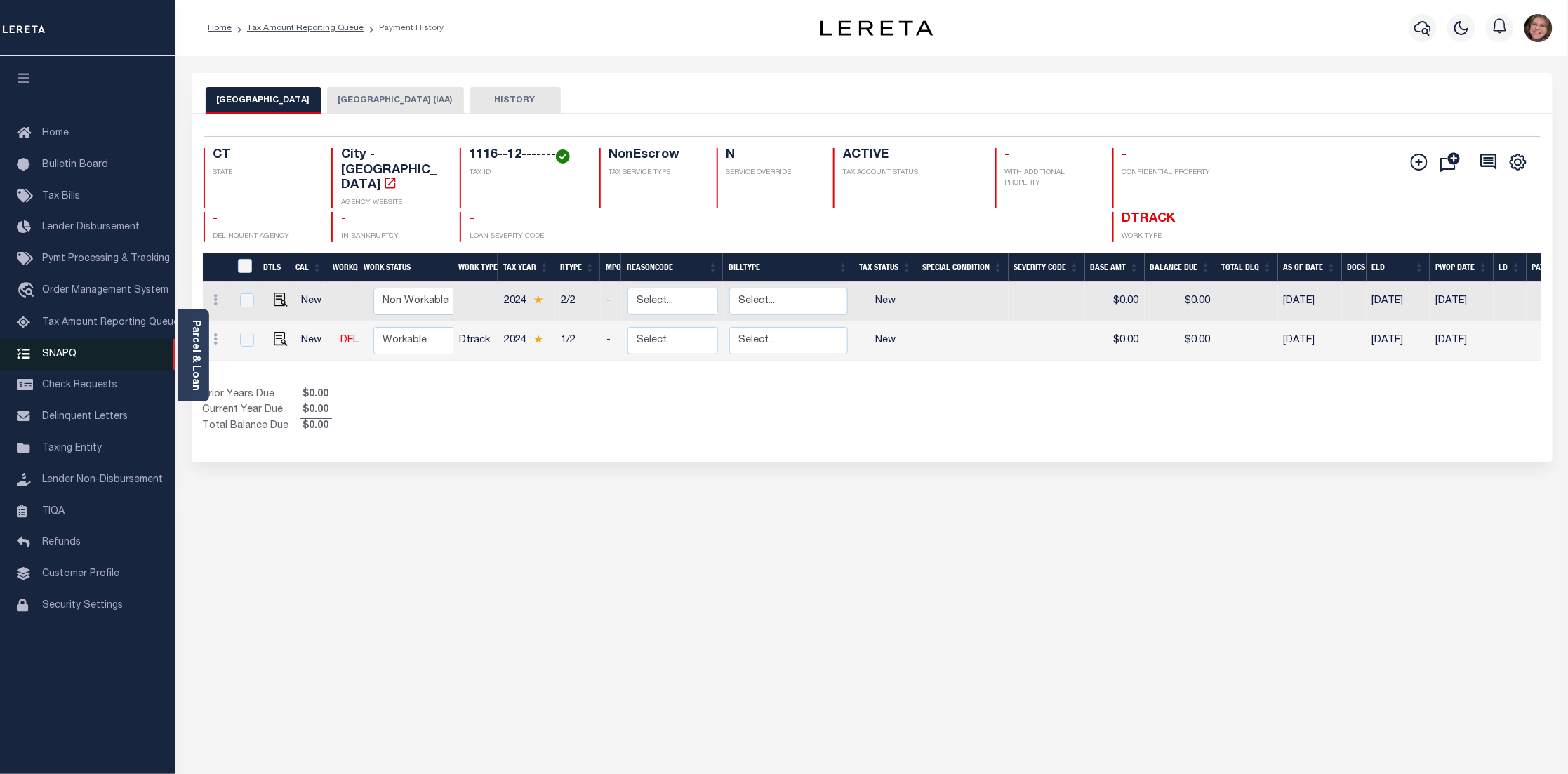
click at [68, 358] on span "SNAPQ" at bounding box center [59, 353] width 34 height 10
click at [70, 353] on span "SNAPQ" at bounding box center [59, 353] width 34 height 10
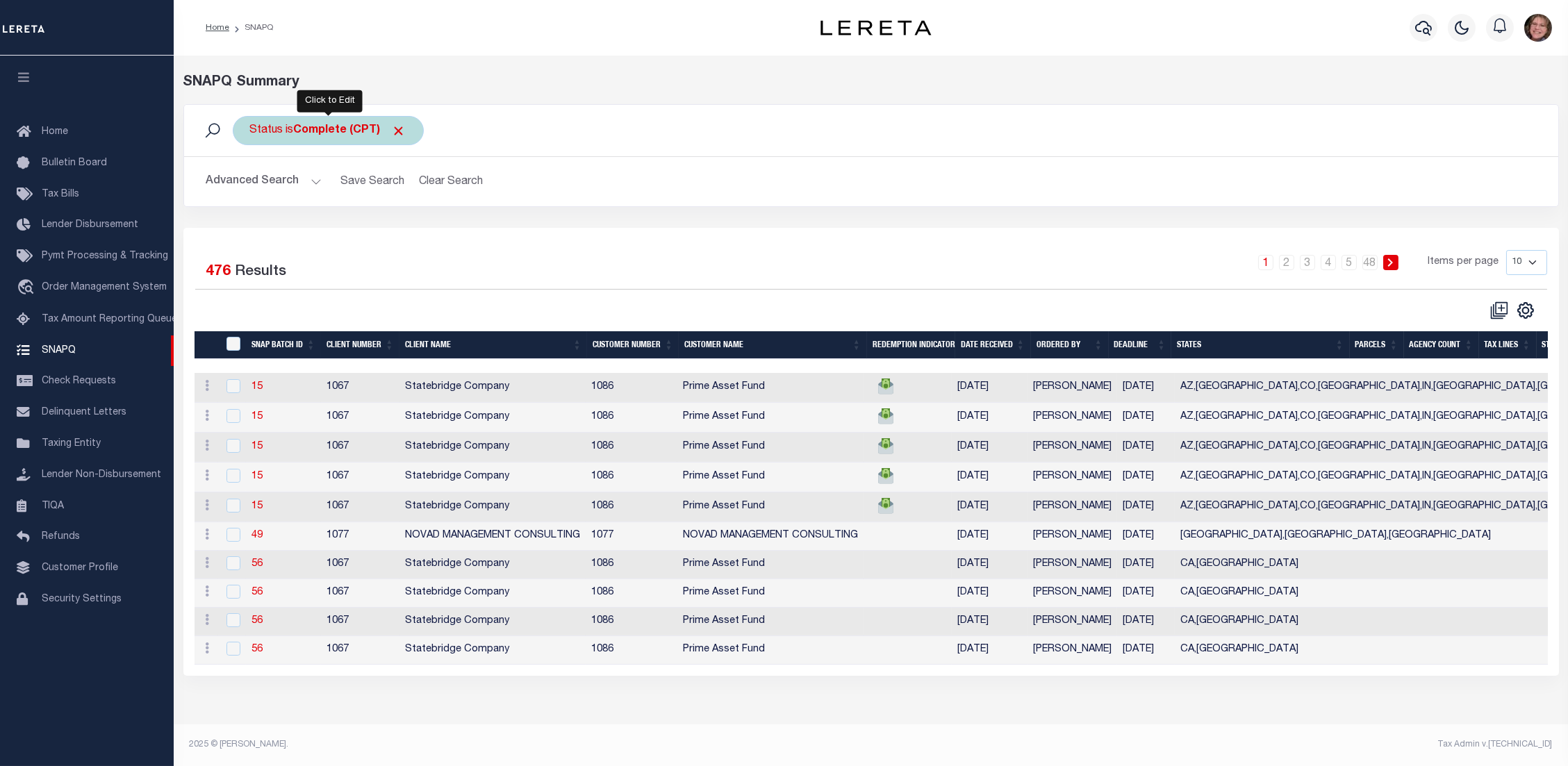
click at [335, 133] on b "Complete (CPT)" at bounding box center [350, 130] width 112 height 11
click at [332, 198] on select "Complete (CPT) Order In Progress (OIP)" at bounding box center [353, 198] width 205 height 26
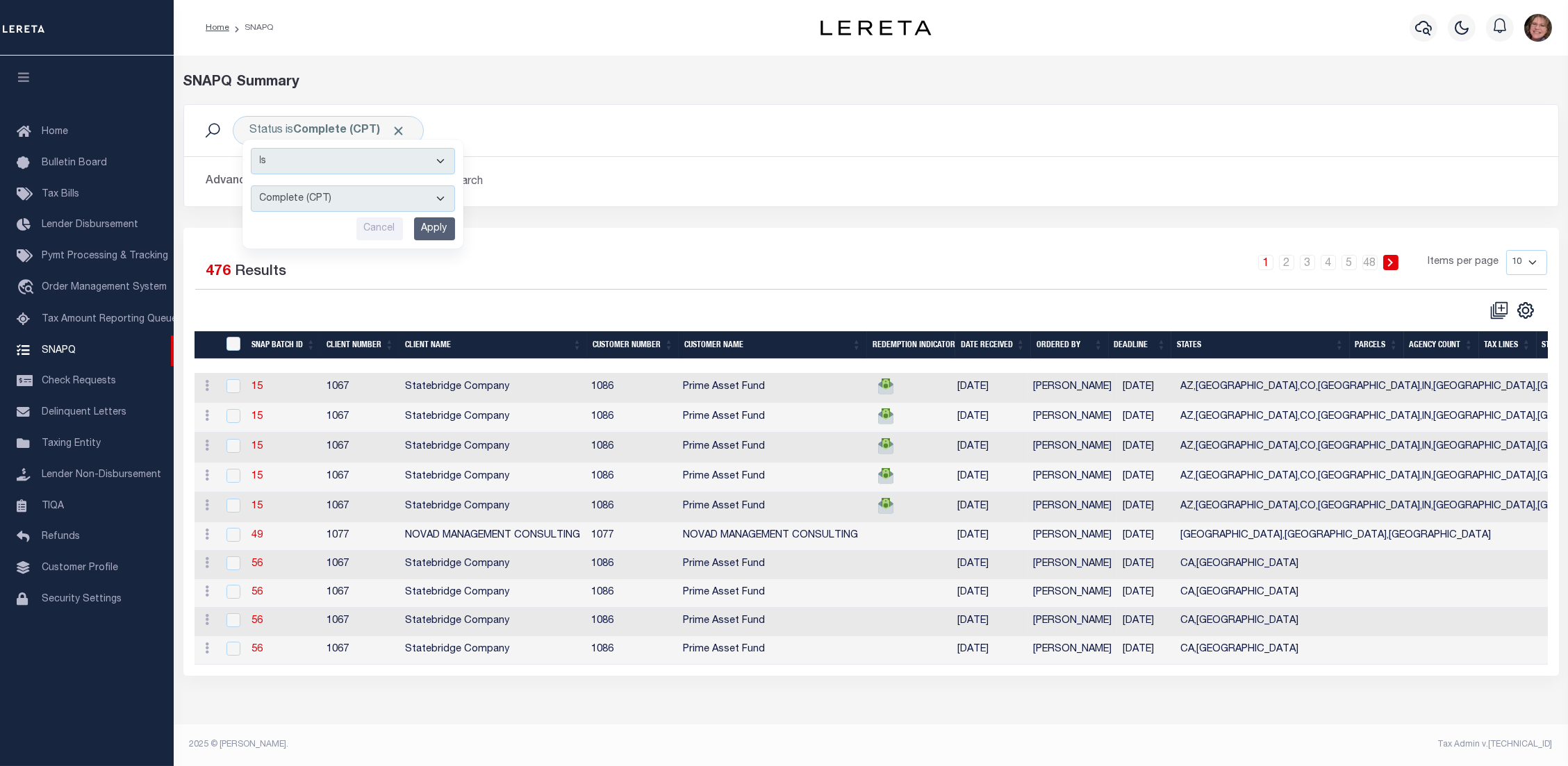
click at [626, 147] on div "Status is Complete (CPT) Is Contains Complete (CPT) Order In Progress (OIP) Can…" at bounding box center [871, 130] width 1374 height 51
click at [259, 392] on link "15" at bounding box center [257, 387] width 11 height 9
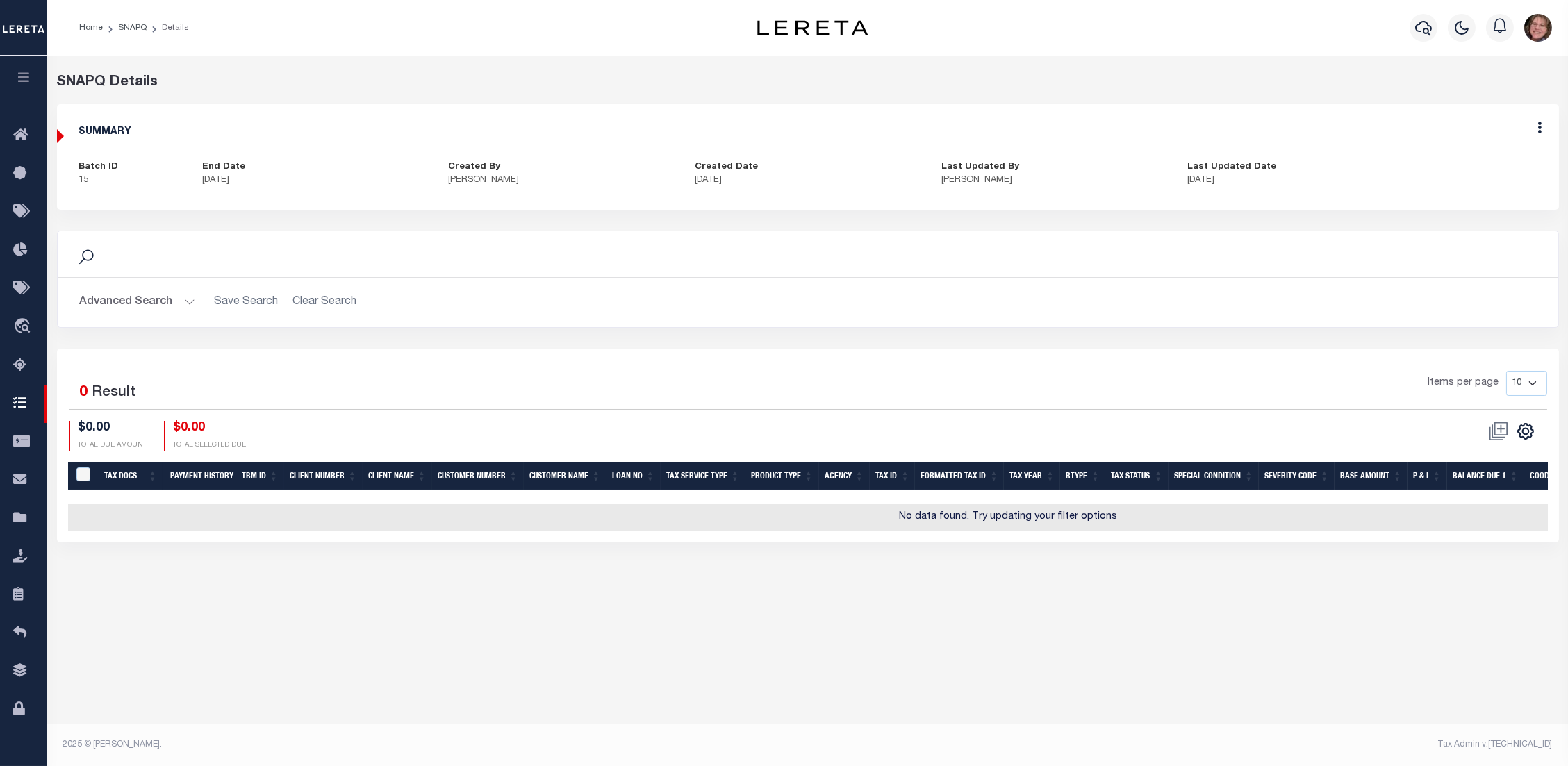
click at [134, 21] on ol "Home SNAPQ Details" at bounding box center [133, 28] width 132 height 29
click at [130, 25] on link "SNAPQ" at bounding box center [133, 28] width 28 height 9
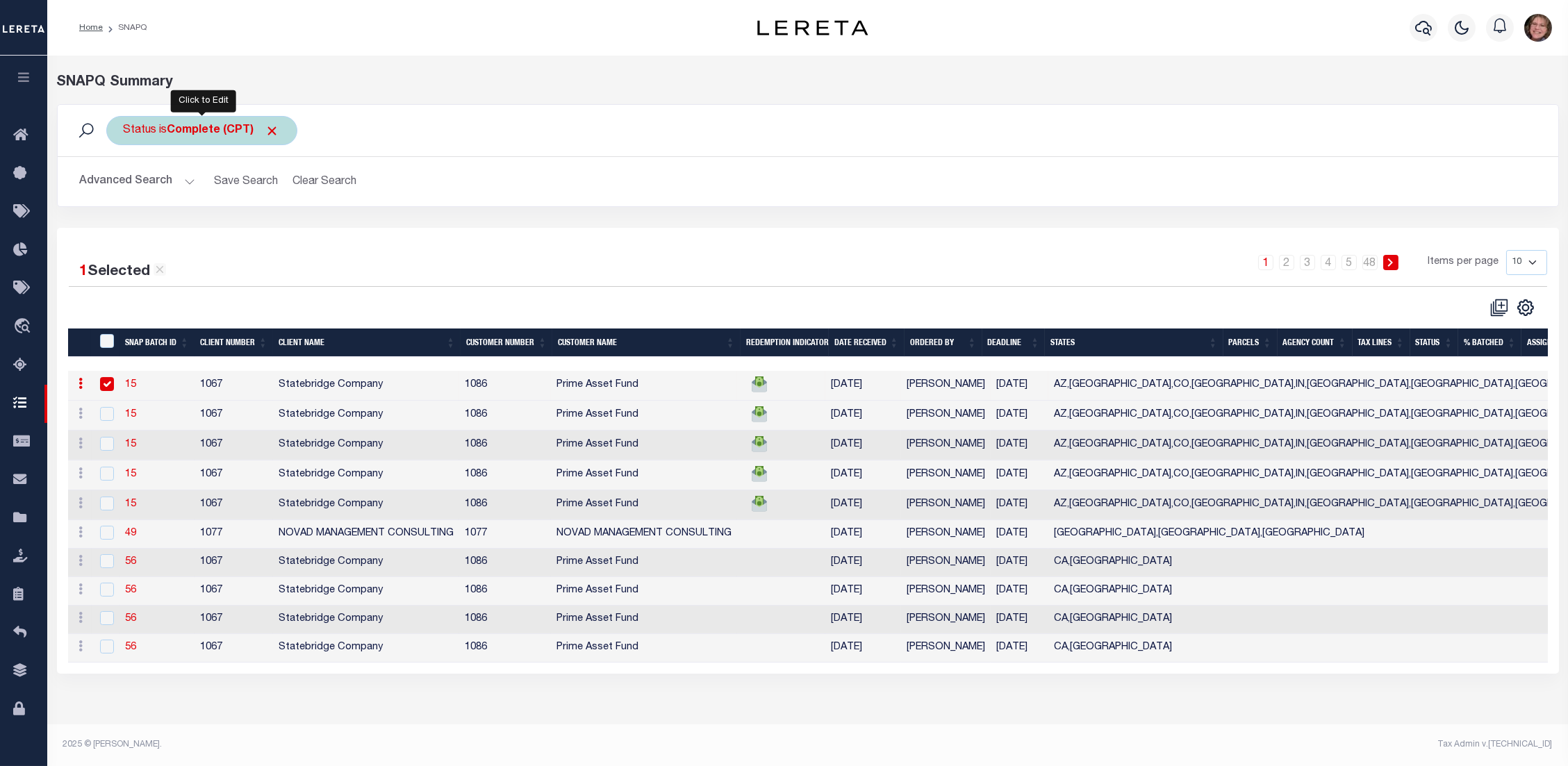
click at [227, 121] on div "Status is Complete (CPT) Is Contains Complete (CPT) Order In Progress (OIP) Can…" at bounding box center [202, 130] width 191 height 29
click at [238, 201] on select "Complete (CPT) Order In Progress (OIP)" at bounding box center [226, 198] width 205 height 26
select select "OIP"
click at [124, 186] on select "Complete (CPT) Order In Progress (OIP)" at bounding box center [226, 198] width 205 height 26
click at [304, 230] on input "Apply" at bounding box center [308, 228] width 41 height 23
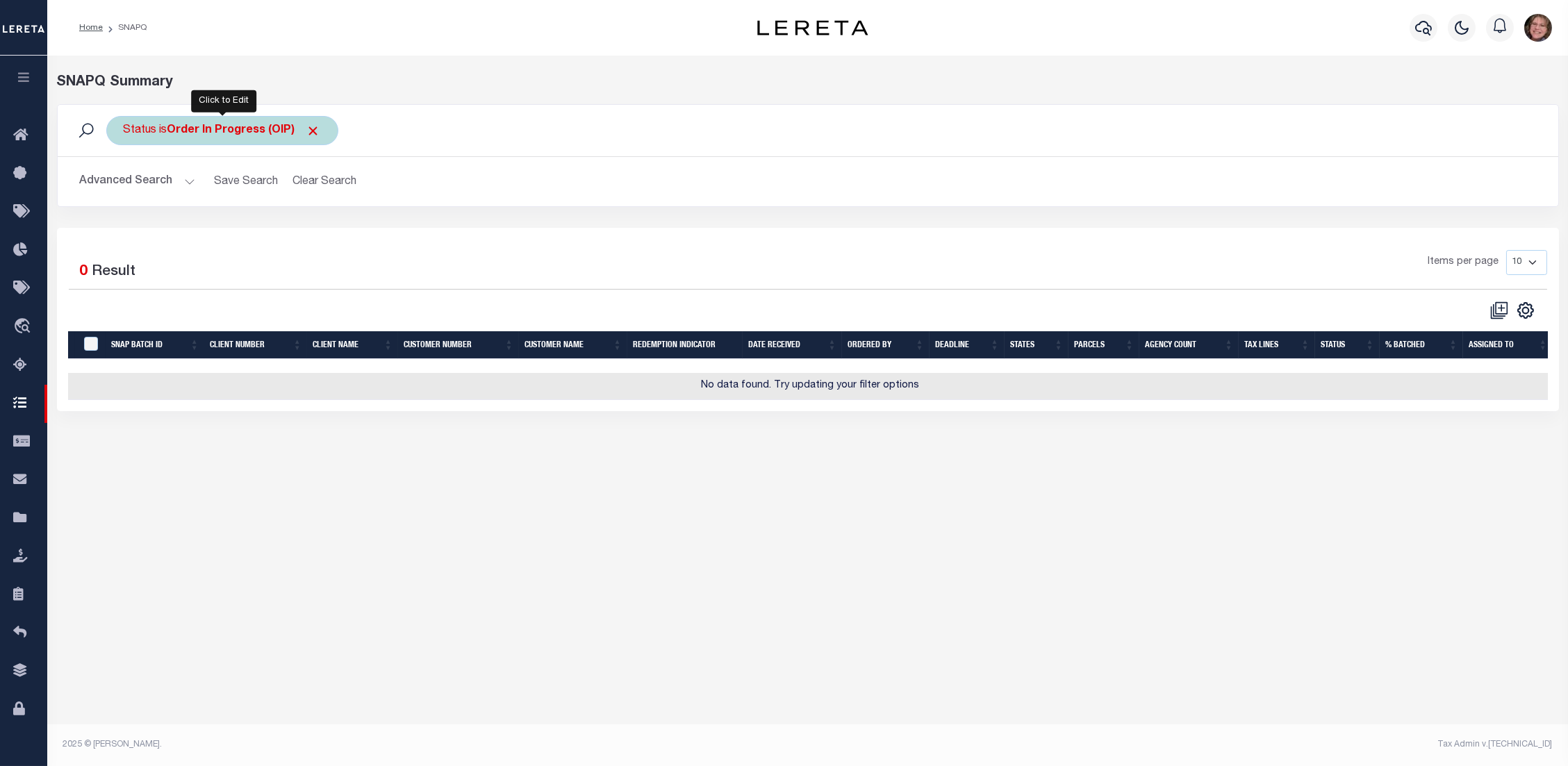
click at [229, 128] on b "Order In Progress (OIP)" at bounding box center [244, 130] width 153 height 11
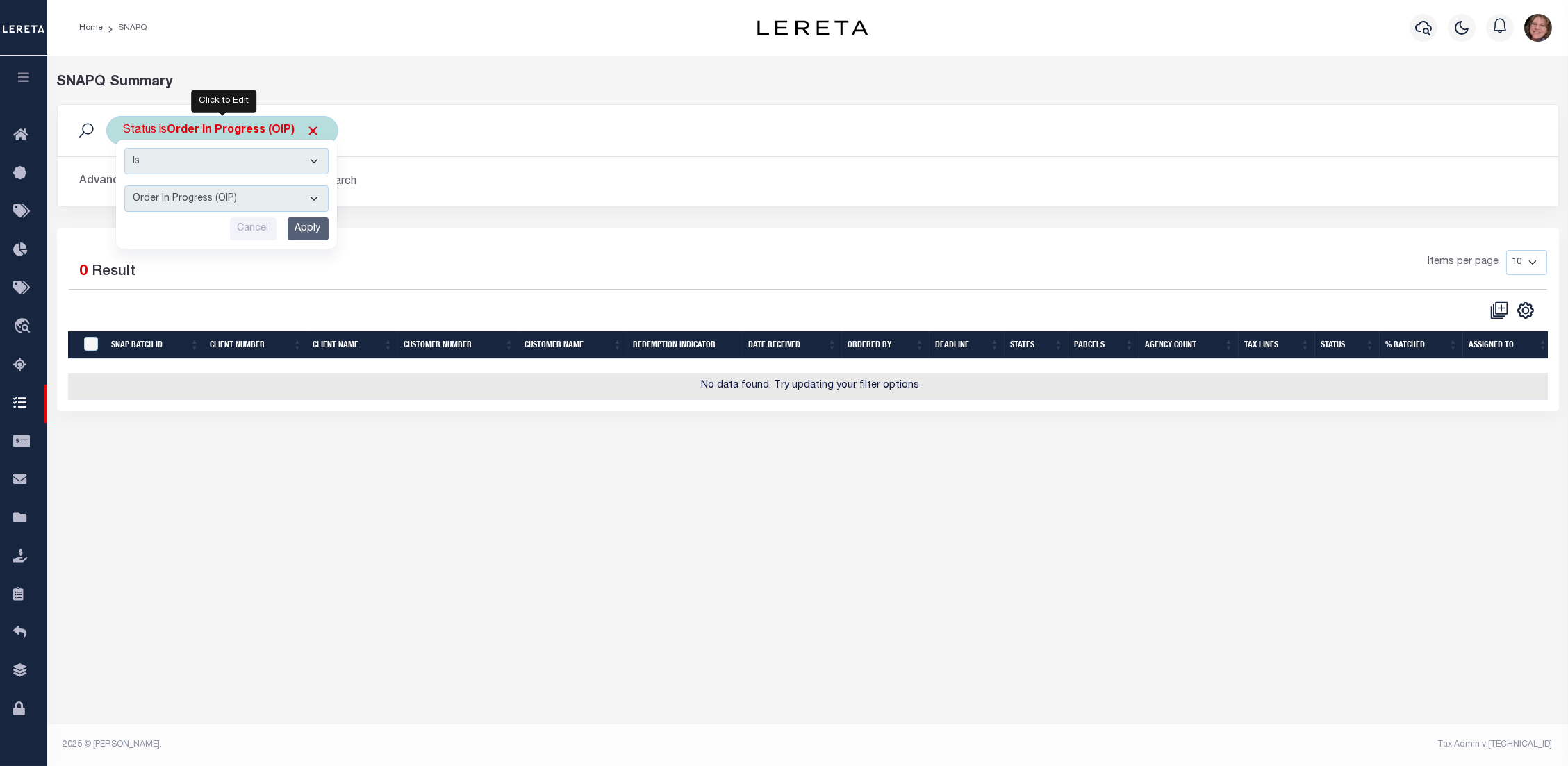
click at [243, 200] on select "Complete (CPT) Order In Progress (OIP)" at bounding box center [226, 198] width 205 height 26
select select "CPT"
click at [124, 186] on select "Complete (CPT) Order In Progress (OIP)" at bounding box center [226, 198] width 205 height 26
click at [309, 228] on input "Apply" at bounding box center [308, 228] width 41 height 23
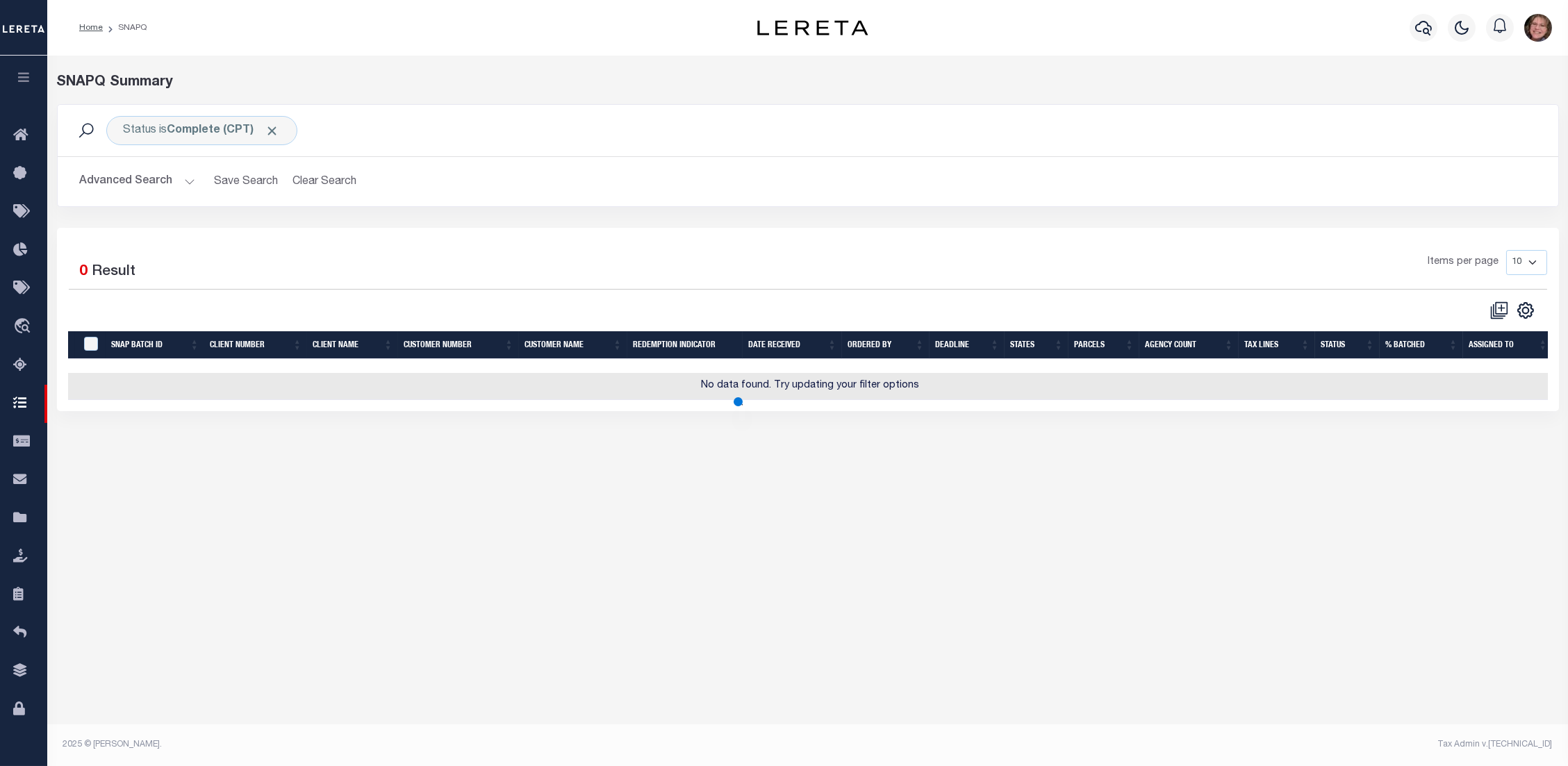
click at [191, 178] on button "Advanced Search" at bounding box center [137, 182] width 115 height 27
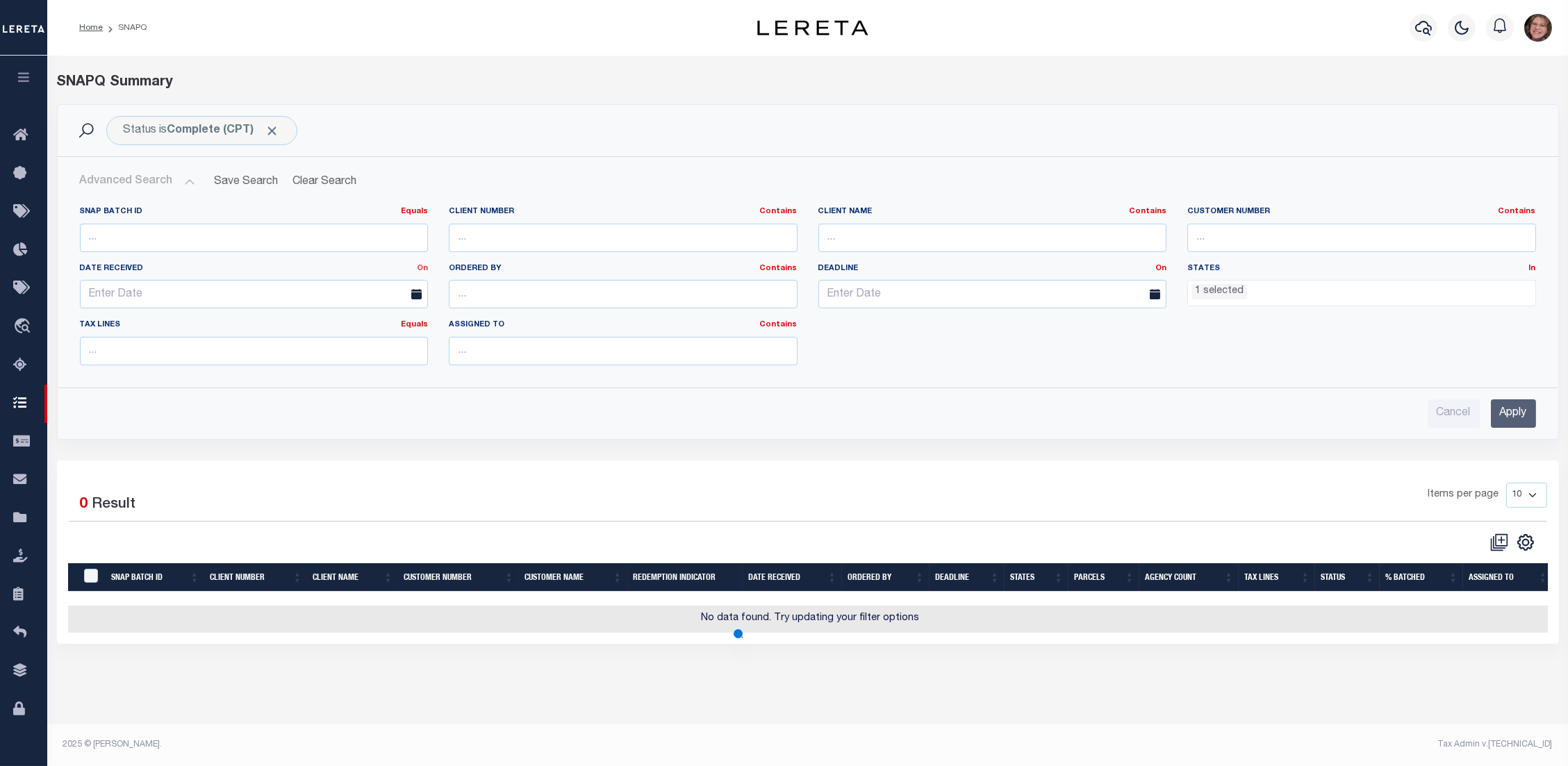
click at [421, 272] on link "On" at bounding box center [423, 268] width 11 height 8
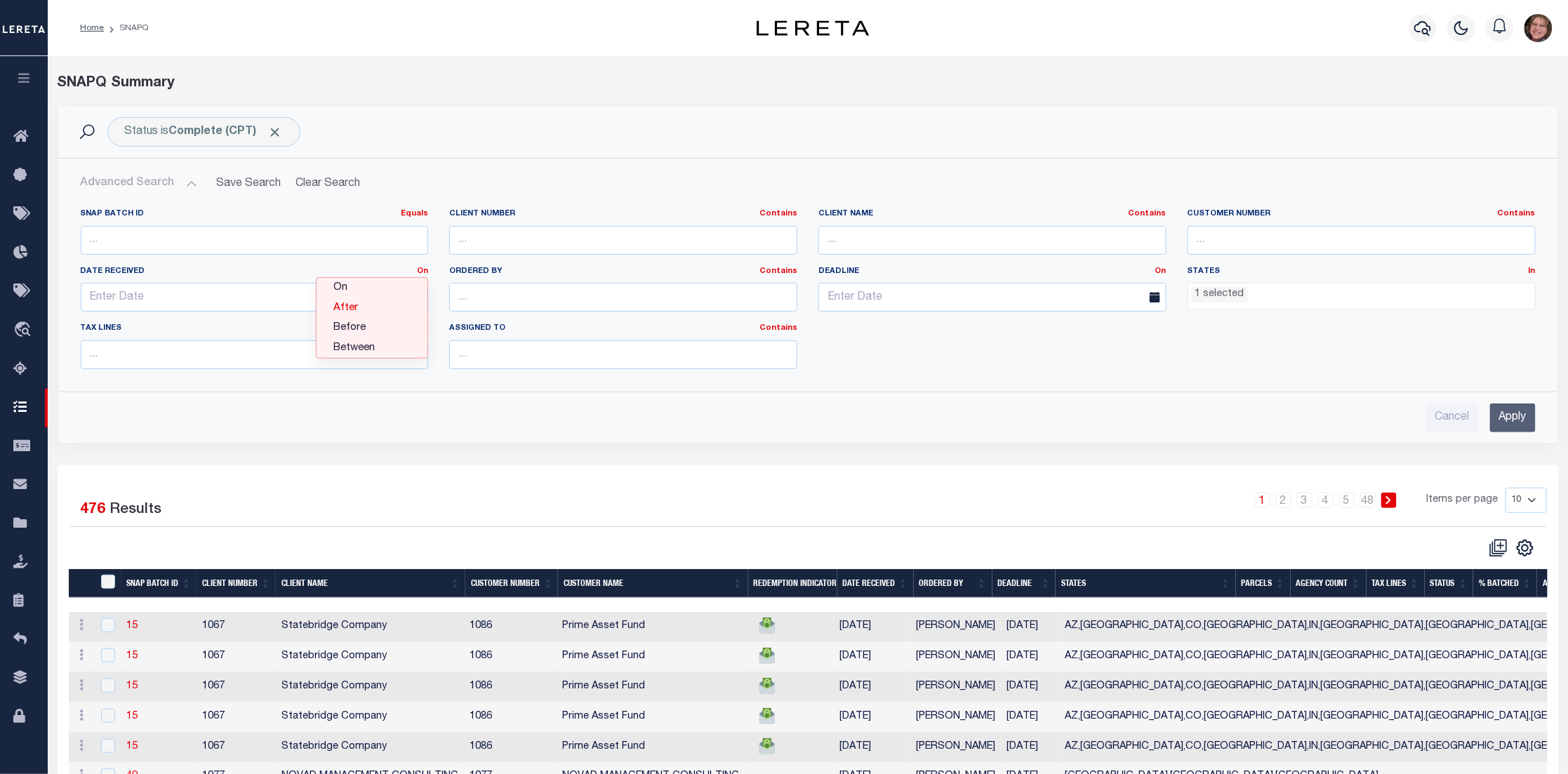
click at [386, 314] on link "After" at bounding box center [372, 309] width 111 height 21
click at [443, 300] on div "Ordered By Contains Contains Is" at bounding box center [623, 294] width 369 height 57
click at [418, 295] on icon at bounding box center [416, 297] width 10 height 10
click at [307, 290] on input "text" at bounding box center [255, 297] width 348 height 29
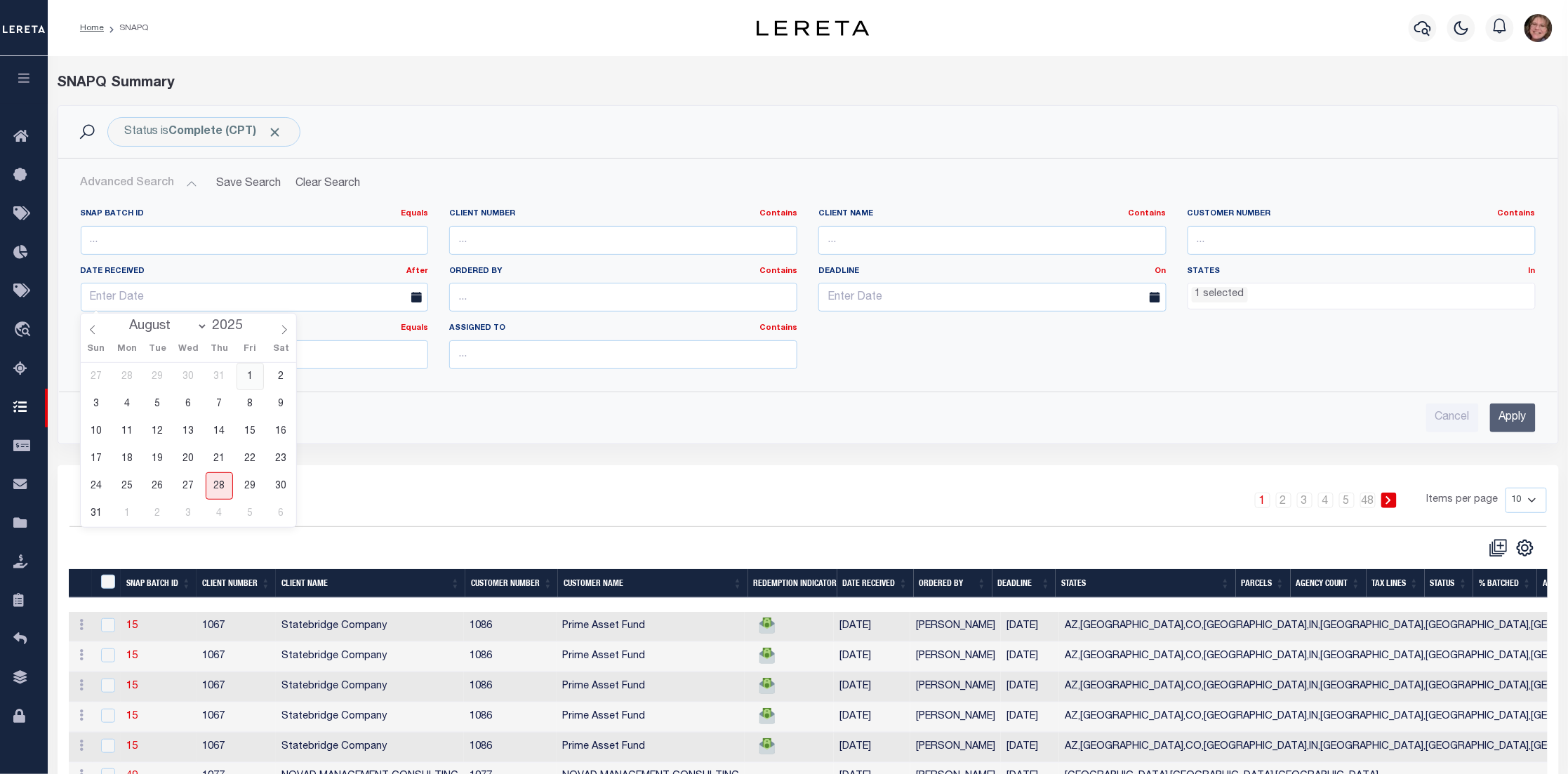
click at [253, 372] on span "1" at bounding box center [250, 377] width 27 height 27
type input "[DATE]"
click at [1523, 412] on input "Apply" at bounding box center [1512, 418] width 45 height 29
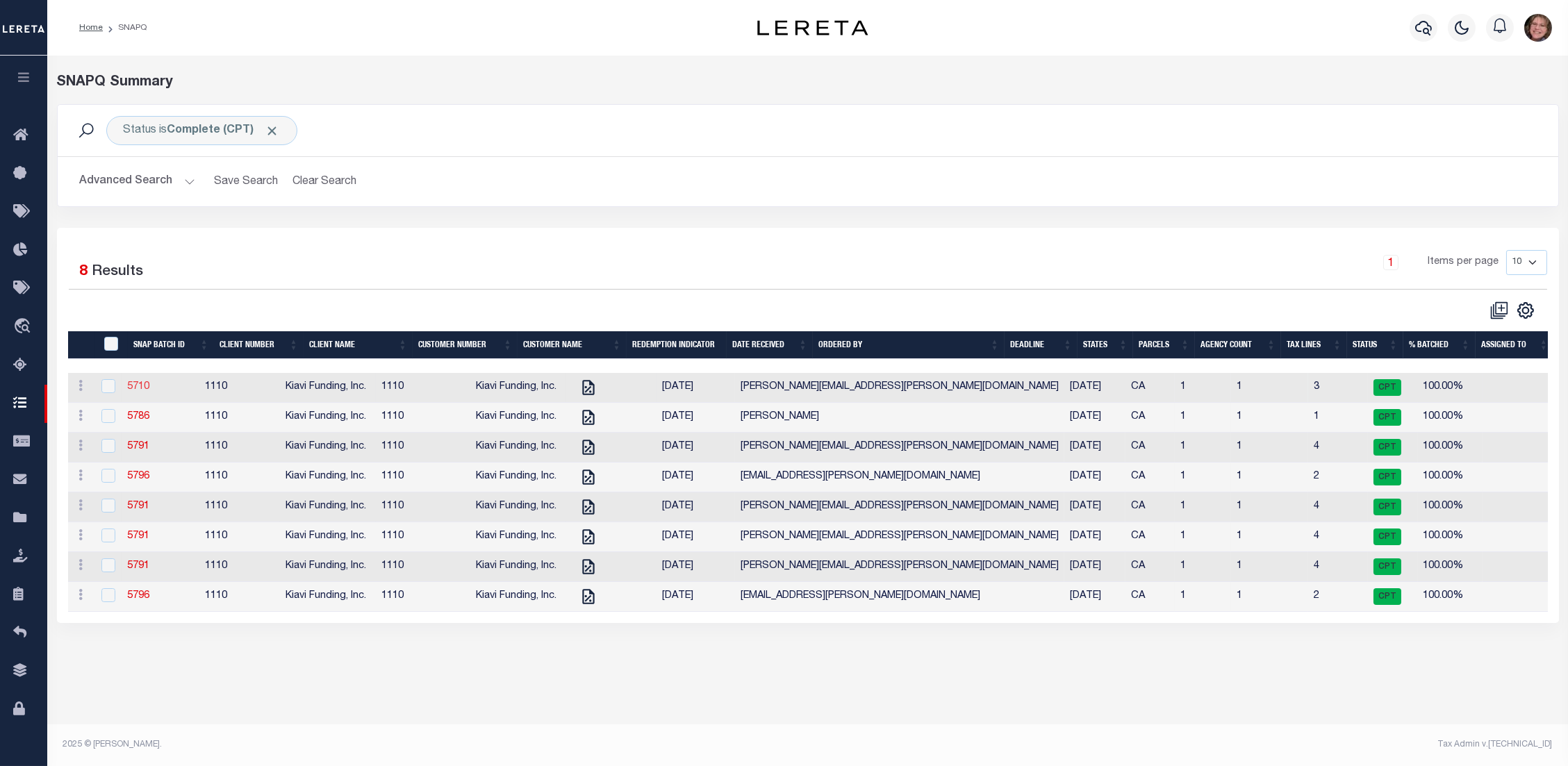
click at [143, 391] on link "5710" at bounding box center [138, 387] width 22 height 9
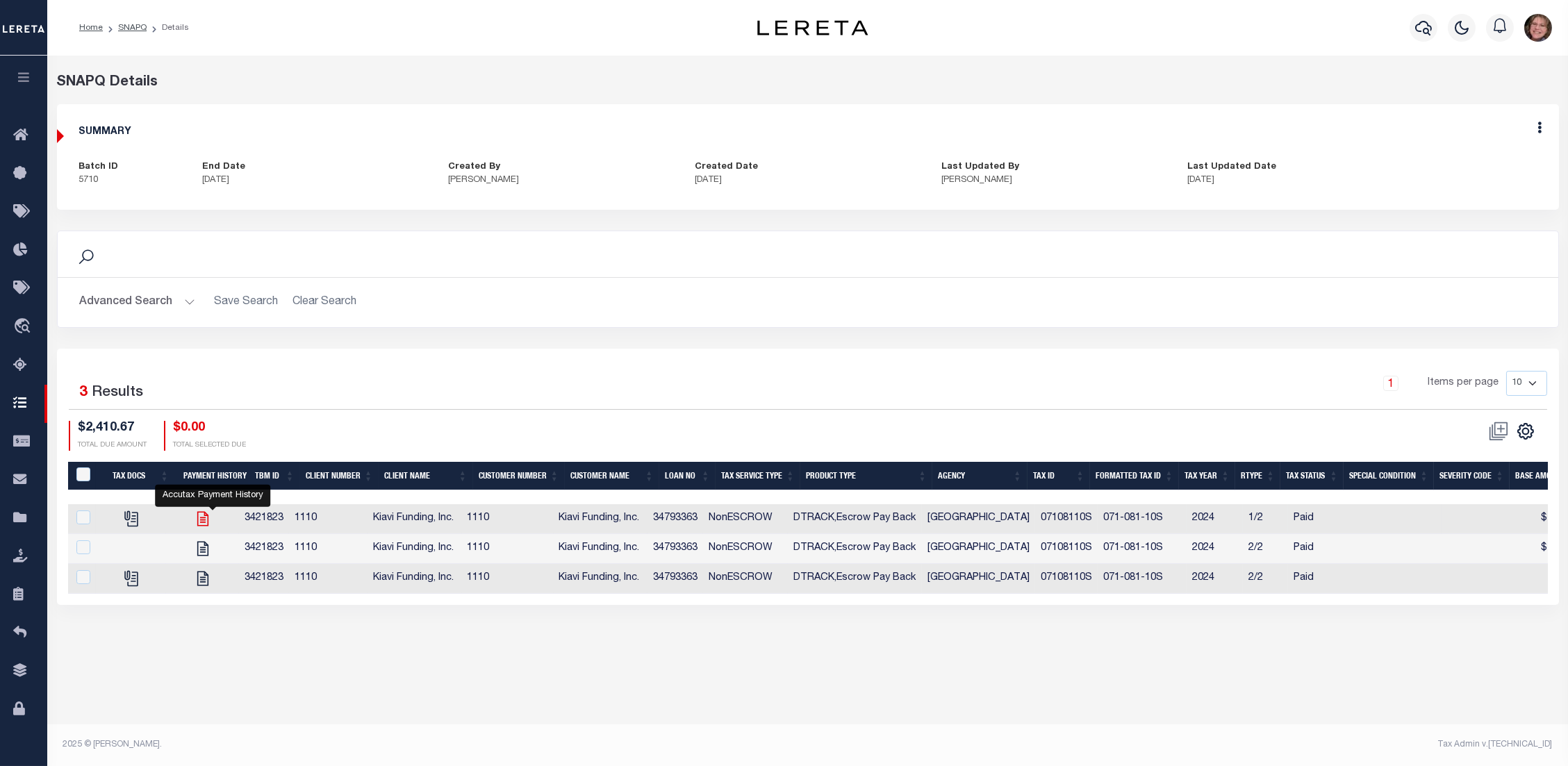
click at [210, 521] on icon "" at bounding box center [202, 519] width 18 height 18
checkbox input "true"
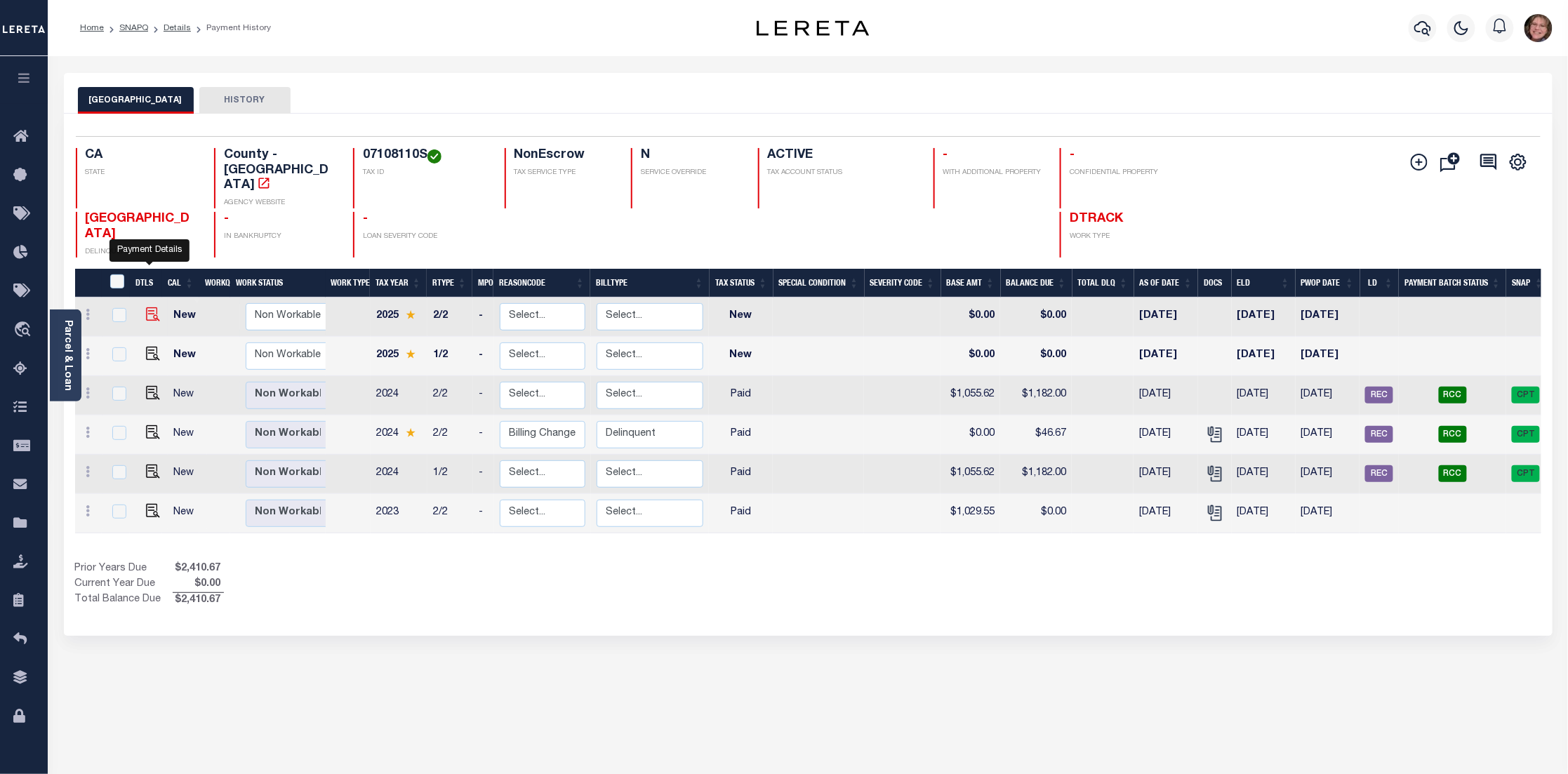
click at [148, 307] on img "" at bounding box center [153, 314] width 14 height 14
checkbox input "true"
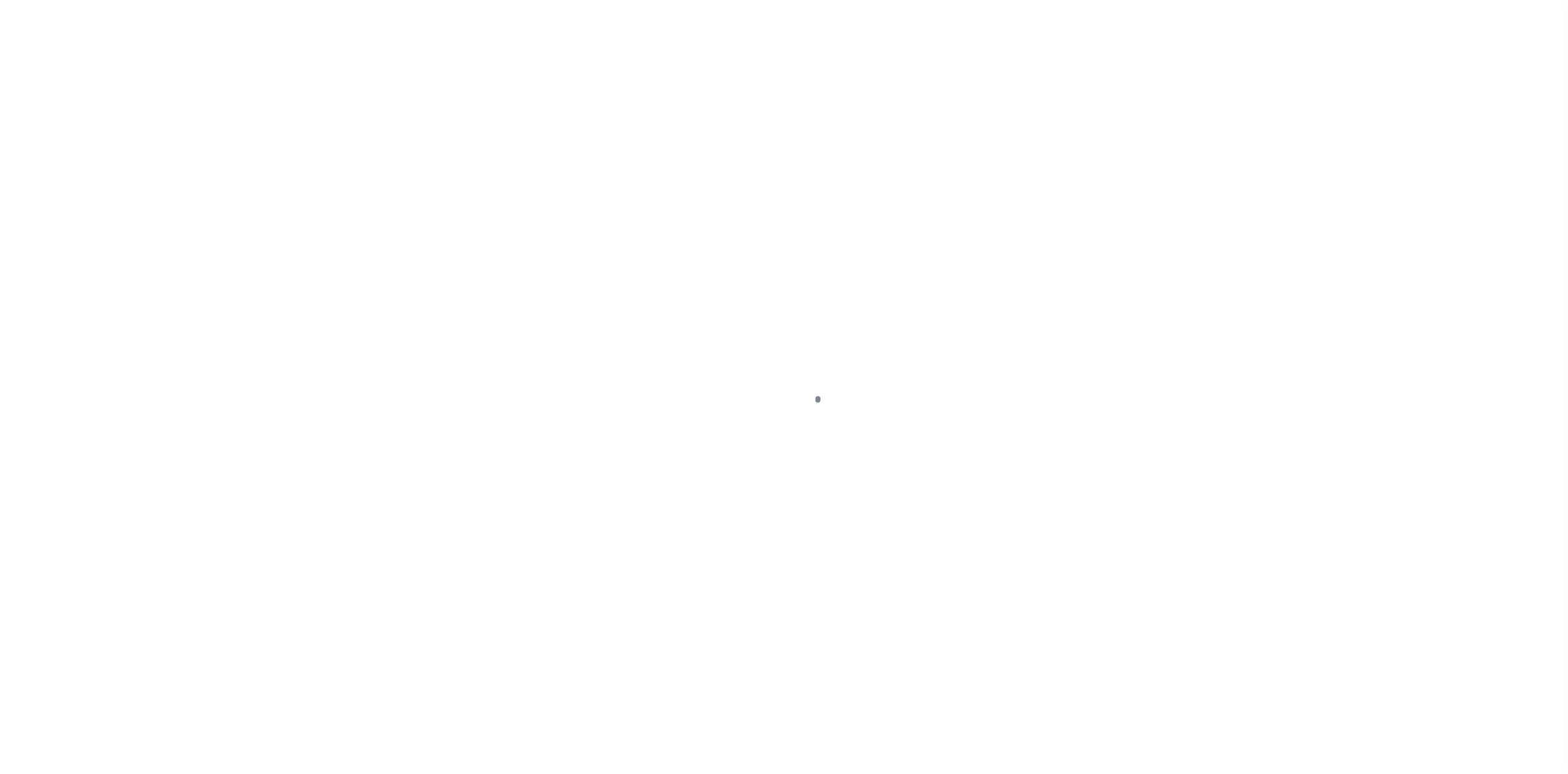
checkbox input "false"
type input "[DATE]"
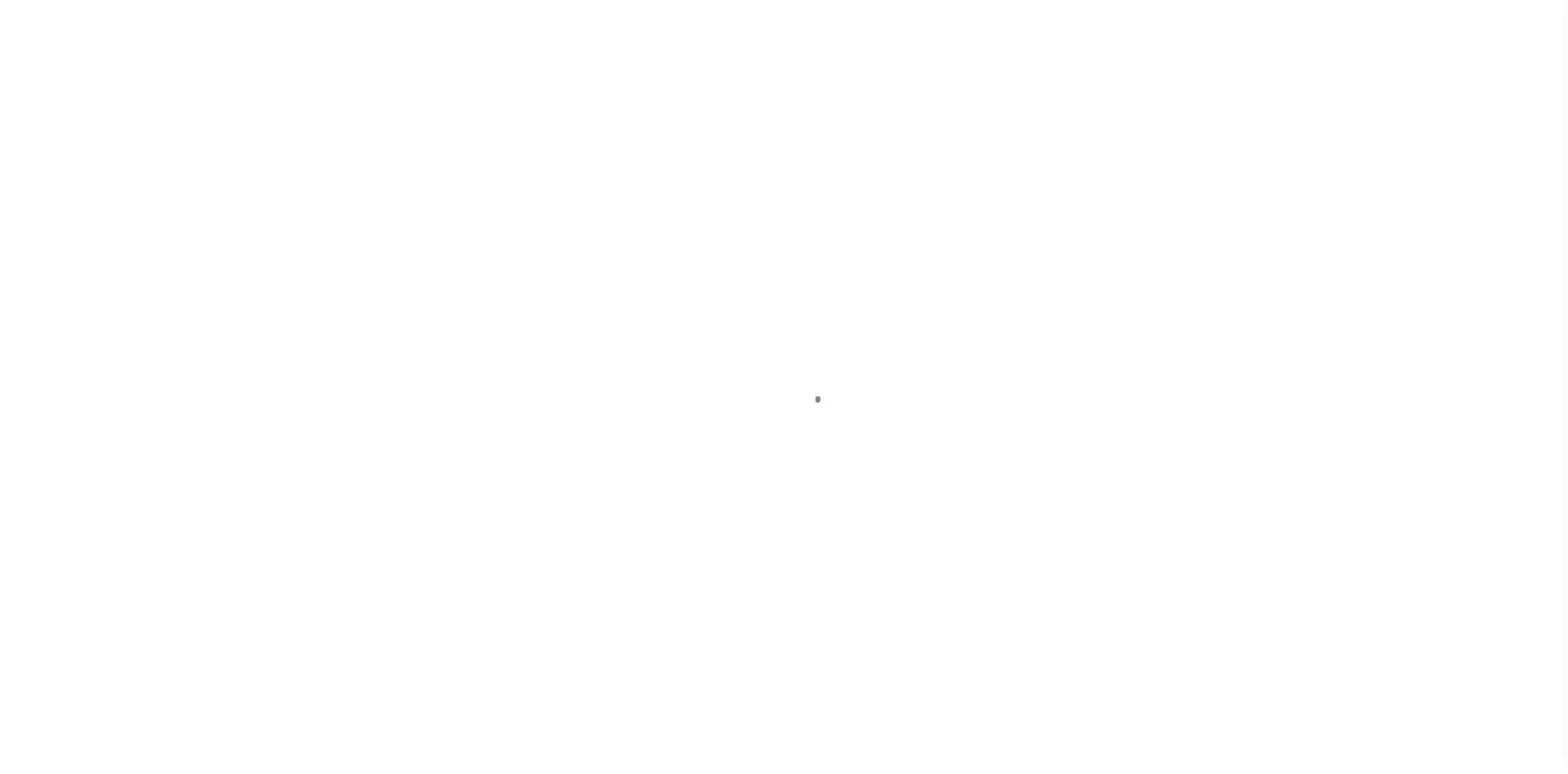
select select "NW2"
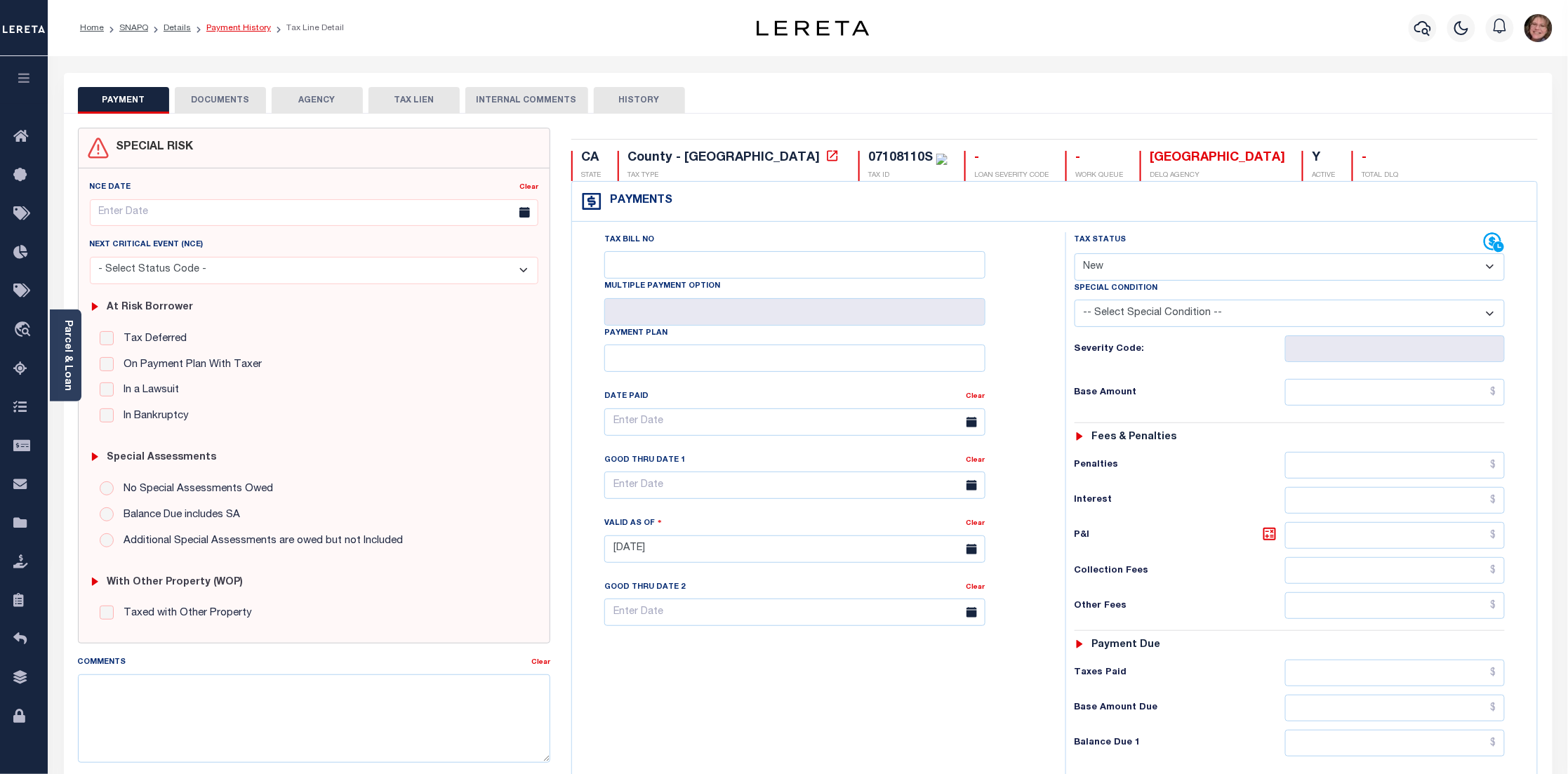
click at [227, 30] on link "Payment History" at bounding box center [239, 28] width 65 height 9
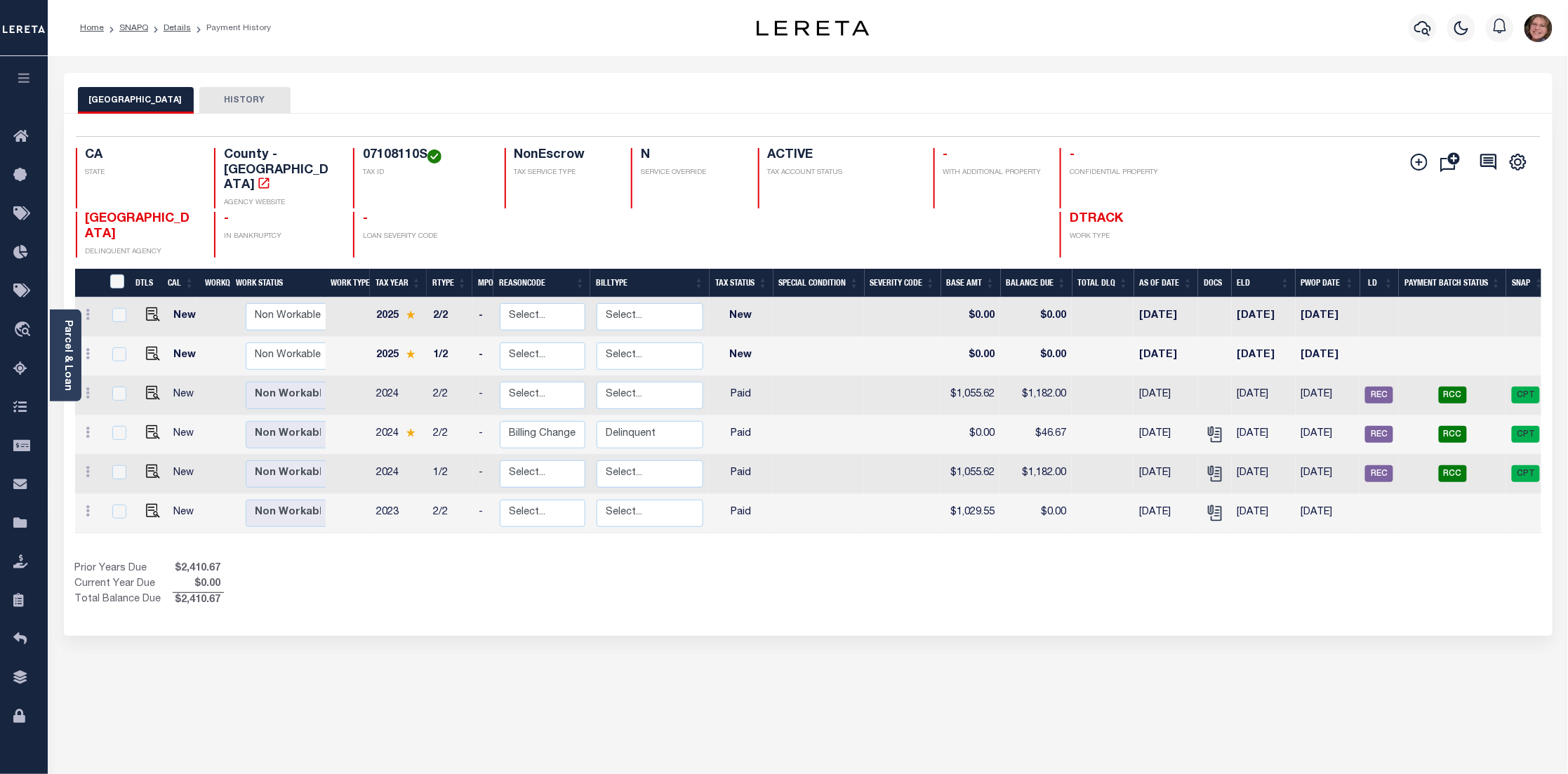
click at [26, 85] on icon "button" at bounding box center [24, 78] width 16 height 13
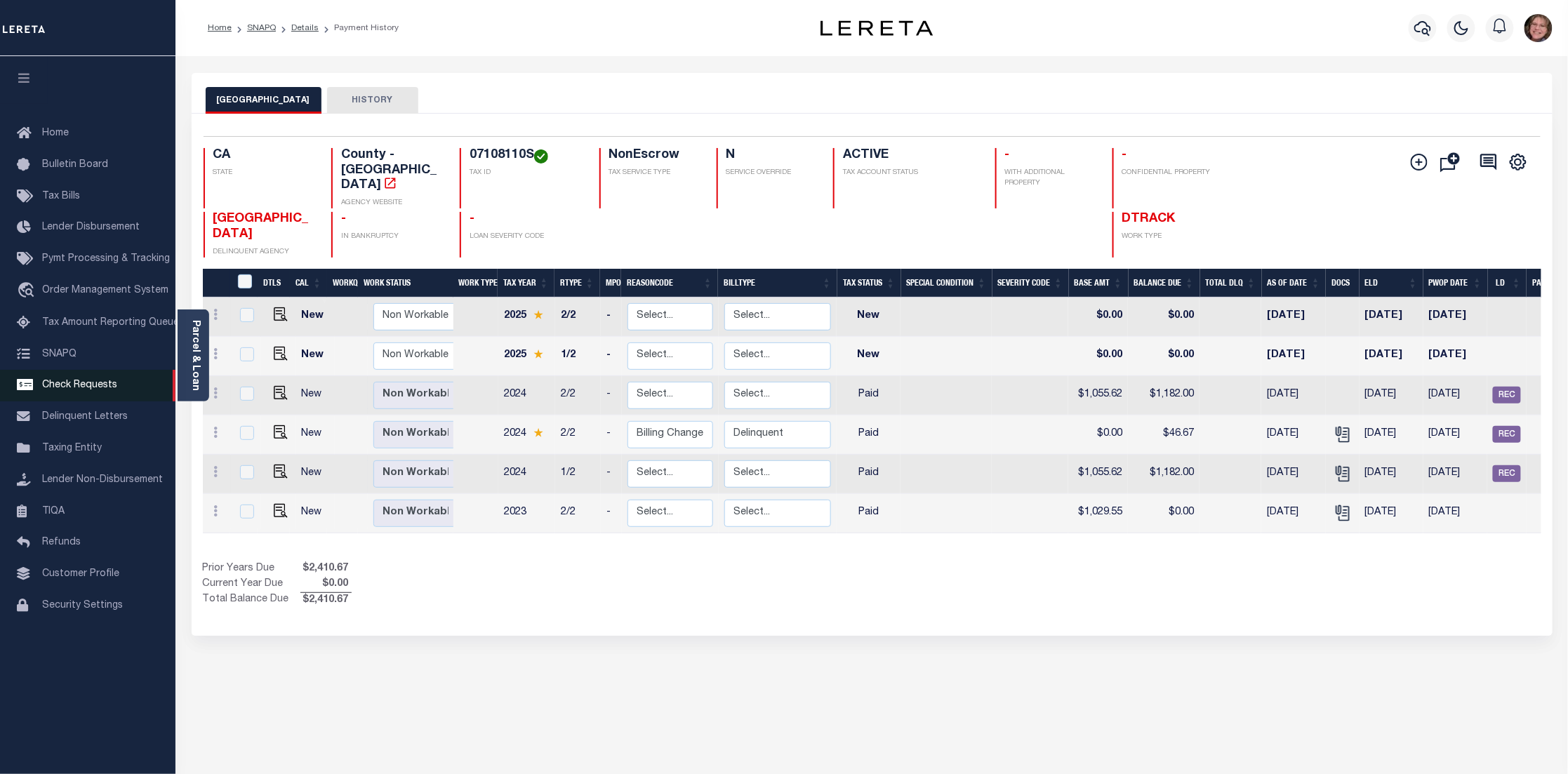
click at [106, 383] on span "Check Requests" at bounding box center [80, 385] width 75 height 10
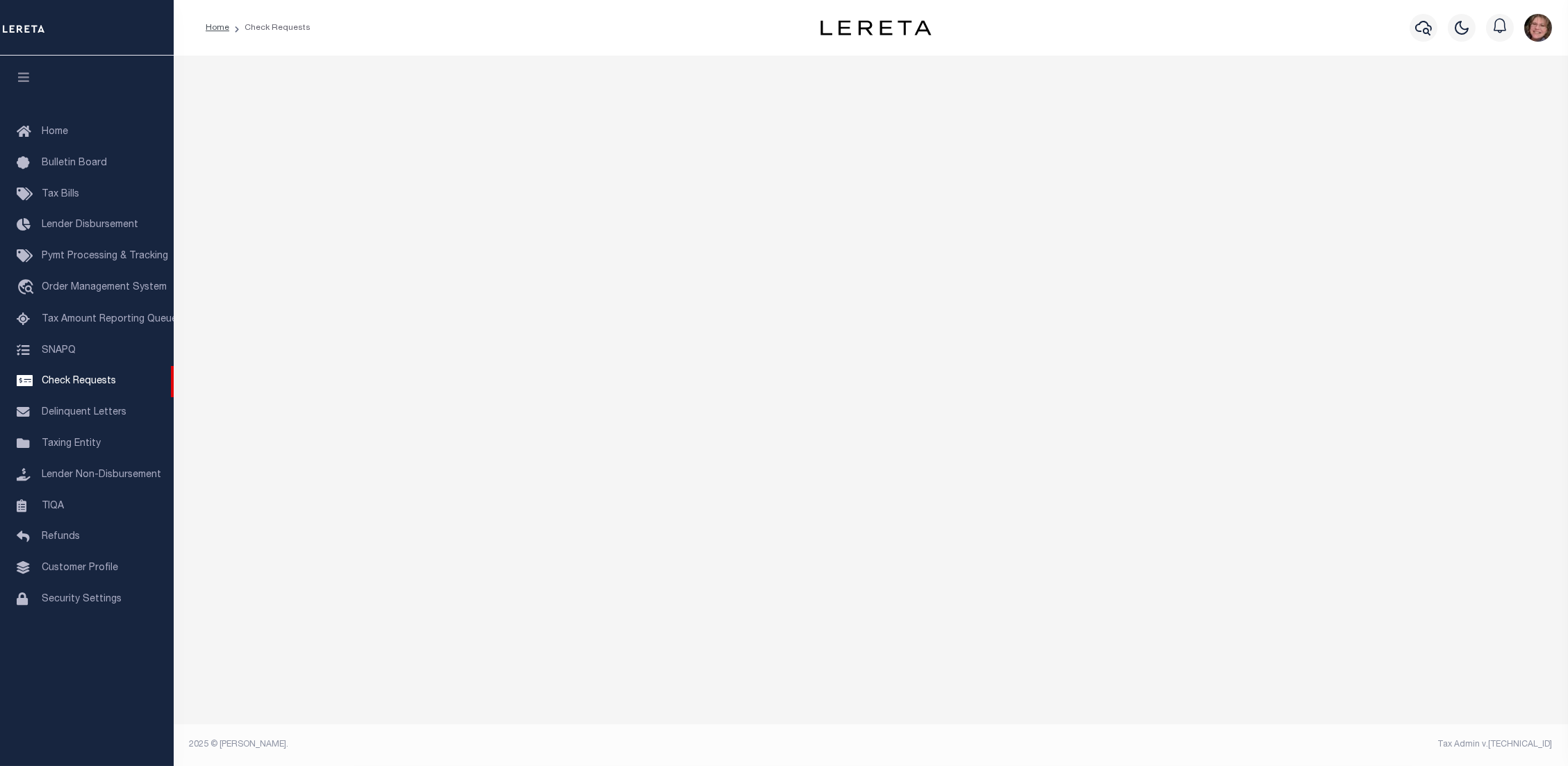
select select "50"
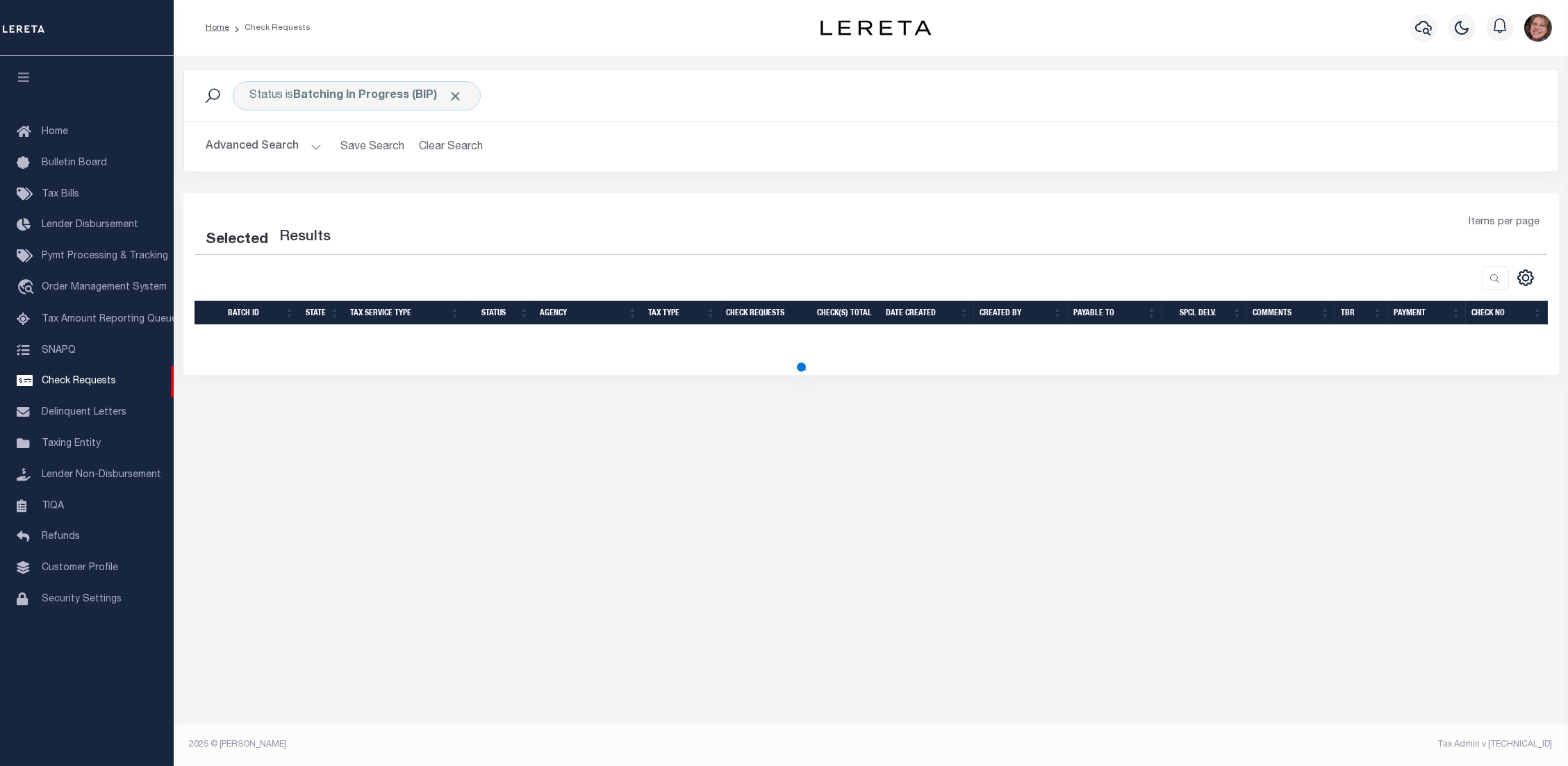
select select "50"
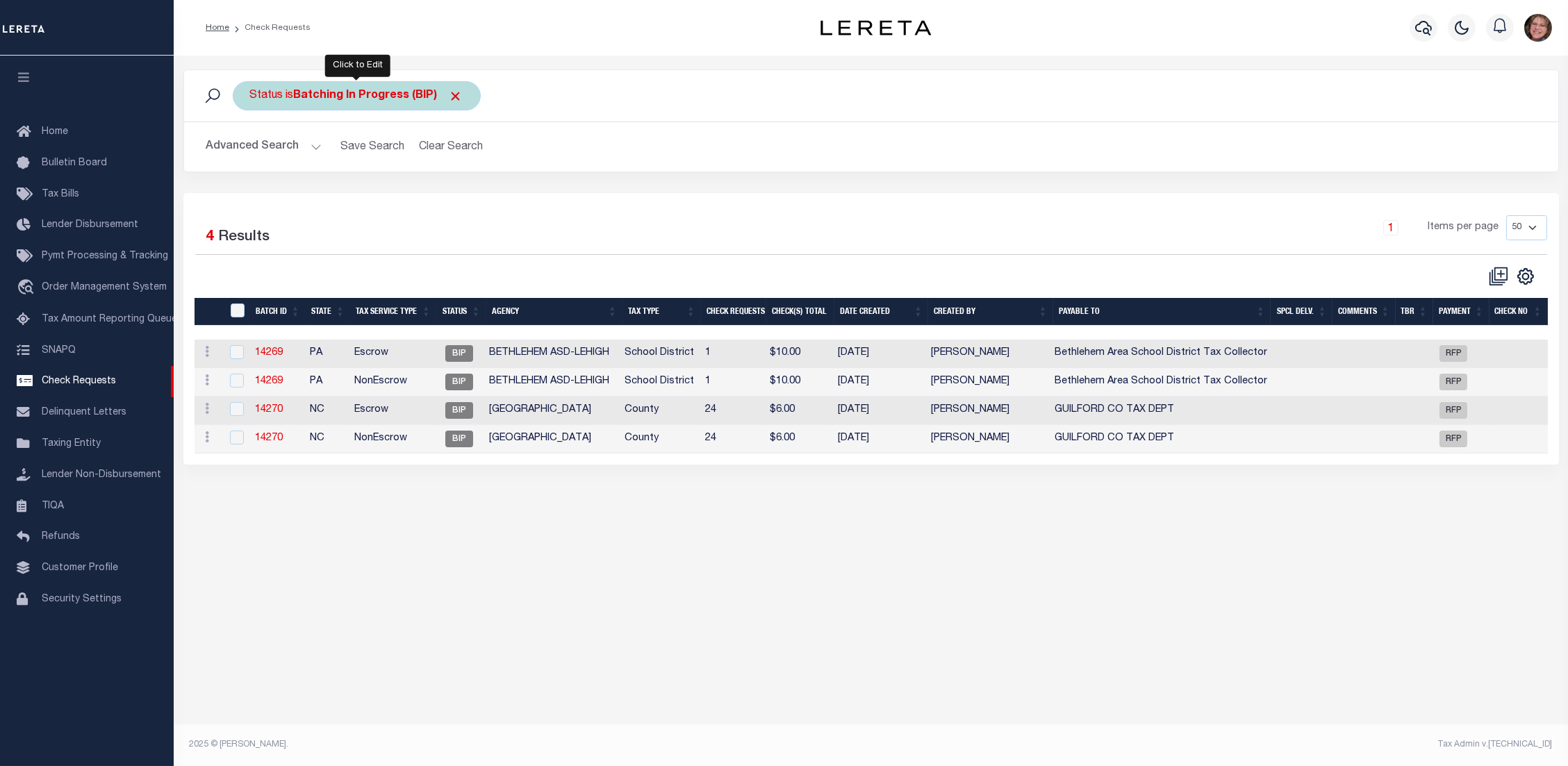
click at [359, 96] on b "Batching In Progress (BIP)" at bounding box center [378, 96] width 170 height 11
click at [356, 160] on select "Approval Needed (APN) Batching In Progress (BIP) Check Returned (CKR) Cleared a…" at bounding box center [353, 163] width 205 height 26
select select "CAC"
click at [251, 151] on select "Approval Needed (APN) Batching In Progress (BIP) Check Returned (CKR) Cleared a…" at bounding box center [353, 163] width 205 height 26
click at [448, 197] on input "Apply" at bounding box center [434, 193] width 41 height 23
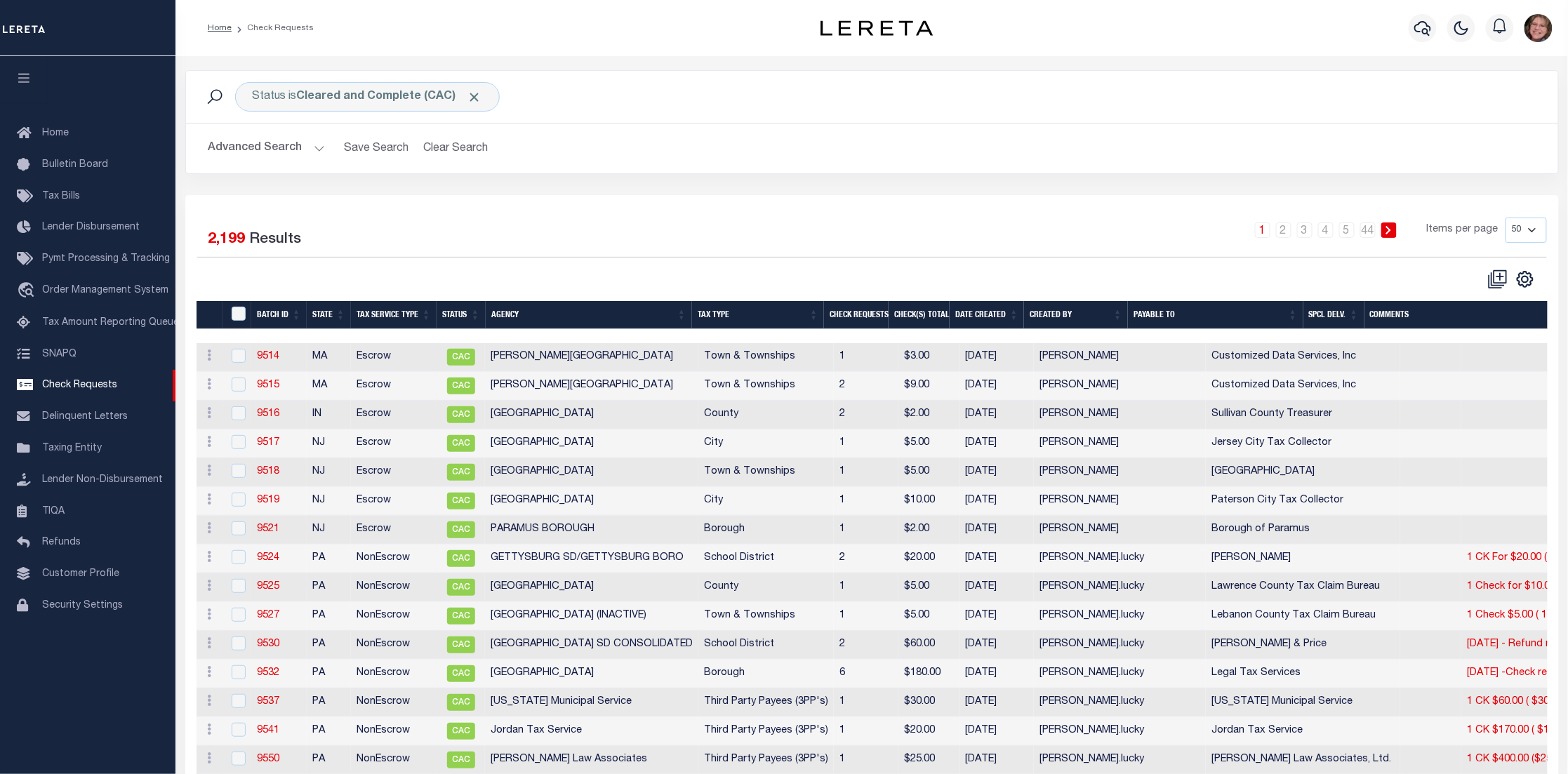
click at [309, 148] on button "Advanced Search" at bounding box center [267, 148] width 117 height 27
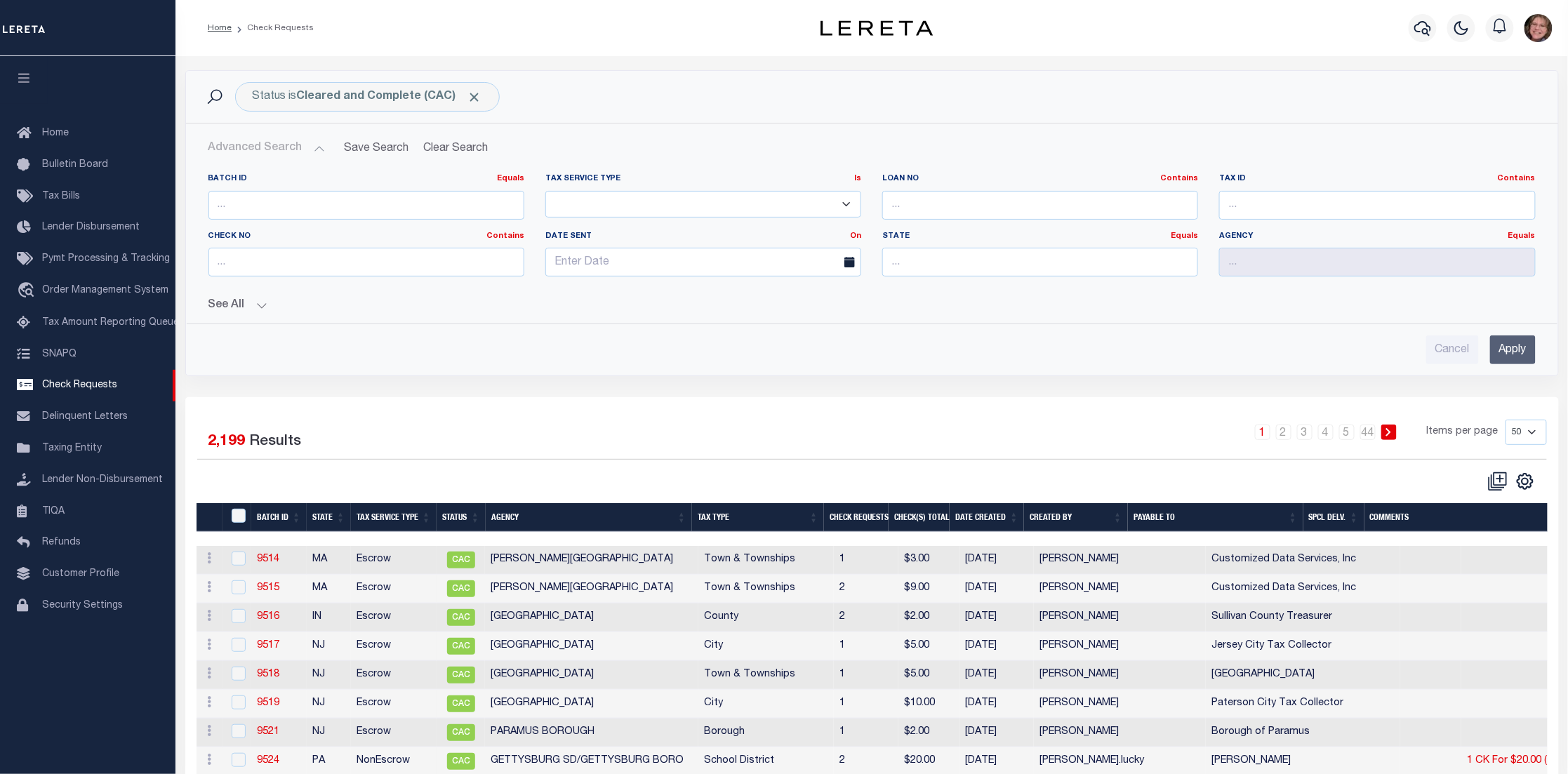
click at [862, 236] on label "Date Sent On On After Before Between" at bounding box center [703, 236] width 337 height 12
click at [851, 235] on link "On" at bounding box center [855, 236] width 11 height 8
click at [820, 276] on link "After" at bounding box center [804, 274] width 111 height 21
click at [707, 263] on input "text" at bounding box center [703, 262] width 316 height 29
click at [707, 345] on span "1" at bounding box center [715, 342] width 27 height 27
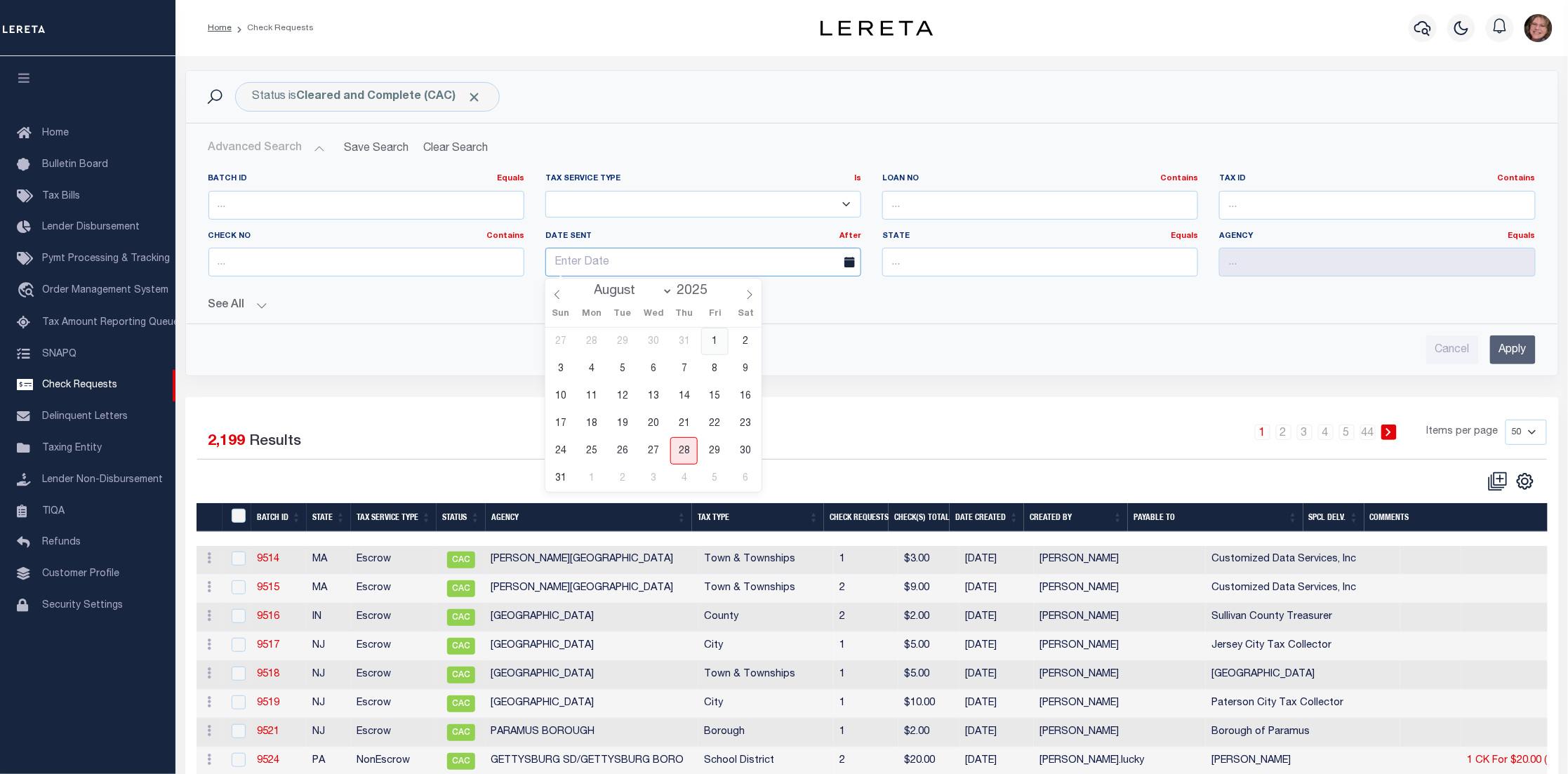
type input "[DATE]"
click at [1527, 345] on input "Apply" at bounding box center [1512, 349] width 45 height 29
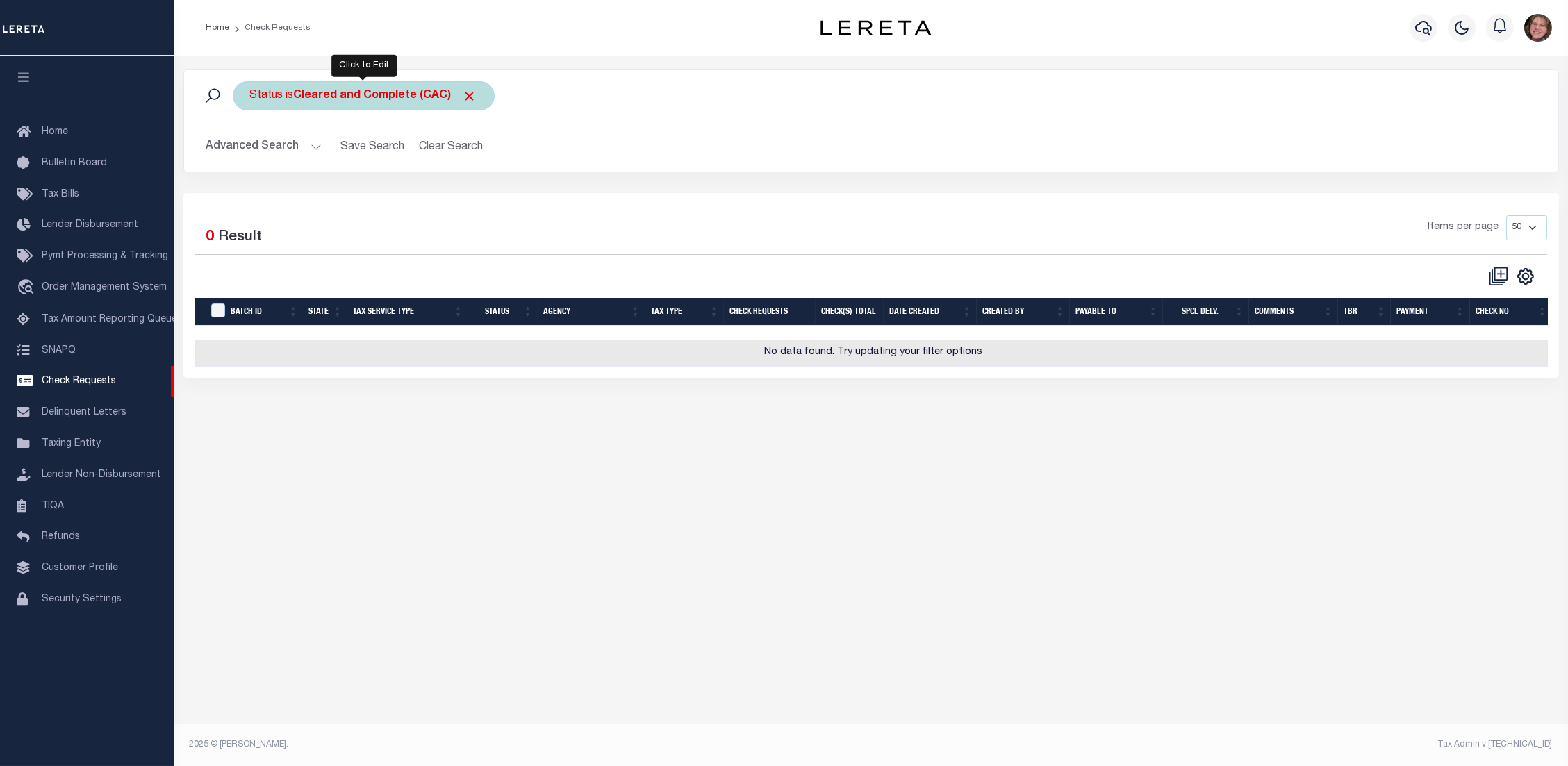
click at [393, 96] on b "Cleared and Complete (CAC)" at bounding box center [385, 96] width 183 height 11
select select "CAC"
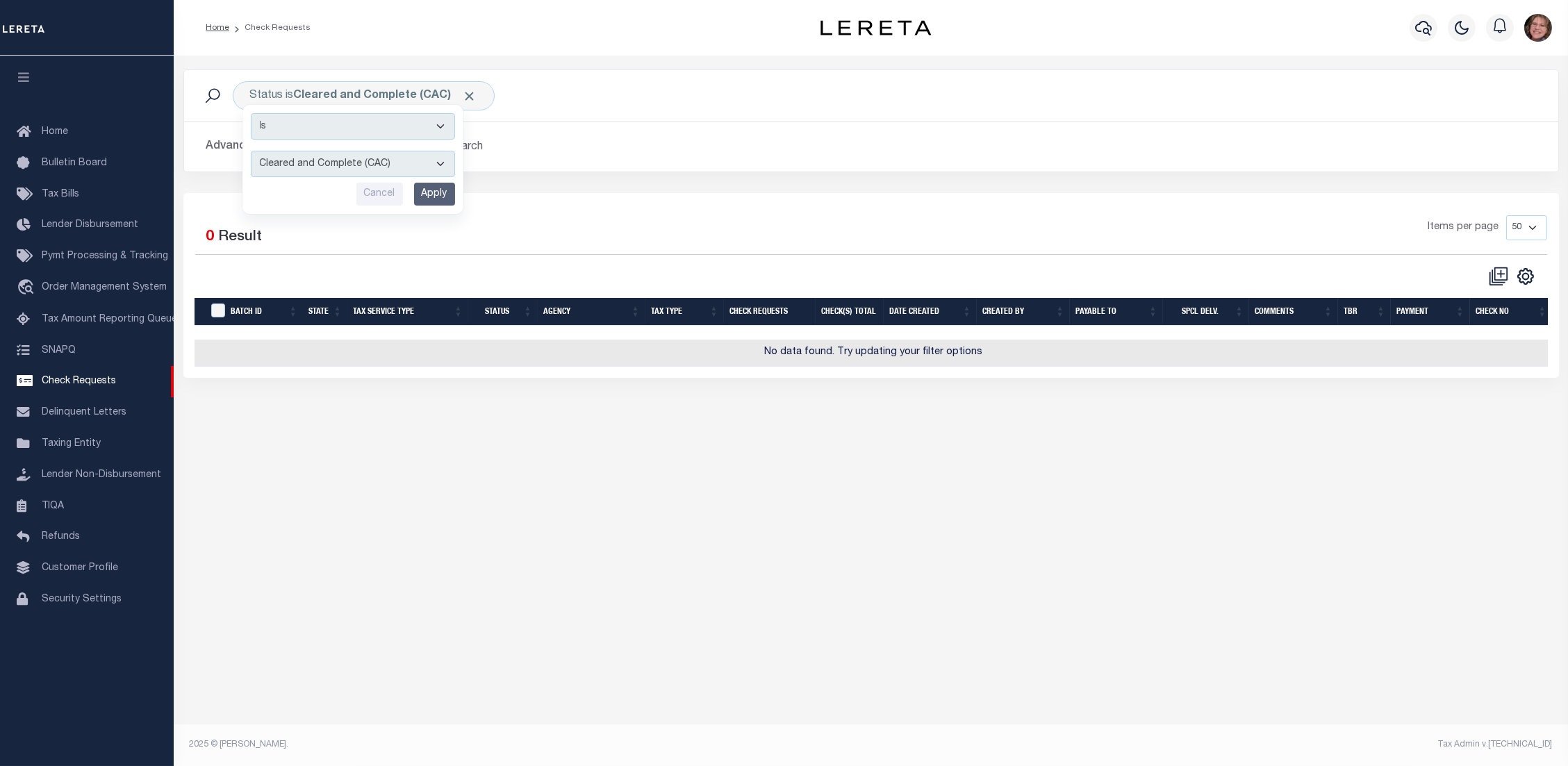
click at [239, 223] on div "Selected 0 Result" at bounding box center [356, 235] width 322 height 39
click at [436, 152] on button "Clear Search" at bounding box center [451, 147] width 76 height 27
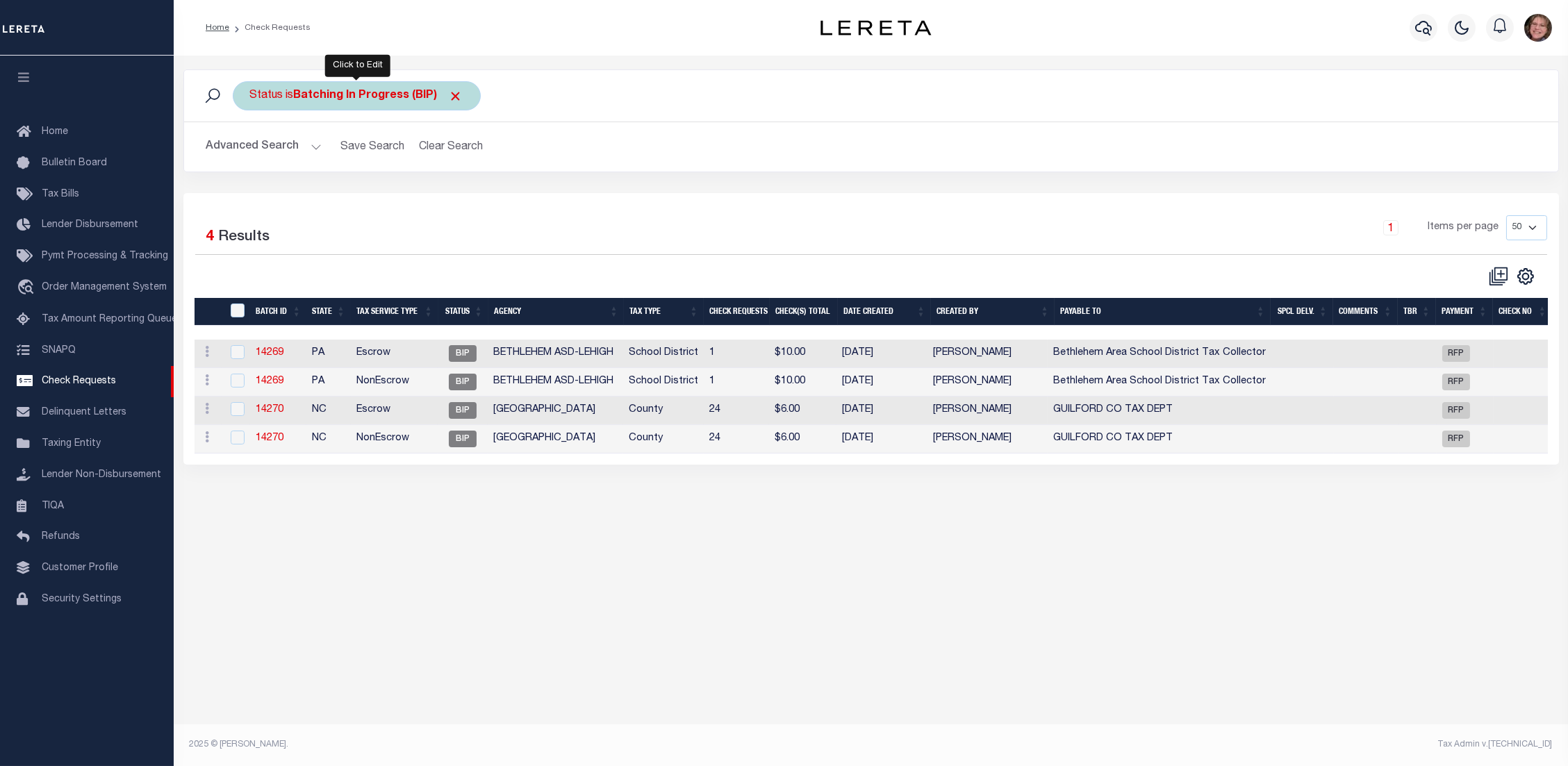
click at [320, 92] on b "Batching In Progress (BIP)" at bounding box center [378, 96] width 170 height 11
select select "BIP"
click at [351, 160] on select "Approval Needed (APN) Batching In Progress (BIP) Check Returned (CKR) Cleared a…" at bounding box center [353, 163] width 205 height 26
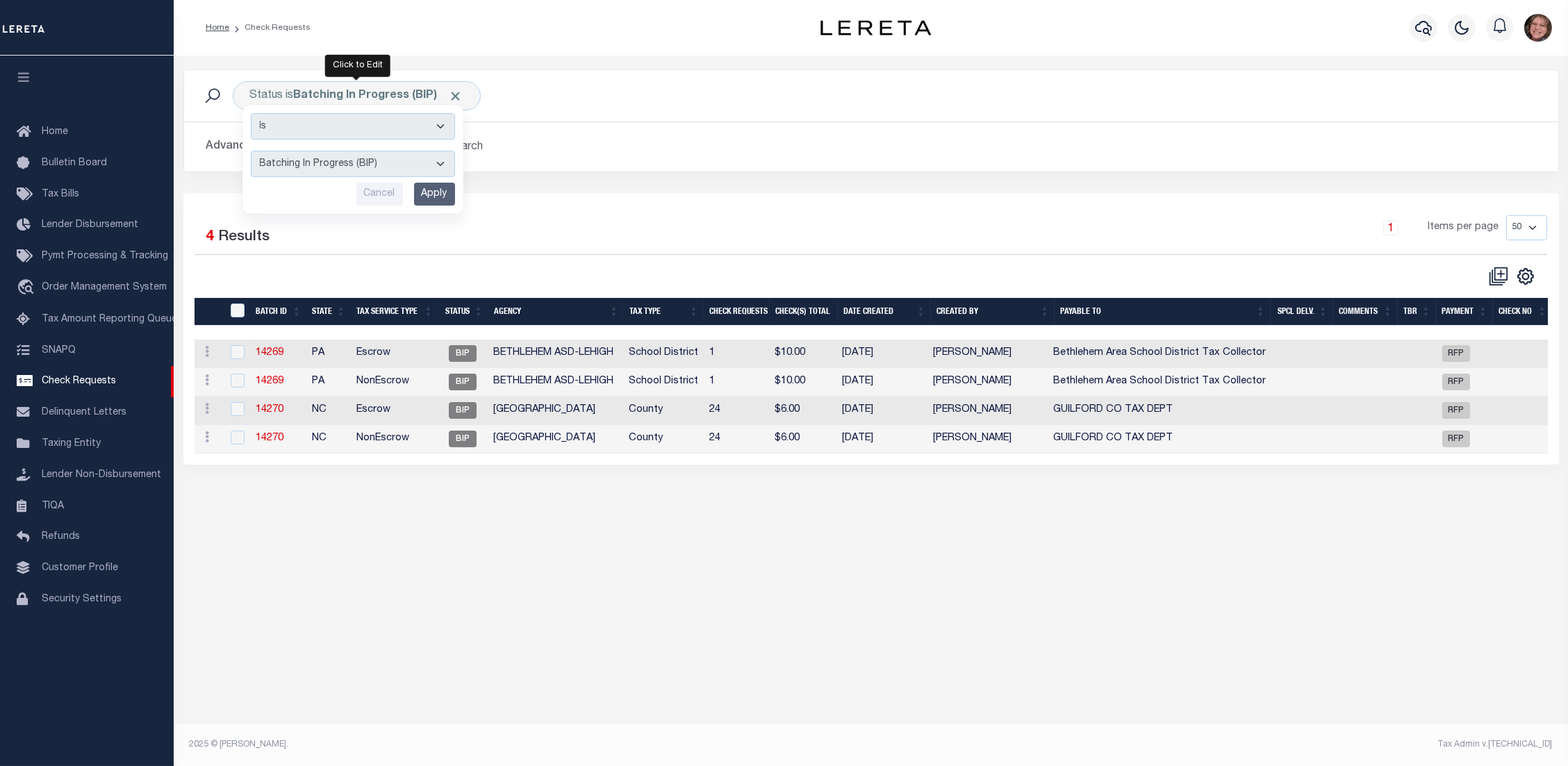
click at [769, 228] on div "1 Items per page 10 25 50 100" at bounding box center [1043, 234] width 1009 height 36
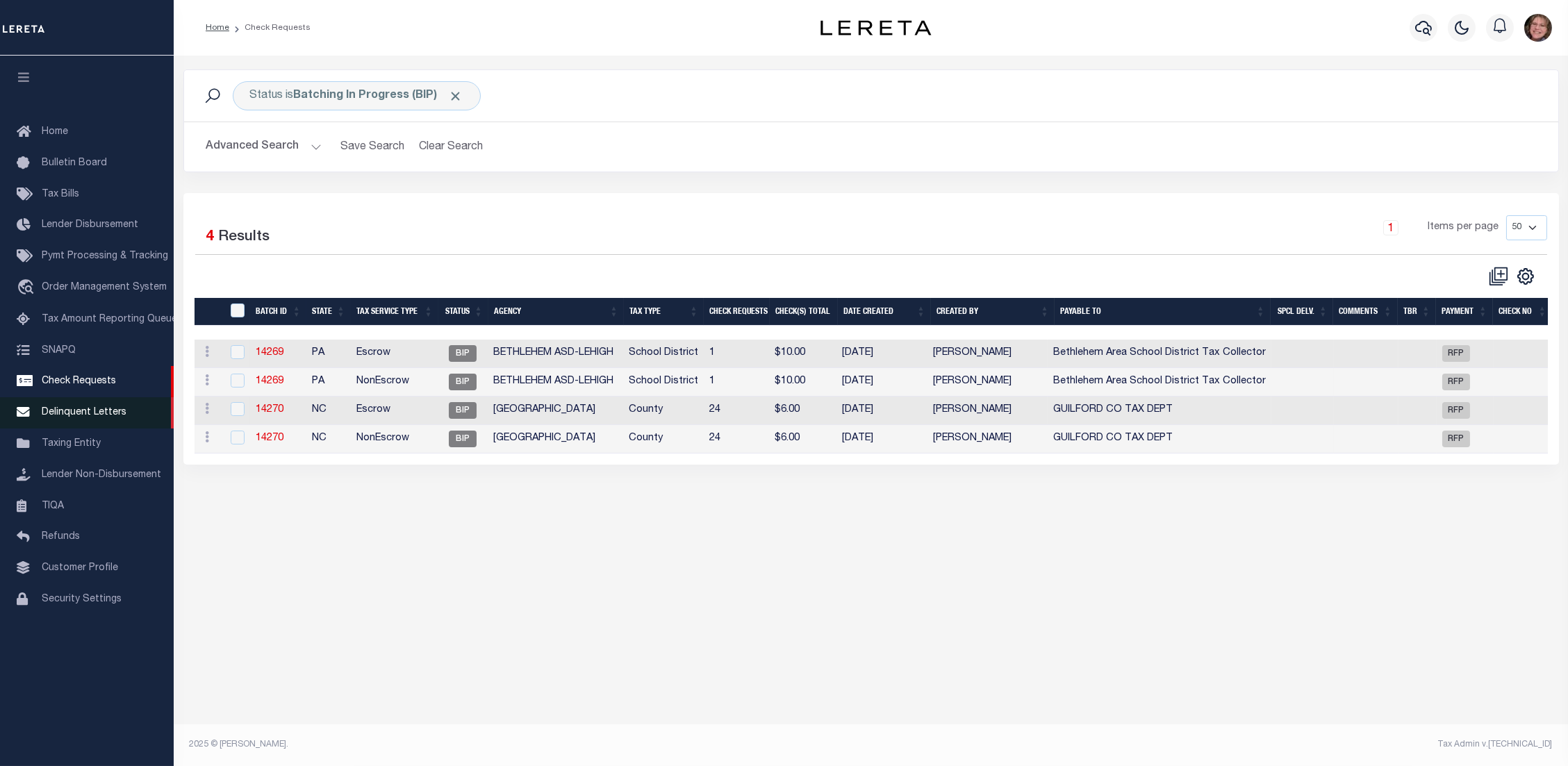
click at [115, 407] on span "Delinquent Letters" at bounding box center [84, 412] width 85 height 9
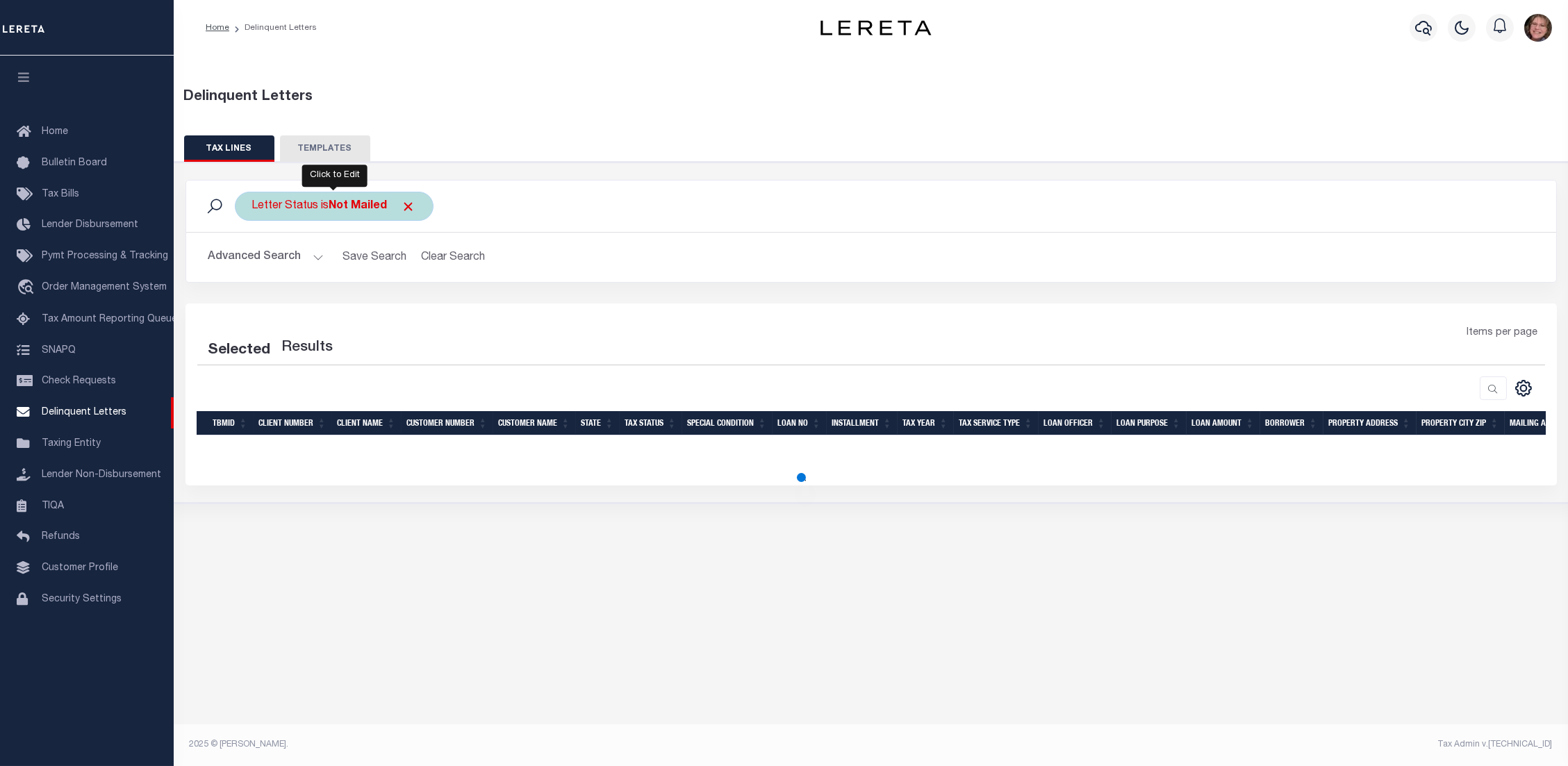
click at [375, 205] on b "Not Mailed" at bounding box center [359, 206] width 58 height 11
drag, startPoint x: 378, startPoint y: 274, endPoint x: 378, endPoint y: 291, distance: 17.0
click at [378, 278] on select "--ALL-- Mailed Not Mailed" at bounding box center [355, 274] width 205 height 26
select select "Mailed"
click at [253, 261] on select "--ALL-- Mailed Not Mailed" at bounding box center [355, 274] width 205 height 26
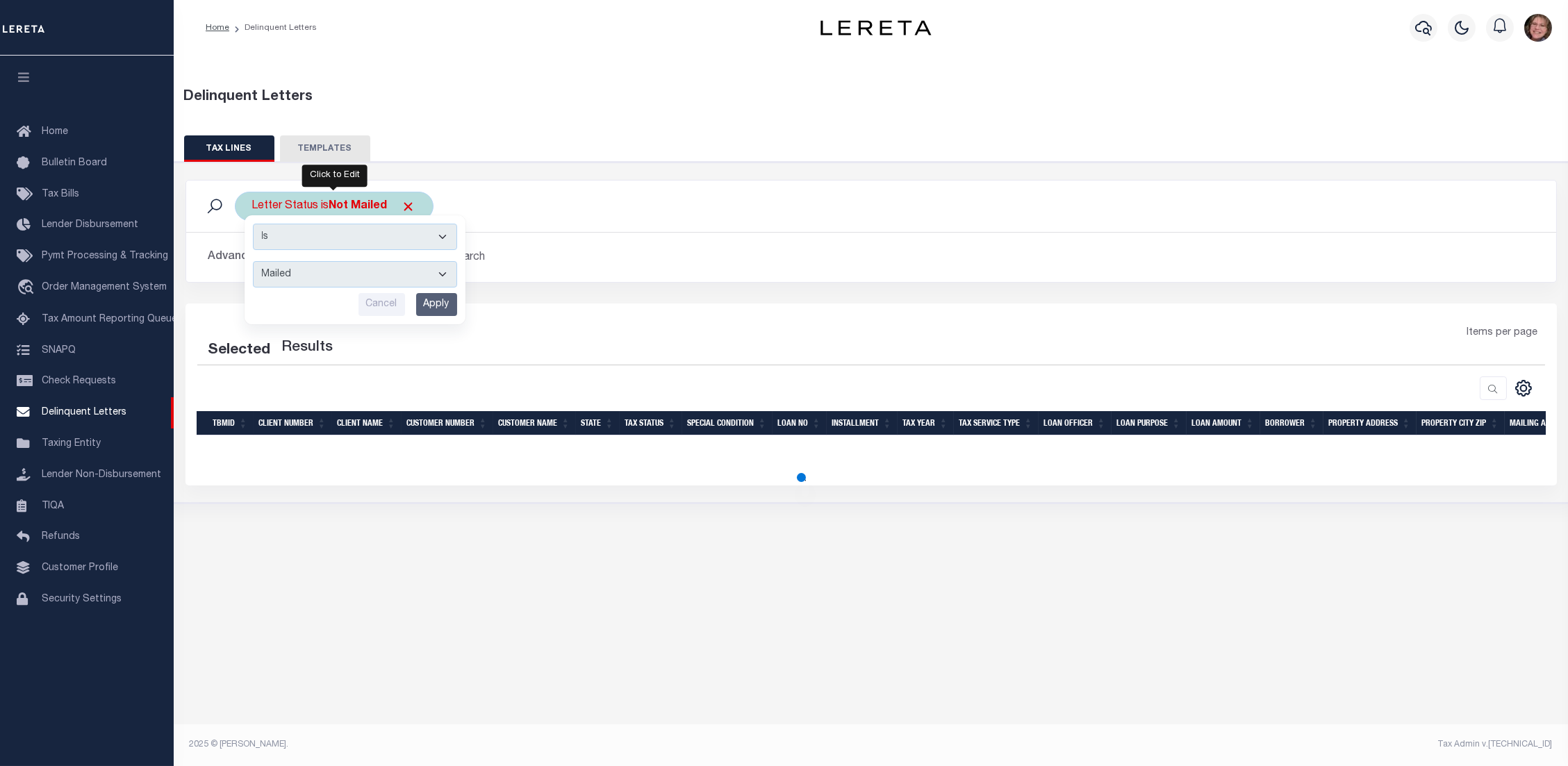
click at [431, 306] on input "Apply" at bounding box center [437, 304] width 41 height 23
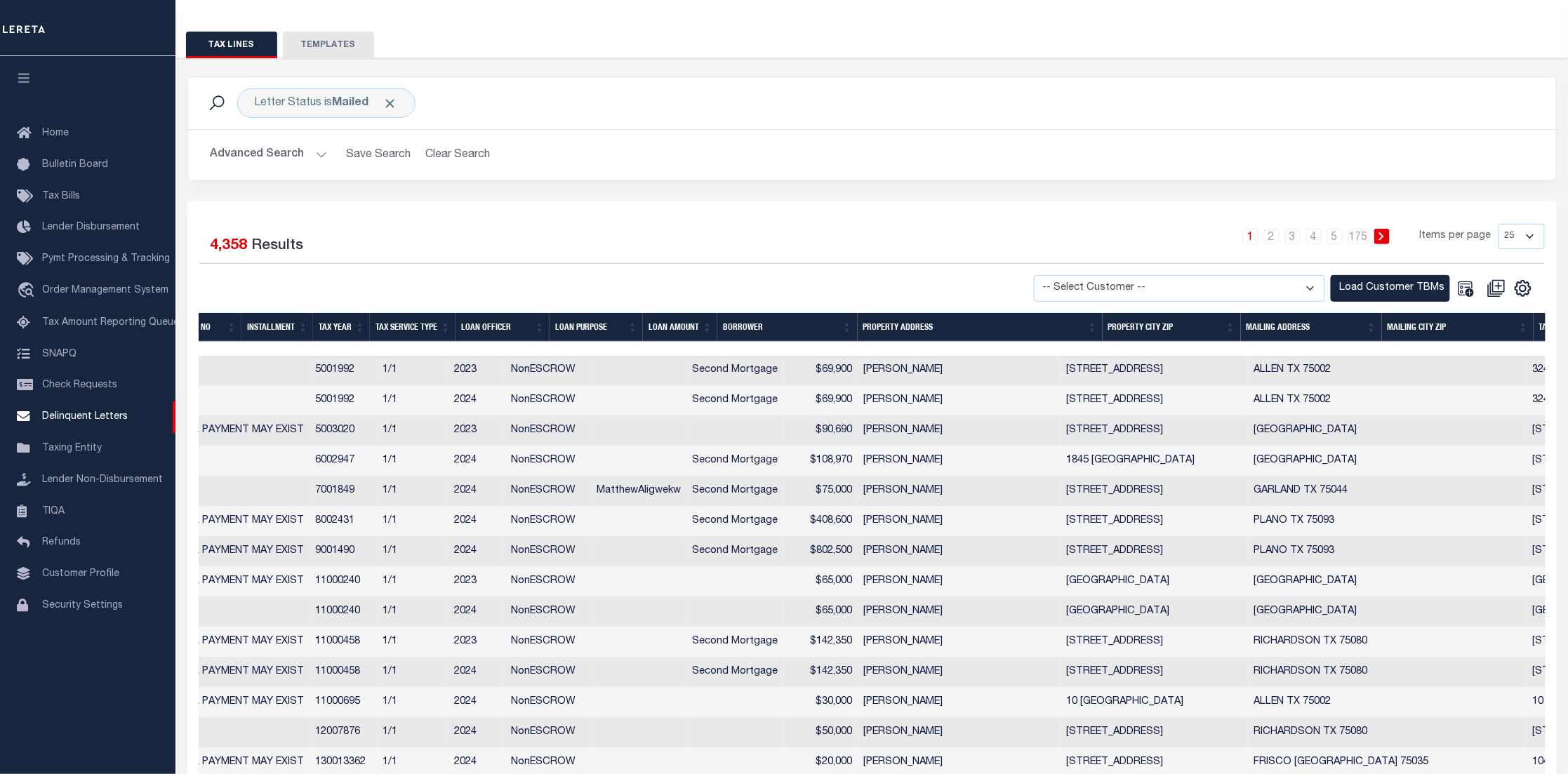
scroll to position [0, 871]
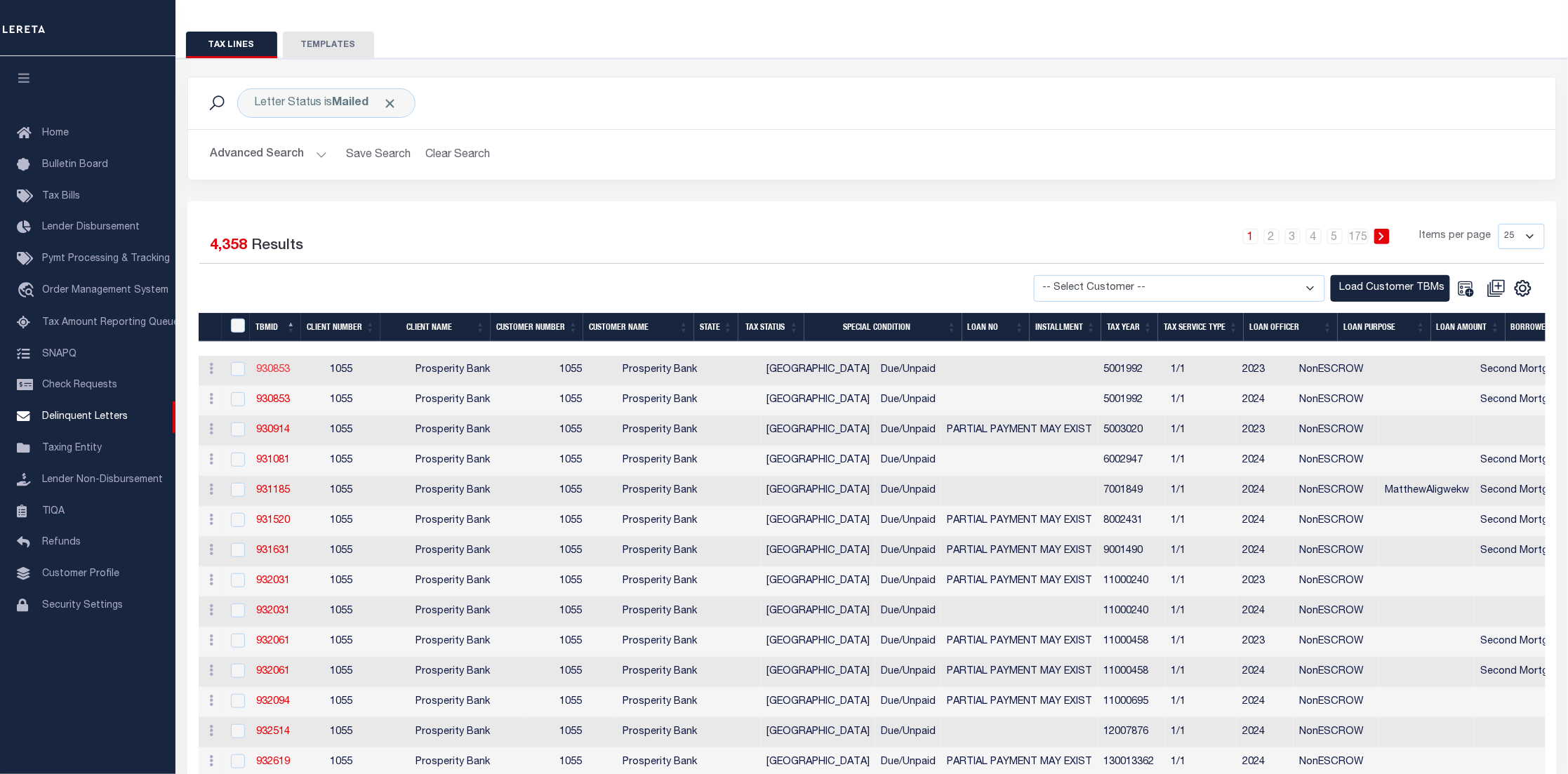
click at [269, 371] on link "930853" at bounding box center [273, 369] width 34 height 10
checkbox input "true"
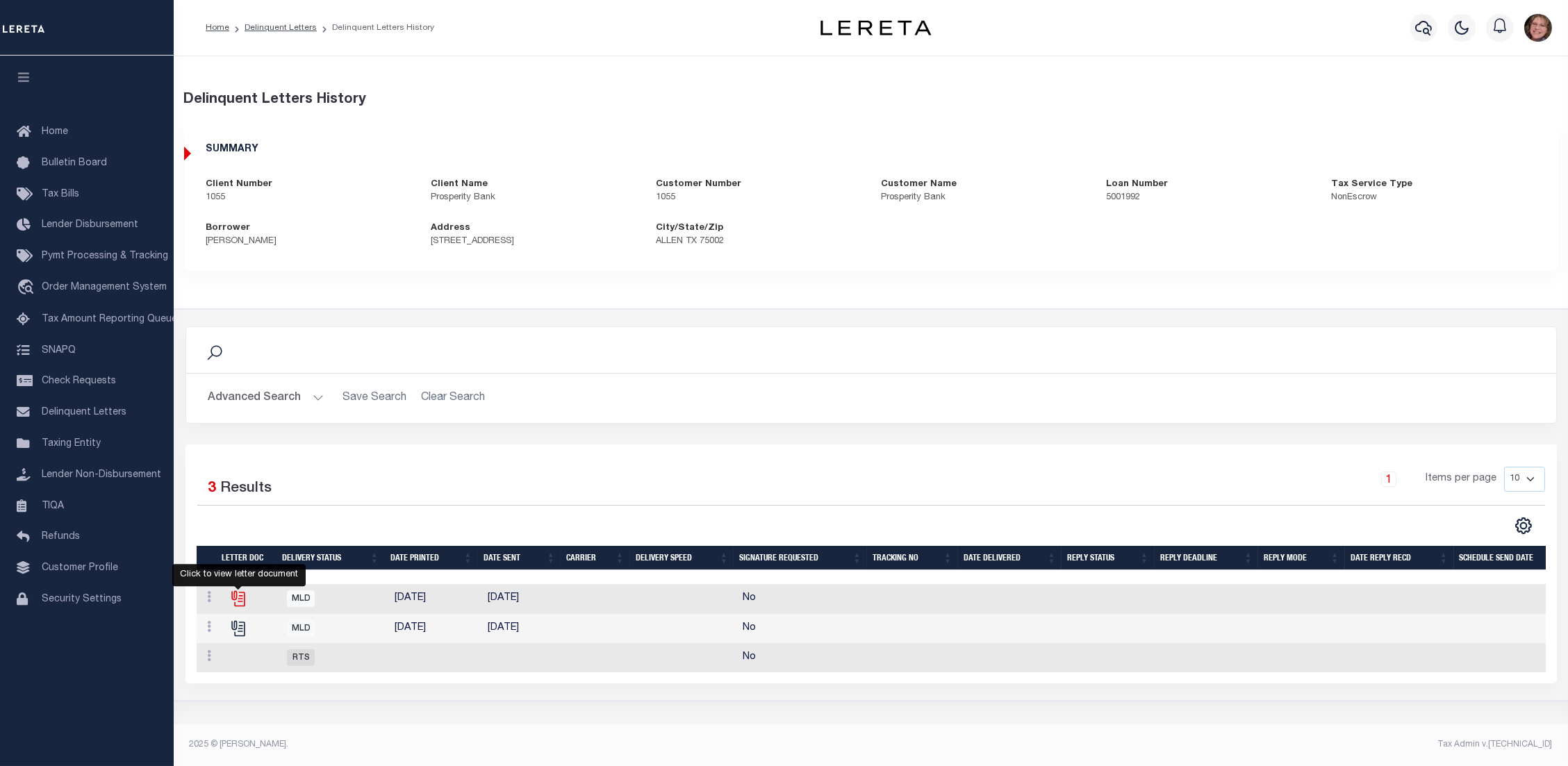
click at [232, 594] on icon "" at bounding box center [238, 599] width 18 height 18
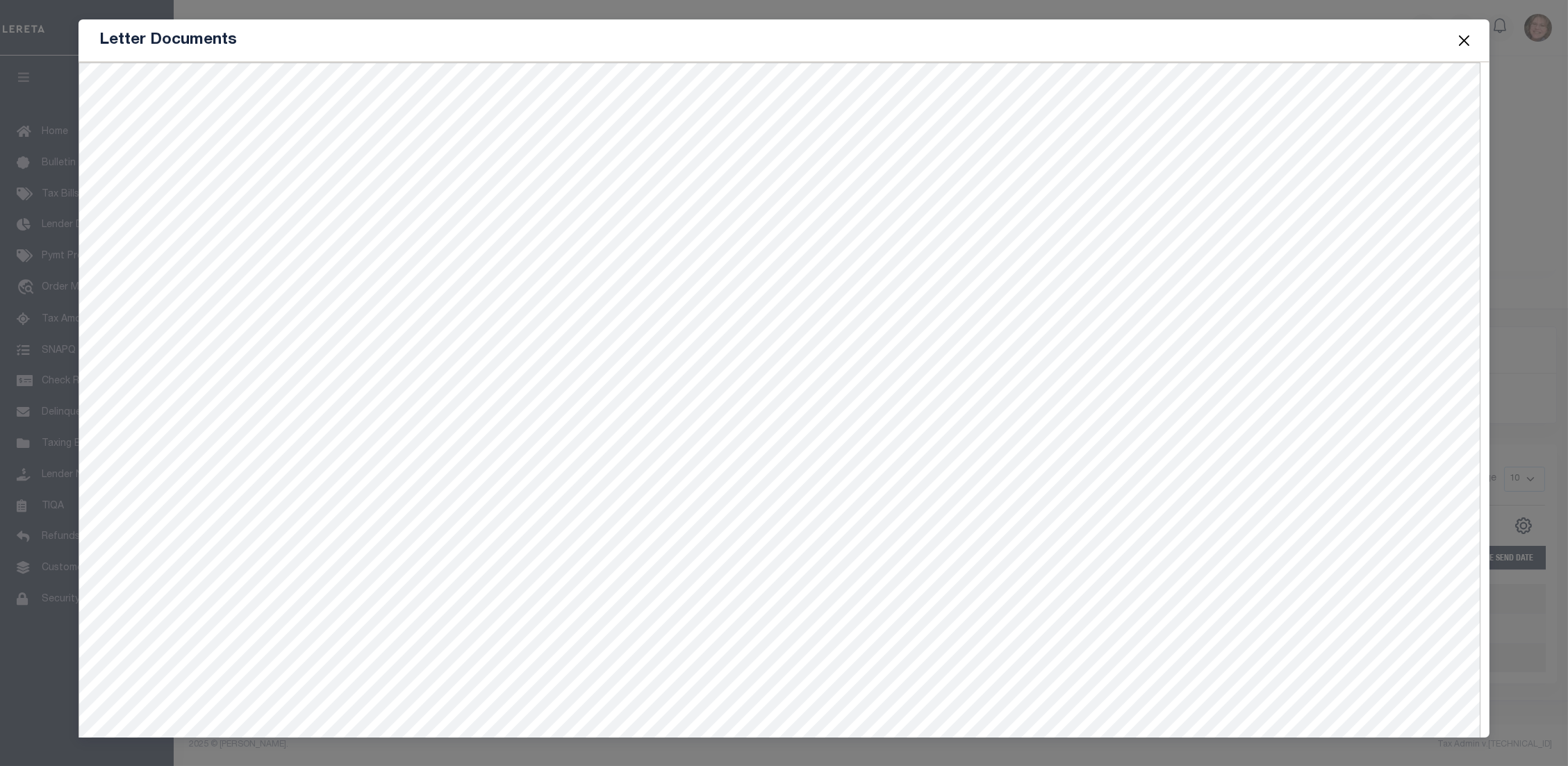
click at [1458, 43] on button "Close" at bounding box center [1464, 40] width 18 height 18
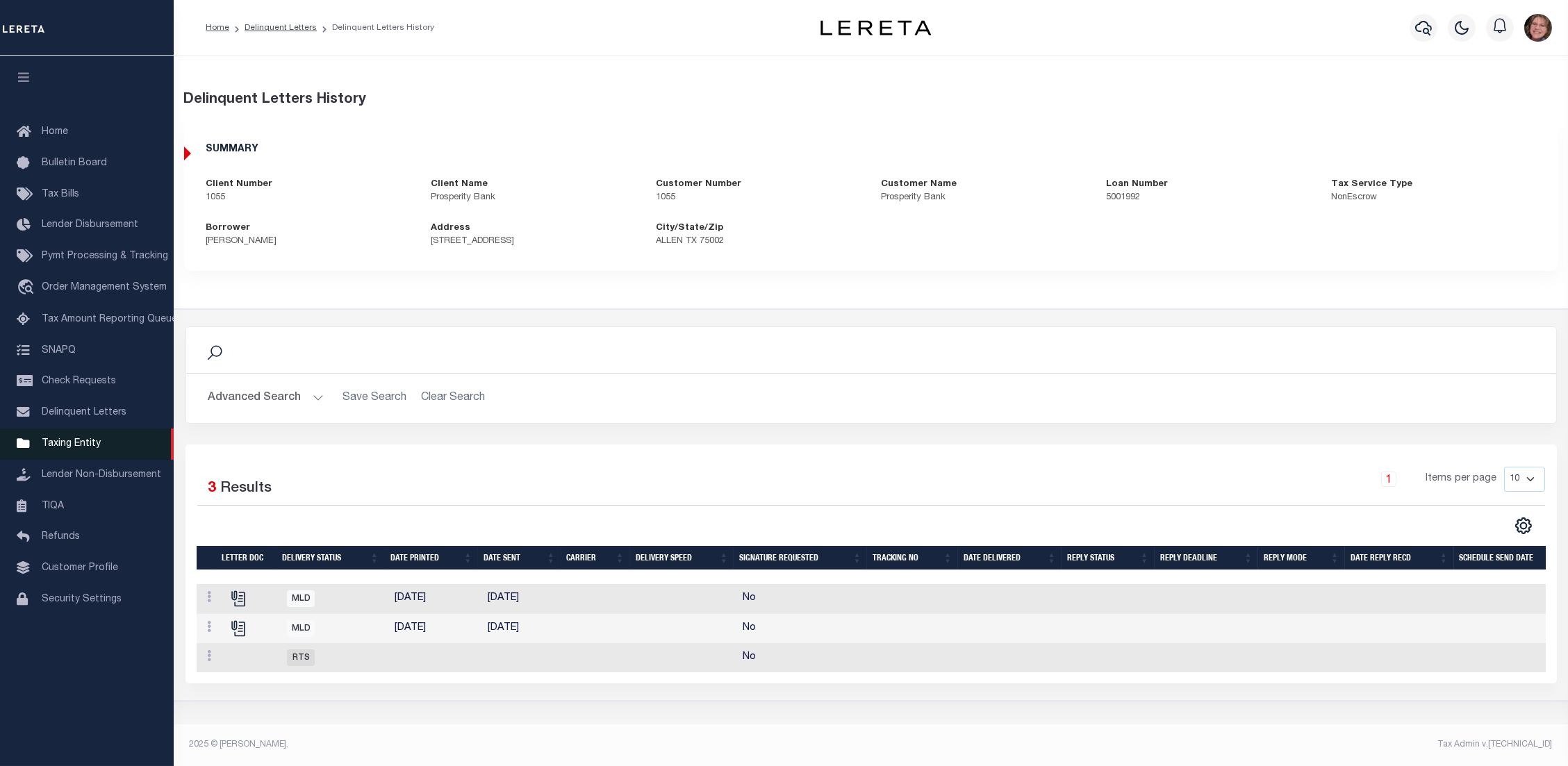
click at [65, 445] on span "Taxing Entity" at bounding box center [71, 444] width 59 height 9
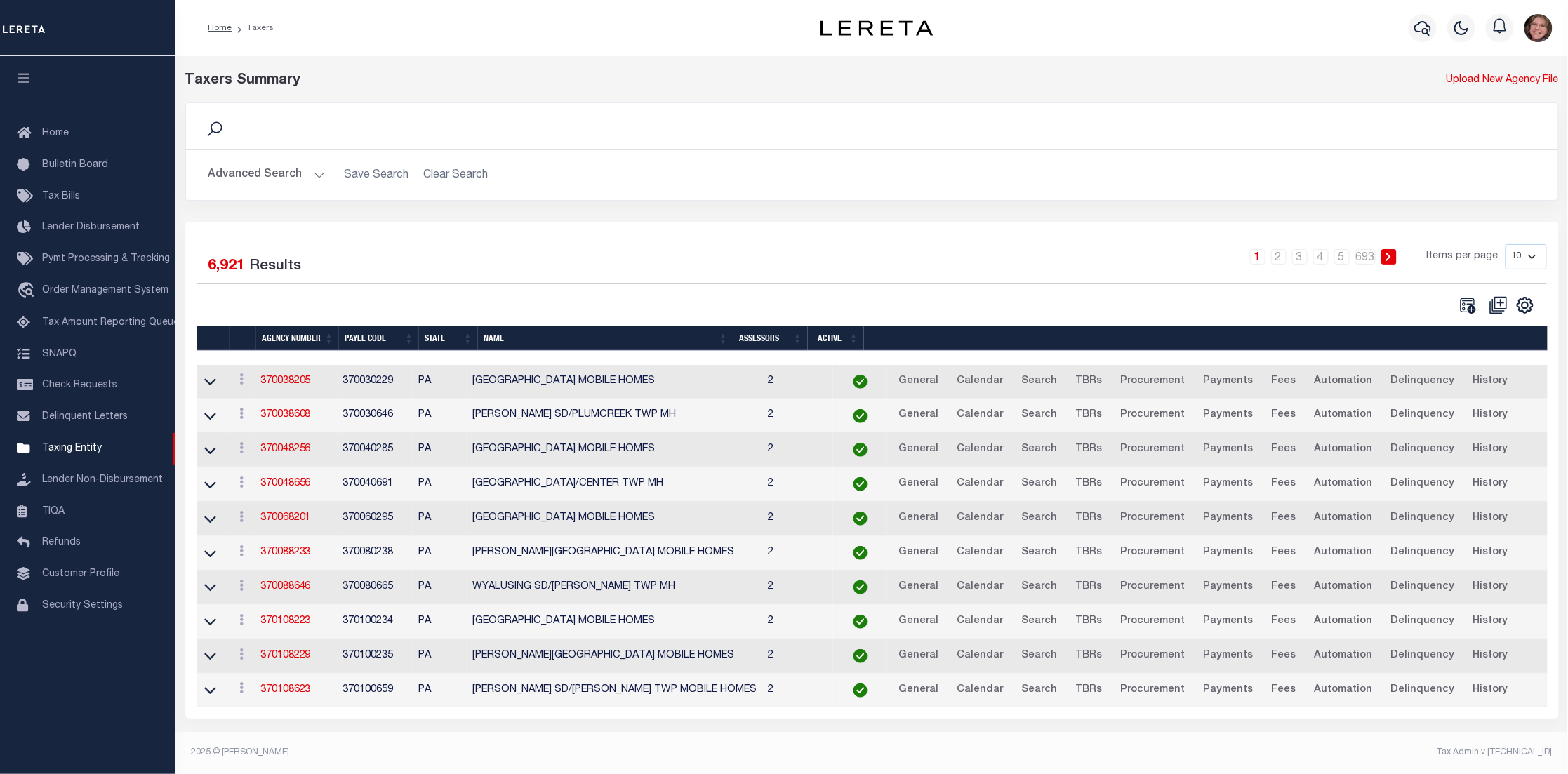
click at [306, 172] on button "Advanced Search" at bounding box center [267, 175] width 117 height 27
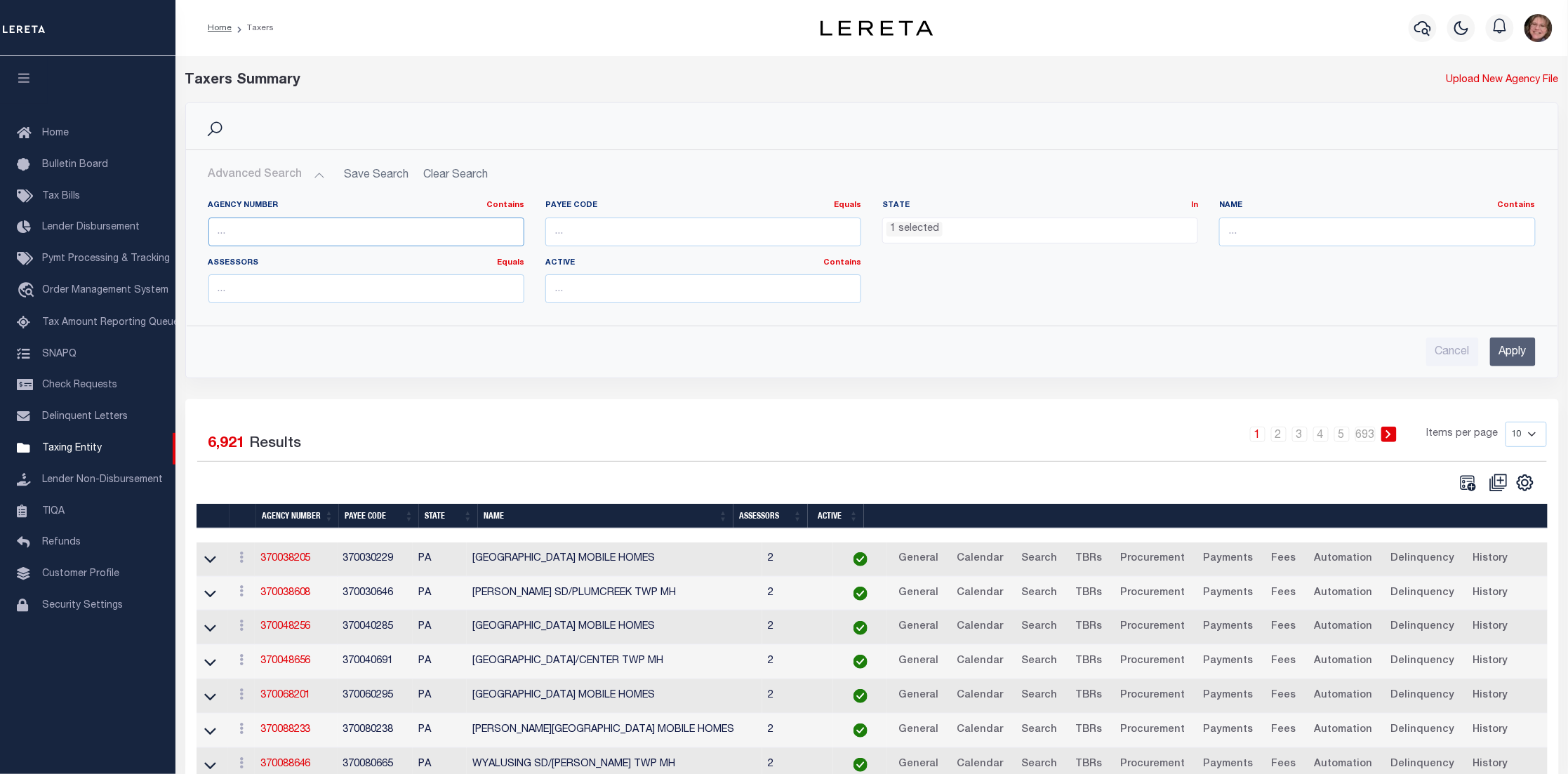
click at [281, 227] on input "text" at bounding box center [366, 232] width 316 height 29
click at [1258, 231] on input "text" at bounding box center [1377, 232] width 316 height 29
type input "wake"
click at [1518, 356] on input "Apply" at bounding box center [1512, 352] width 45 height 29
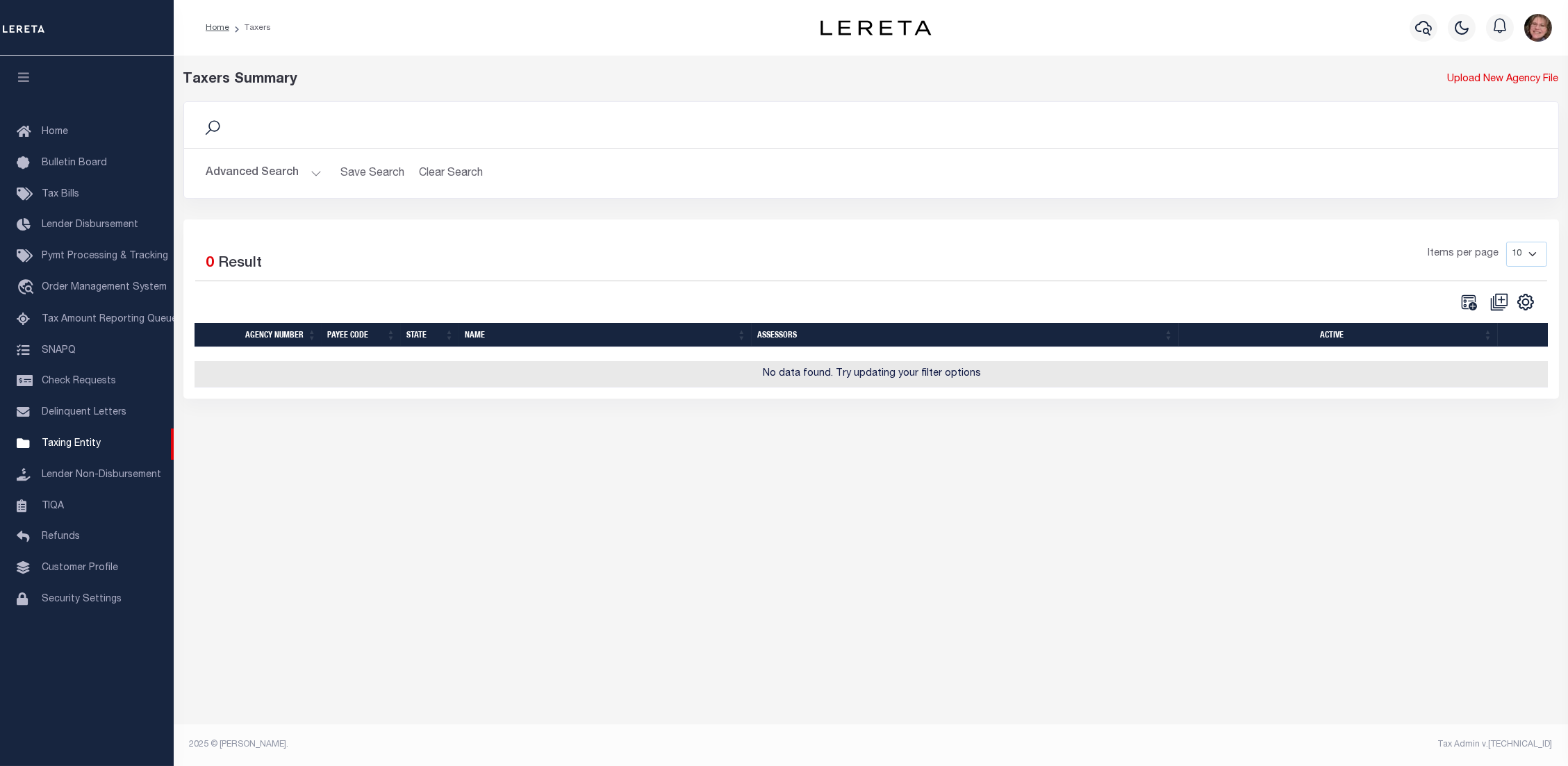
click at [310, 169] on button "Advanced Search" at bounding box center [264, 173] width 115 height 27
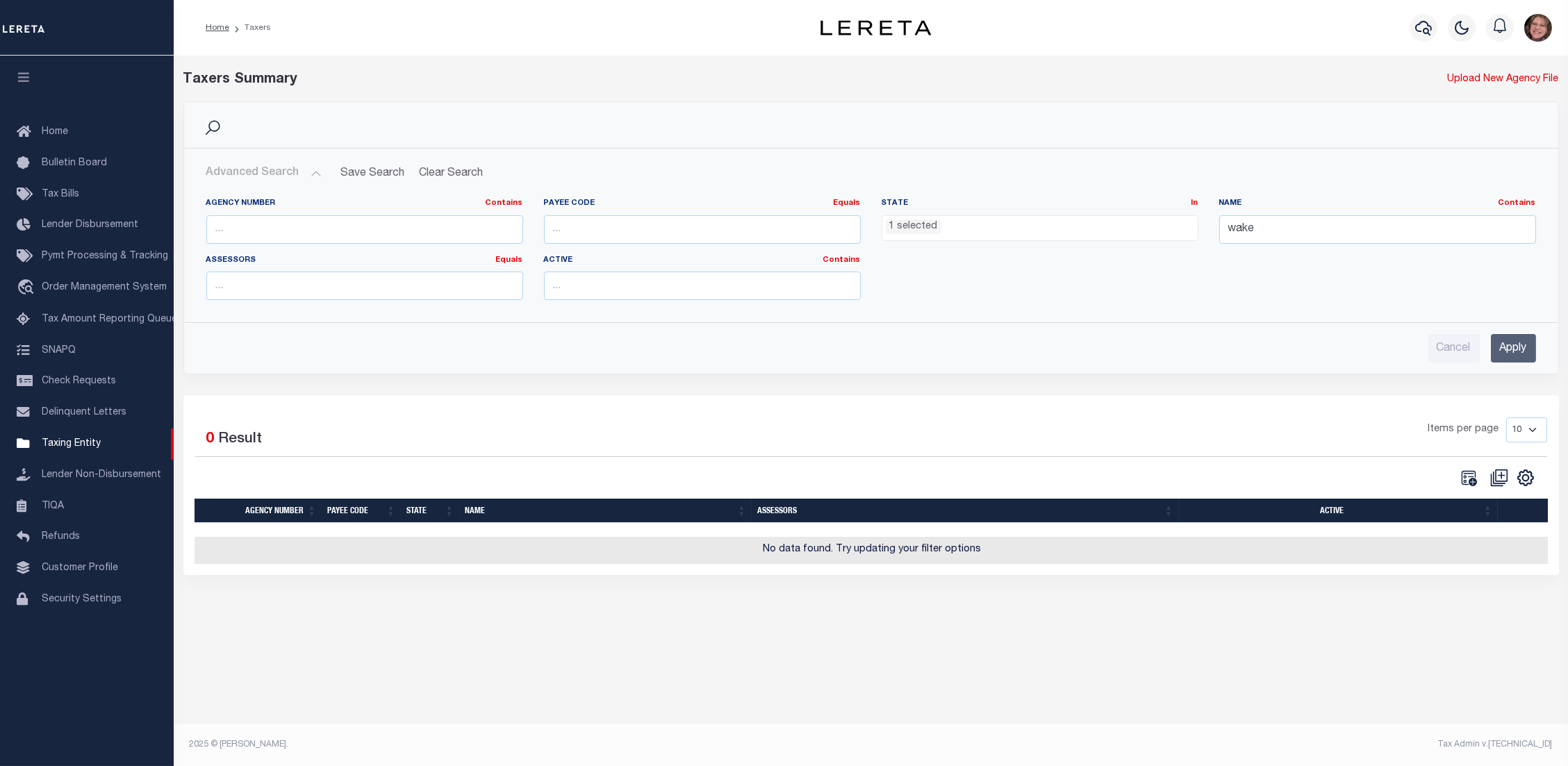
click at [1094, 230] on ul "1 selected" at bounding box center [1040, 226] width 315 height 19
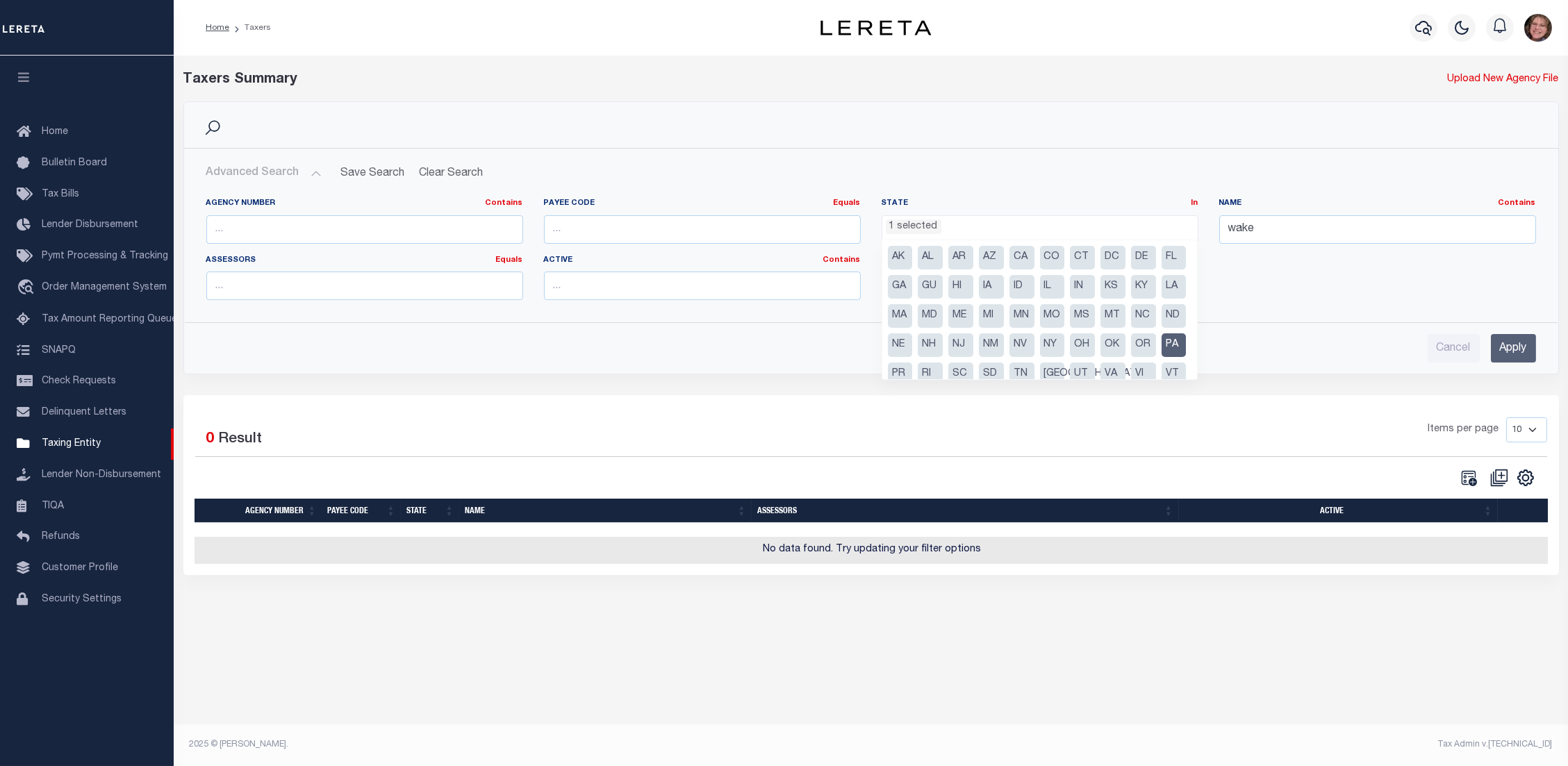
click at [1162, 357] on li "PA" at bounding box center [1175, 345] width 25 height 24
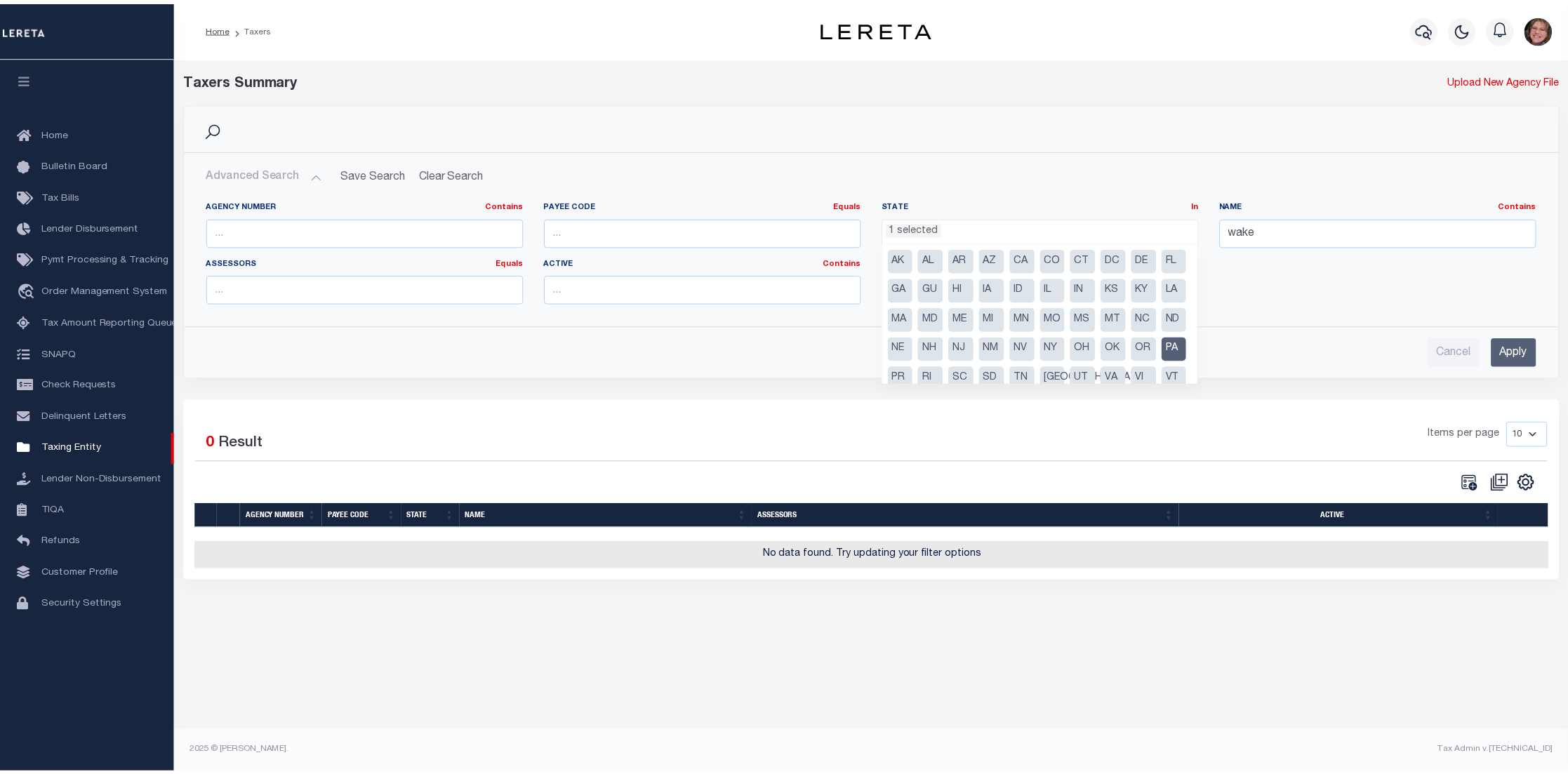
scroll to position [511, 0]
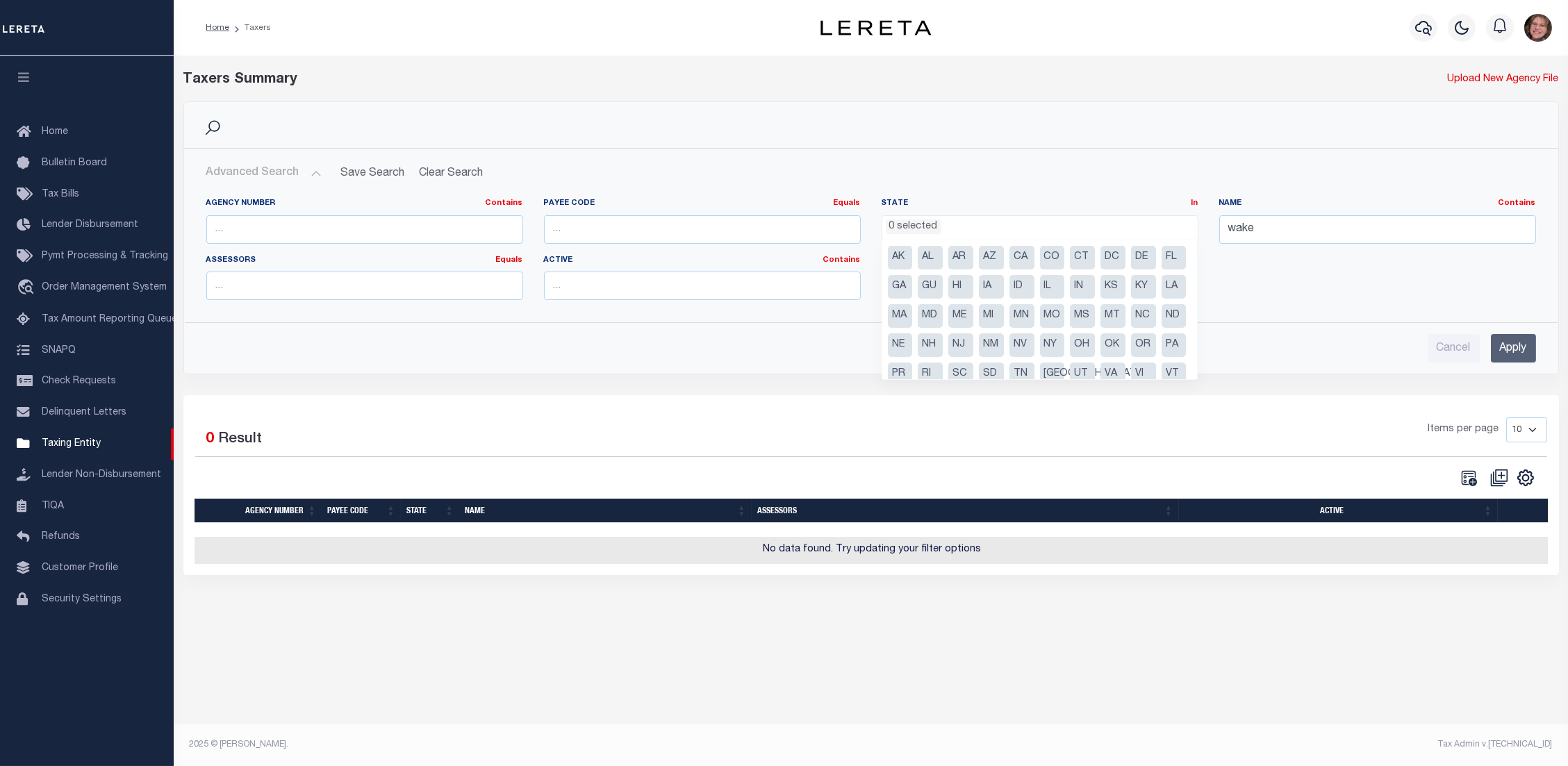
click at [1131, 328] on li "NC" at bounding box center [1144, 316] width 25 height 24
select select "NC"
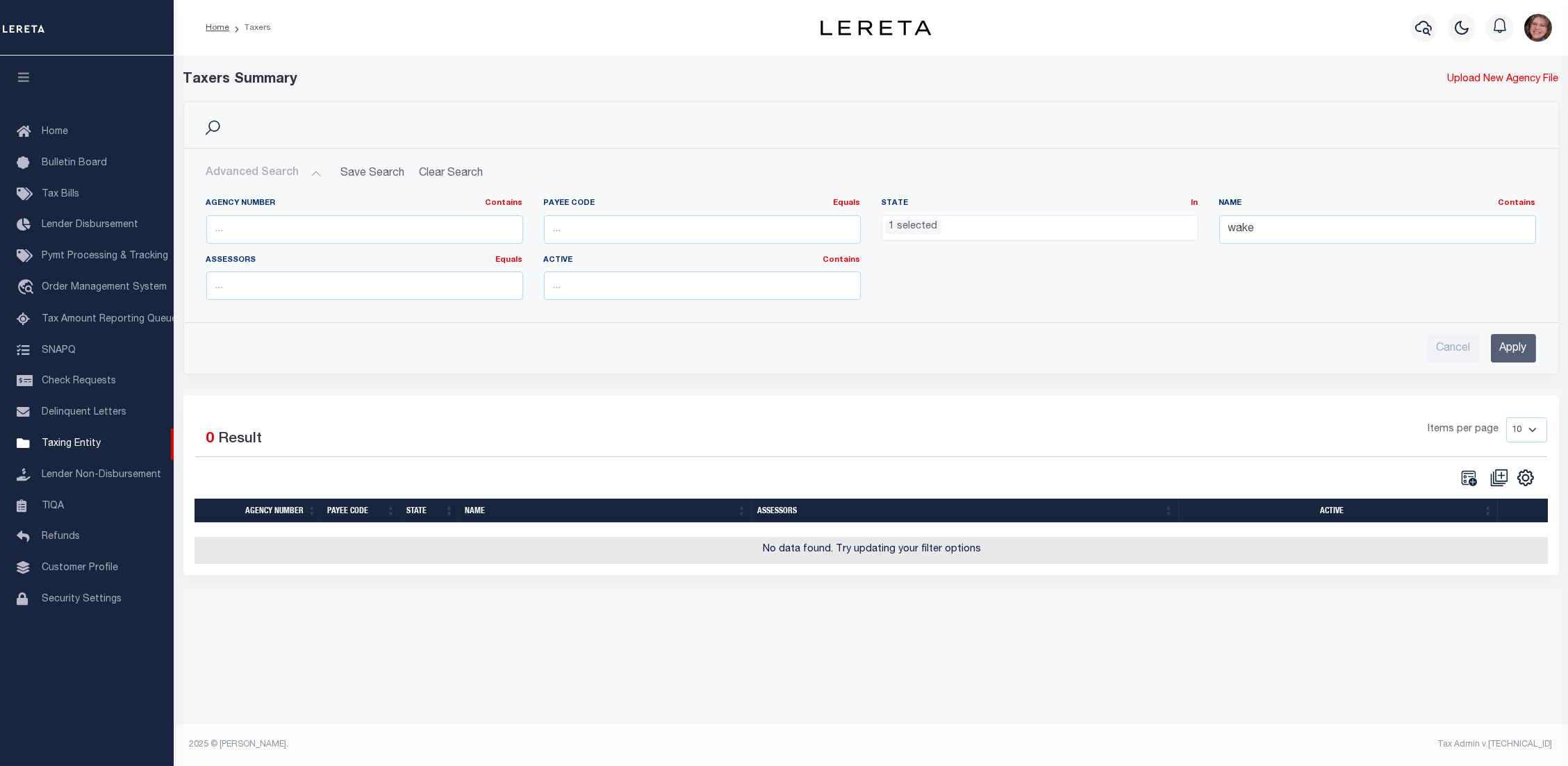
click at [1502, 343] on input "Apply" at bounding box center [1513, 348] width 45 height 28
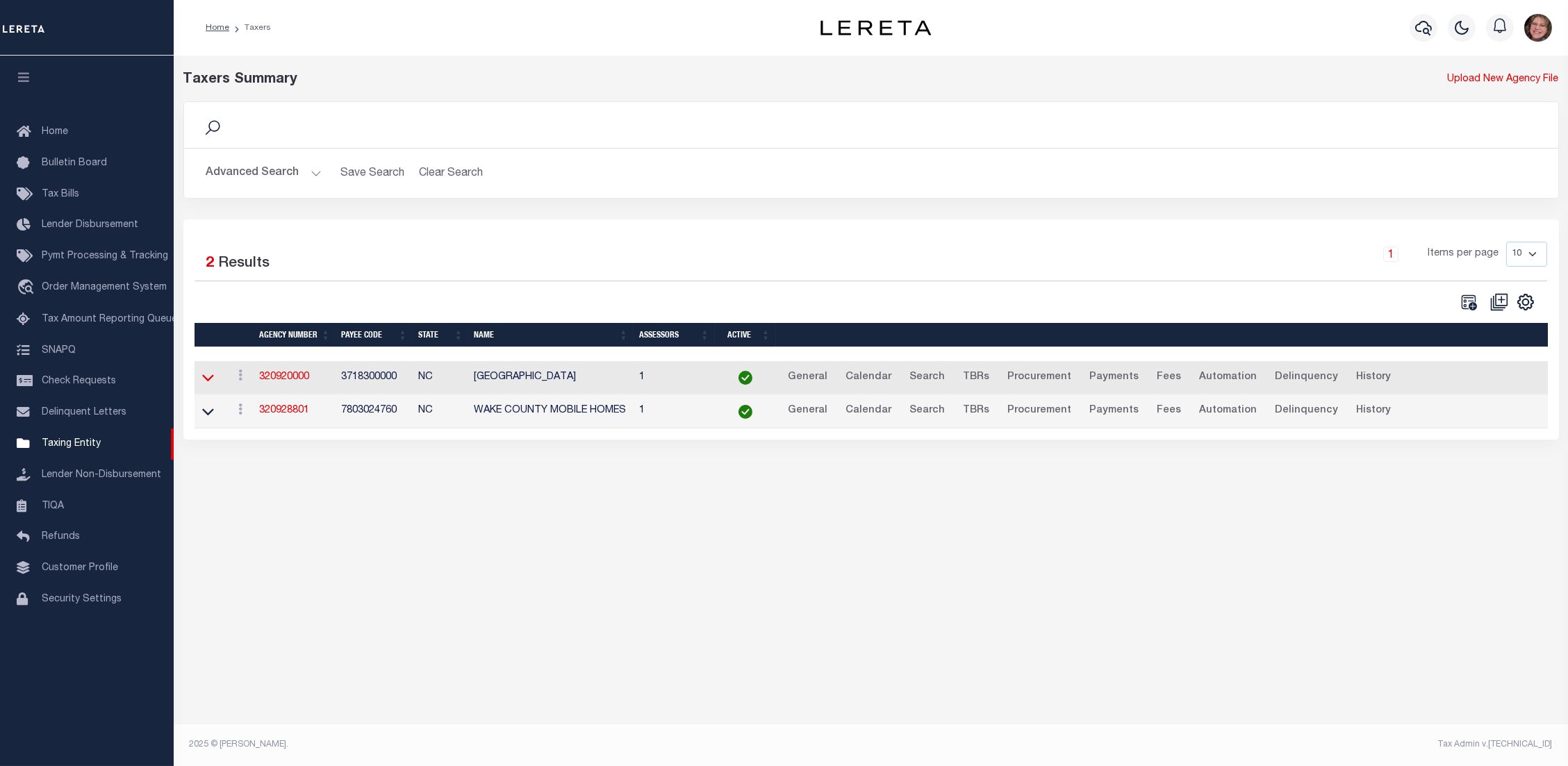
click at [212, 378] on icon at bounding box center [208, 378] width 12 height 7
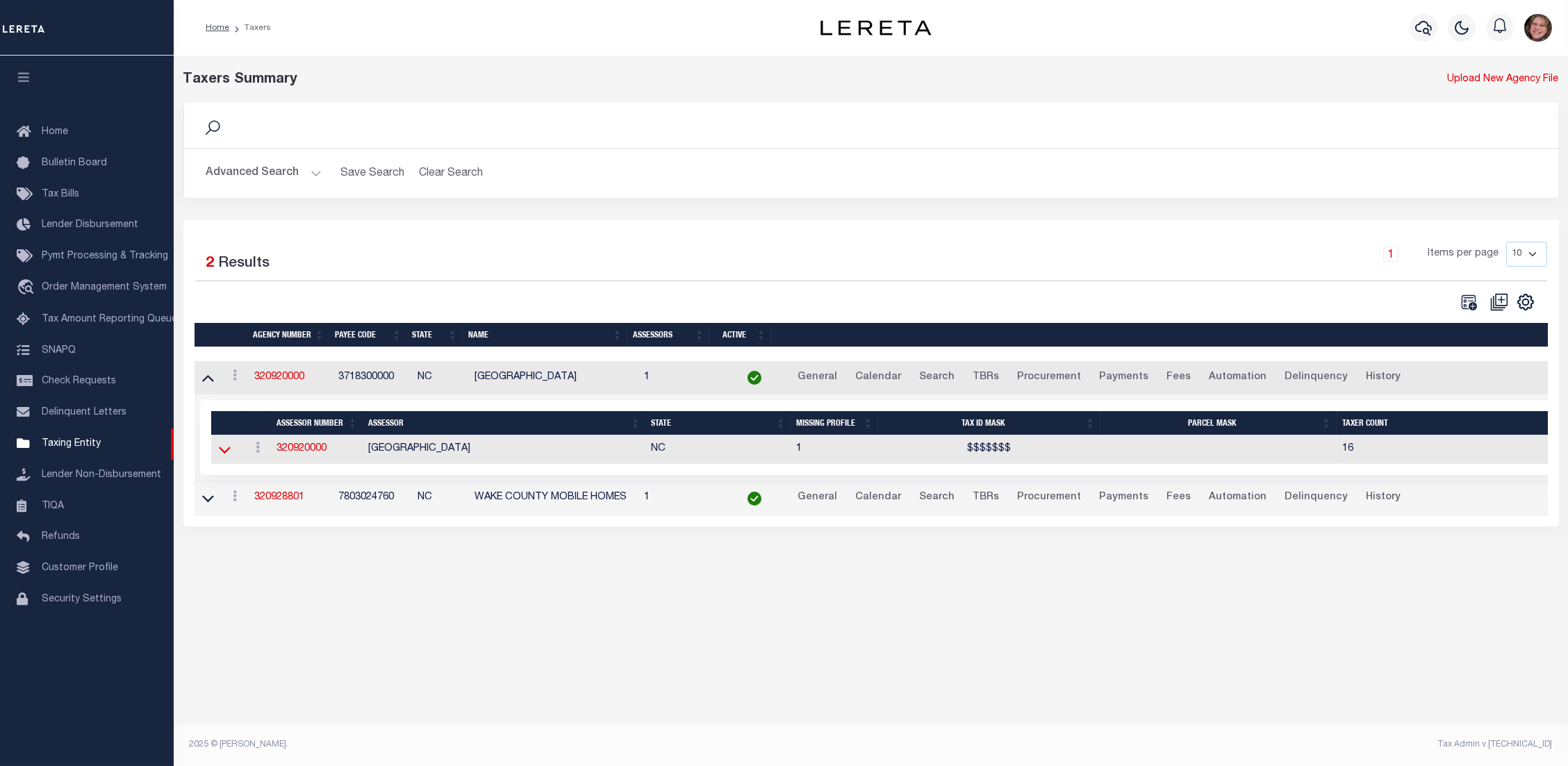
click at [224, 452] on icon at bounding box center [224, 449] width 12 height 14
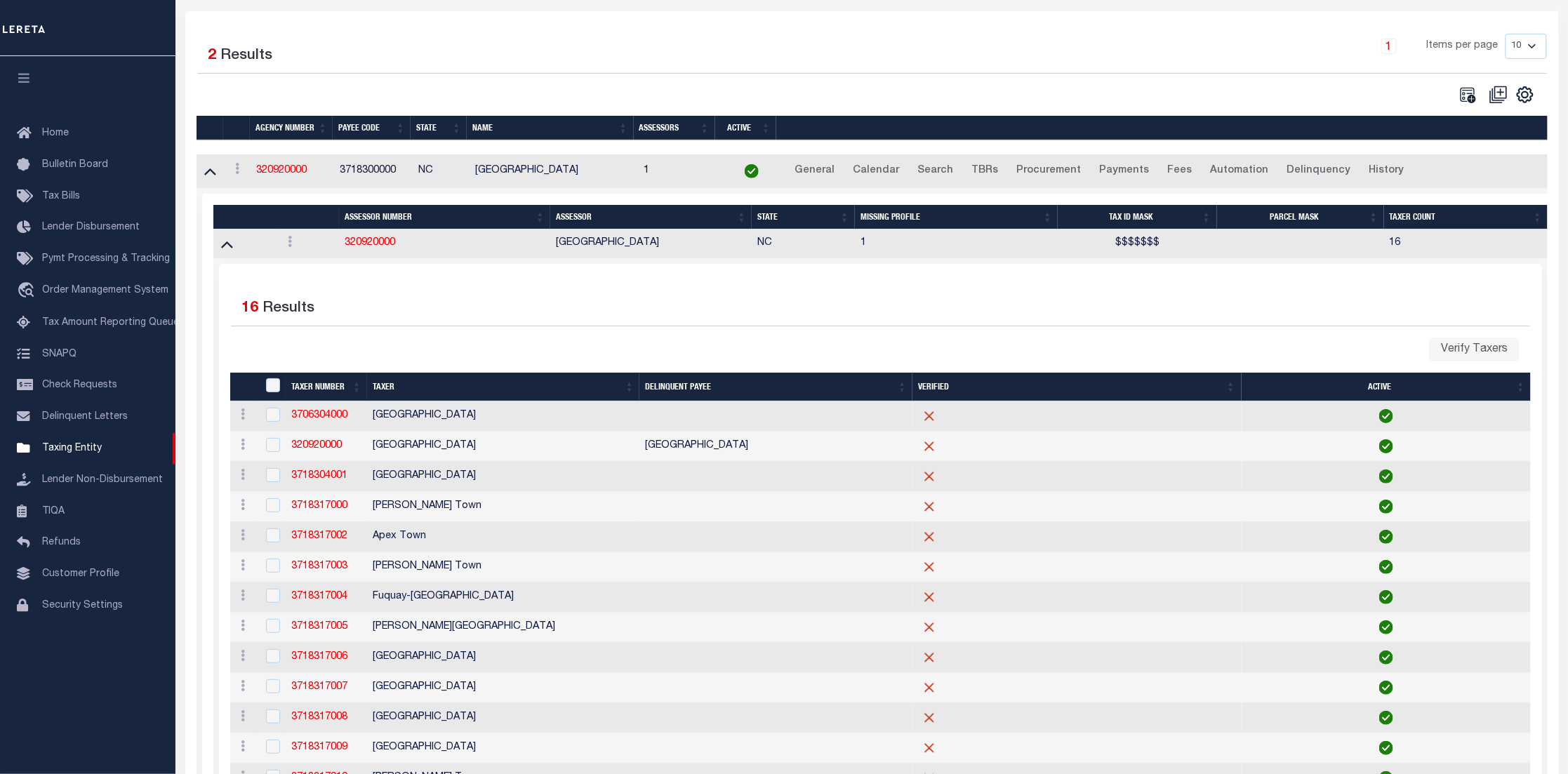
scroll to position [105, 0]
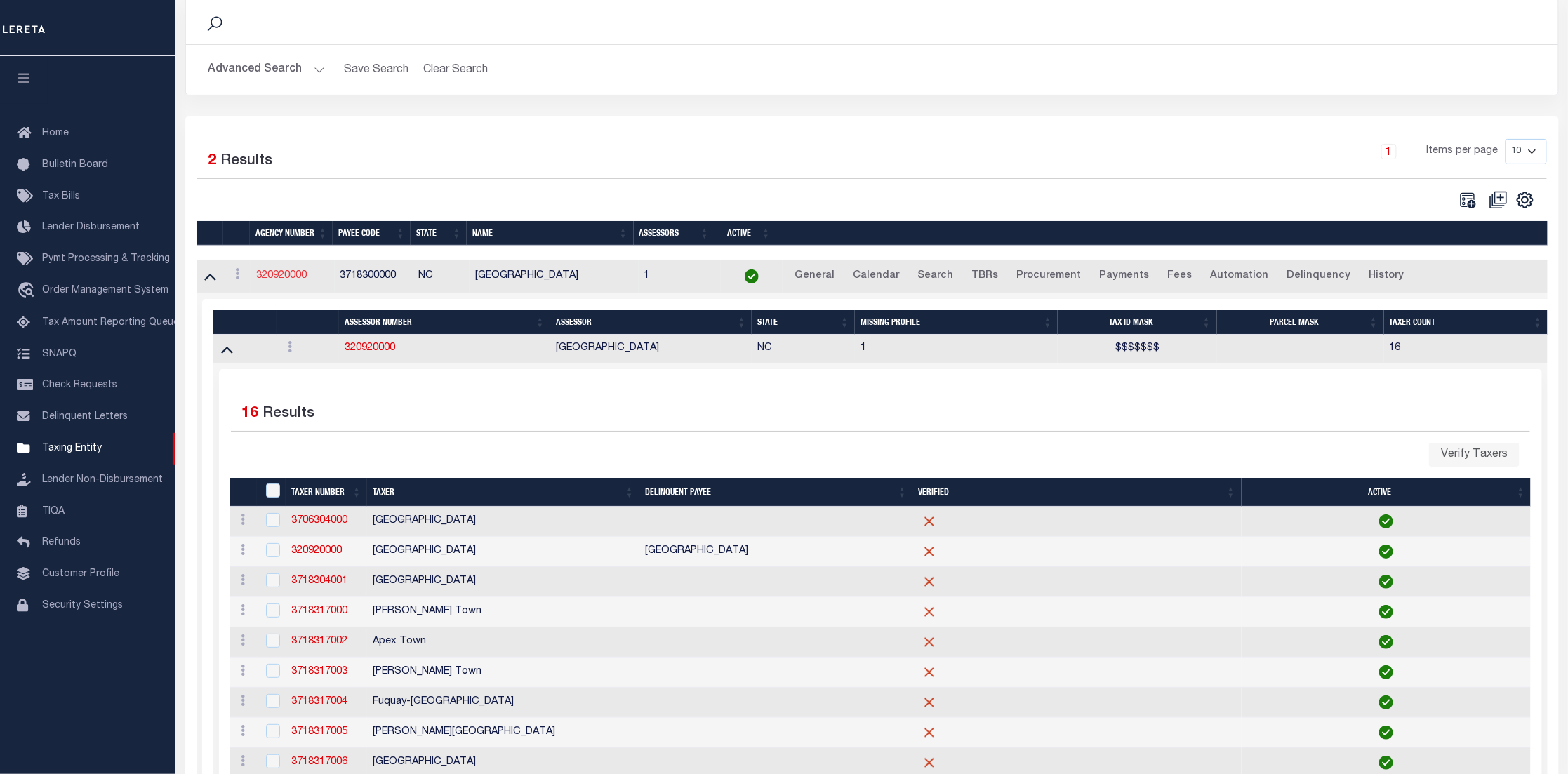
click at [277, 277] on link "320920000" at bounding box center [281, 276] width 50 height 10
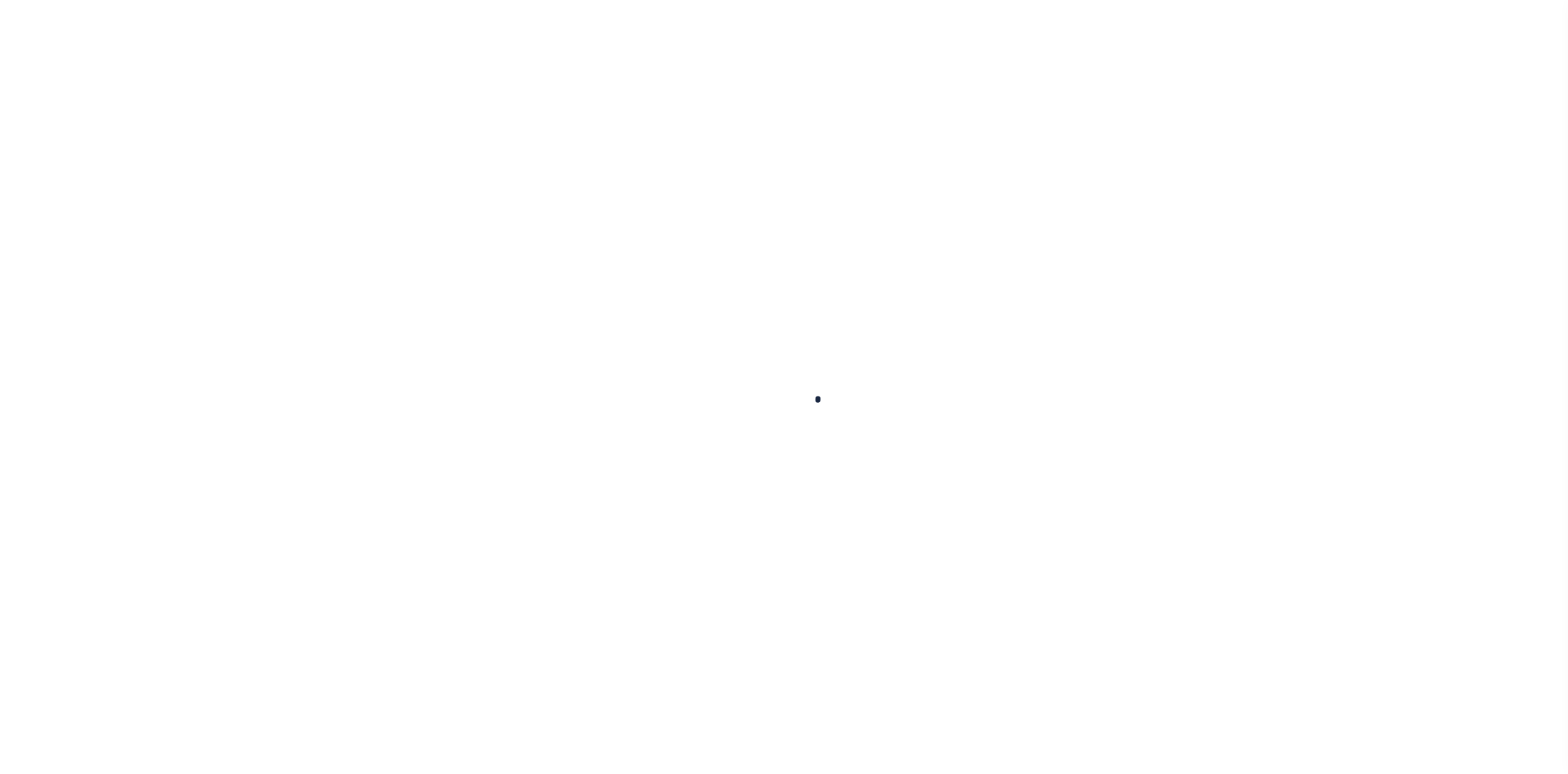
select select
checkbox input "false"
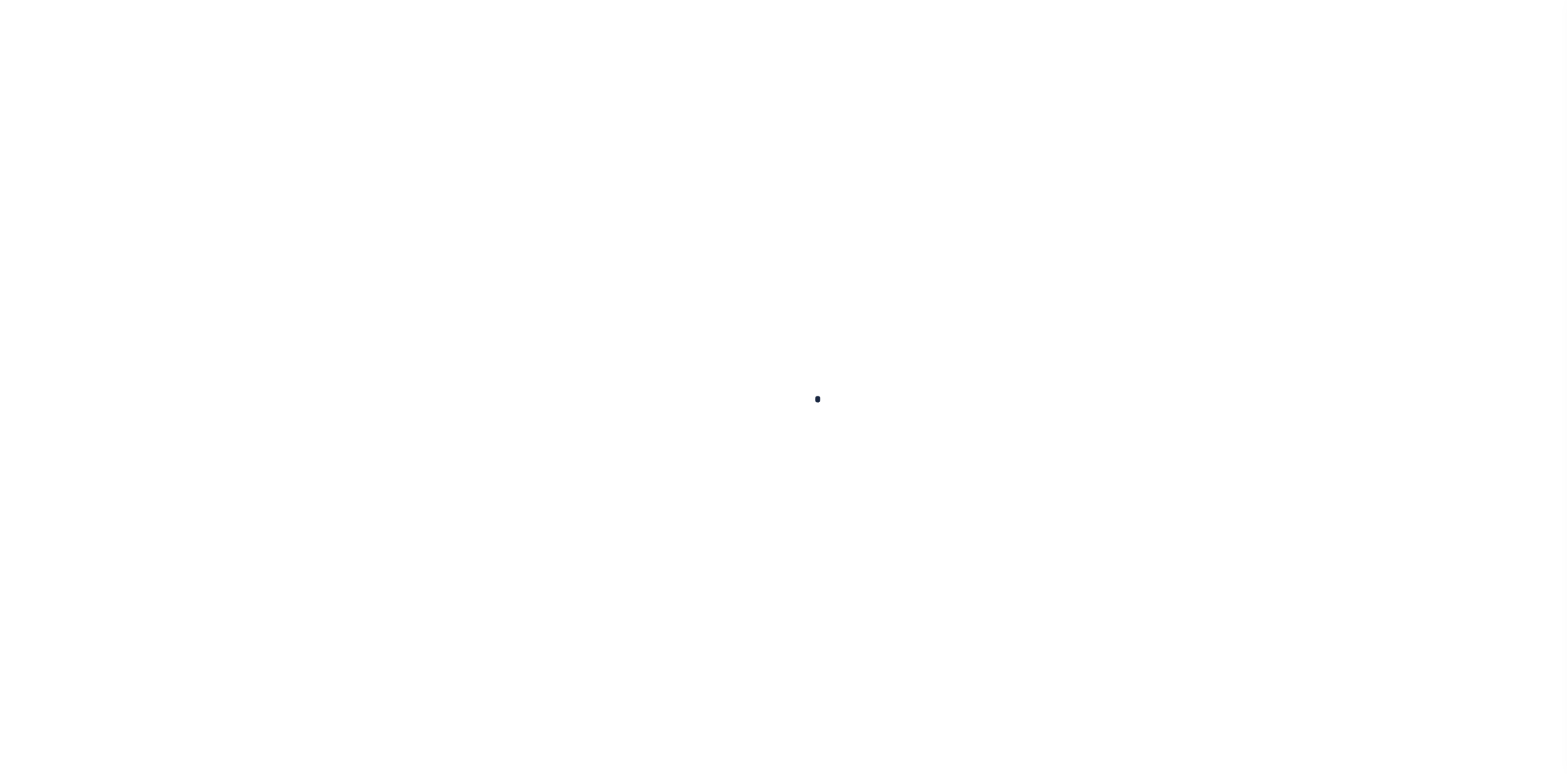
checkbox input "false"
type input "3718300000"
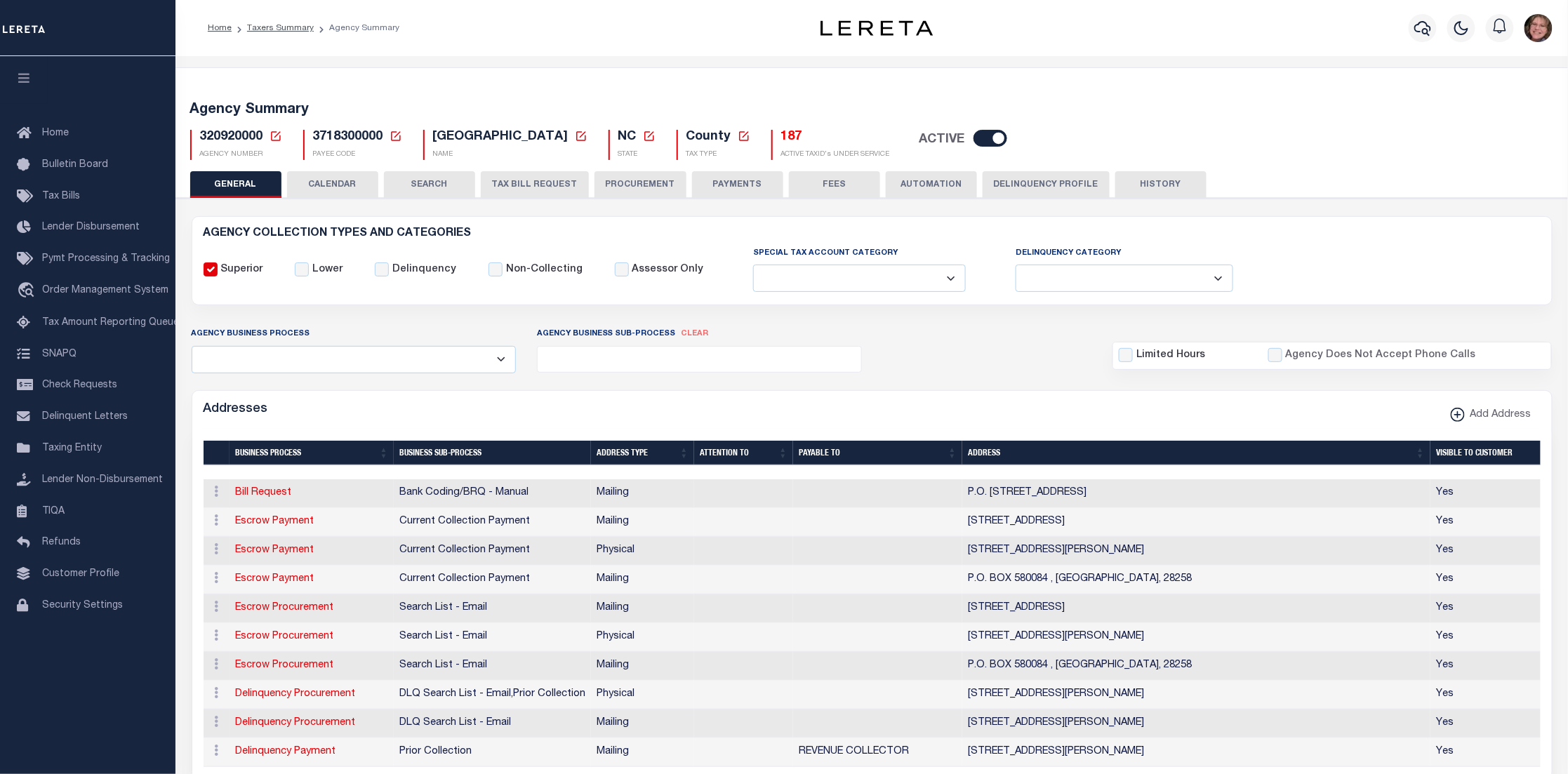
click at [352, 184] on button "CALENDAR" at bounding box center [333, 184] width 91 height 26
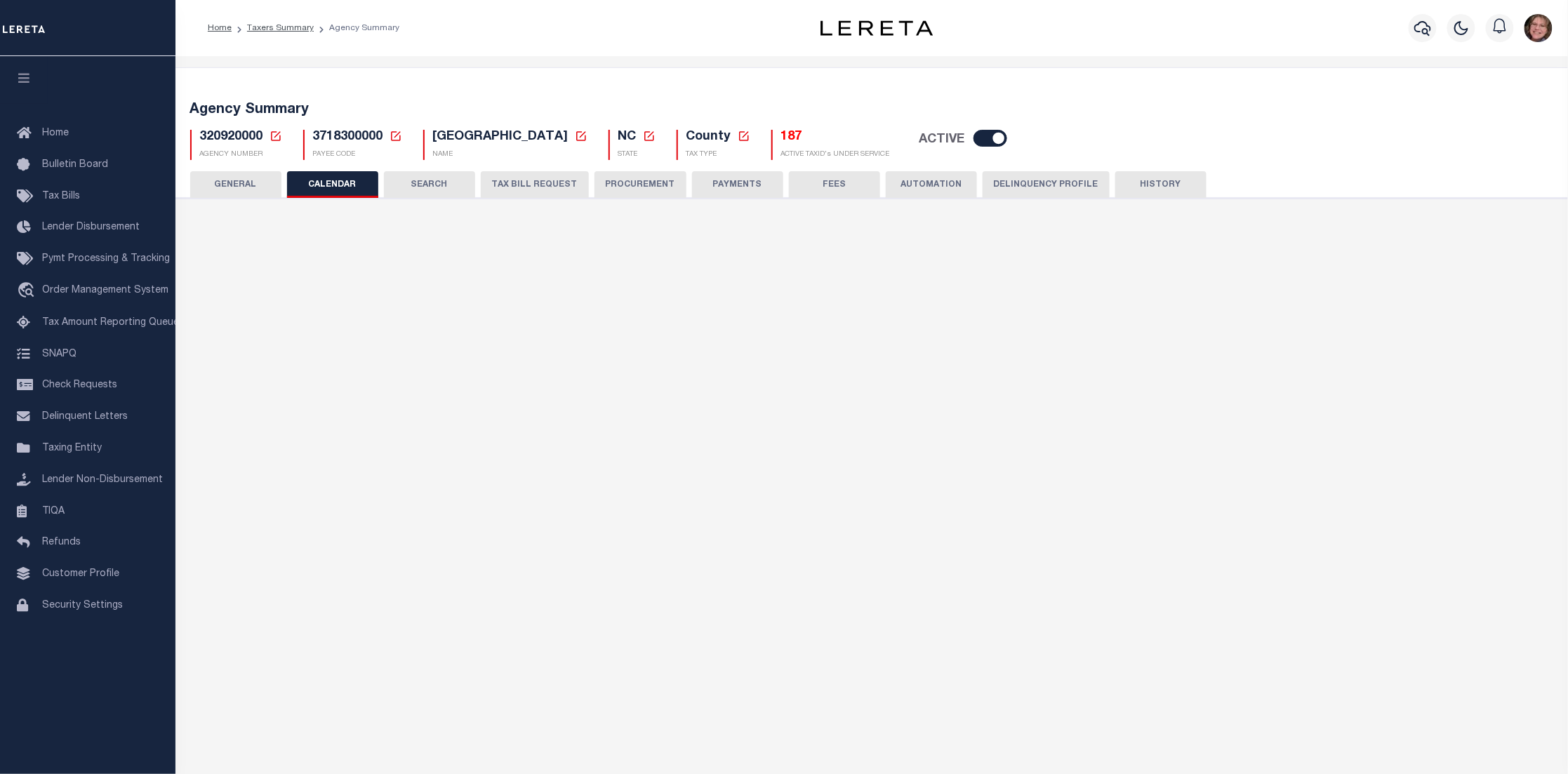
checkbox input "false"
type input "1"
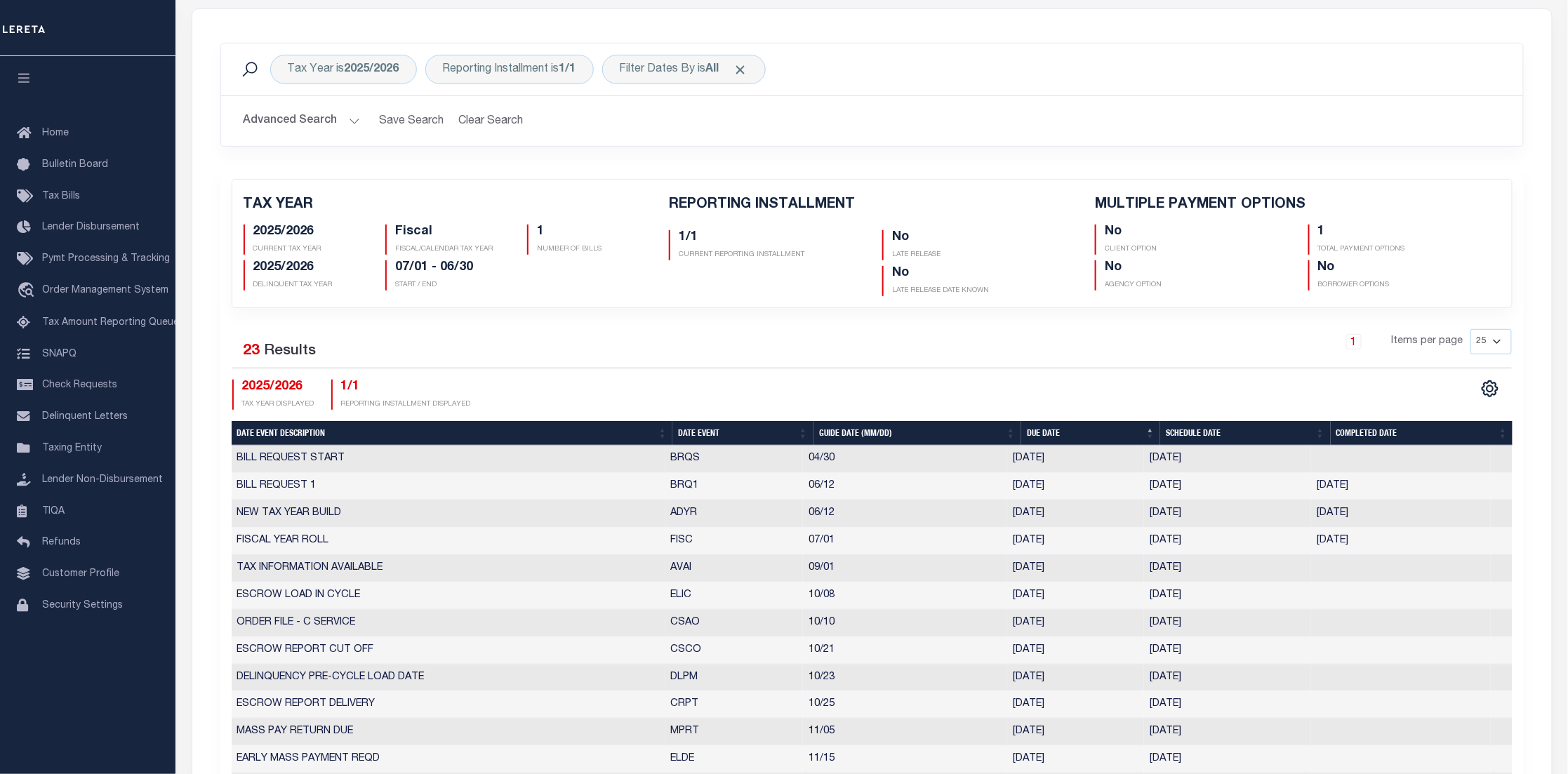
scroll to position [211, 0]
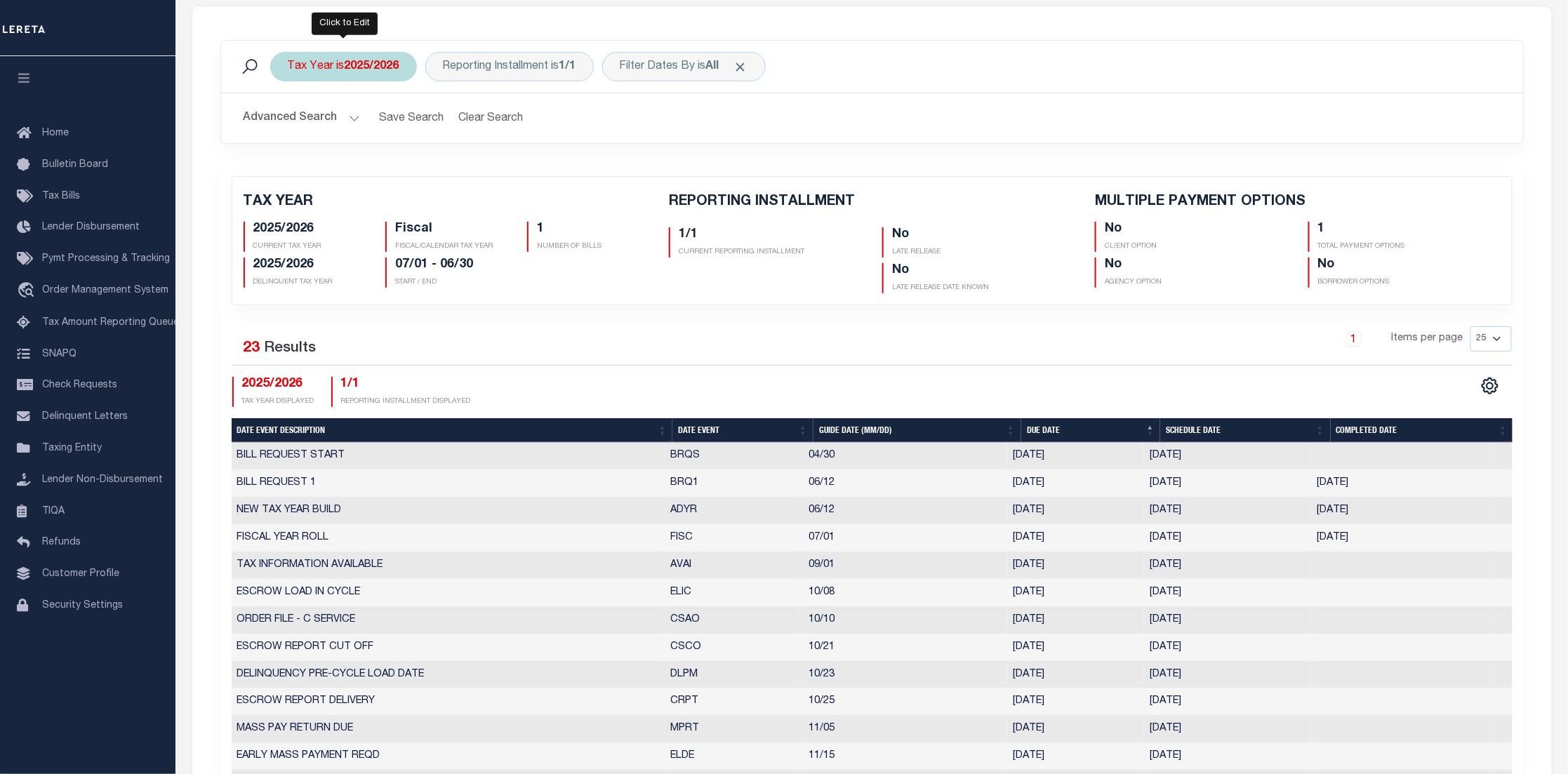
click at [397, 66] on b "2025/2026" at bounding box center [372, 67] width 55 height 11
click at [400, 139] on select "2026/2027 2025/2026 2024/2025 2023/2024 2022/2023 2021/2022 2020/2021 2019/2020…" at bounding box center [392, 135] width 207 height 26
select select "2023/2024"
click at [289, 122] on select "2026/2027 2025/2026 2024/2025 2023/2024 2022/2023 2021/2022 2020/2021 2019/2020…" at bounding box center [392, 135] width 207 height 26
click at [470, 168] on input "Apply" at bounding box center [474, 166] width 41 height 23
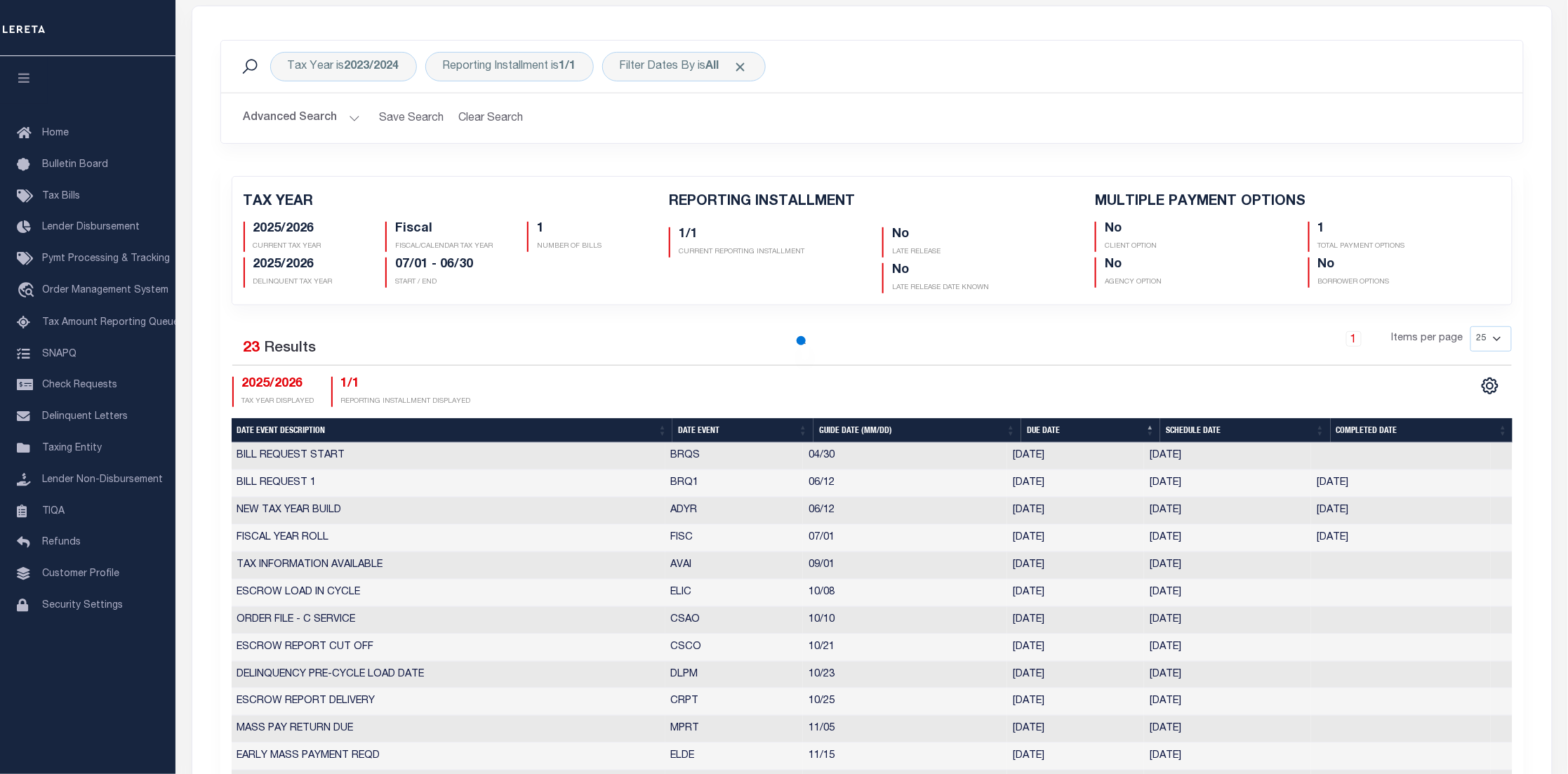
checkbox input "false"
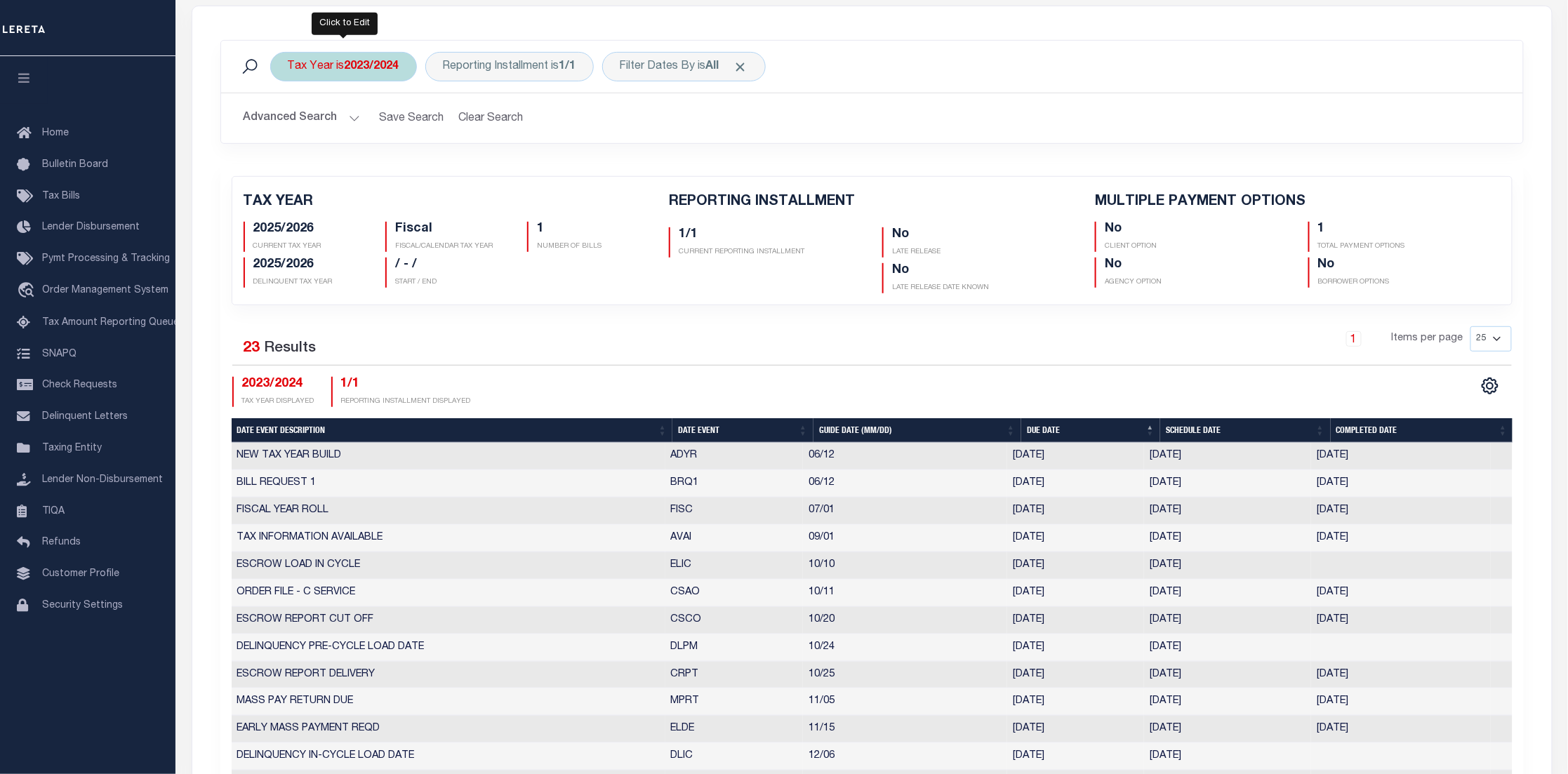
click at [375, 62] on b "2023/2024" at bounding box center [372, 67] width 55 height 11
click at [373, 137] on select "2026/2027 2025/2026 2024/2025 2023/2024 2022/2023 2021/2022 2020/2021 2019/2020…" at bounding box center [392, 135] width 207 height 26
select select "2026/2027"
click at [289, 122] on select "2026/2027 2025/2026 2024/2025 2023/2024 2022/2023 2021/2022 2020/2021 2019/2020…" at bounding box center [392, 135] width 207 height 26
click at [479, 159] on input "Apply" at bounding box center [474, 166] width 41 height 23
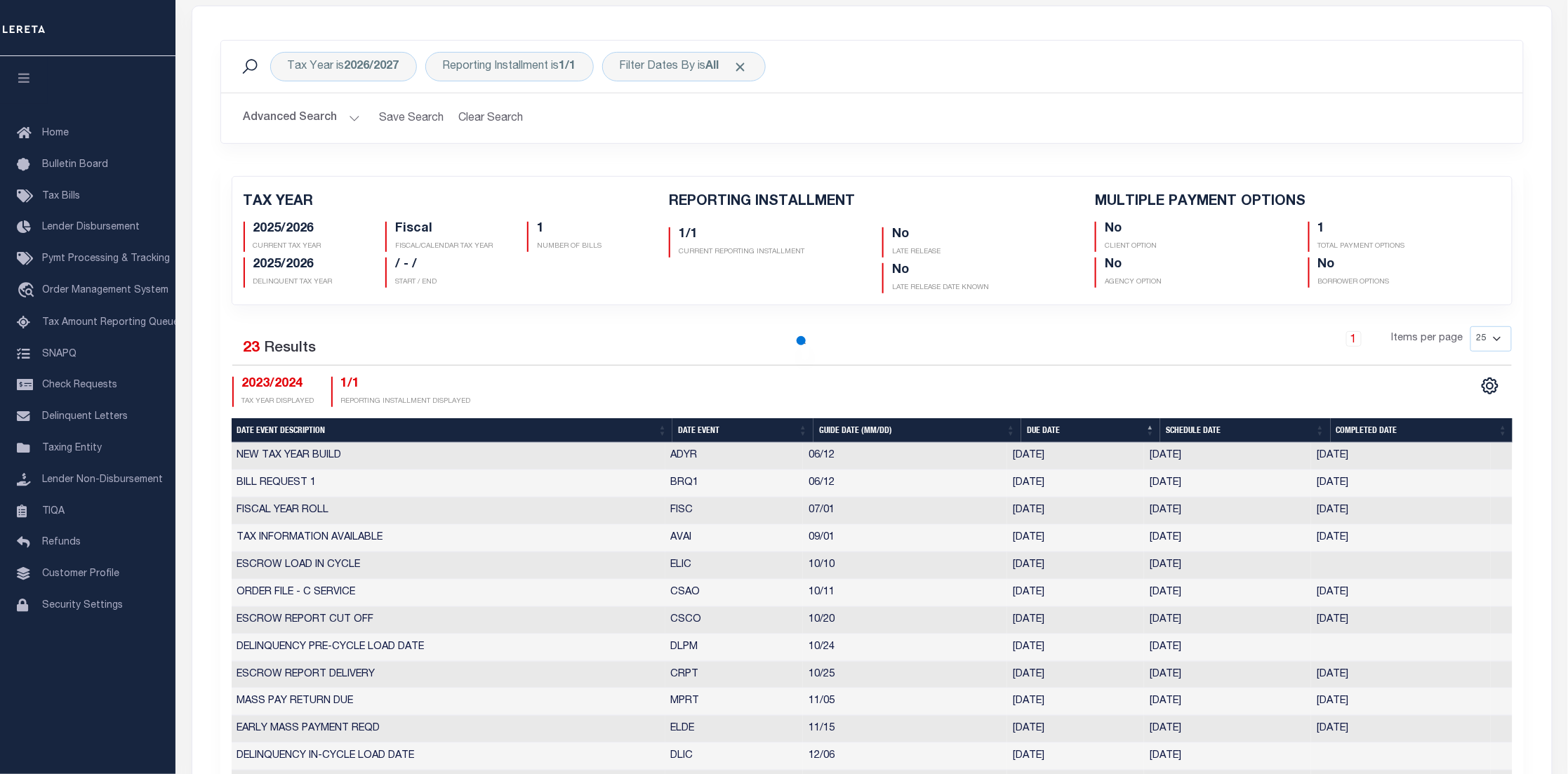
checkbox input "false"
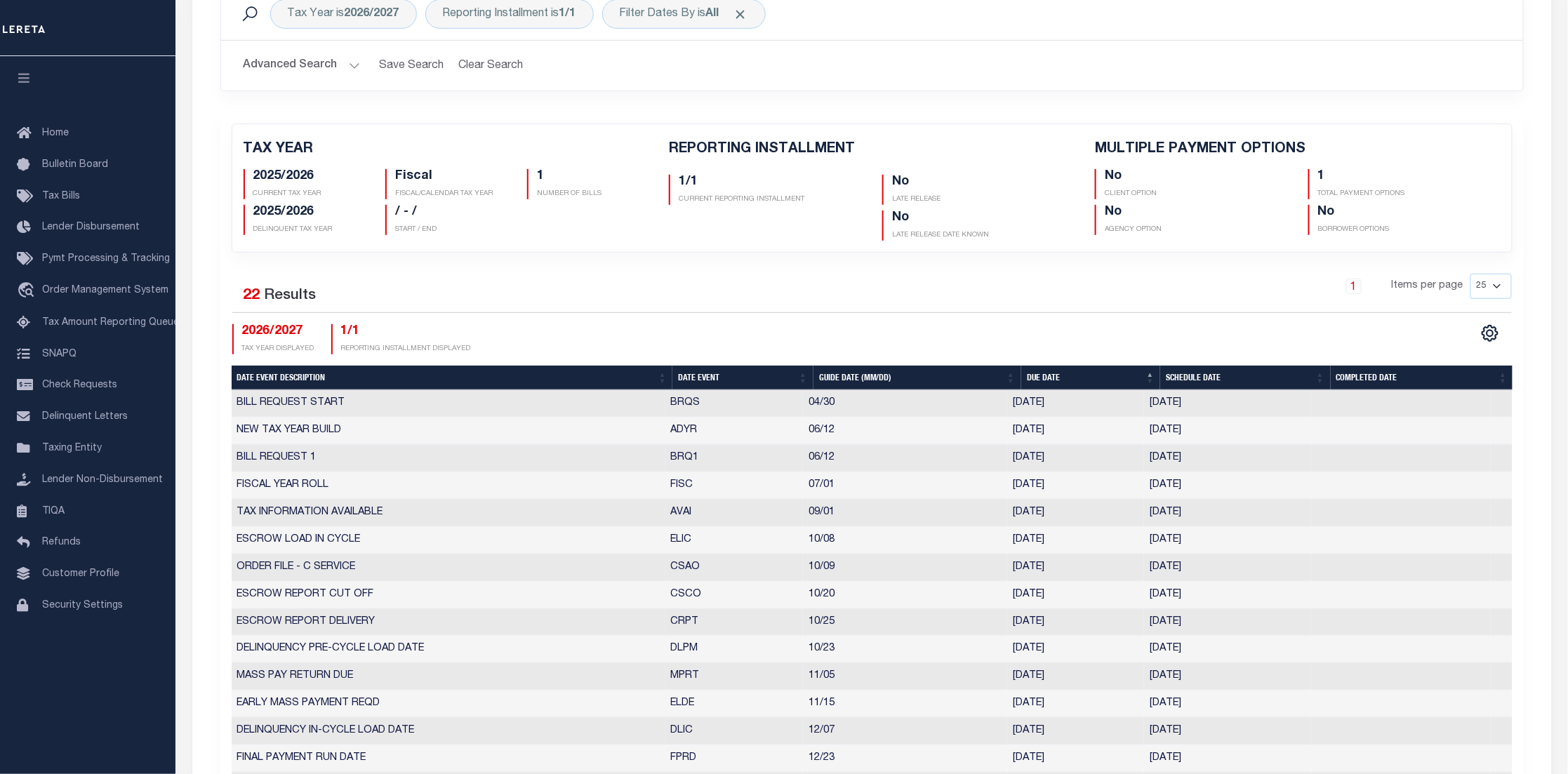
scroll to position [53, 0]
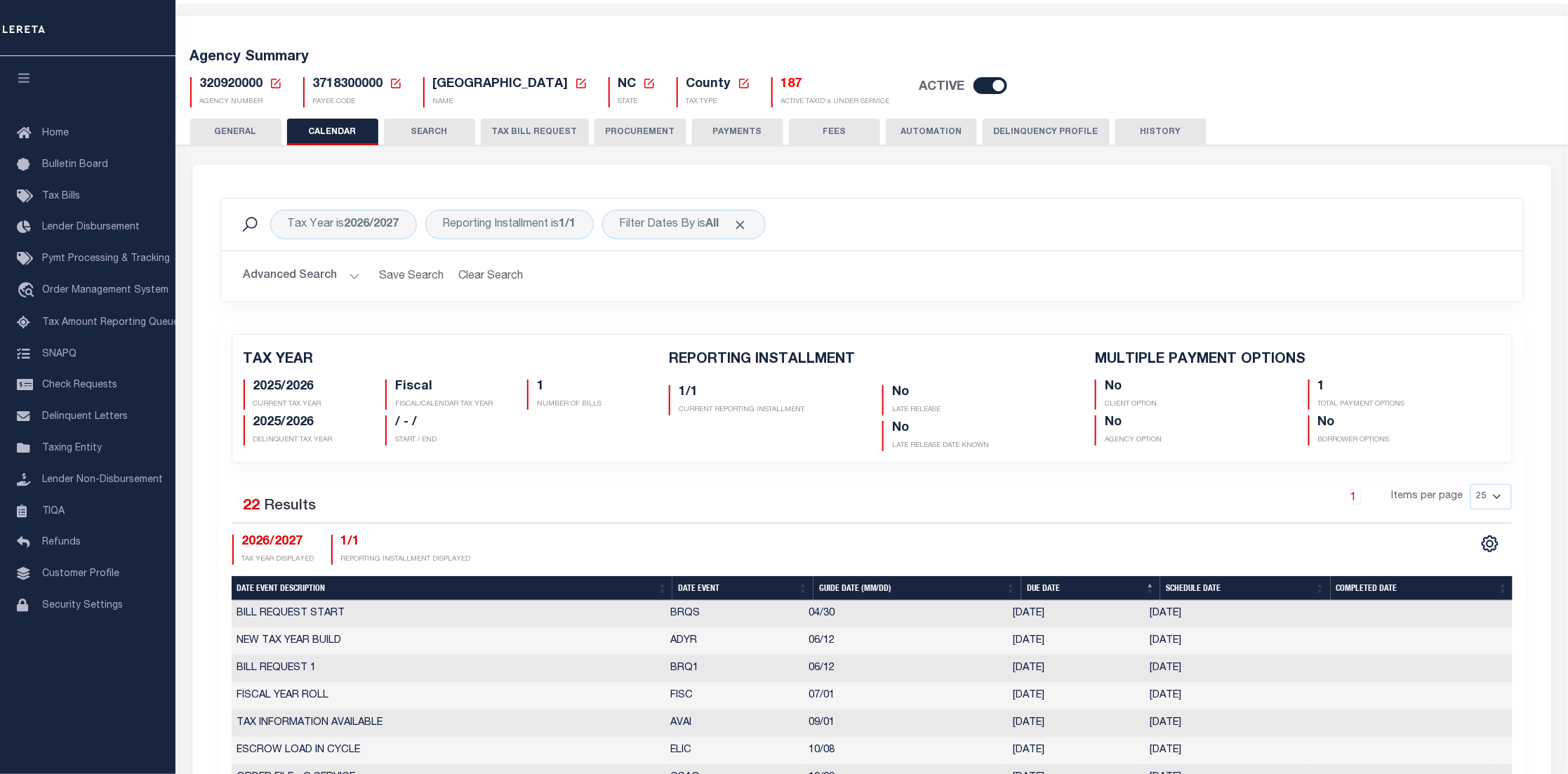
click at [436, 125] on button "SEARCH" at bounding box center [429, 132] width 91 height 26
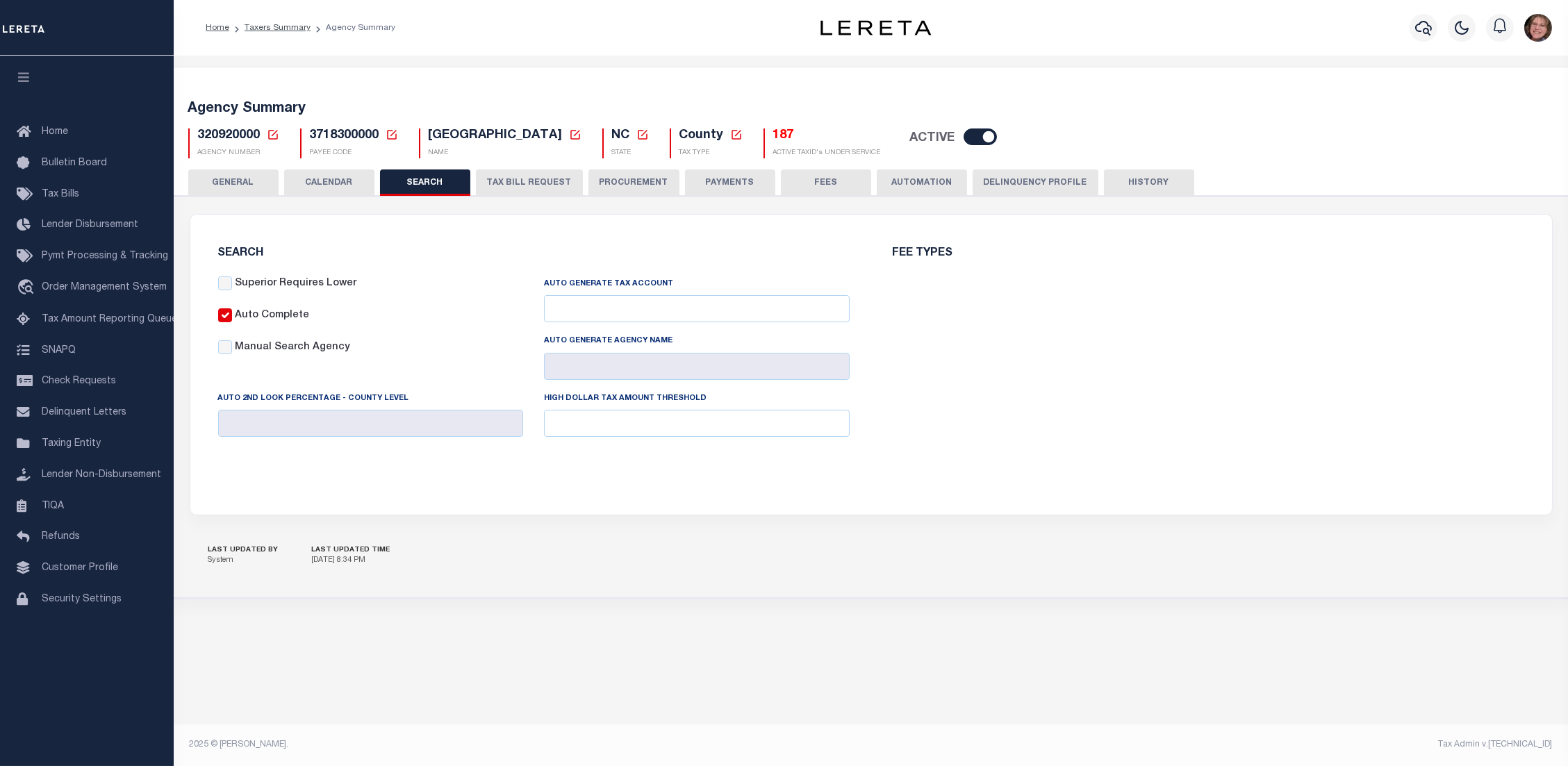
checkbox input "false"
type input "11000"
drag, startPoint x: 534, startPoint y: 397, endPoint x: 773, endPoint y: 400, distance: 239.0
click at [773, 400] on div "High Dollar Tax Amount Threshold 11000" at bounding box center [697, 419] width 326 height 57
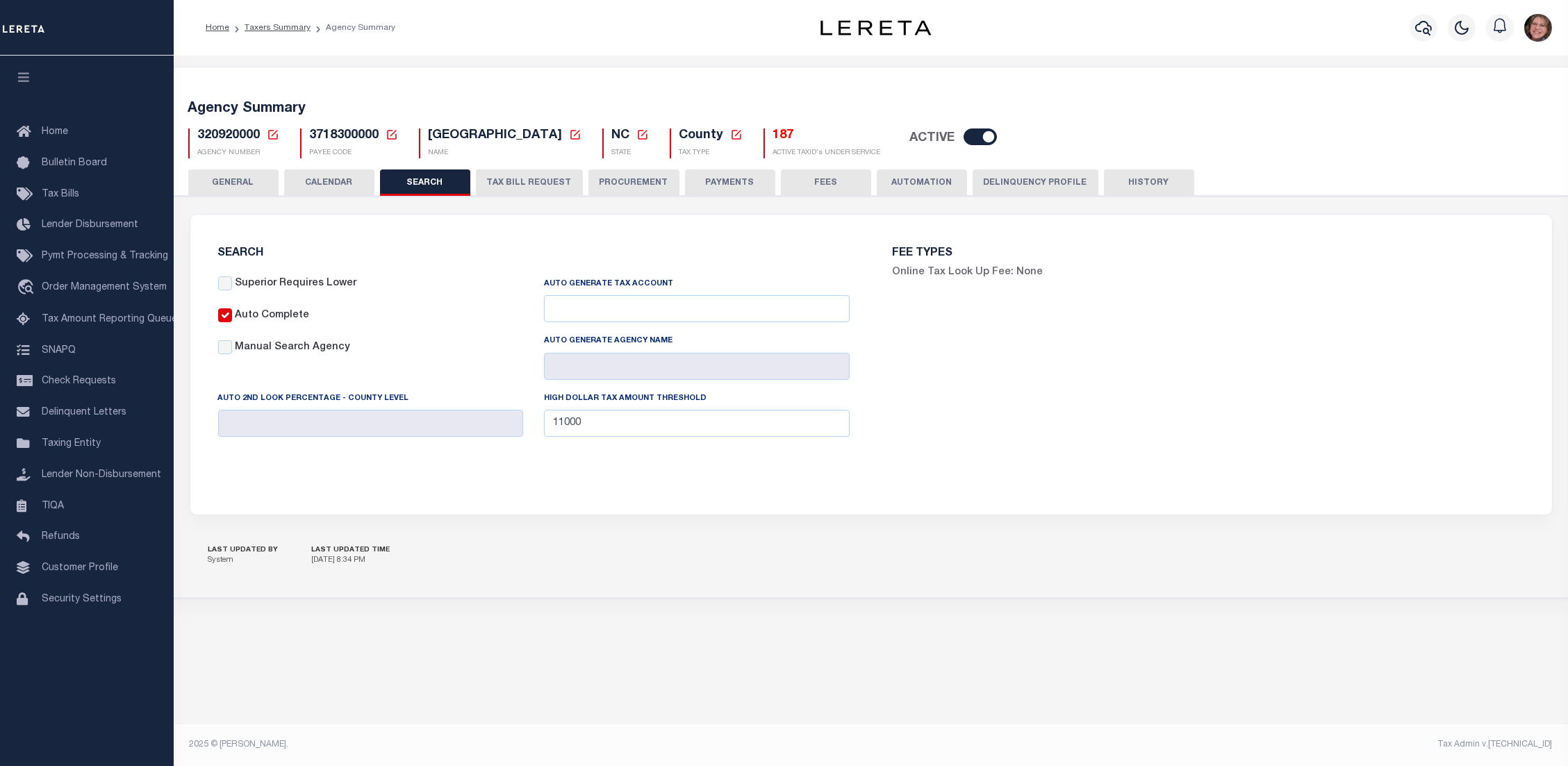
click at [771, 486] on div "SEARCH Superior Requires Lower Auto Complete Manual Search Agency 000000001 010…" at bounding box center [871, 365] width 1349 height 267
click at [545, 182] on button "TAX BILL REQUEST" at bounding box center [529, 182] width 107 height 26
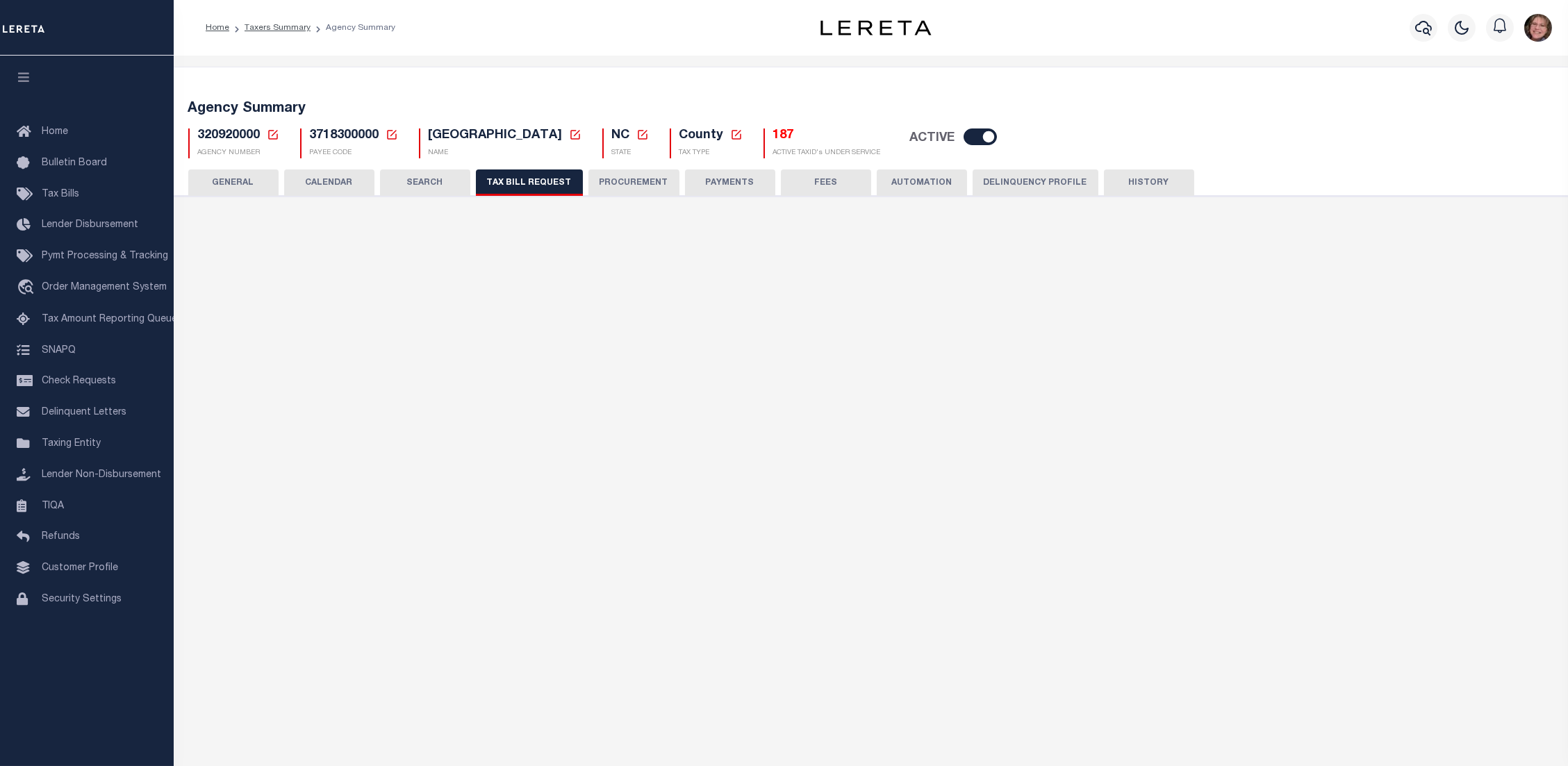
select select "27"
checkbox input "false"
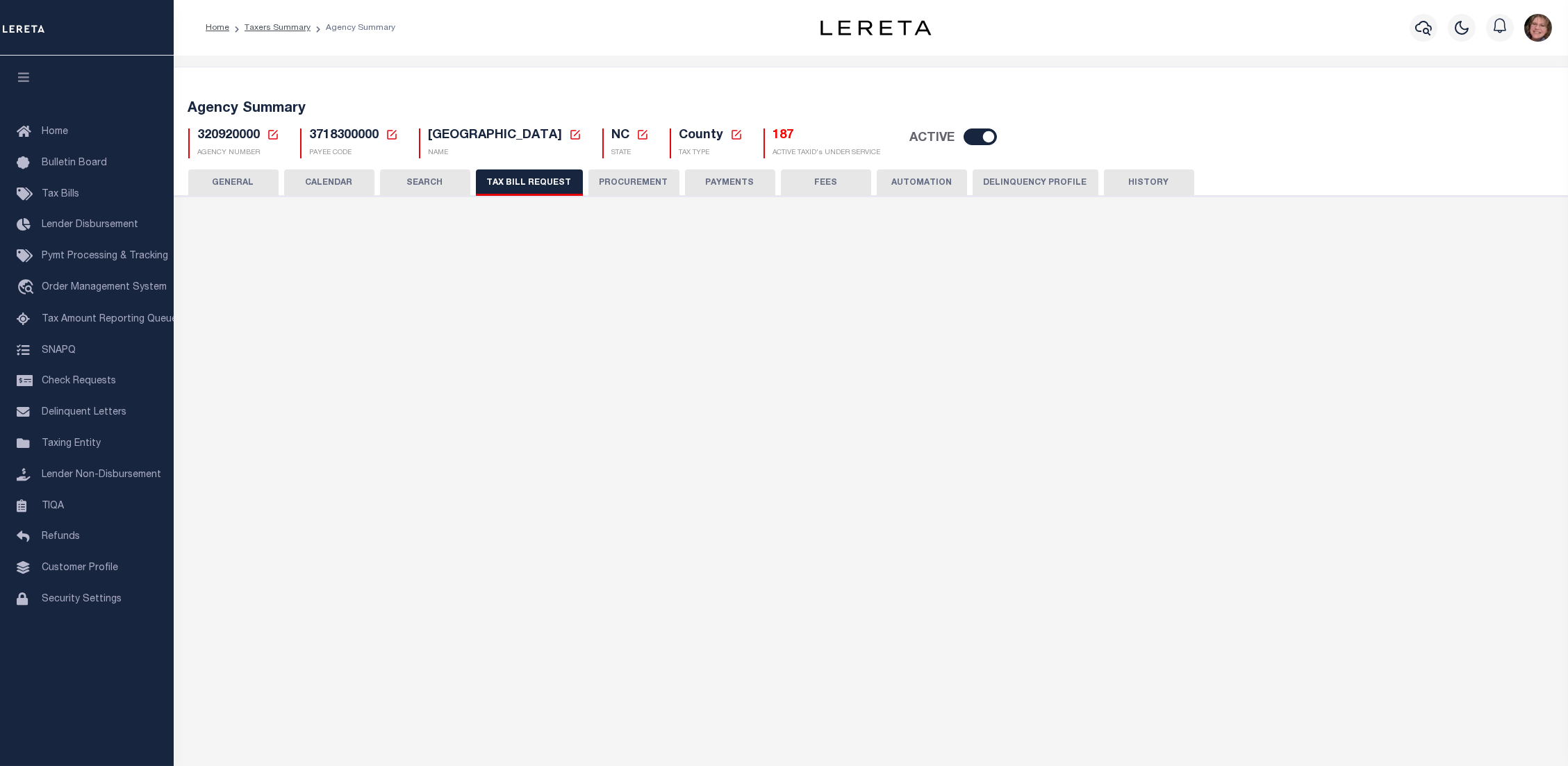
select select "23"
select select "true"
select select "13"
type input "01564"
select select
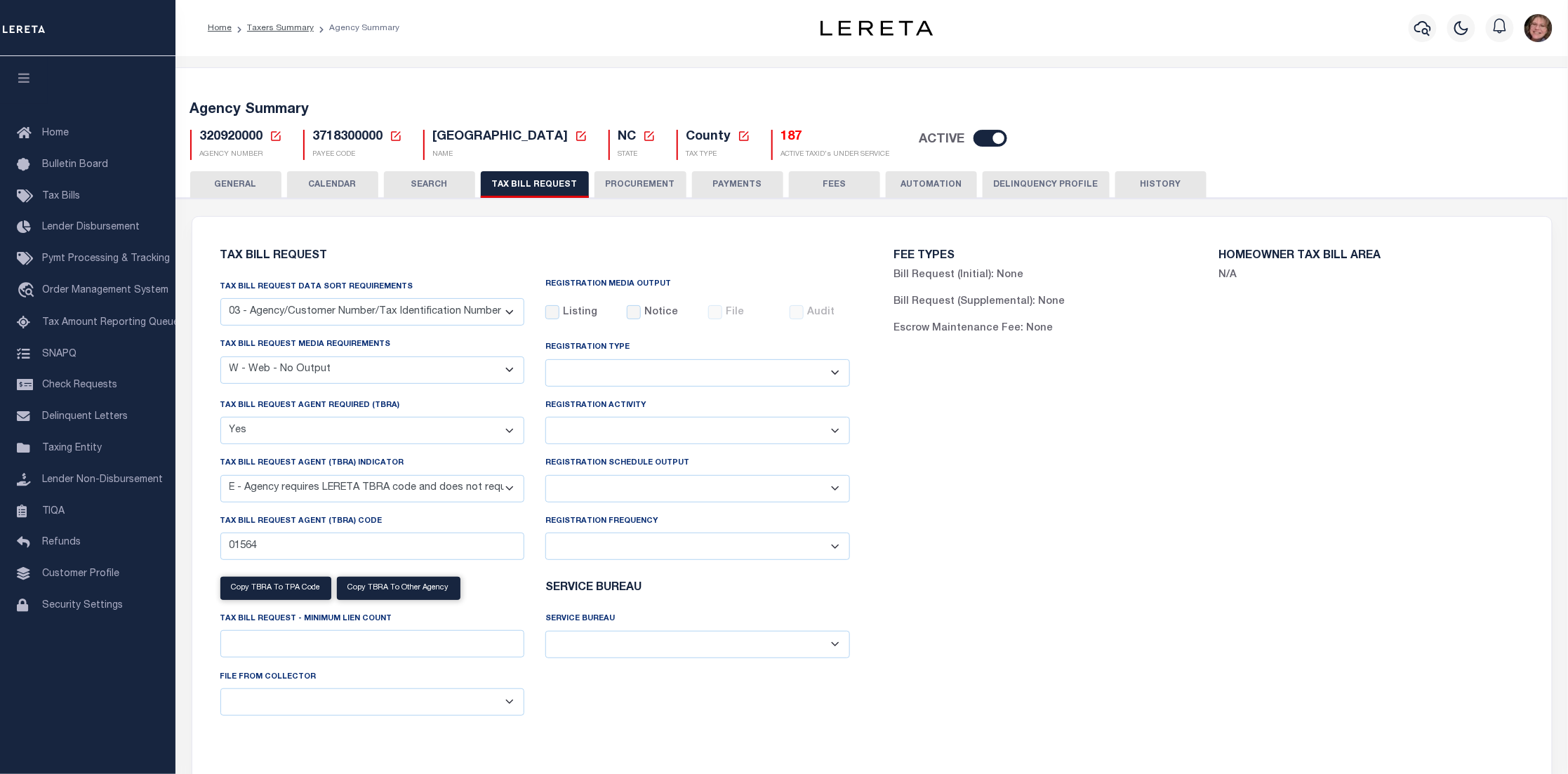
click at [639, 194] on button "PROCUREMENT" at bounding box center [640, 184] width 92 height 26
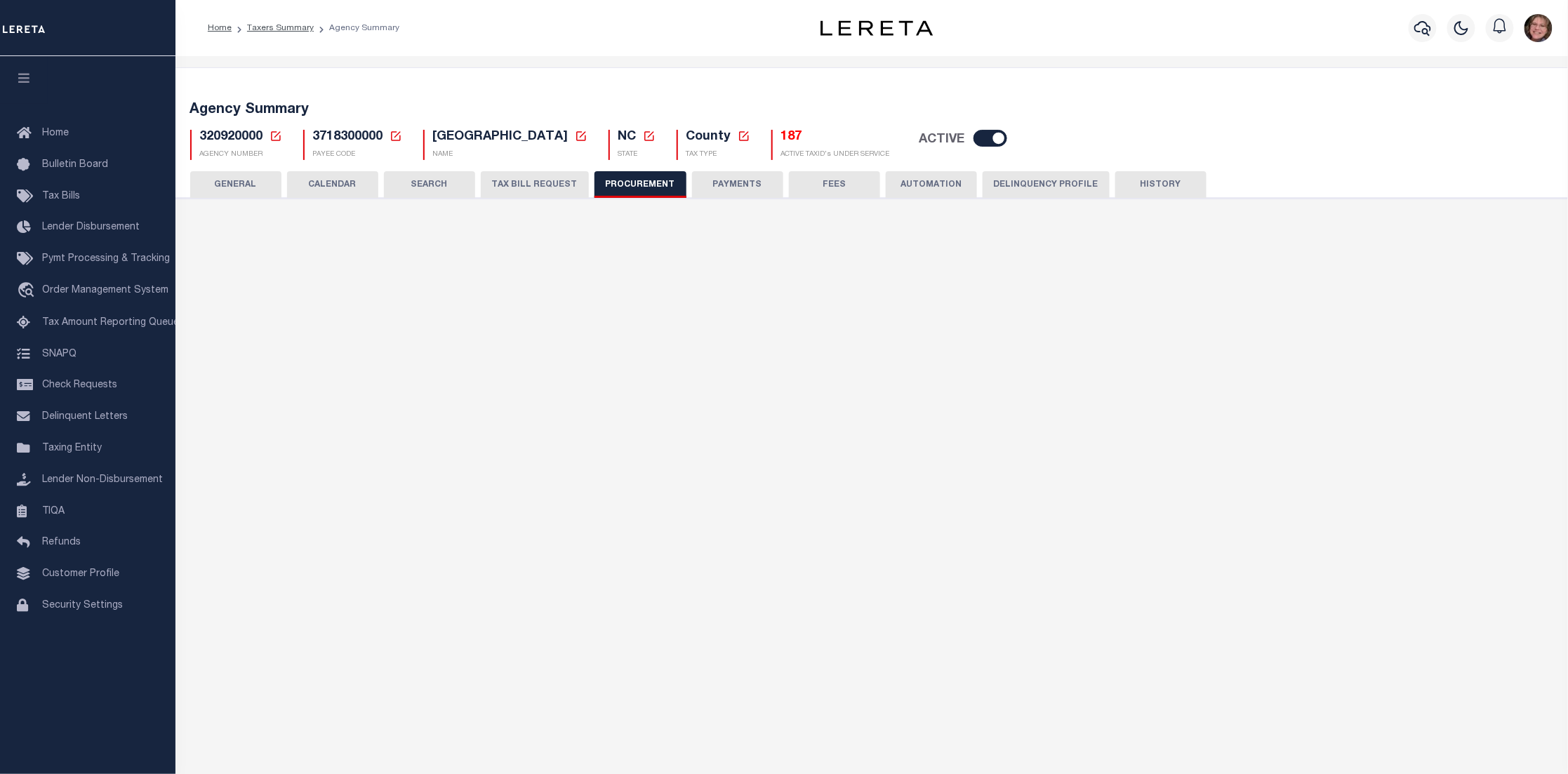
type input "$11,000"
select select "1"
select select "4"
checkbox input "true"
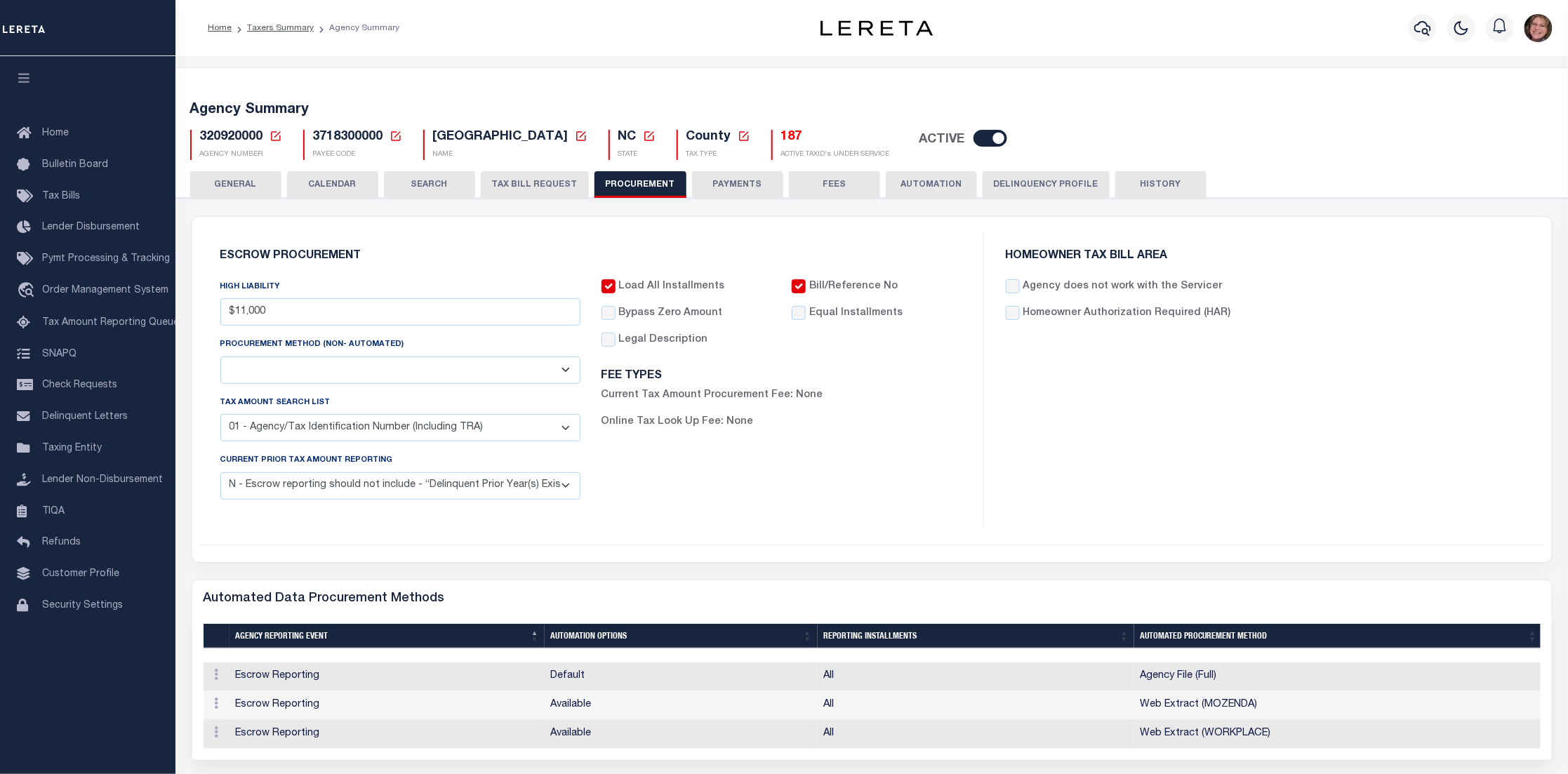
click at [750, 176] on button "PAYMENTS" at bounding box center [737, 184] width 91 height 26
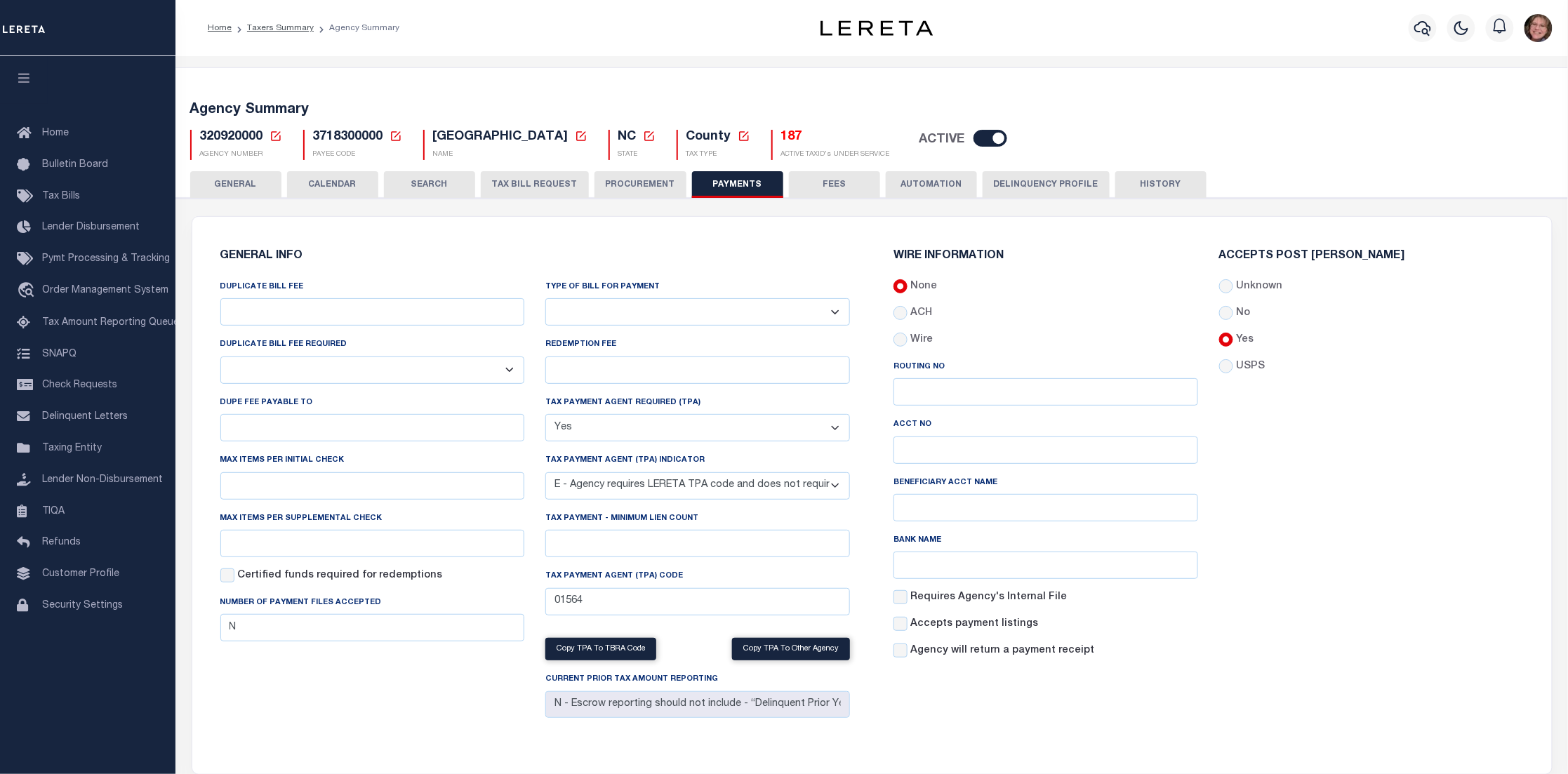
click at [829, 180] on button "FEES" at bounding box center [835, 184] width 91 height 26
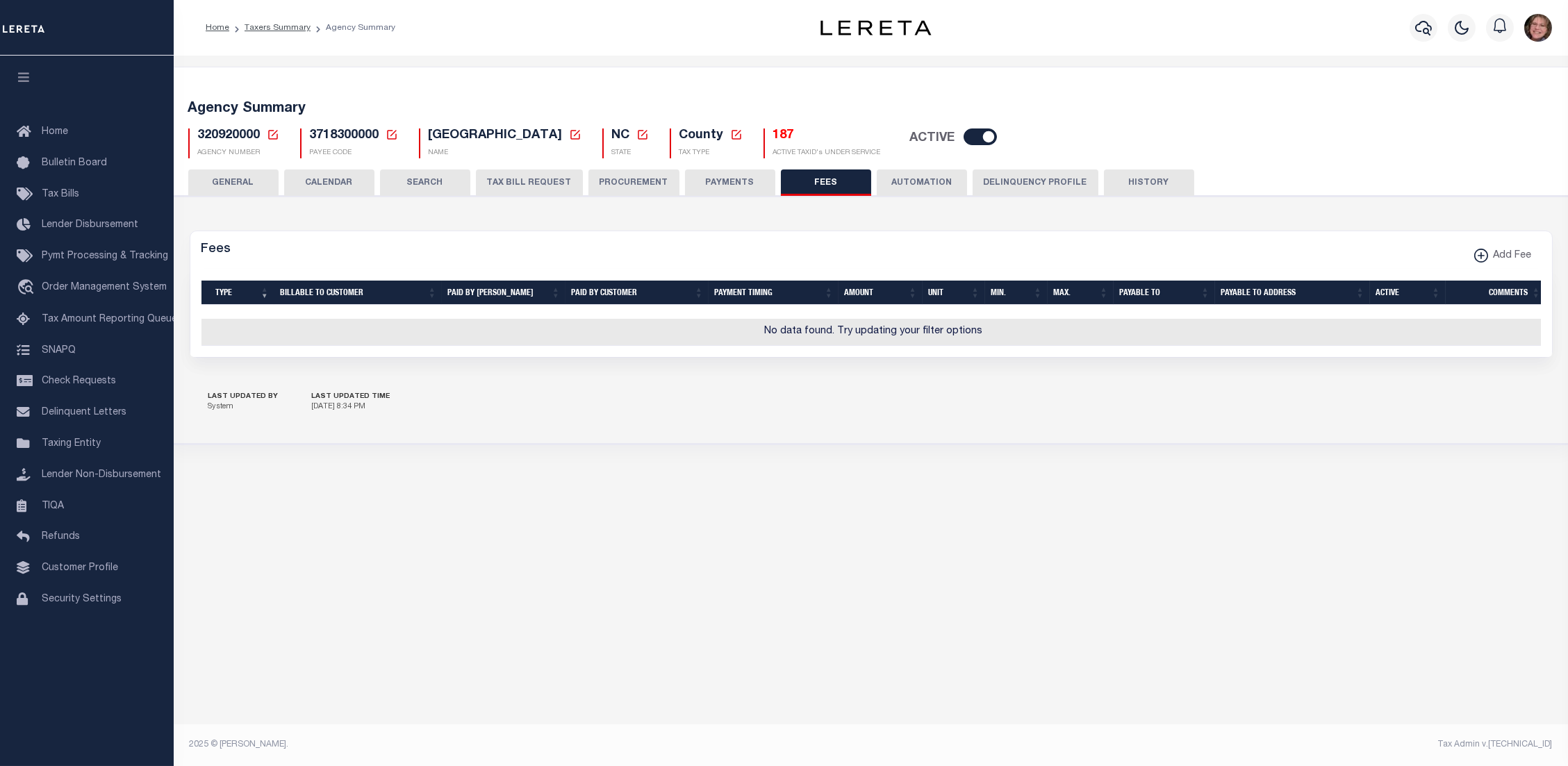
click at [925, 188] on button "AUTOMATION" at bounding box center [922, 182] width 90 height 26
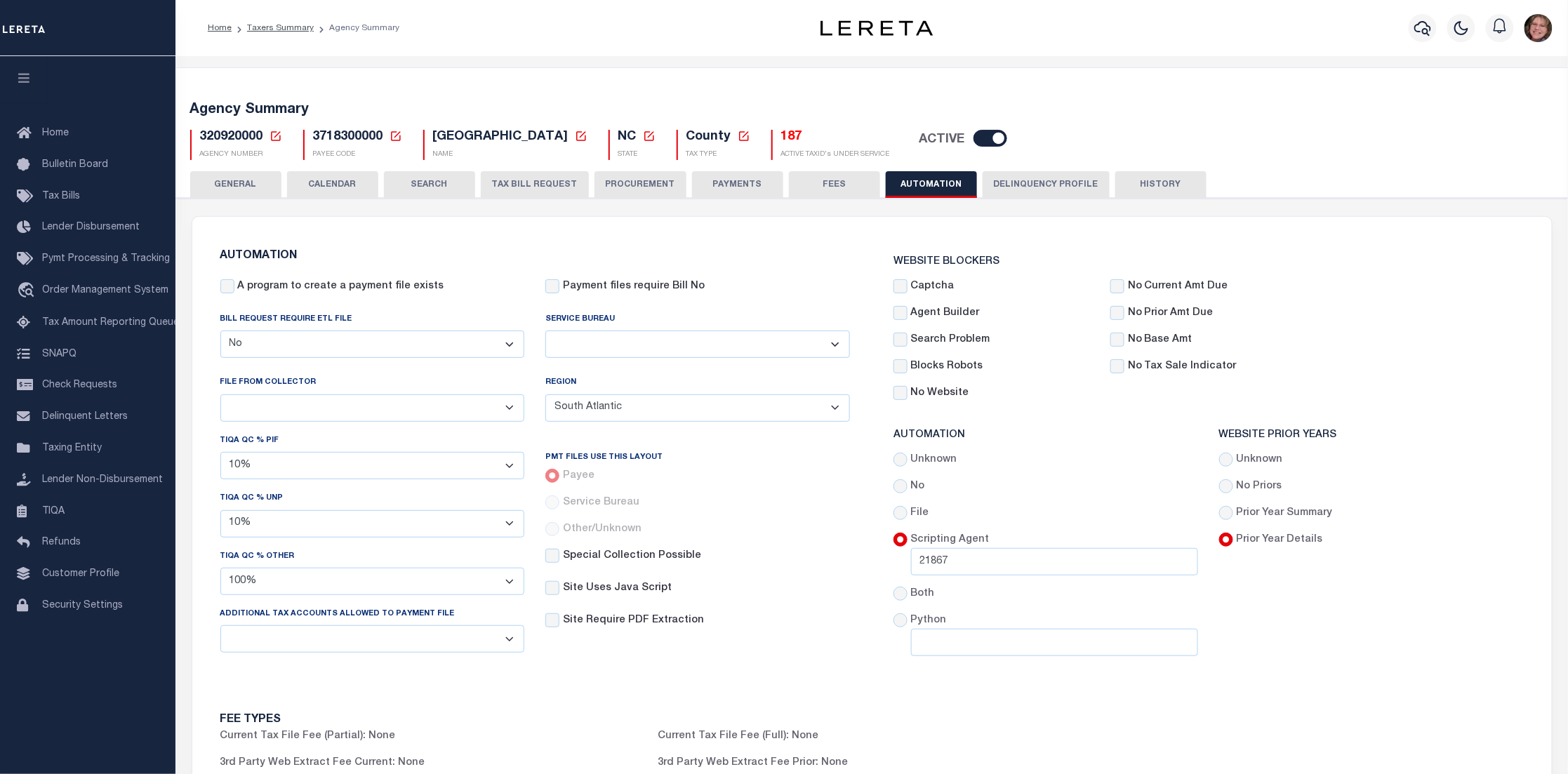
click at [1051, 188] on button "Delinquency Profile" at bounding box center [1045, 184] width 127 height 26
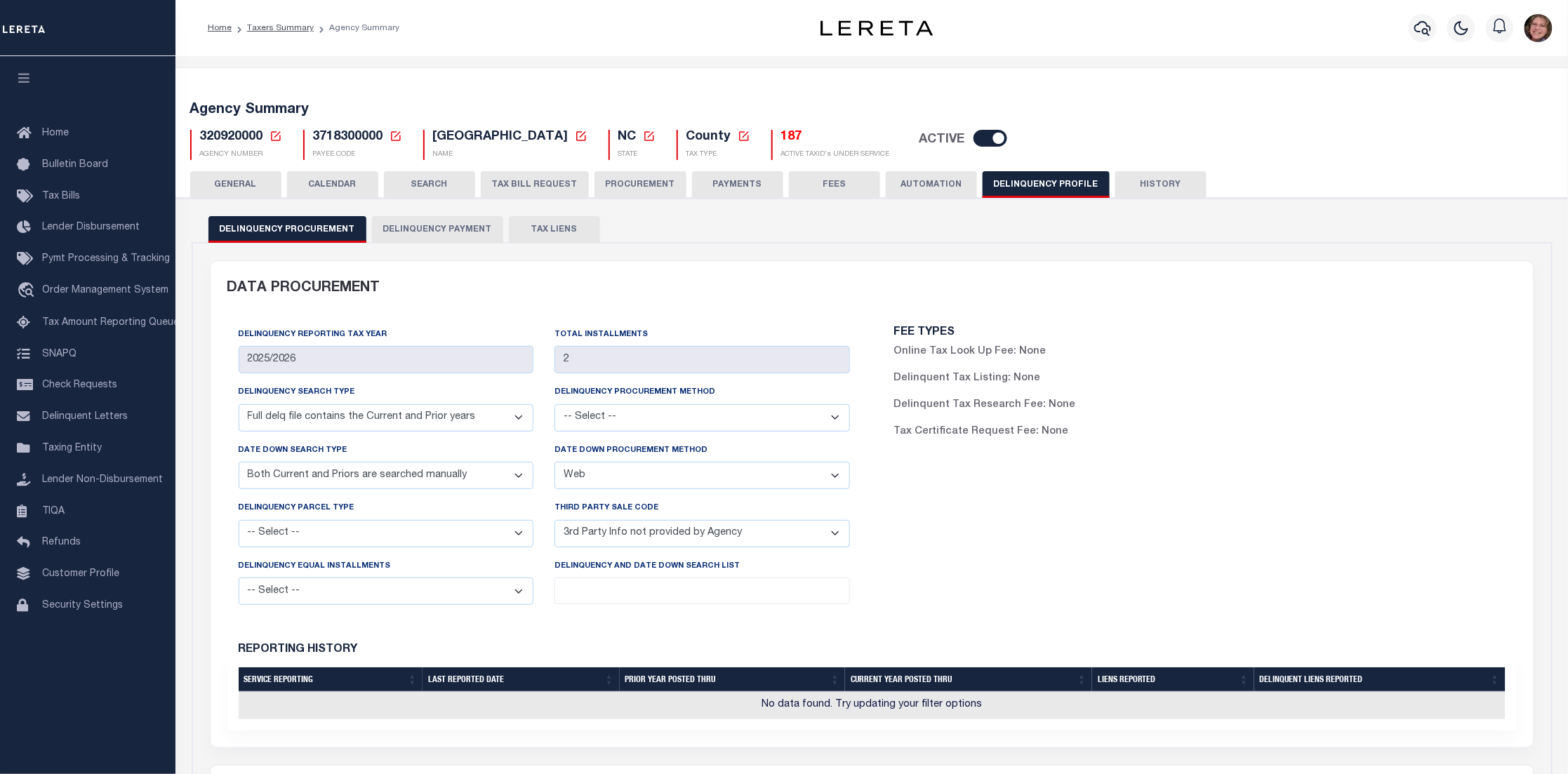
click at [1159, 180] on button "HISTORY" at bounding box center [1161, 184] width 91 height 26
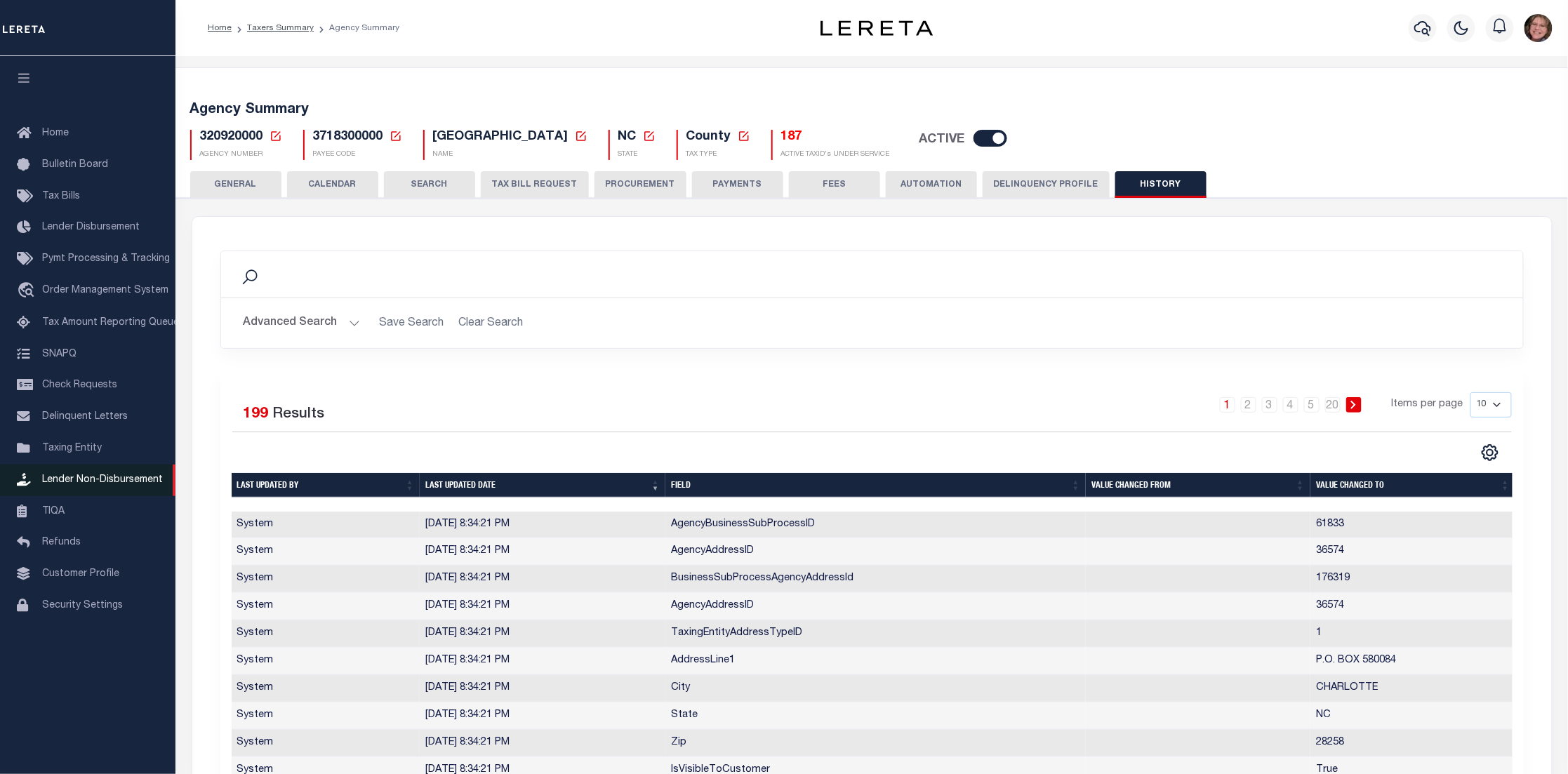
click at [84, 481] on span "Lender Non-Disbursement" at bounding box center [102, 480] width 120 height 10
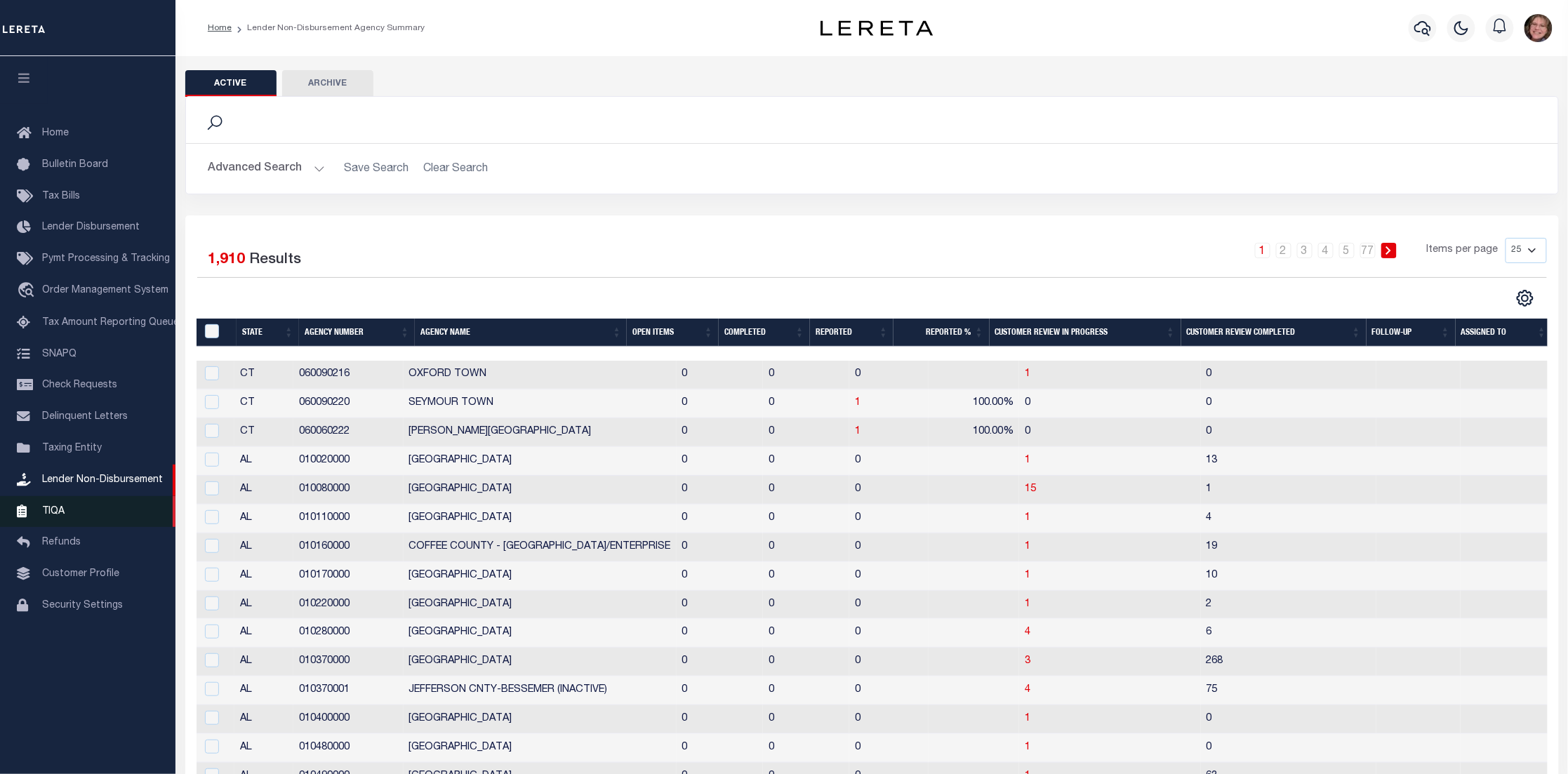
click at [67, 515] on link "TIQA" at bounding box center [88, 512] width 176 height 32
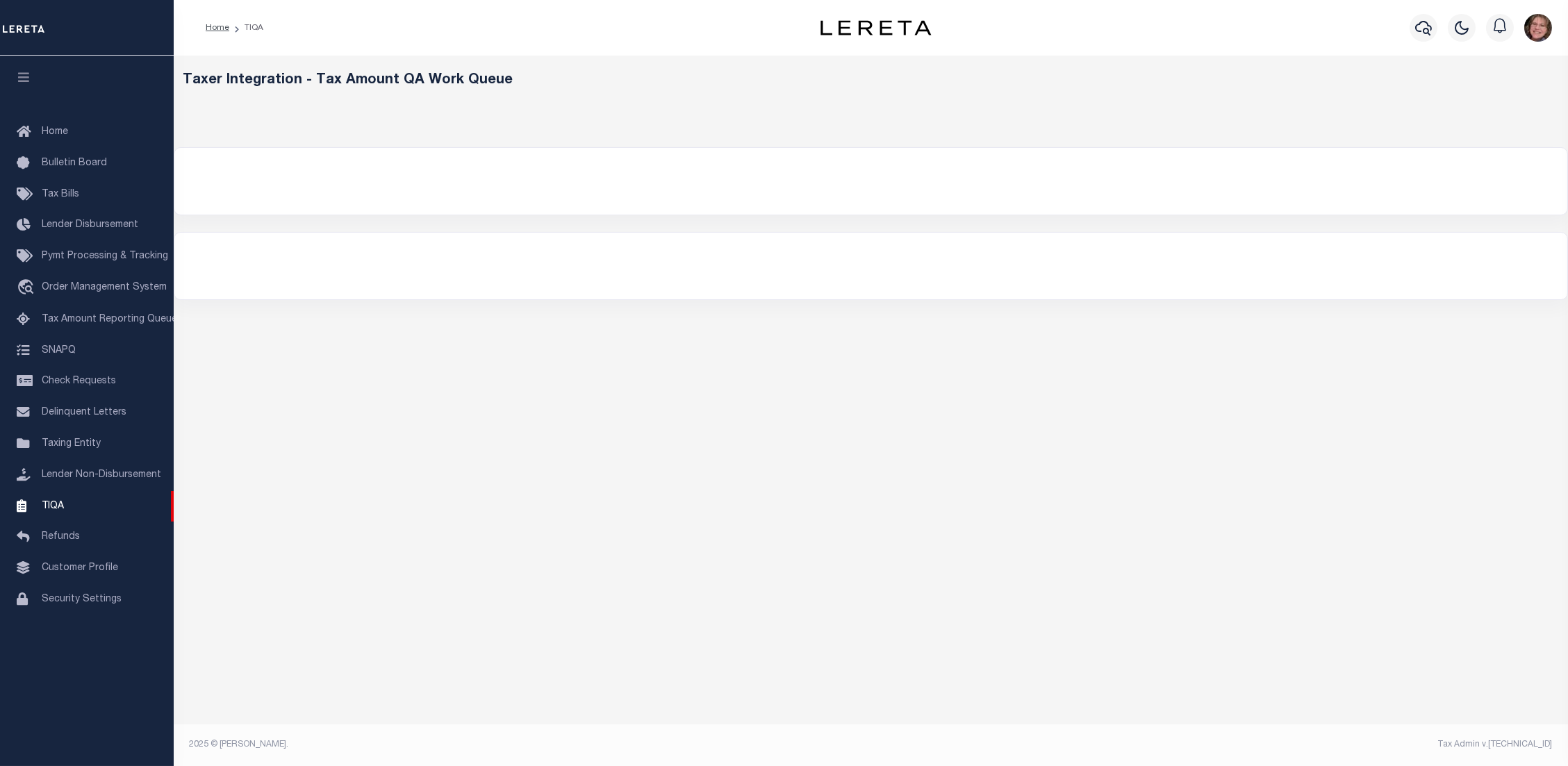
select select "200"
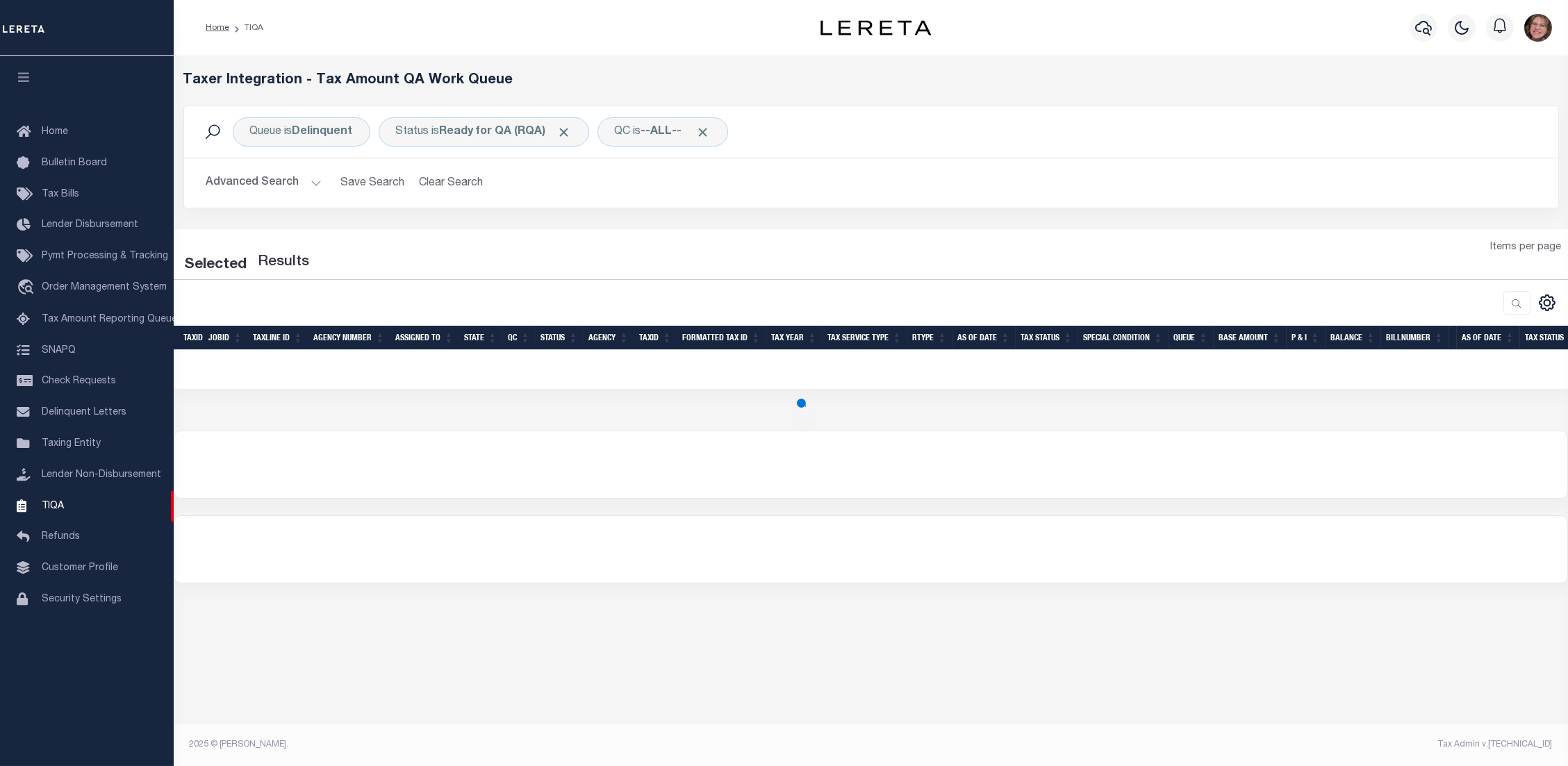
select select "200"
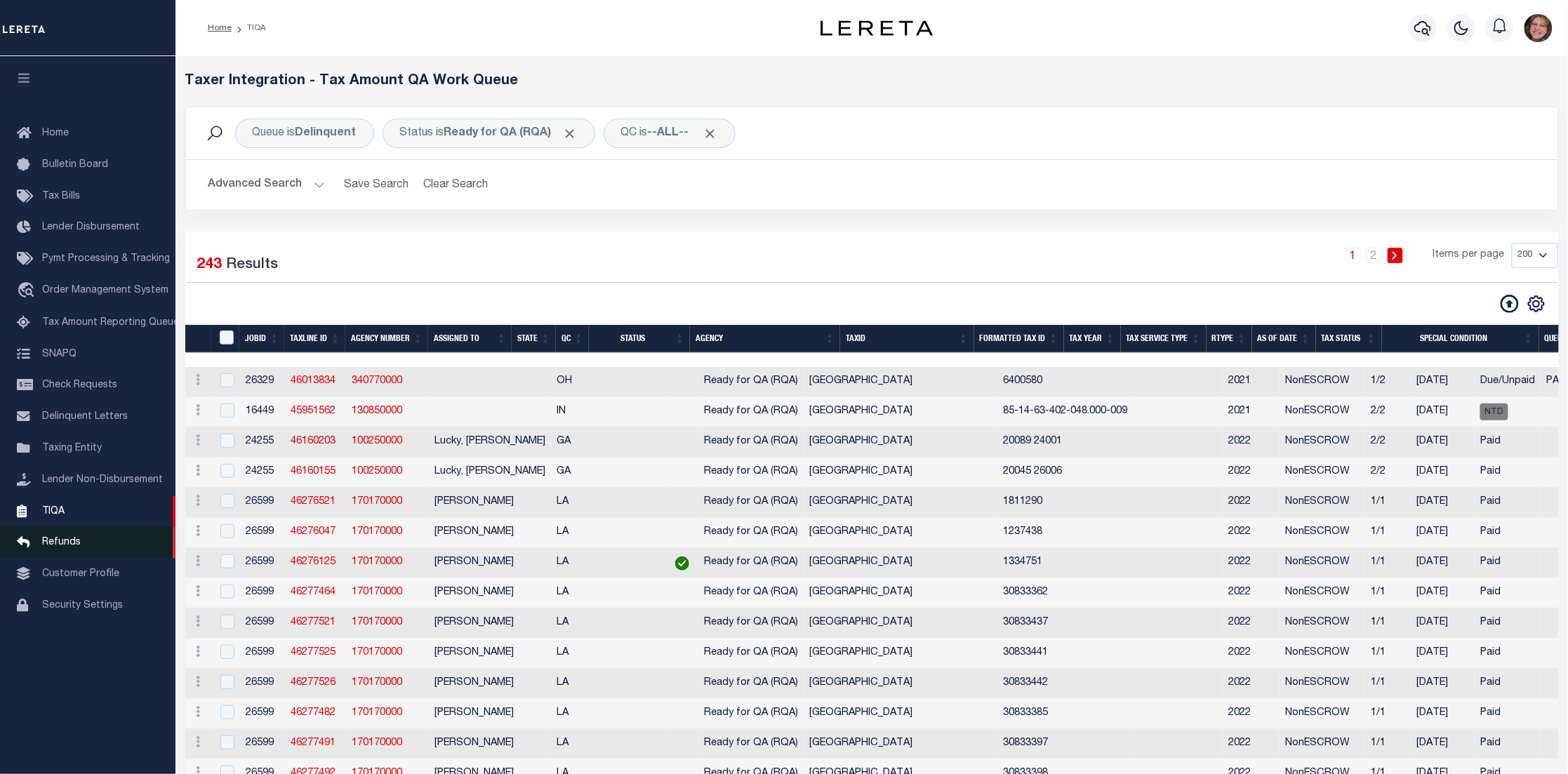
click at [75, 538] on span "Refunds" at bounding box center [61, 543] width 38 height 10
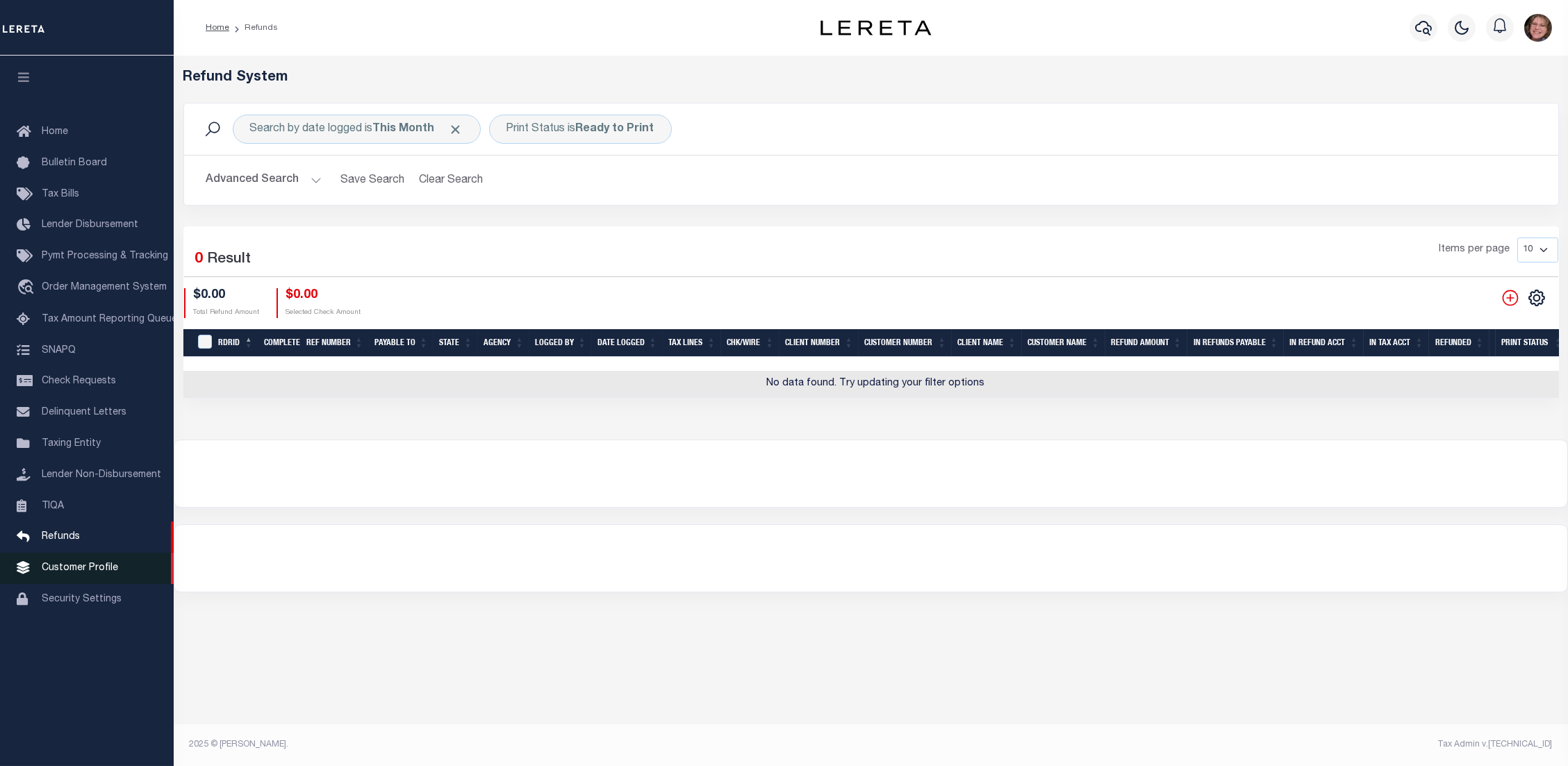
click at [83, 563] on span "Customer Profile" at bounding box center [80, 568] width 77 height 9
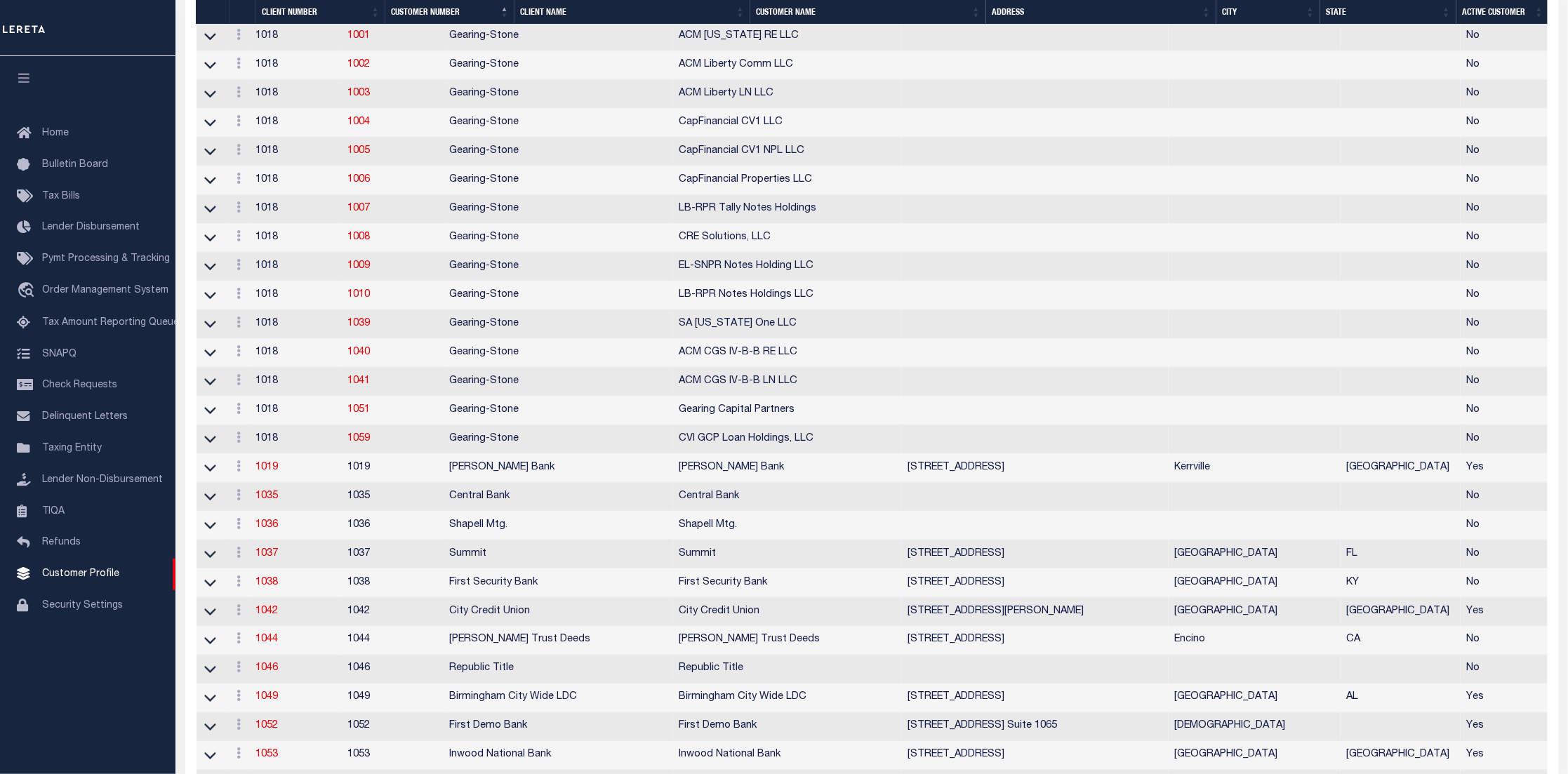
scroll to position [632, 0]
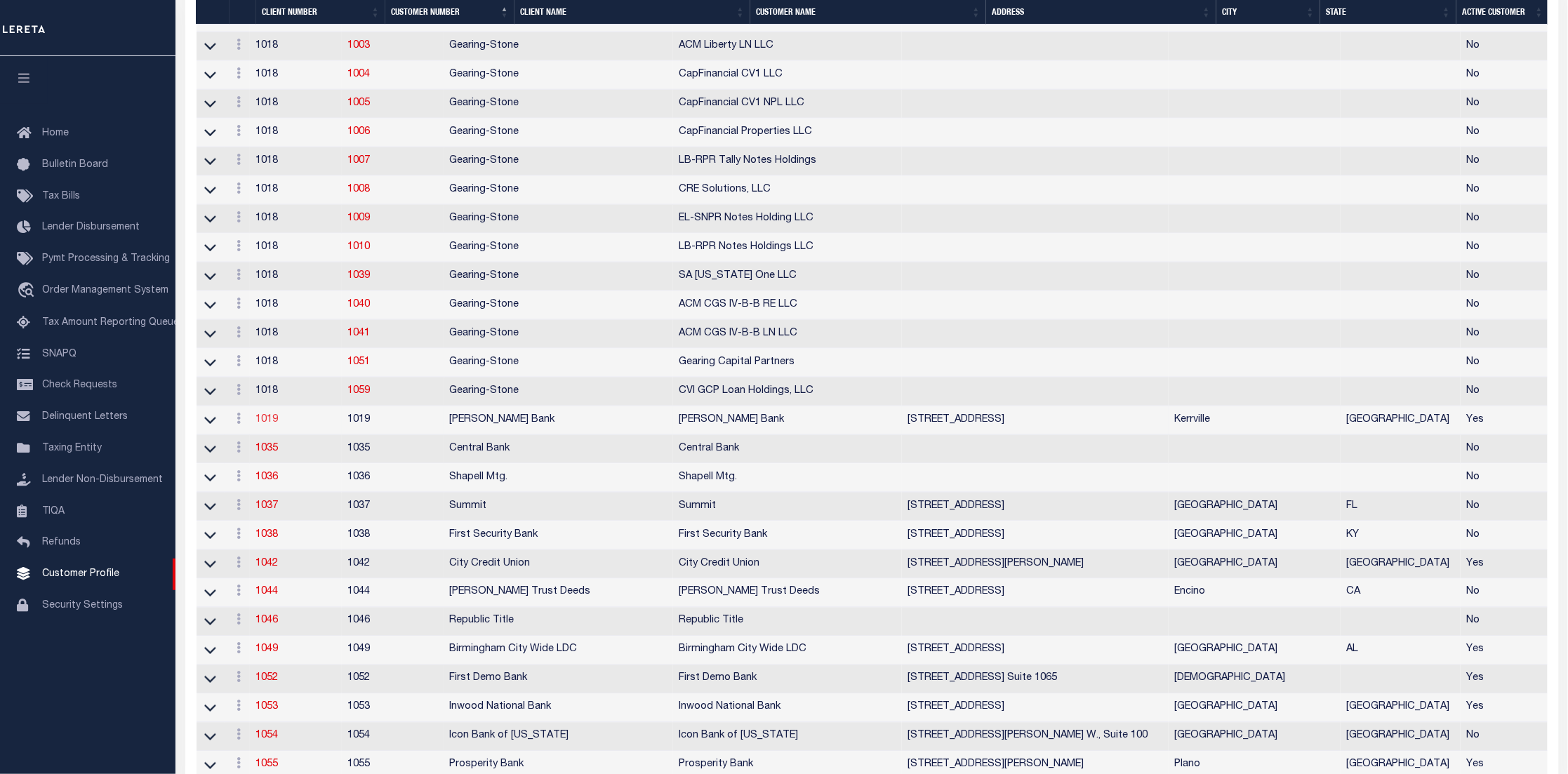
click at [278, 425] on link "1019" at bounding box center [267, 420] width 22 height 10
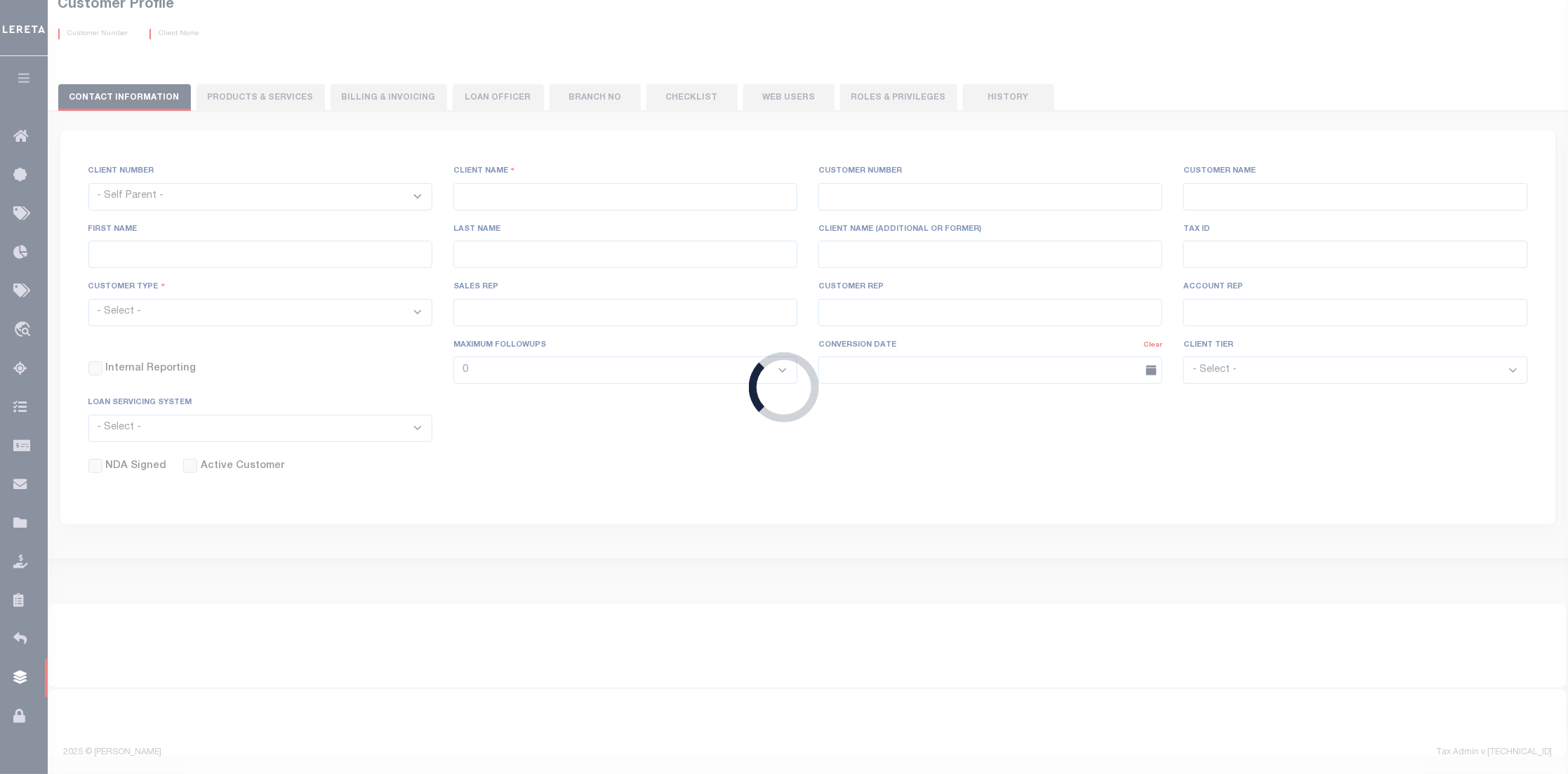
scroll to position [93, 0]
select select
type input "[PERSON_NAME] Bank"
type input "1019"
type input "[PERSON_NAME] Bank"
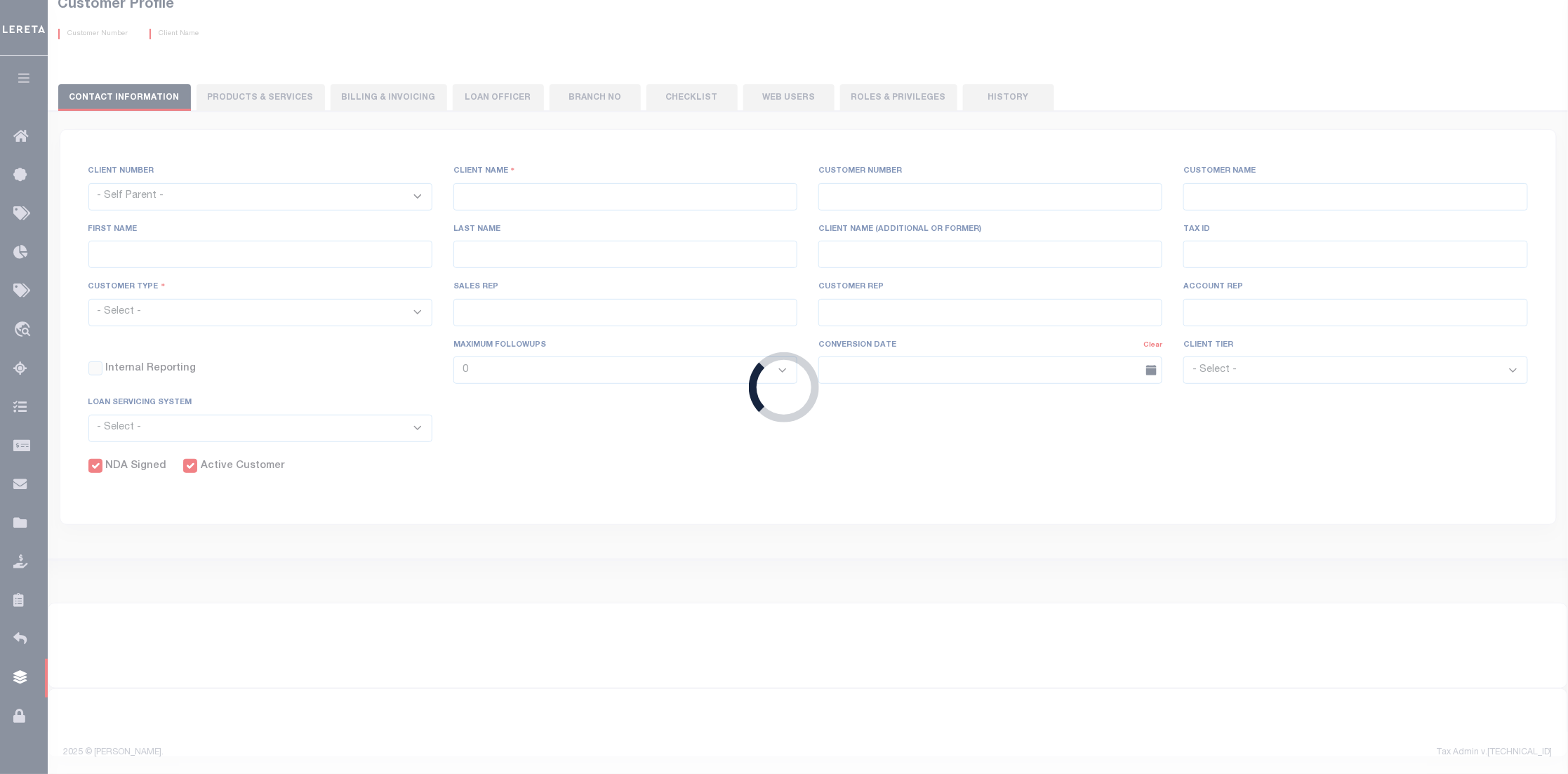
type input "[PERSON_NAME]"
type input "Gray"
select select "Mixed Portfolio"
type input "[PERSON_NAME]"
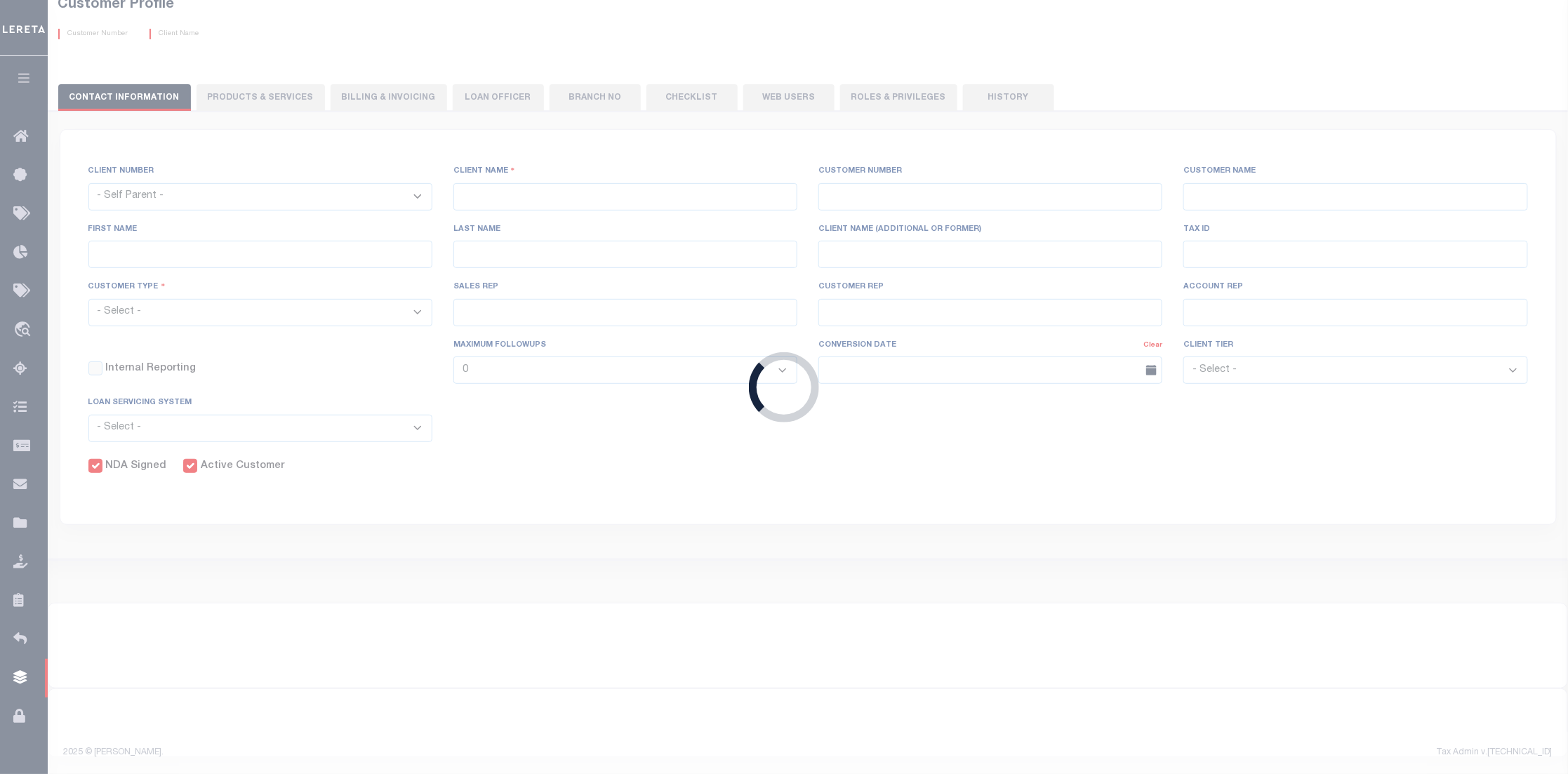
checkbox input "true"
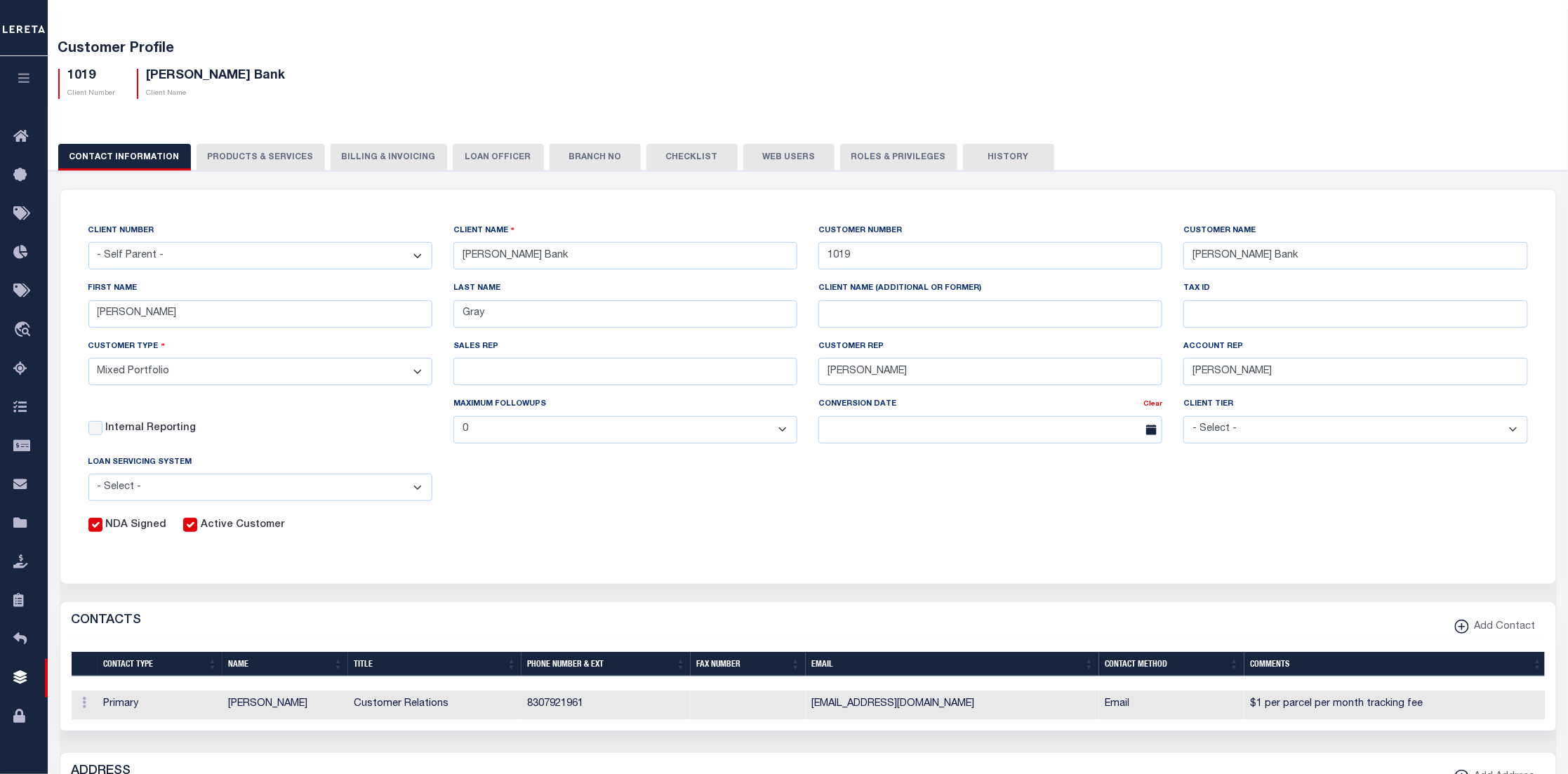
scroll to position [0, 0]
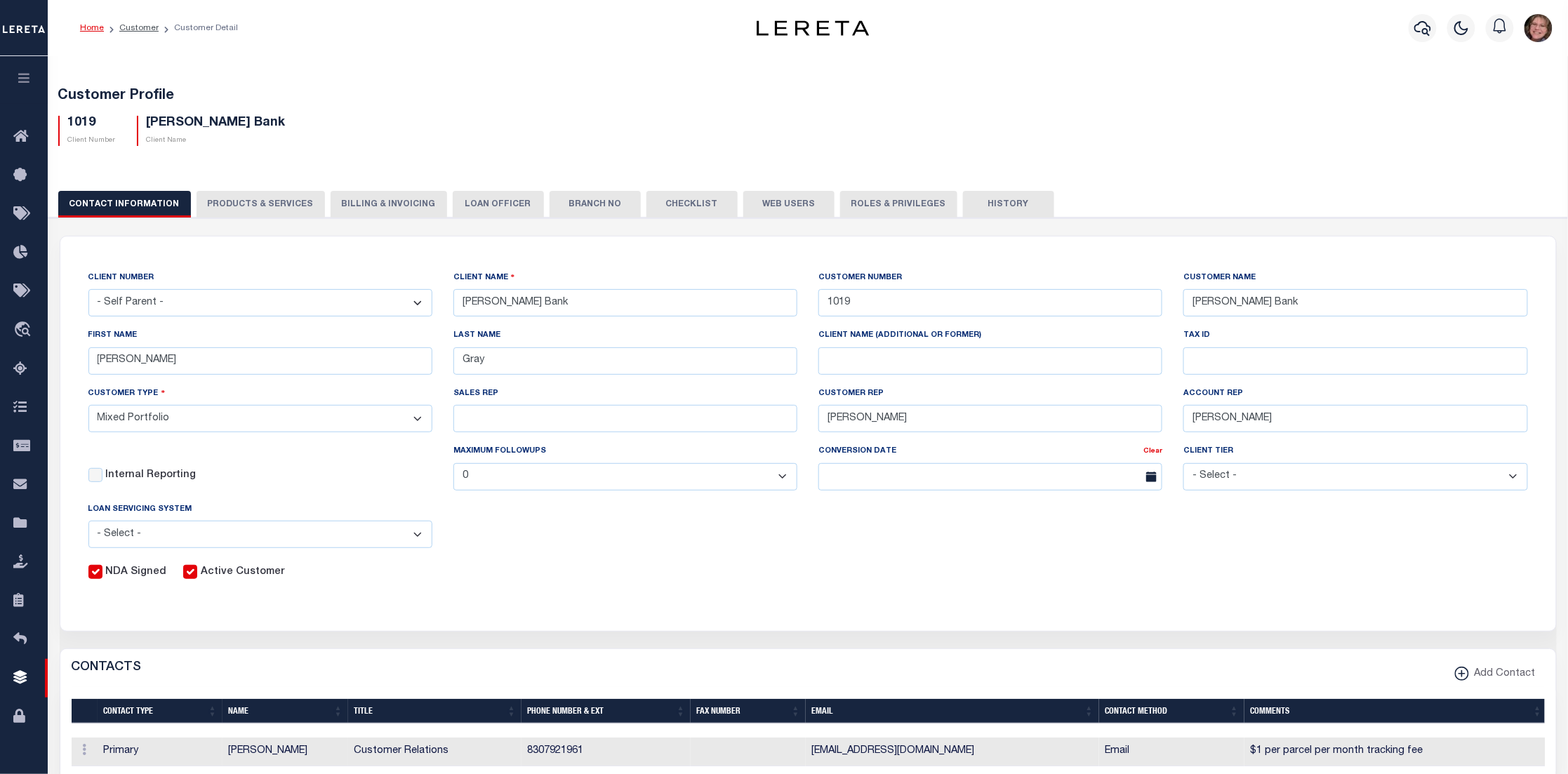
click at [278, 207] on button "PRODUCTS & SERVICES" at bounding box center [260, 203] width 128 height 26
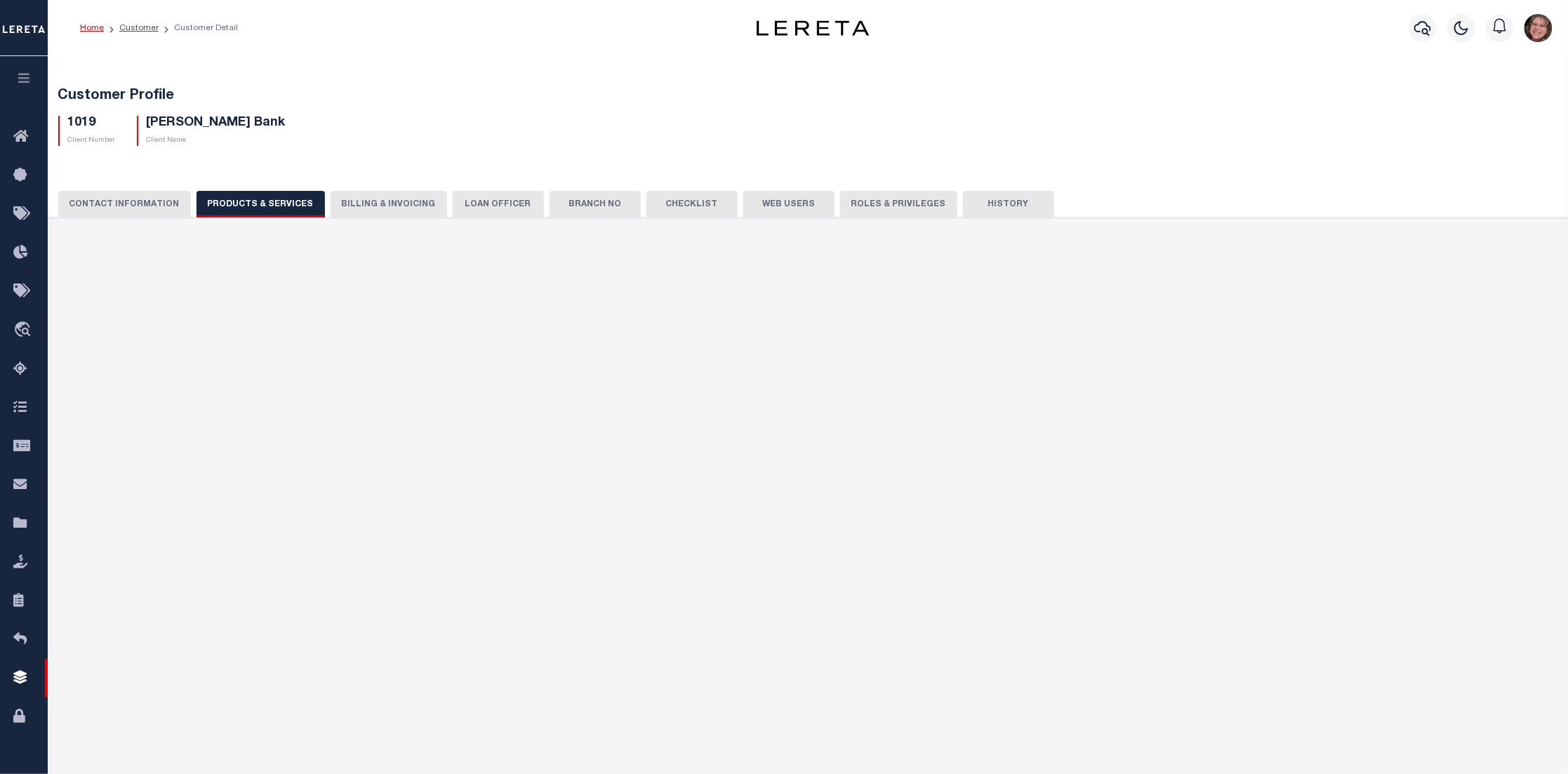
select select "STX"
radio input "true"
checkbox input "true"
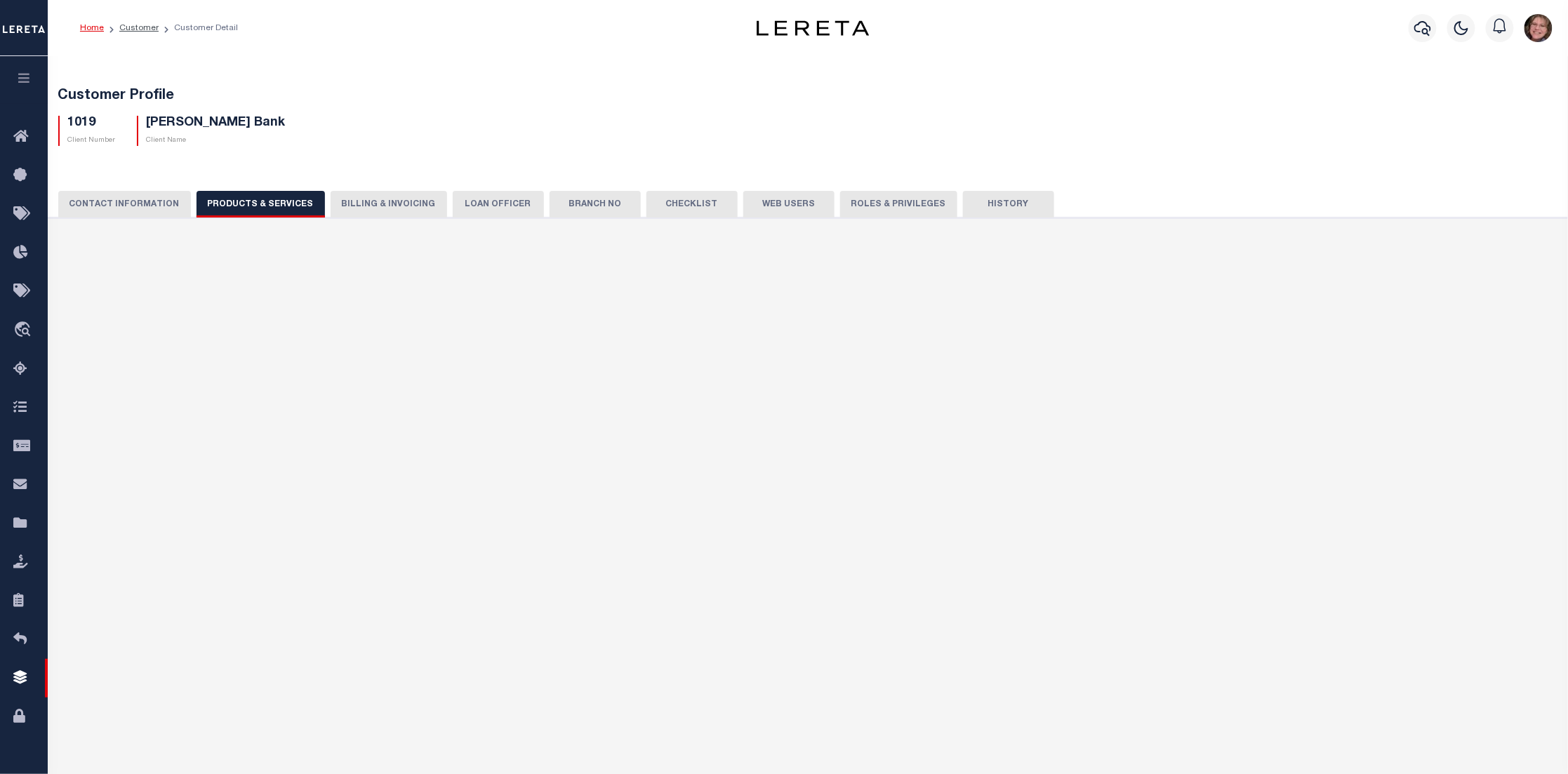
checkbox input "true"
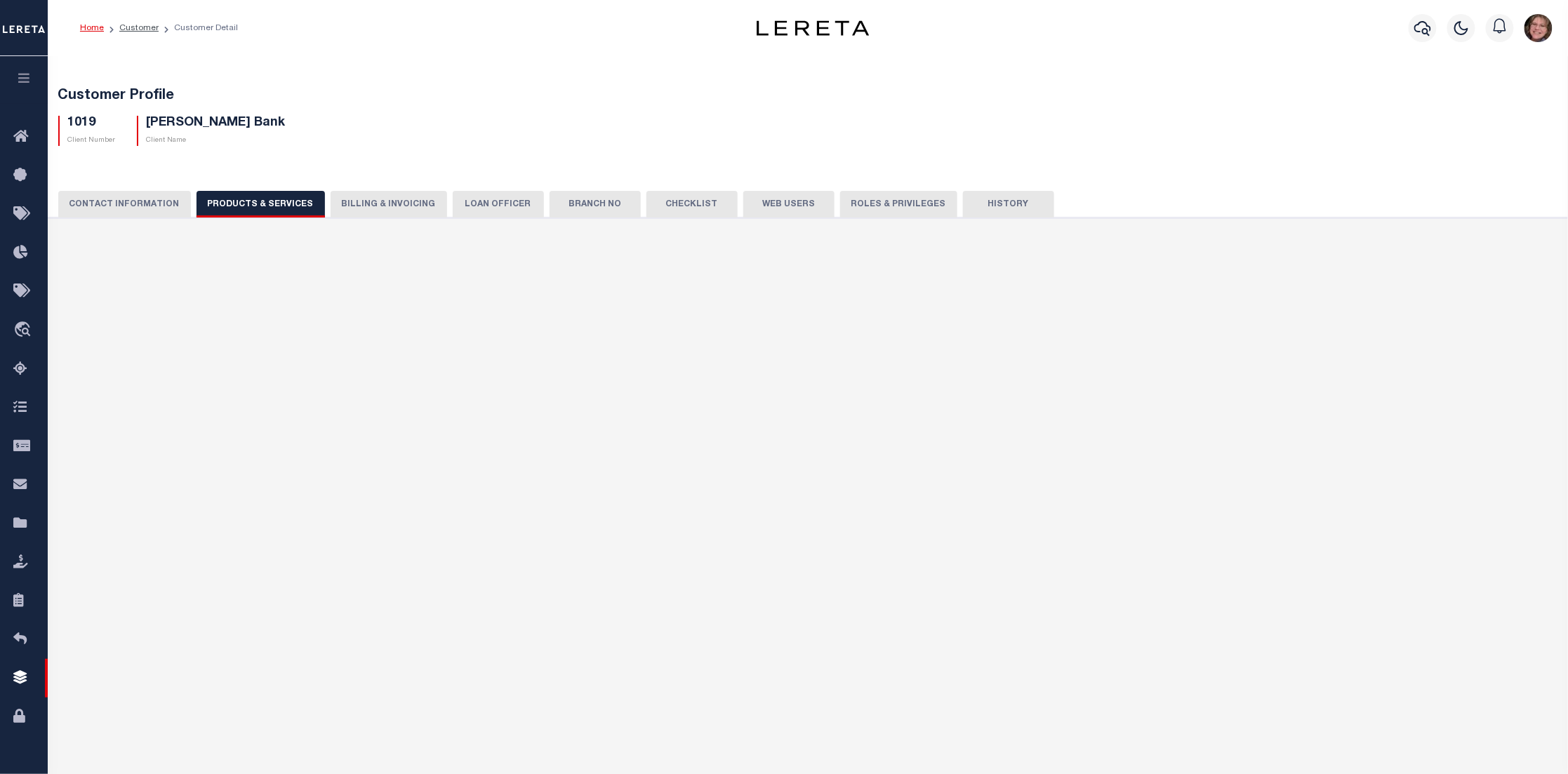
checkbox input "true"
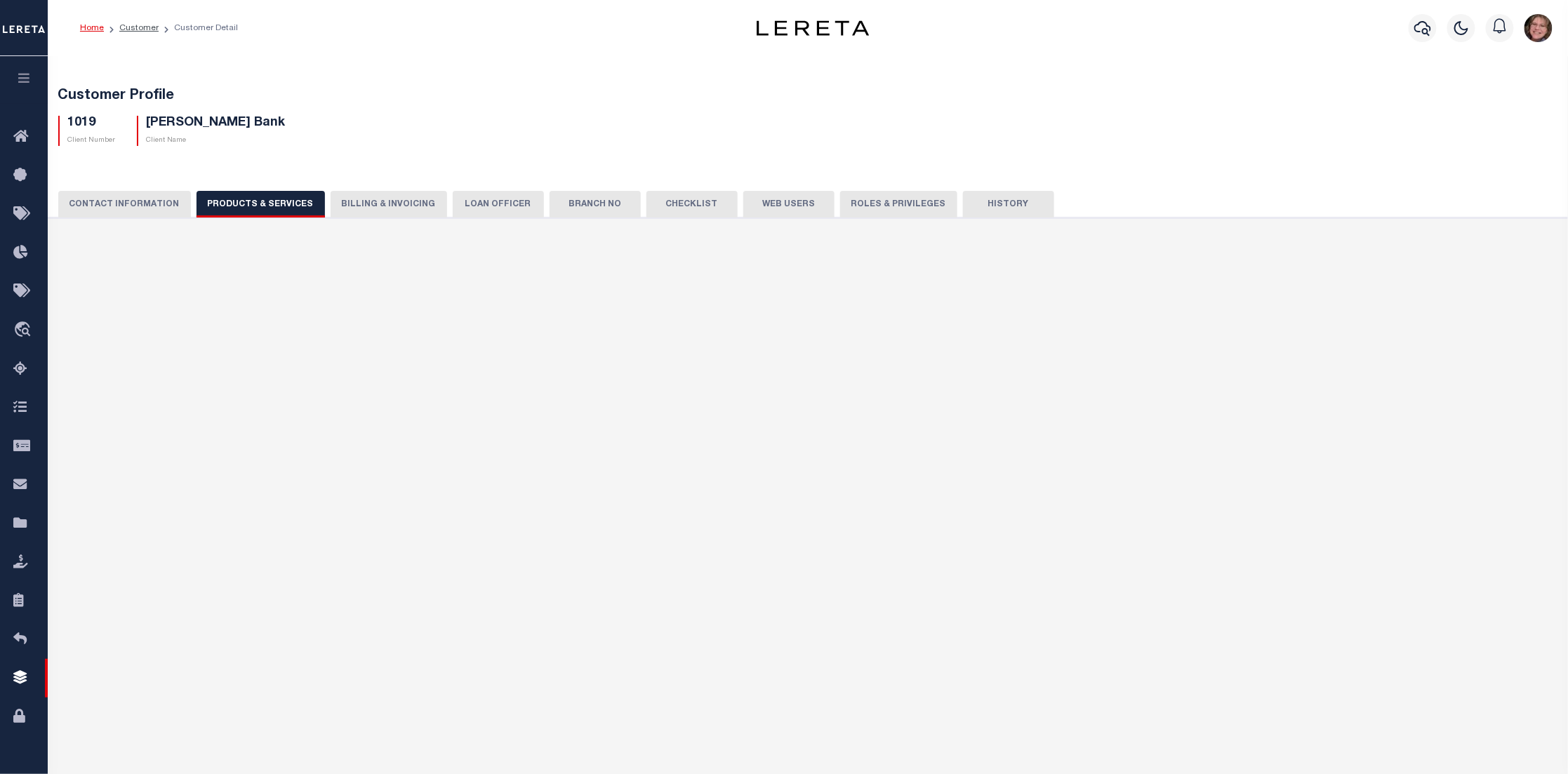
checkbox input "true"
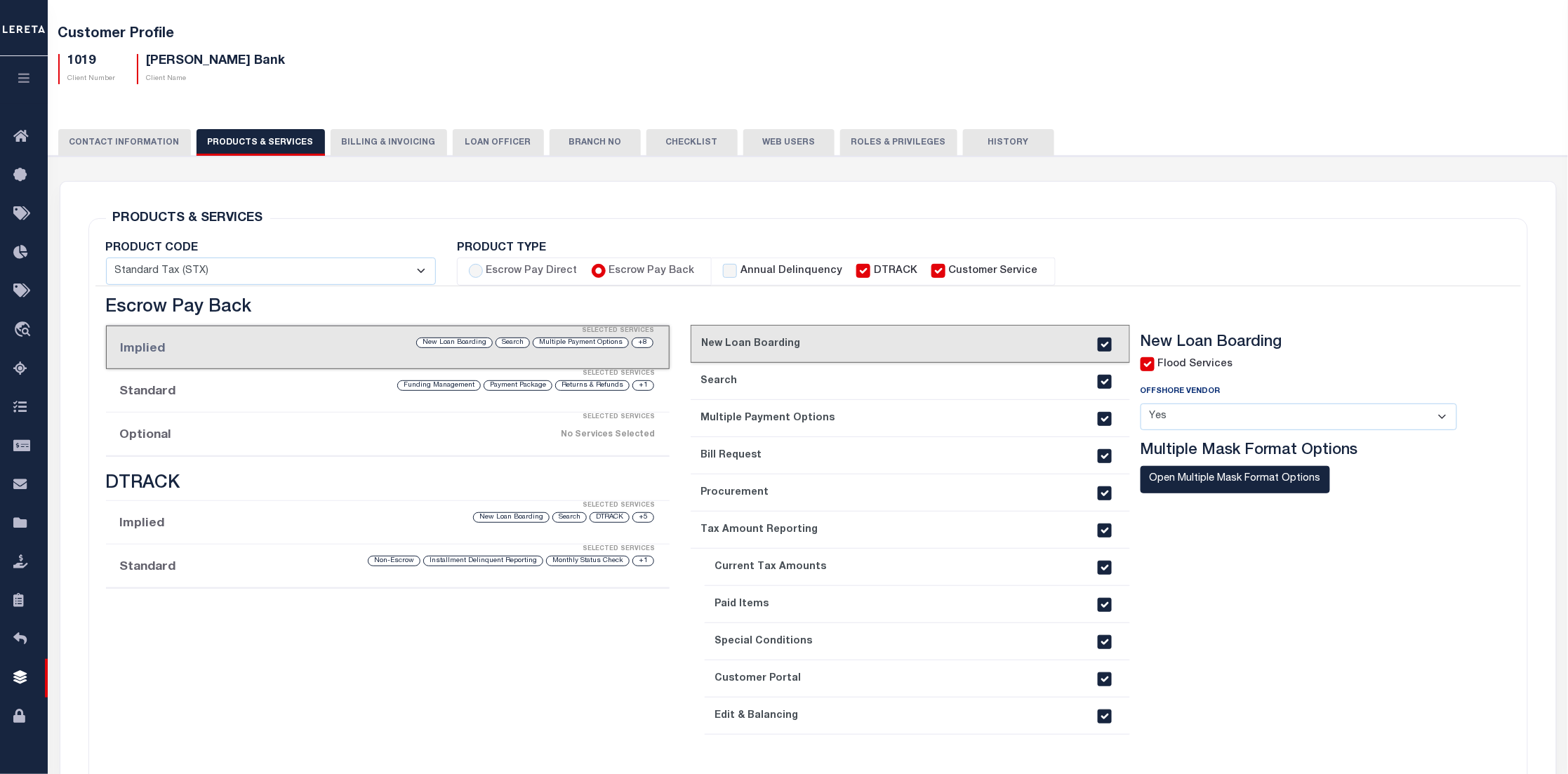
scroll to position [105, 0]
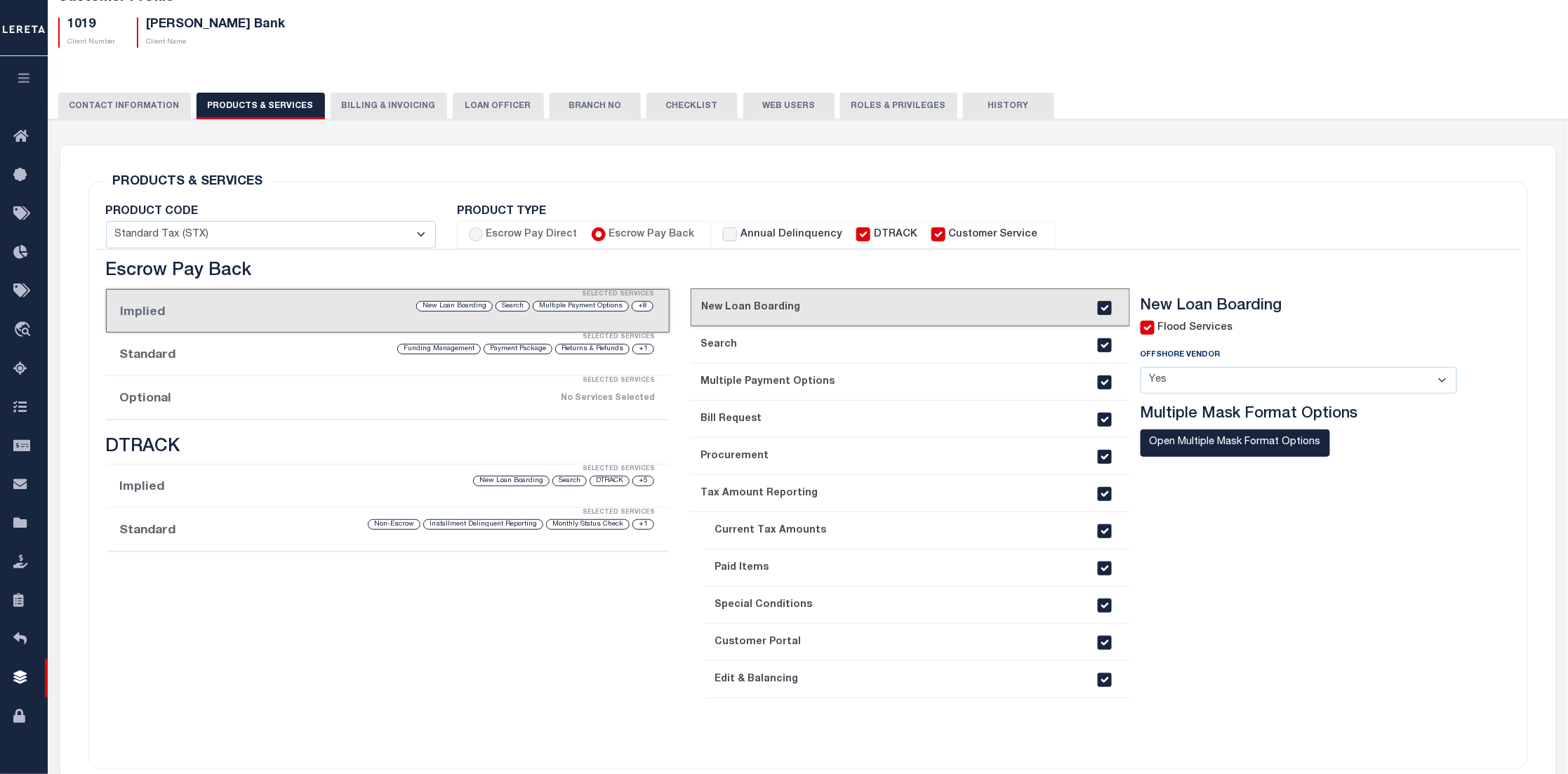
click at [267, 235] on select "- Select - Standard Tax (STX) Outsourcing (OS) Enhanced Tax (ETX) Tax Status Re…" at bounding box center [271, 235] width 330 height 27
click at [405, 676] on div "Escrow Pay Direct Implied Selected Services No Services Selected Standard Selec…" at bounding box center [389, 506] width 586 height 491
click at [346, 354] on div "+1 Returns & Refunds Payment Package Funding Management" at bounding box center [455, 349] width 402 height 14
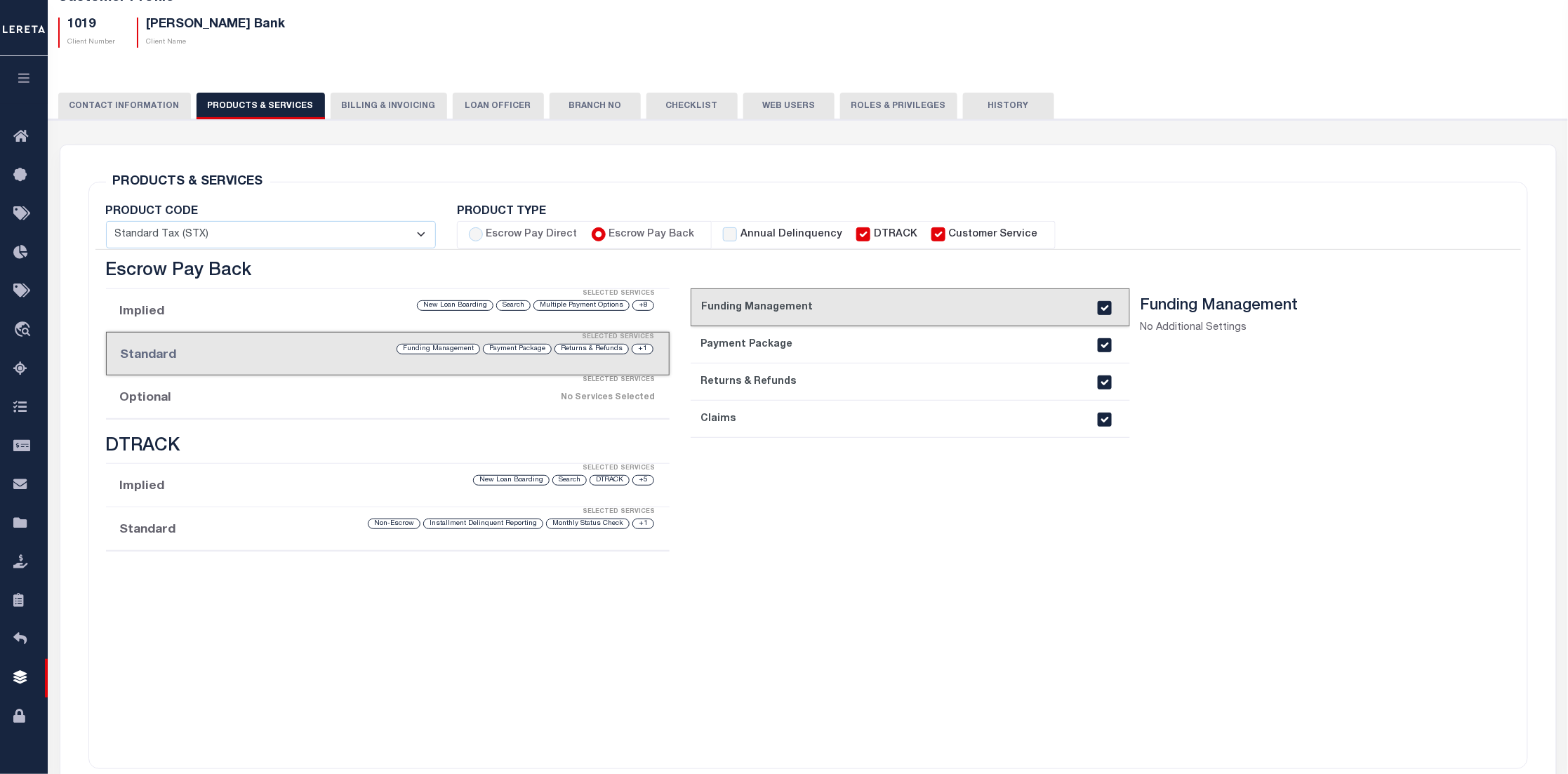
click at [184, 400] on li "Optional Selected Services No Services Selected" at bounding box center [388, 397] width 564 height 44
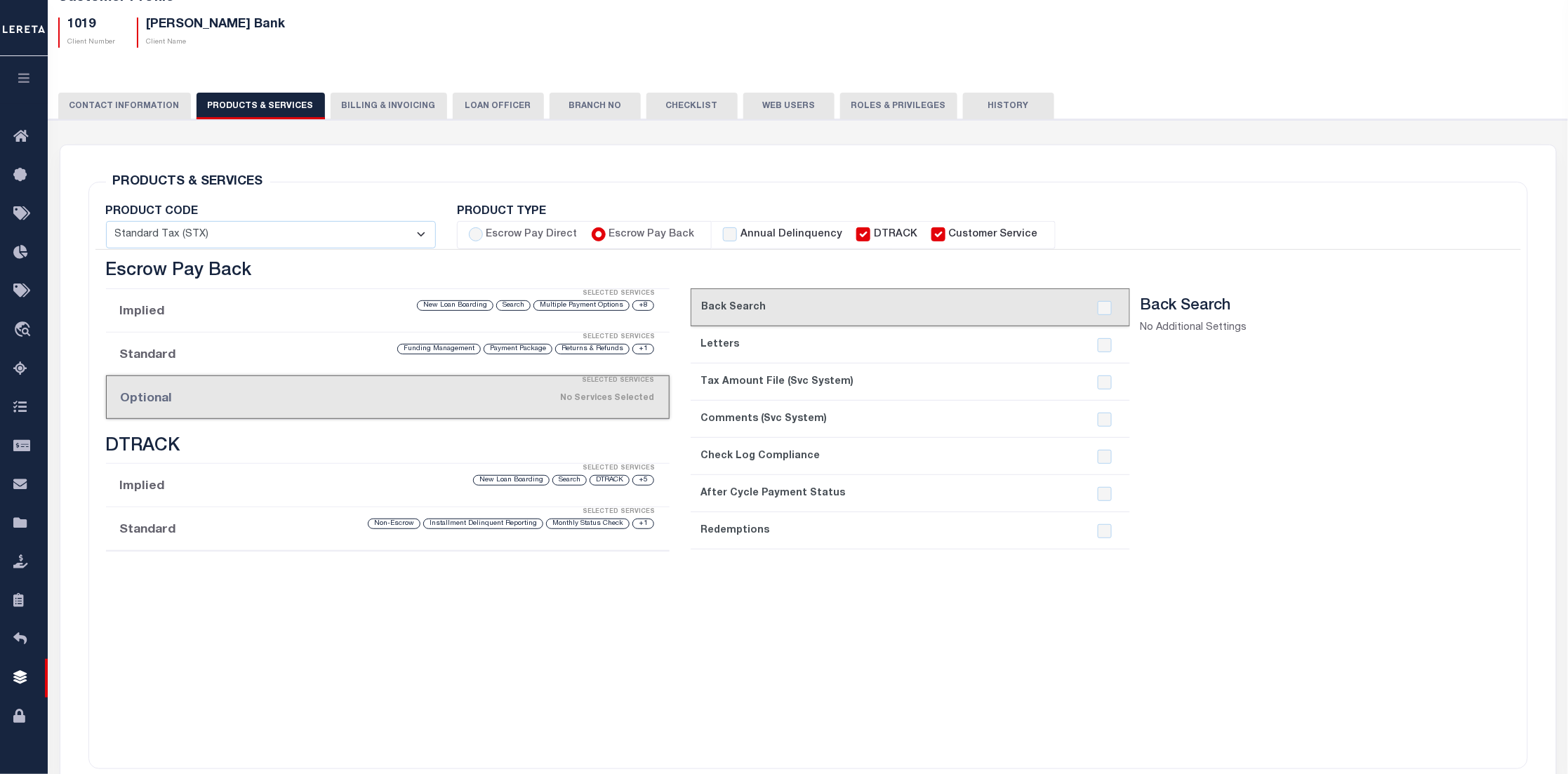
click at [360, 481] on div "Selected Services" at bounding box center [401, 468] width 564 height 28
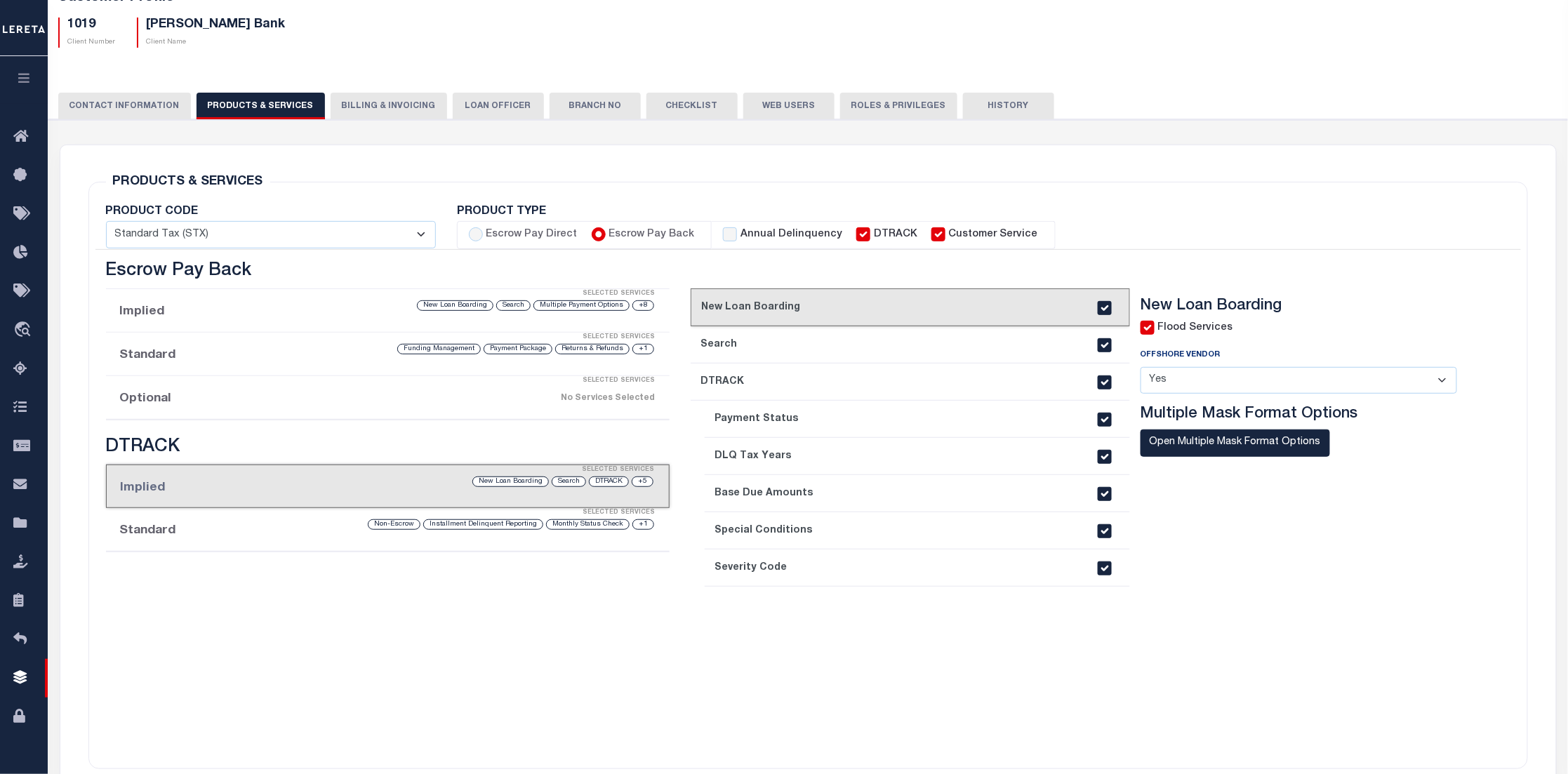
click at [269, 524] on div "Selected Services" at bounding box center [401, 512] width 564 height 28
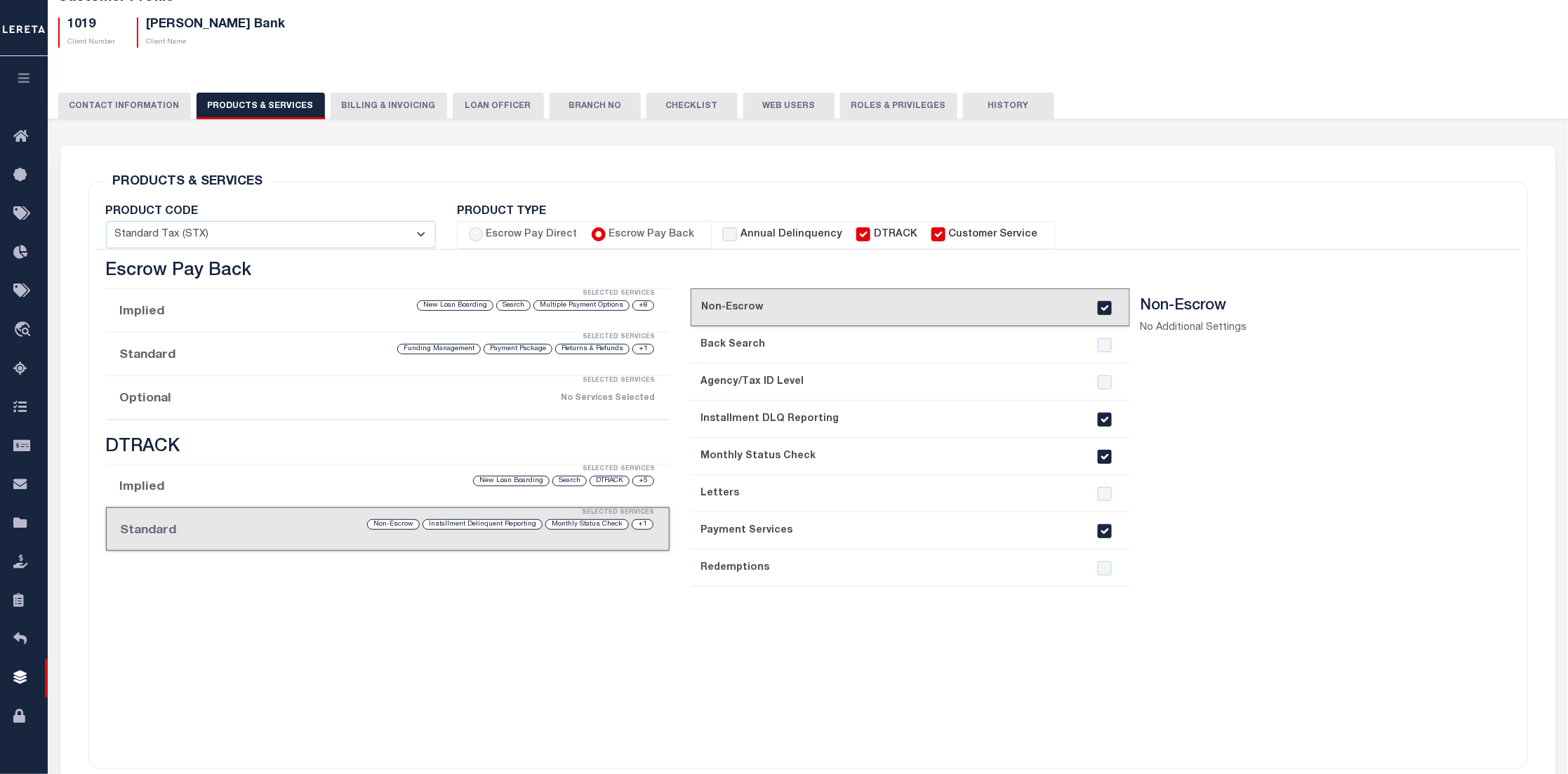
click at [369, 107] on button "Billing & Invoicing" at bounding box center [389, 105] width 117 height 26
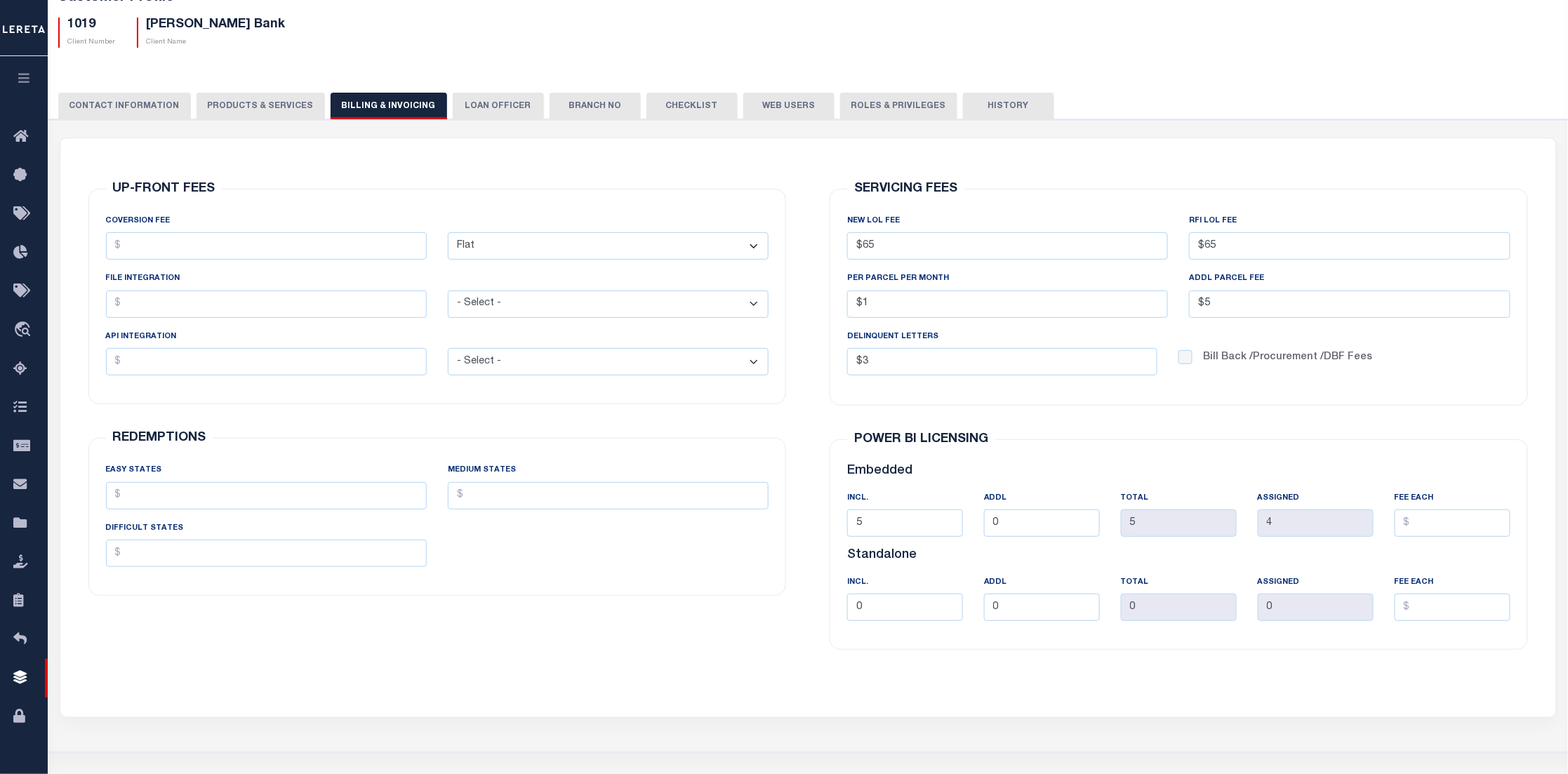
click at [787, 105] on button "Web Users" at bounding box center [788, 105] width 91 height 26
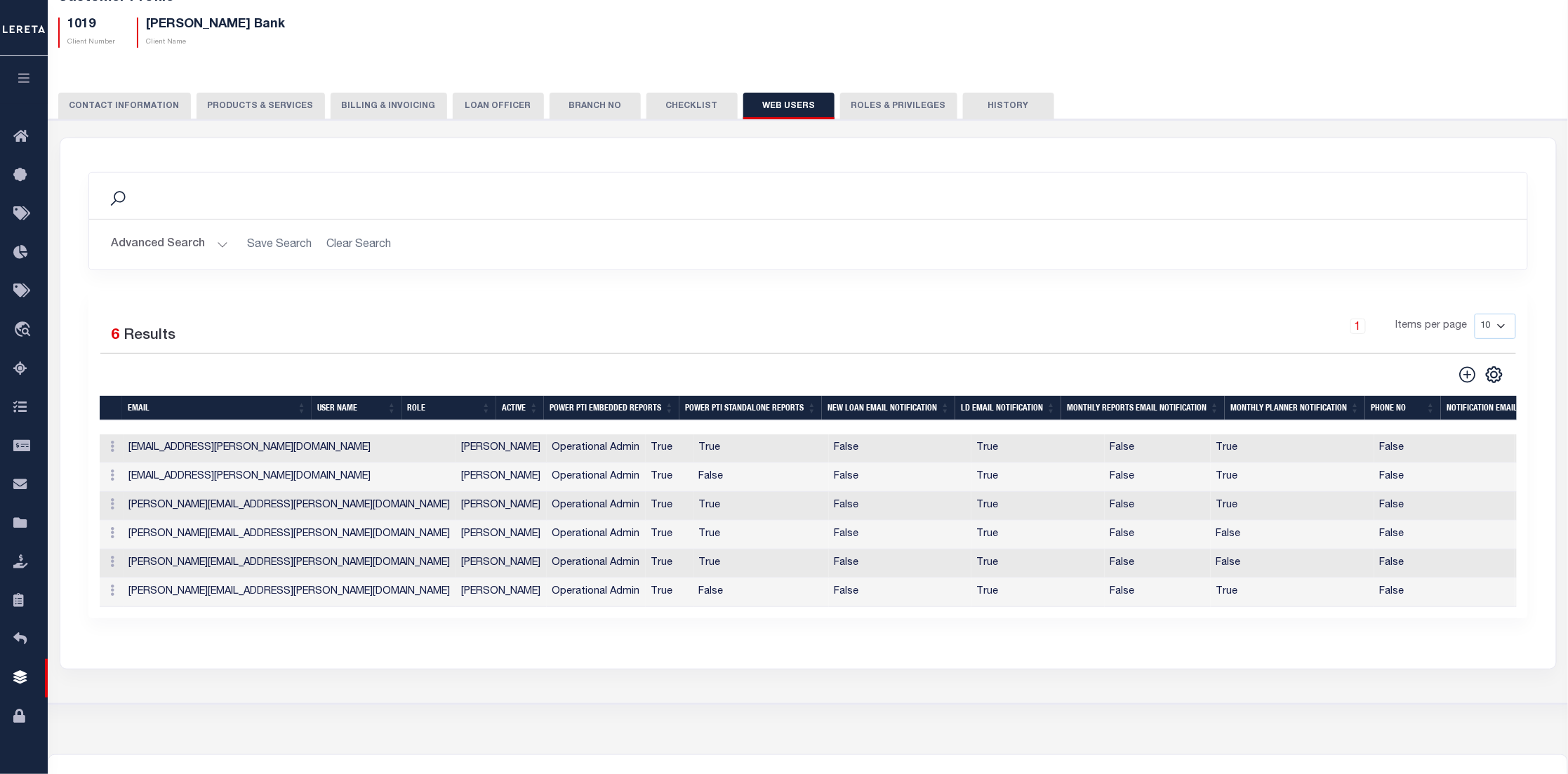
click at [883, 102] on button "Roles & Privileges" at bounding box center [899, 105] width 117 height 26
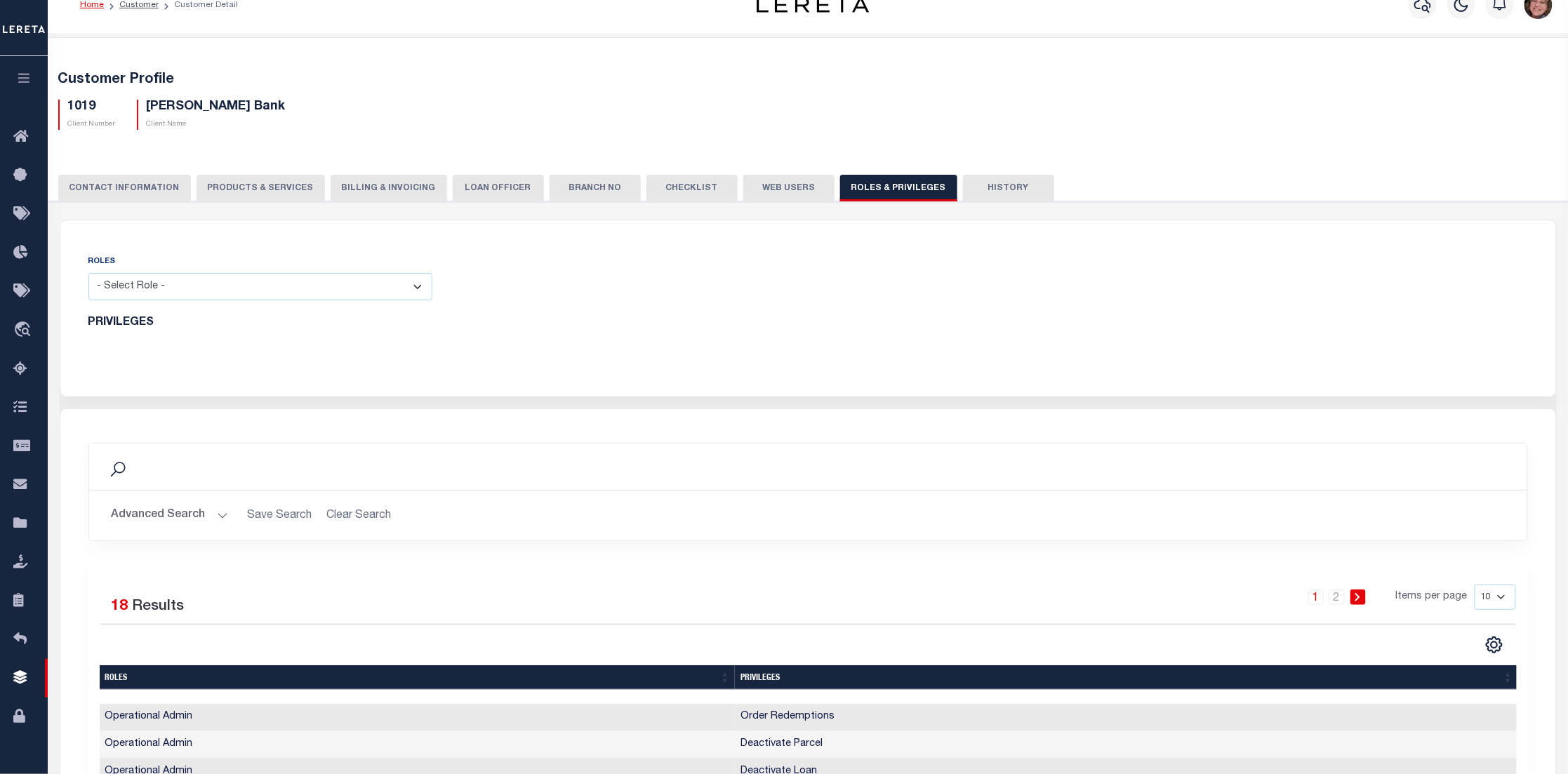
scroll to position [0, 0]
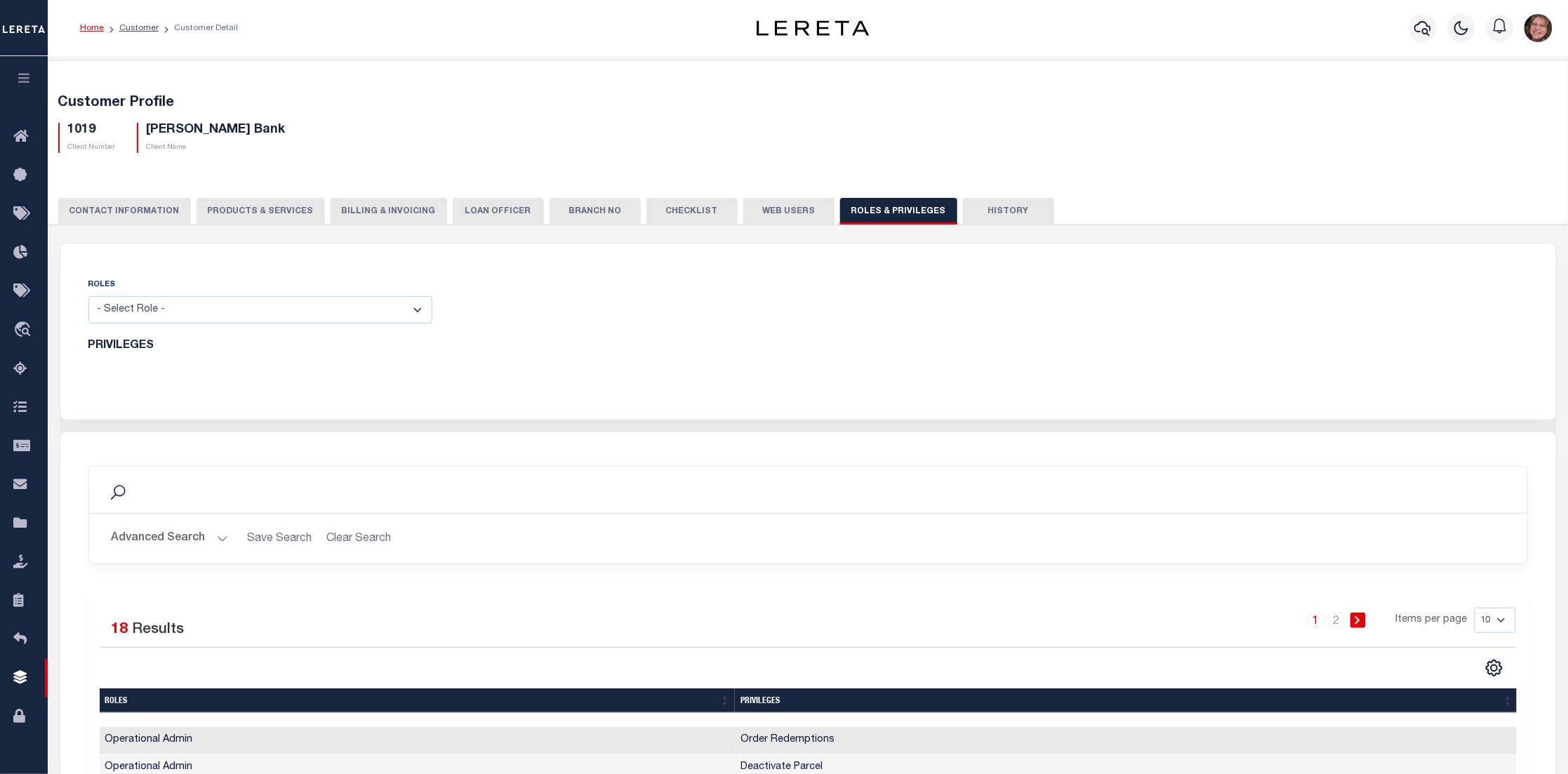
click at [29, 75] on icon "button" at bounding box center [24, 78] width 16 height 13
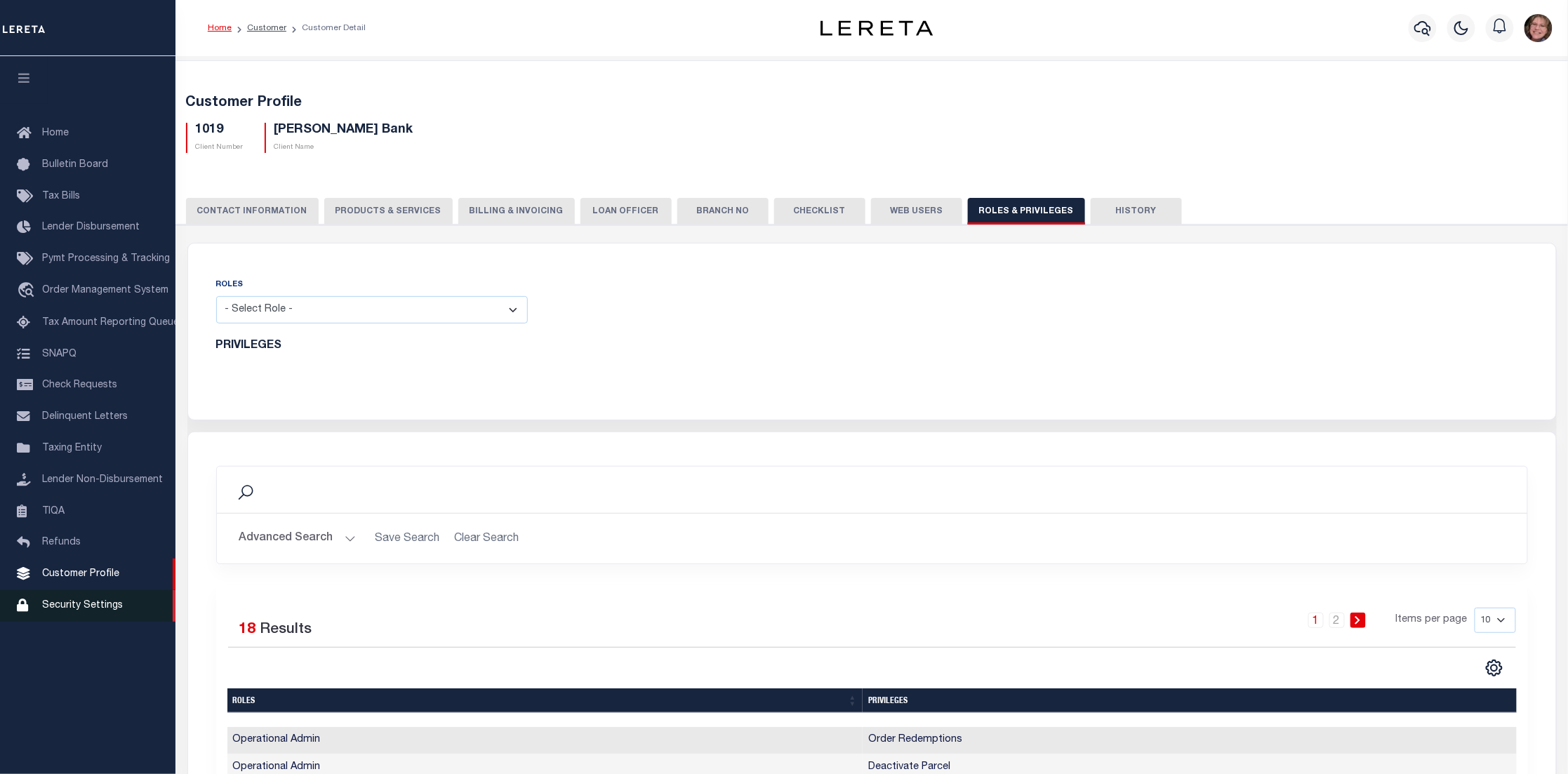
click at [79, 615] on link "Security Settings" at bounding box center [88, 606] width 176 height 32
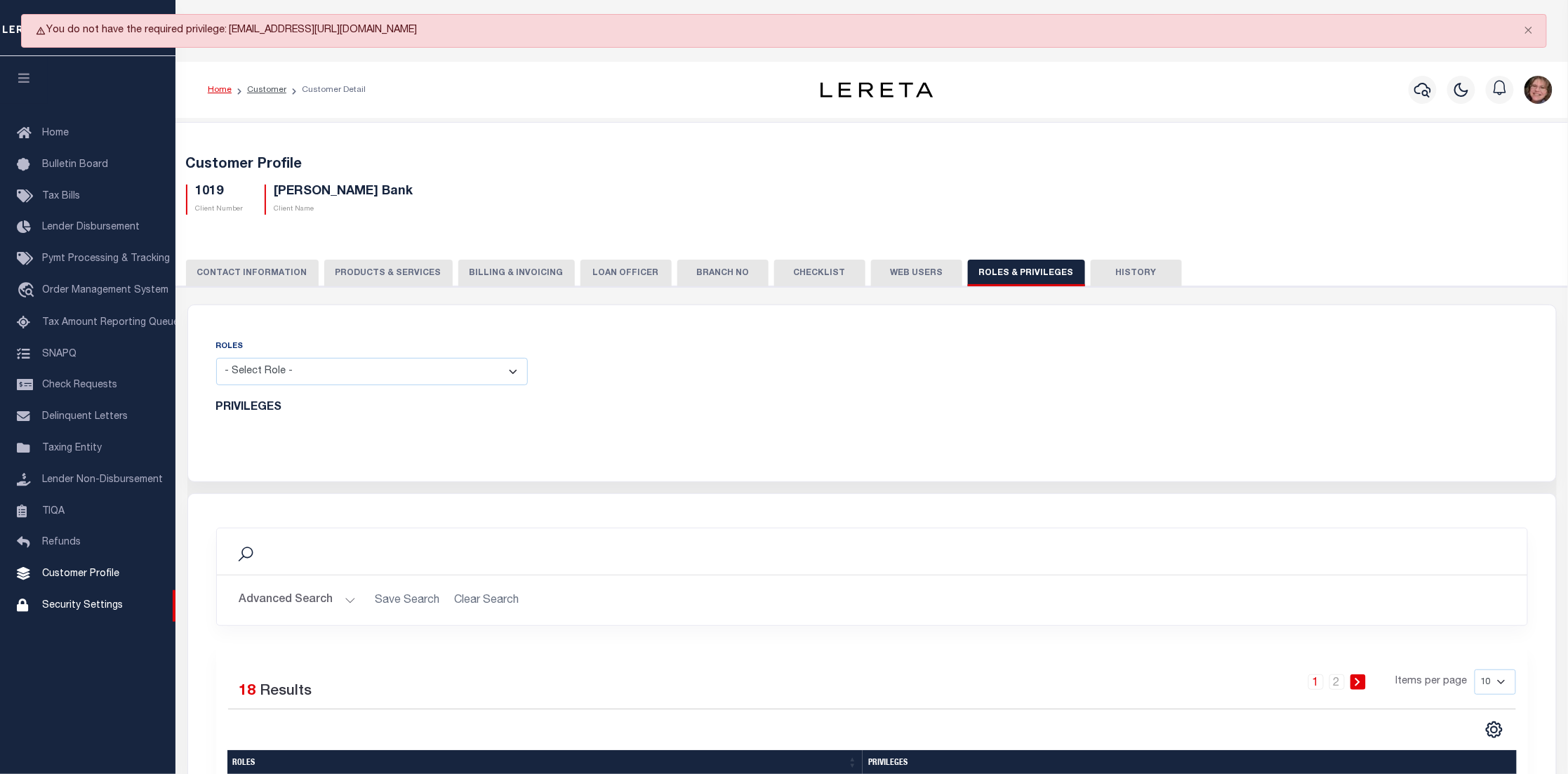
click at [33, 85] on button "button" at bounding box center [24, 80] width 48 height 48
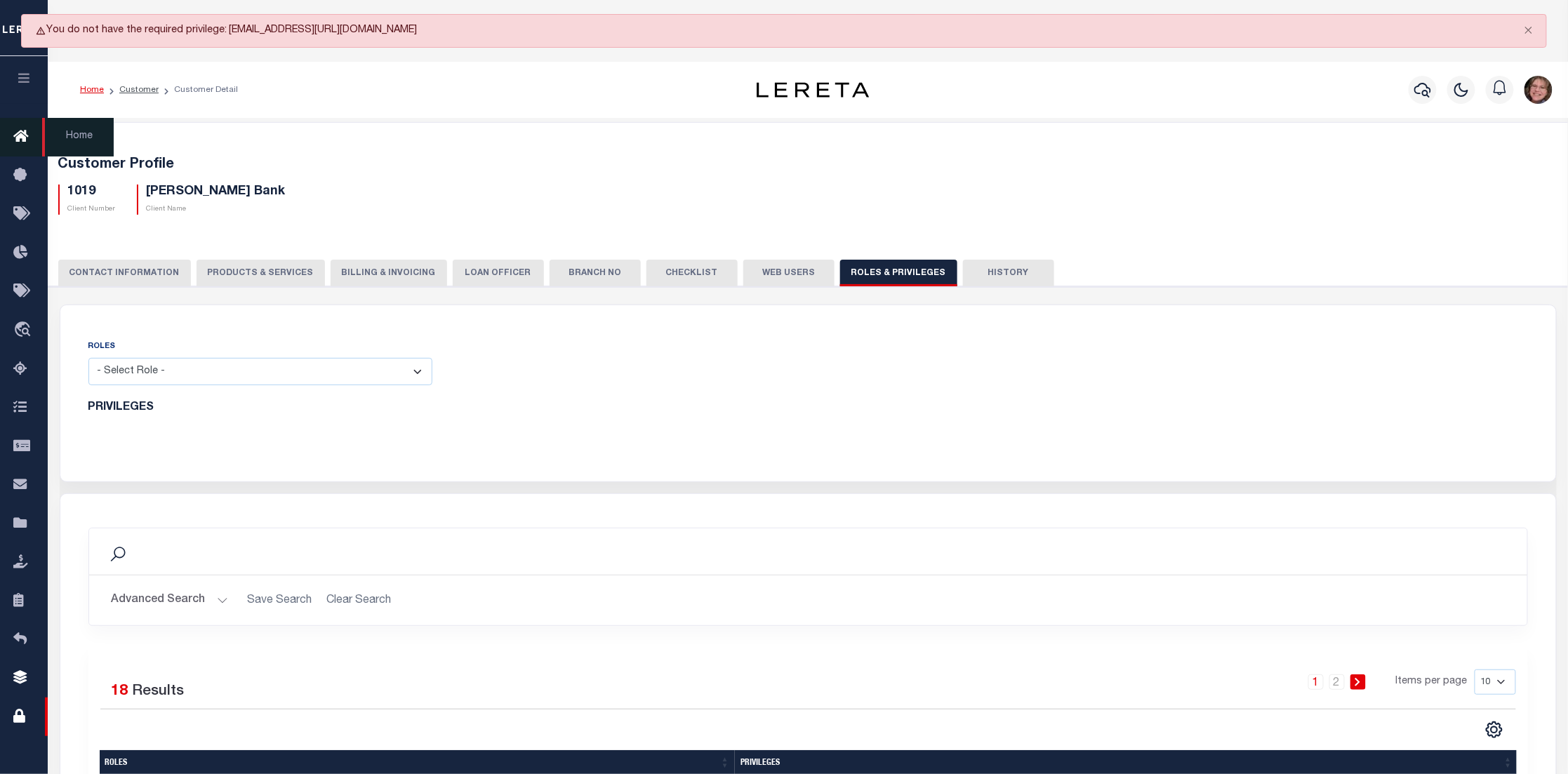
click at [26, 131] on icon at bounding box center [25, 137] width 22 height 18
